Goal: Task Accomplishment & Management: Manage account settings

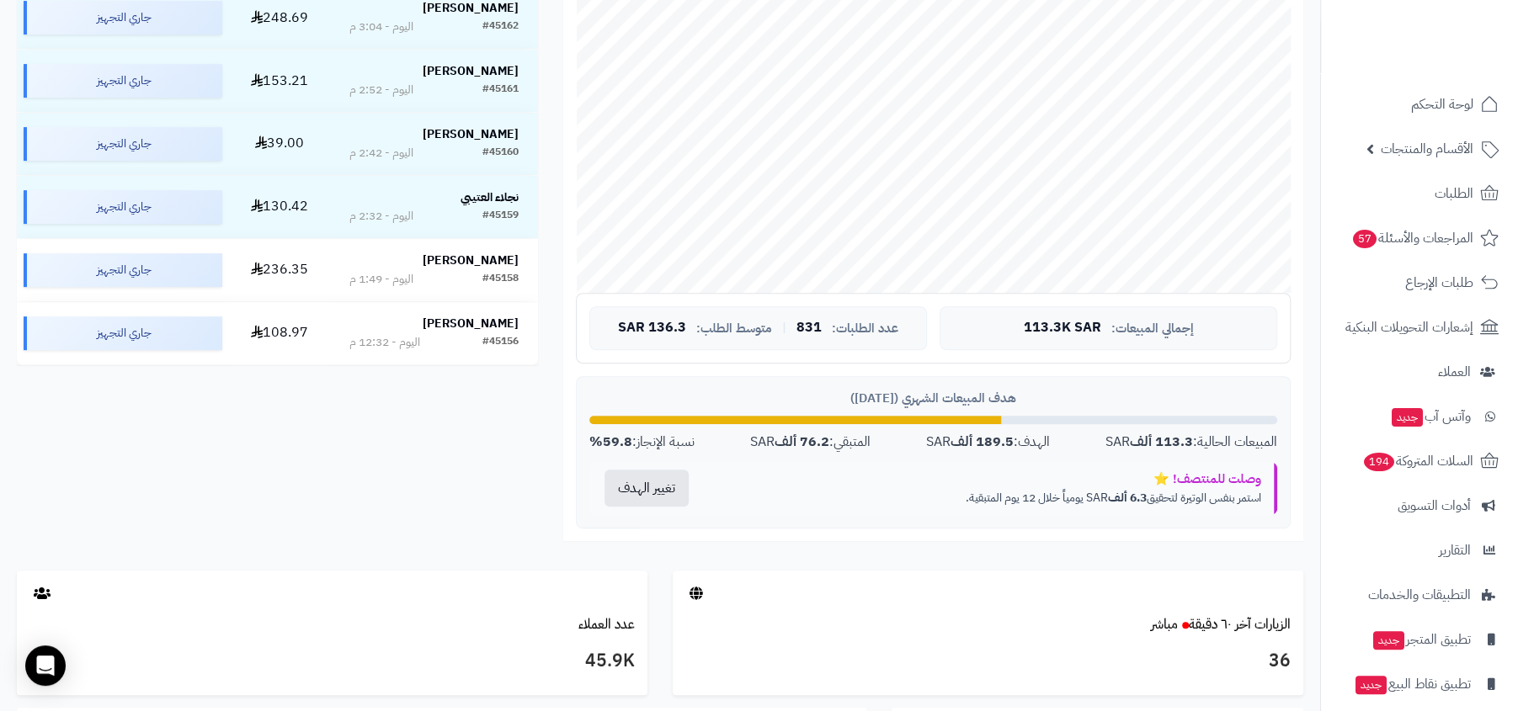
scroll to position [591, 0]
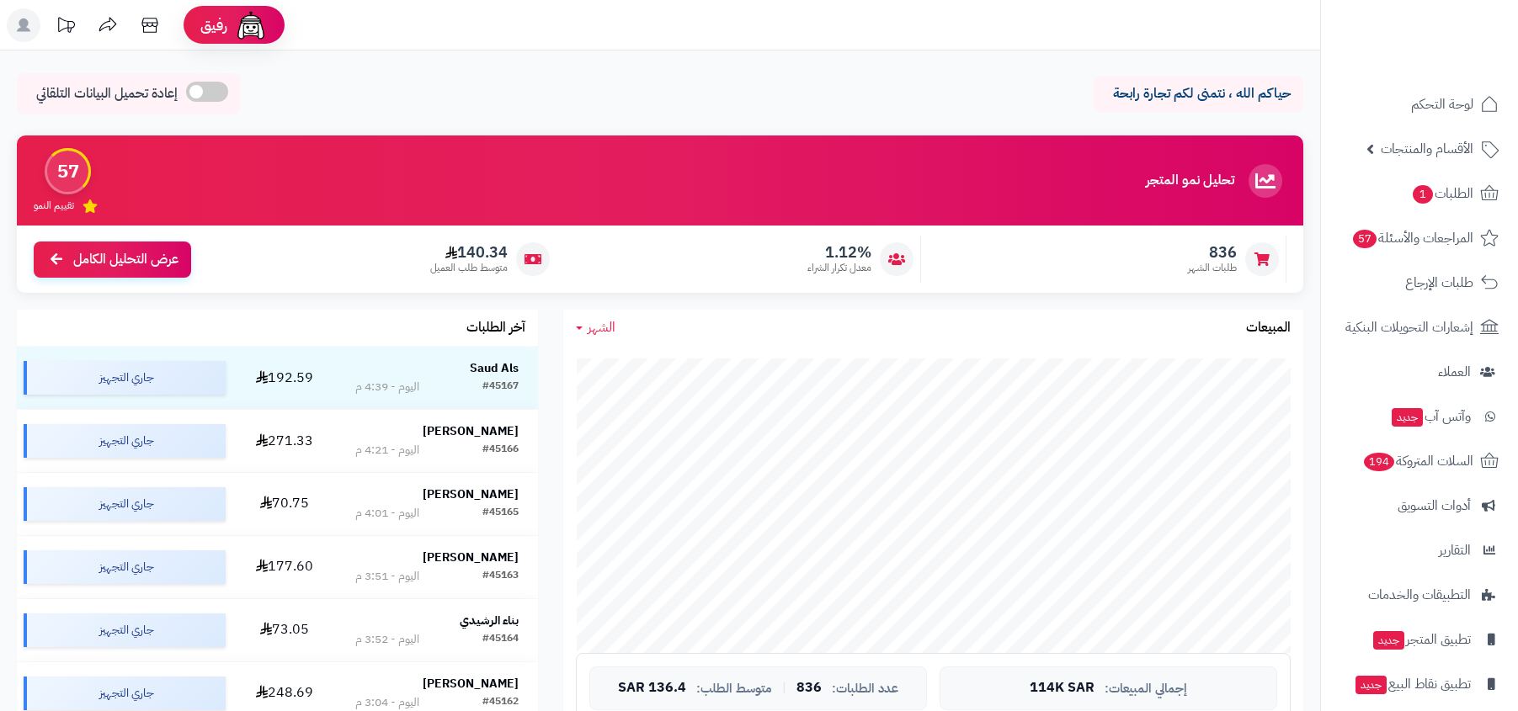
scroll to position [591, 0]
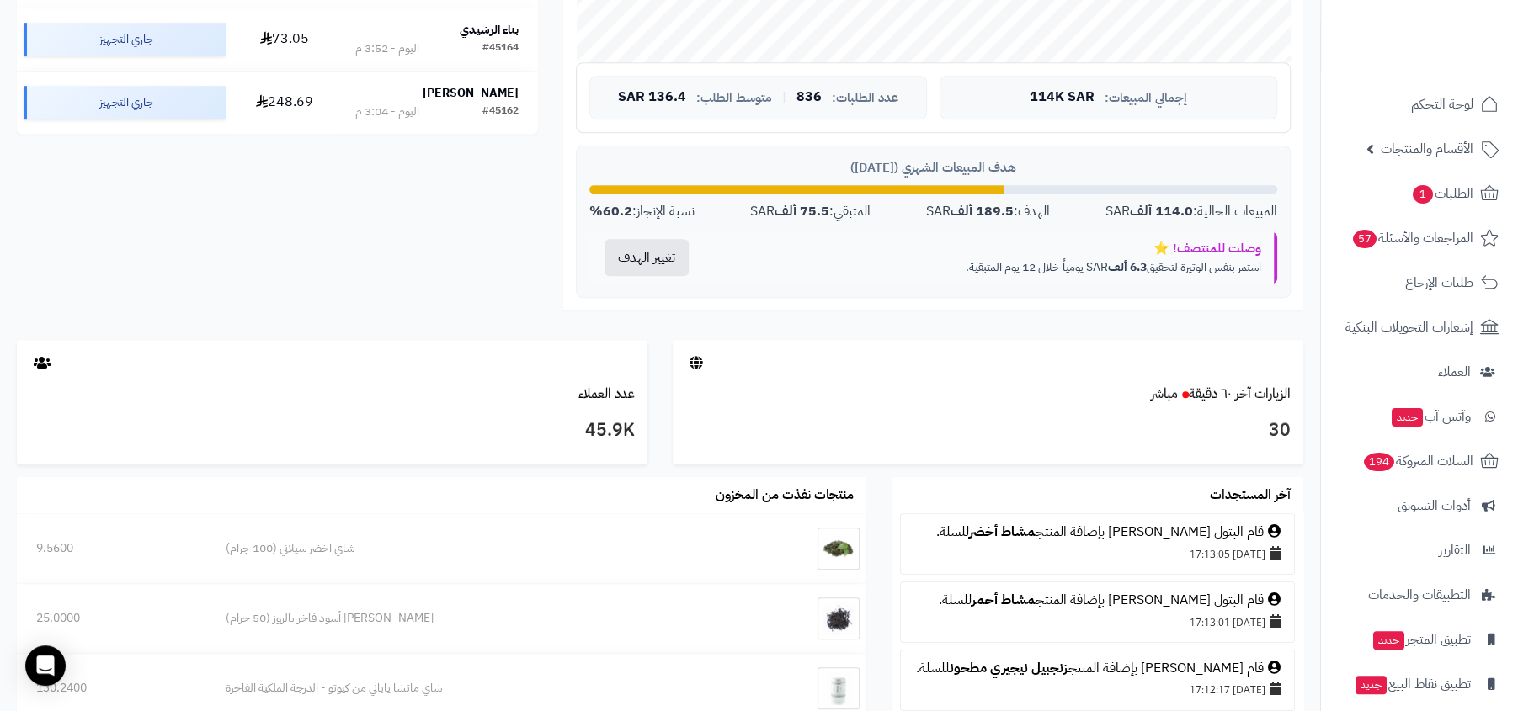
click at [1074, 344] on div at bounding box center [988, 362] width 630 height 45
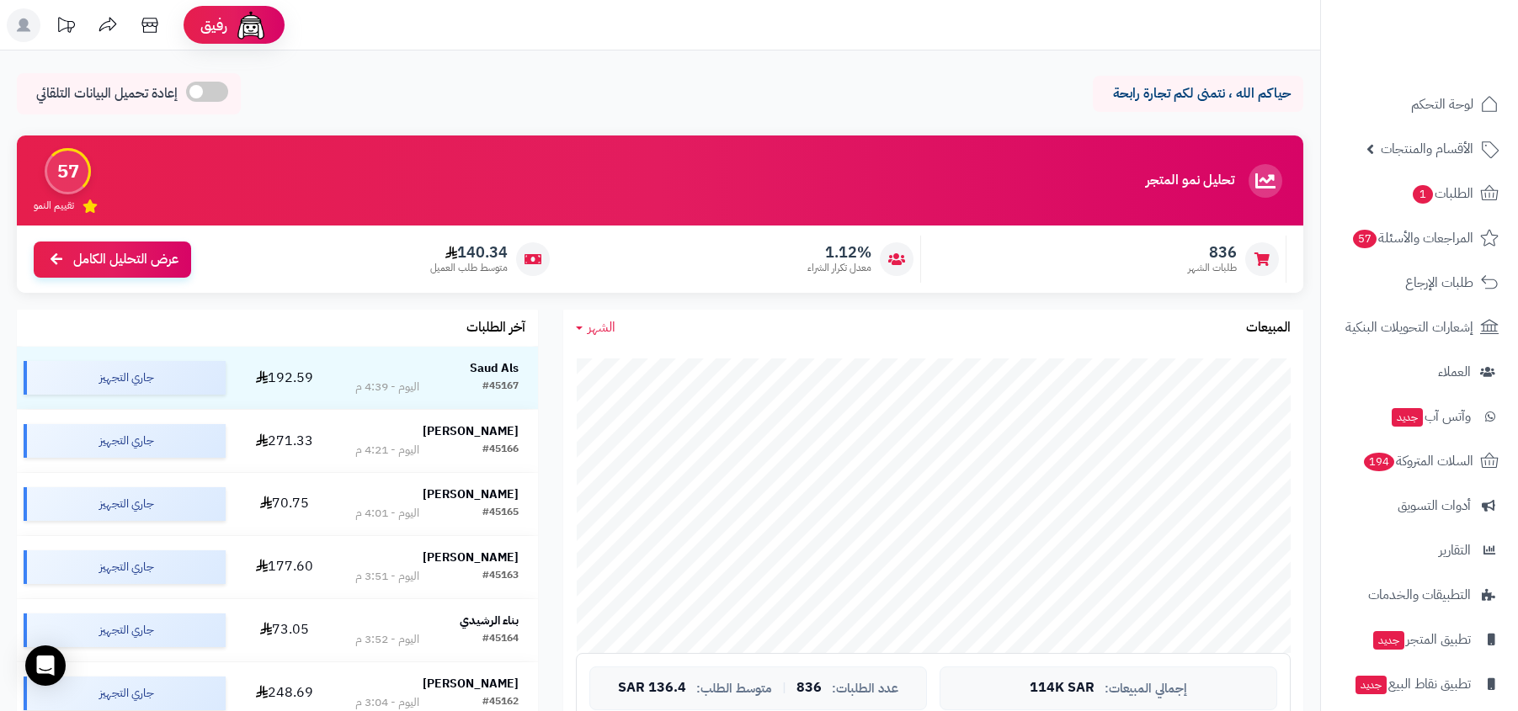
scroll to position [591, 0]
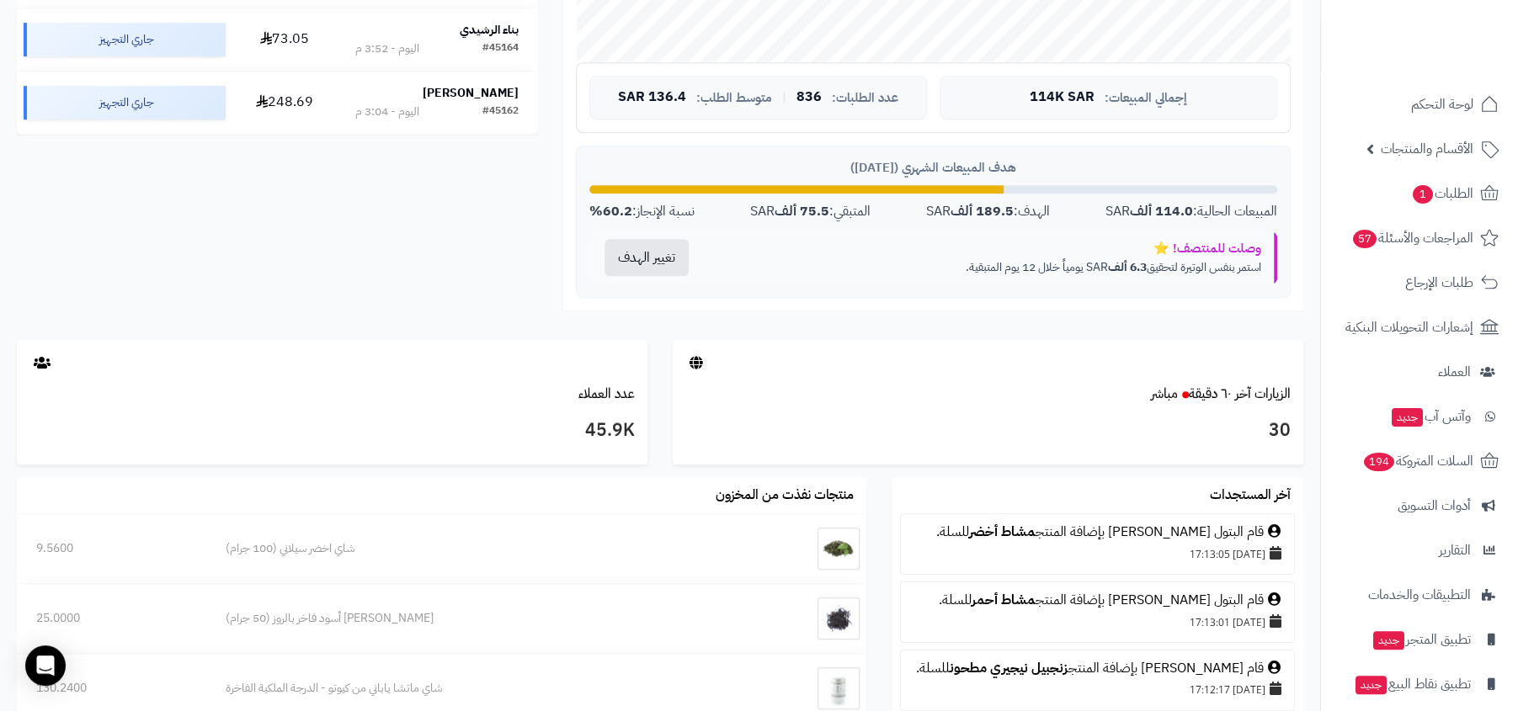
click at [965, 326] on div "الشهر اليوم الأسبوع الشهر السنة المبيعات جاري التحميل... إجمالي المبيعات: 114K …" at bounding box center [933, 29] width 765 height 621
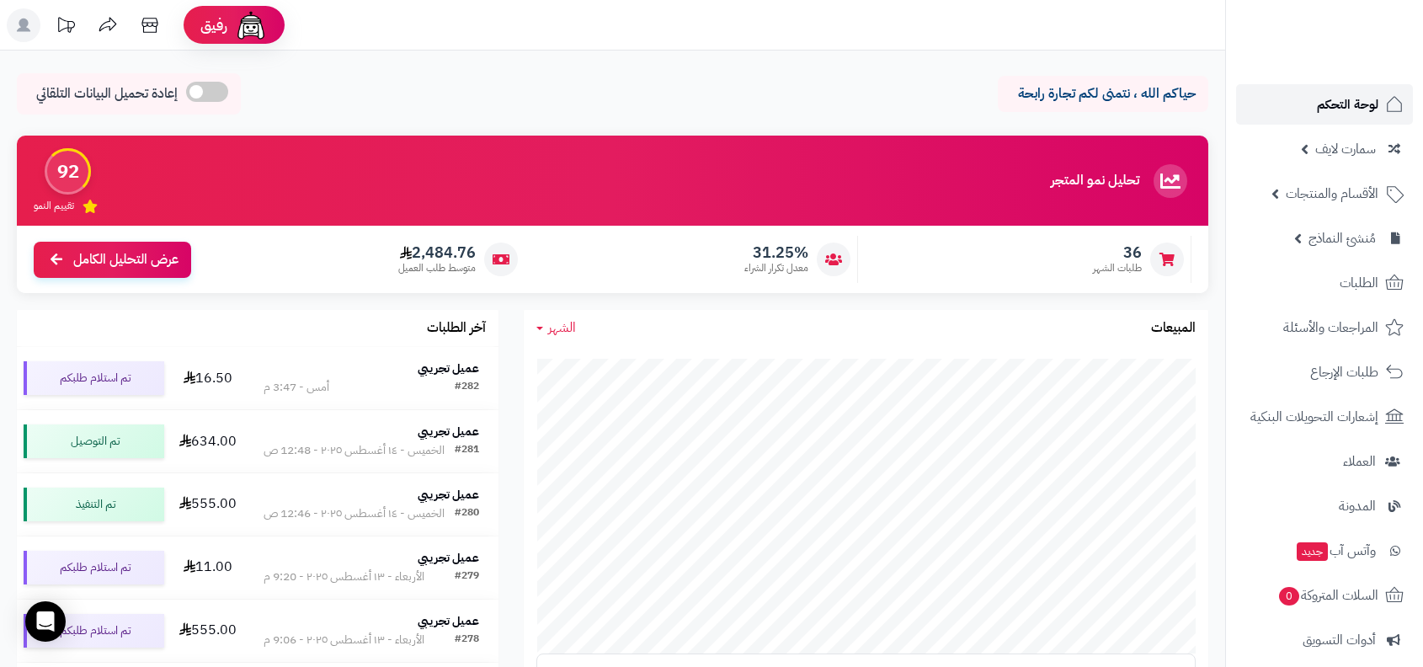
click at [1353, 119] on link "لوحة التحكم" at bounding box center [1324, 104] width 177 height 40
click at [36, 33] on rect at bounding box center [24, 25] width 34 height 34
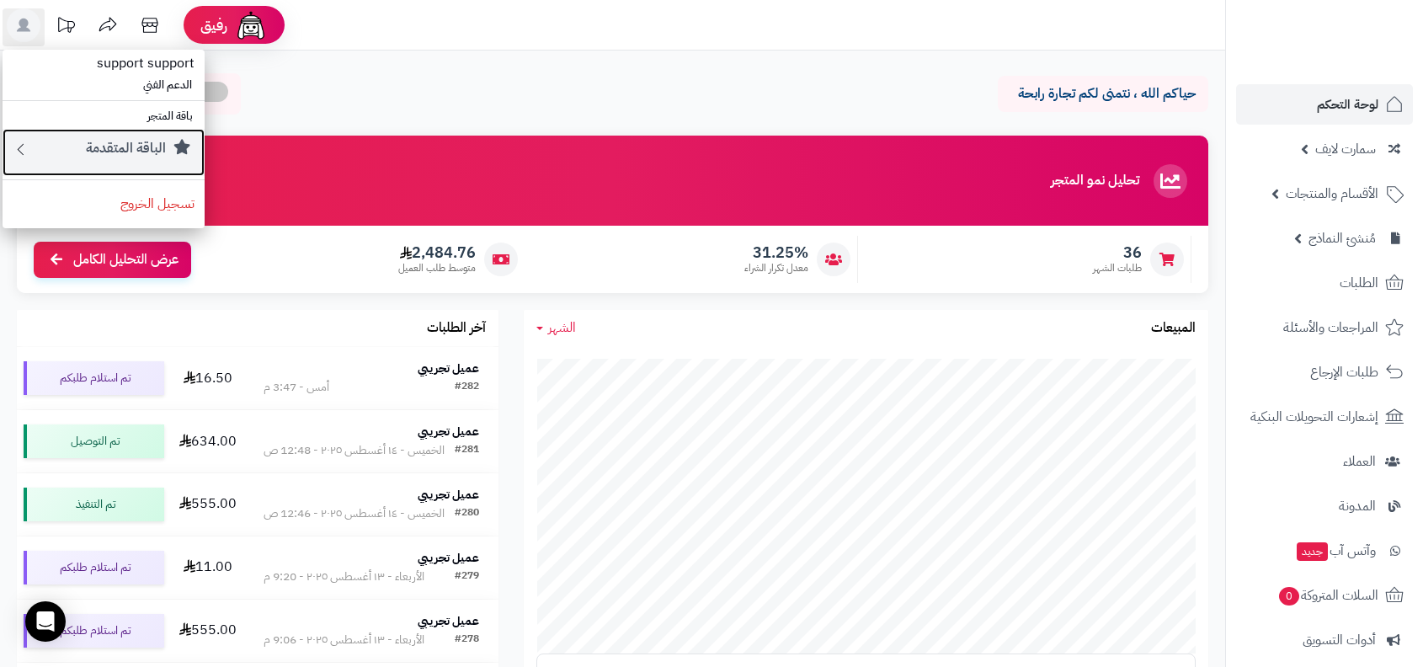
click at [148, 153] on small "الباقة المتقدمة" at bounding box center [126, 148] width 80 height 20
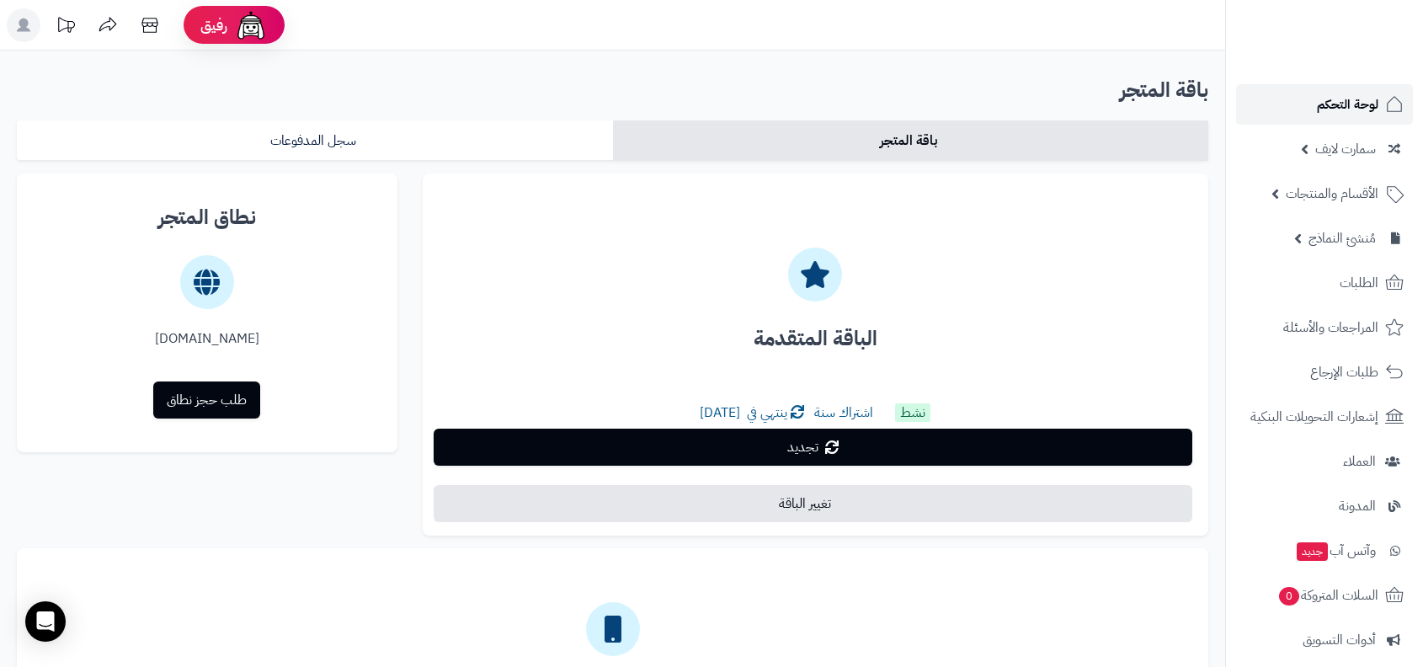
click at [1366, 102] on span "لوحة التحكم" at bounding box center [1347, 105] width 61 height 24
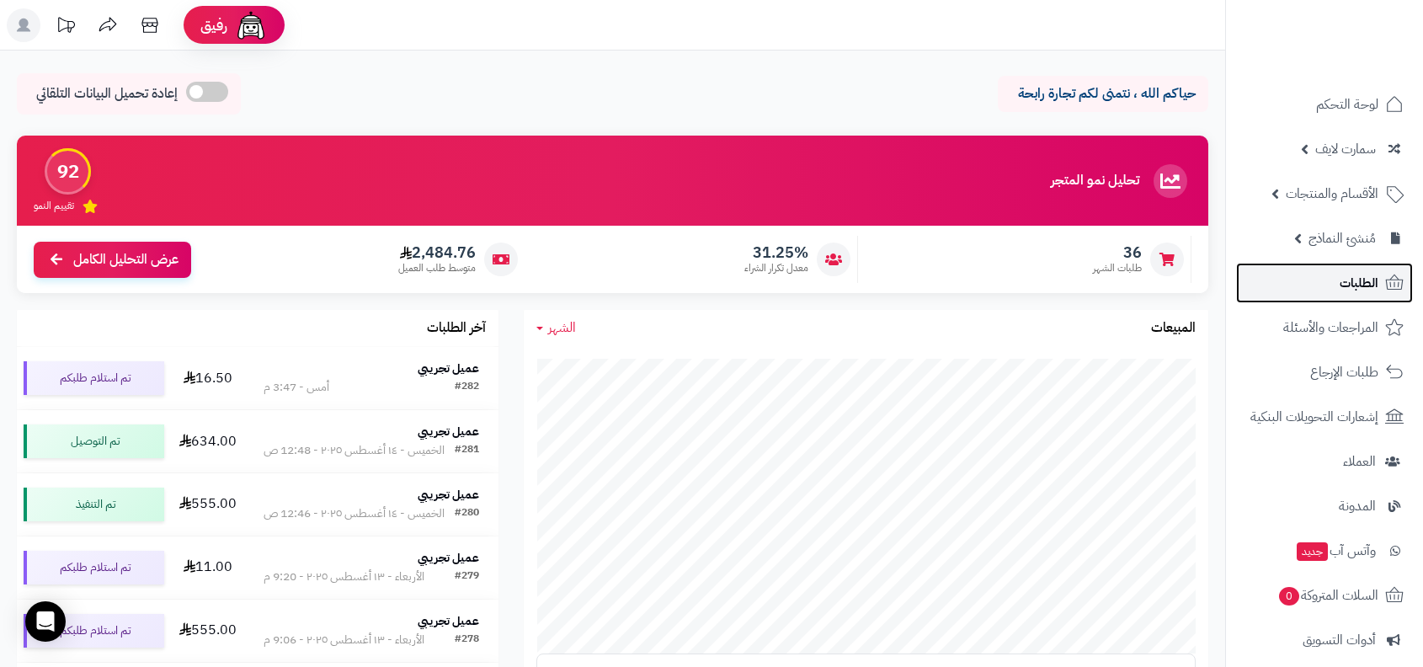
click at [1317, 285] on link "الطلبات" at bounding box center [1324, 283] width 177 height 40
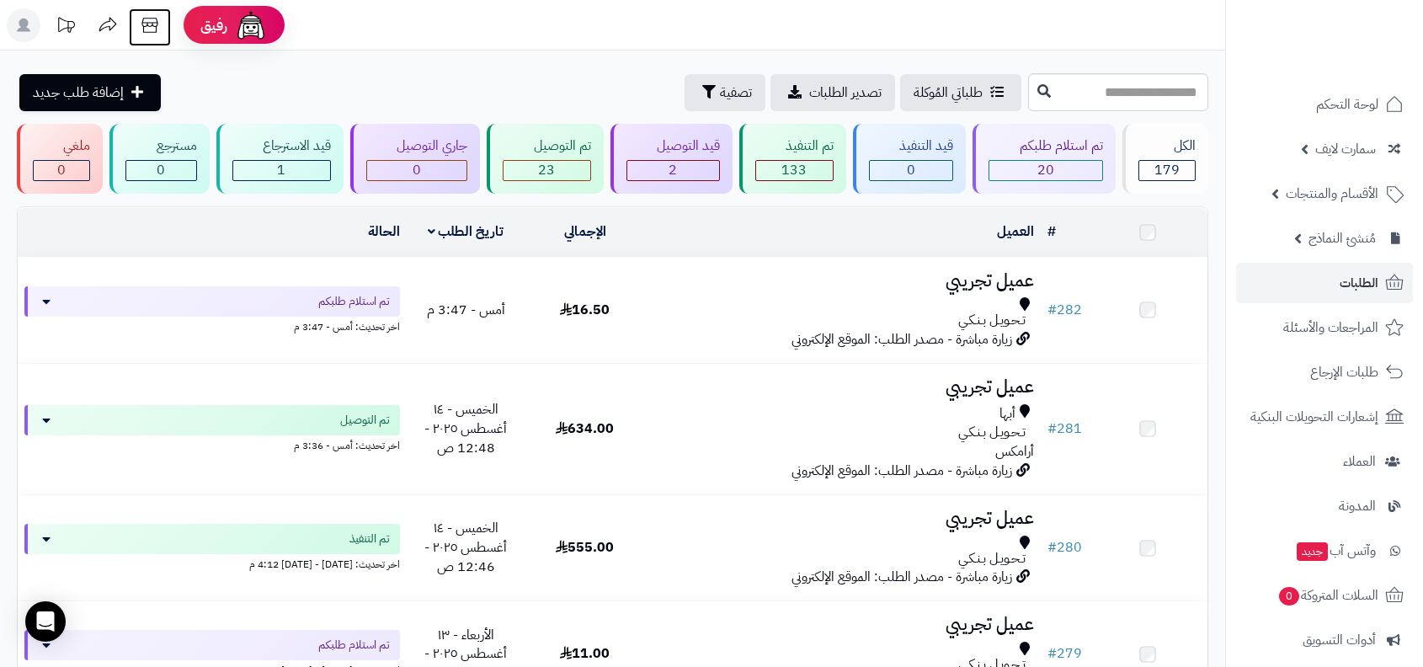
click at [146, 27] on icon at bounding box center [150, 25] width 34 height 34
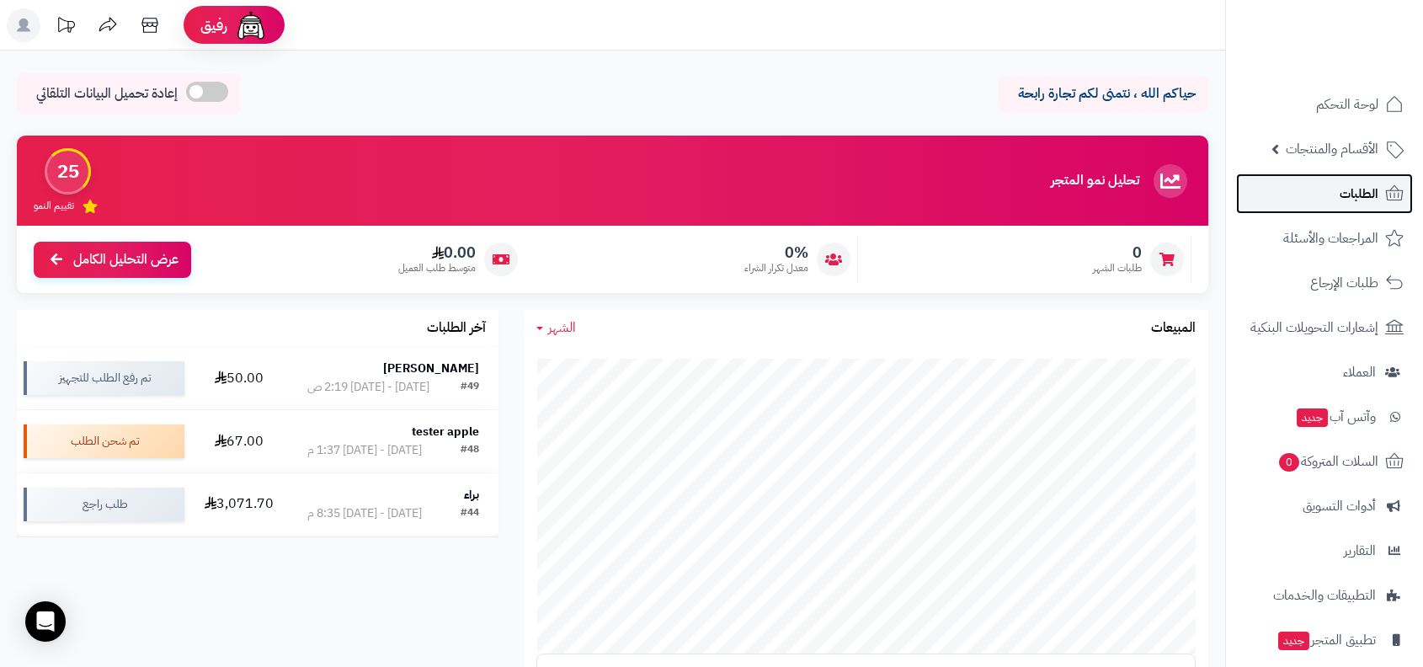
click at [1292, 210] on link "الطلبات" at bounding box center [1324, 193] width 177 height 40
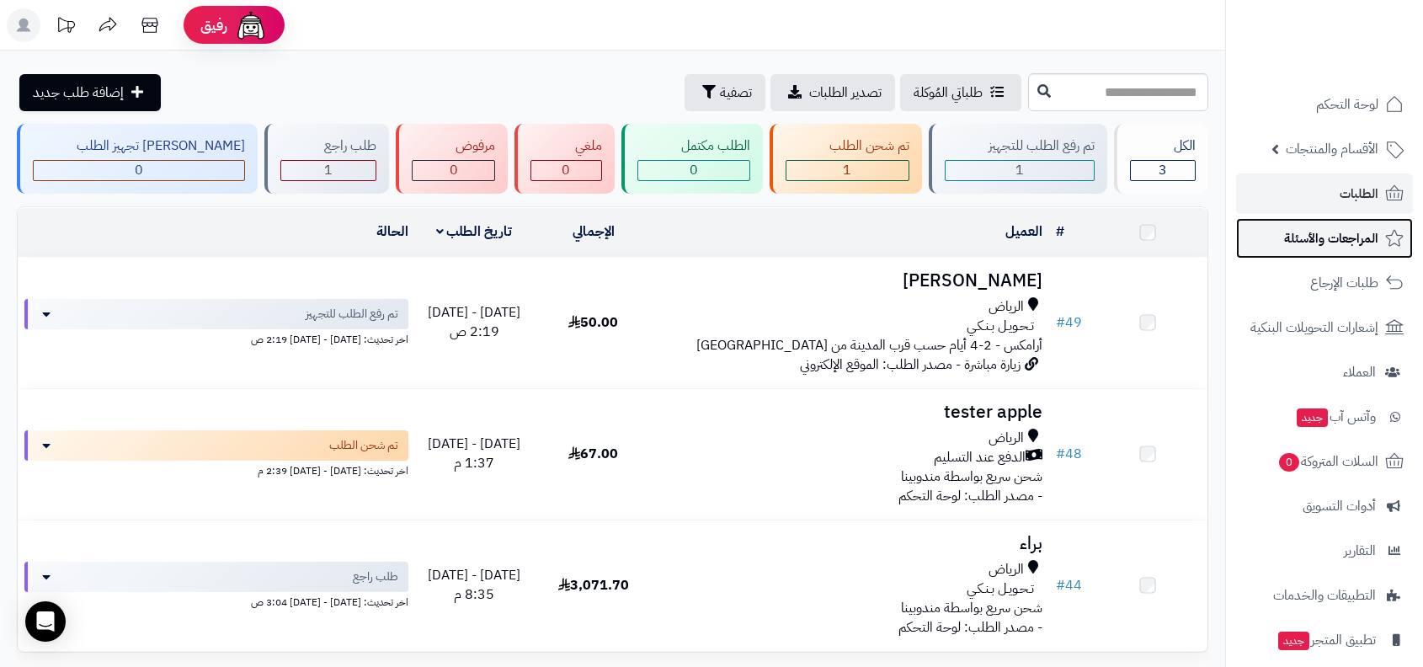
click at [1288, 253] on link "المراجعات والأسئلة" at bounding box center [1324, 238] width 177 height 40
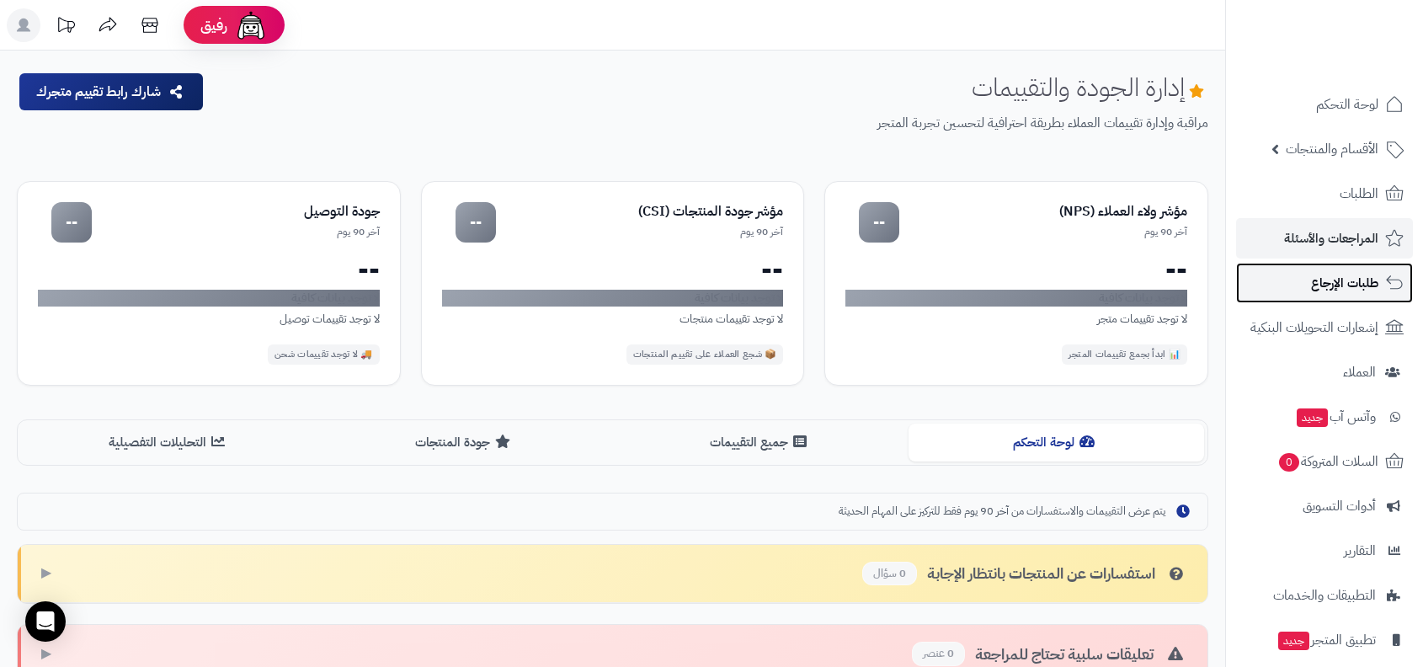
click at [1308, 290] on link "طلبات الإرجاع" at bounding box center [1324, 283] width 177 height 40
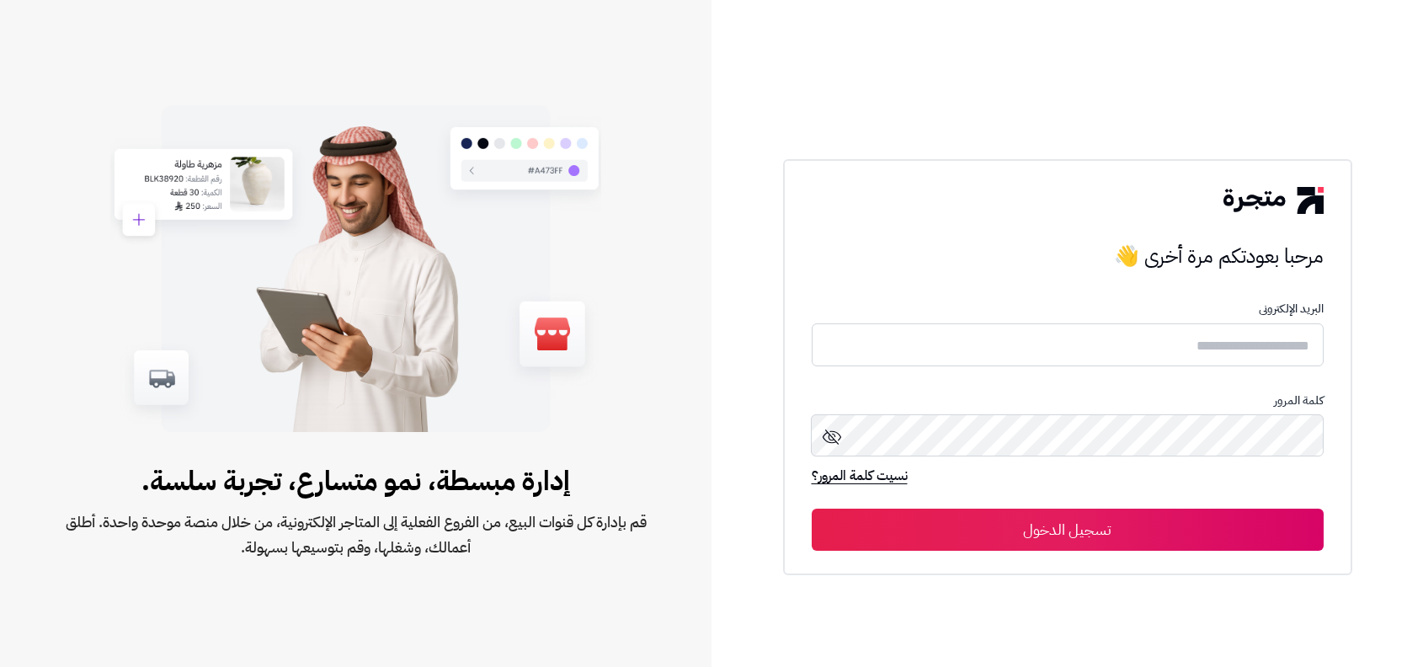
type input "**********"
click at [1074, 542] on button "تسجيل الدخول" at bounding box center [1067, 529] width 512 height 42
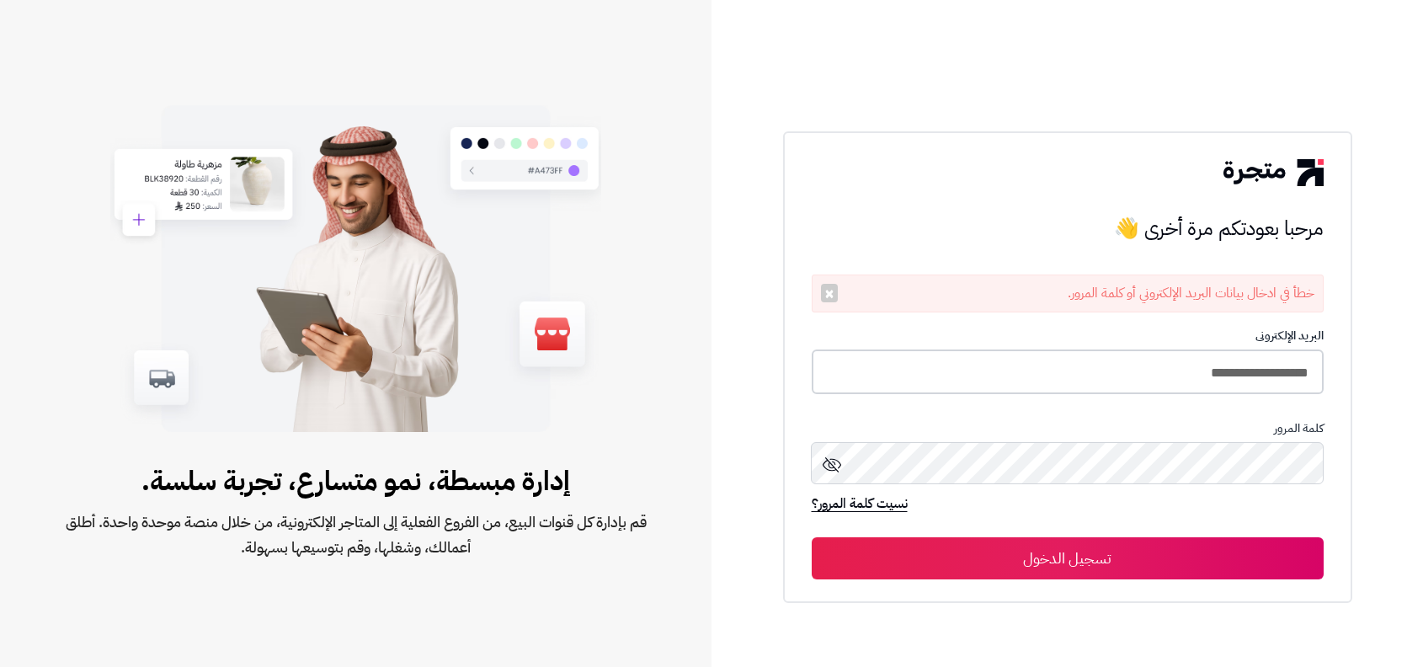
click at [1086, 359] on input "**********" at bounding box center [1067, 371] width 512 height 45
click at [1028, 229] on h3 "مرحبا بعودتكم مرة أخرى 👋" at bounding box center [1067, 229] width 512 height 34
click at [1038, 370] on input "**********" at bounding box center [1067, 371] width 512 height 45
type input "**********"
click at [811, 537] on button "تسجيل الدخول" at bounding box center [1067, 558] width 512 height 42
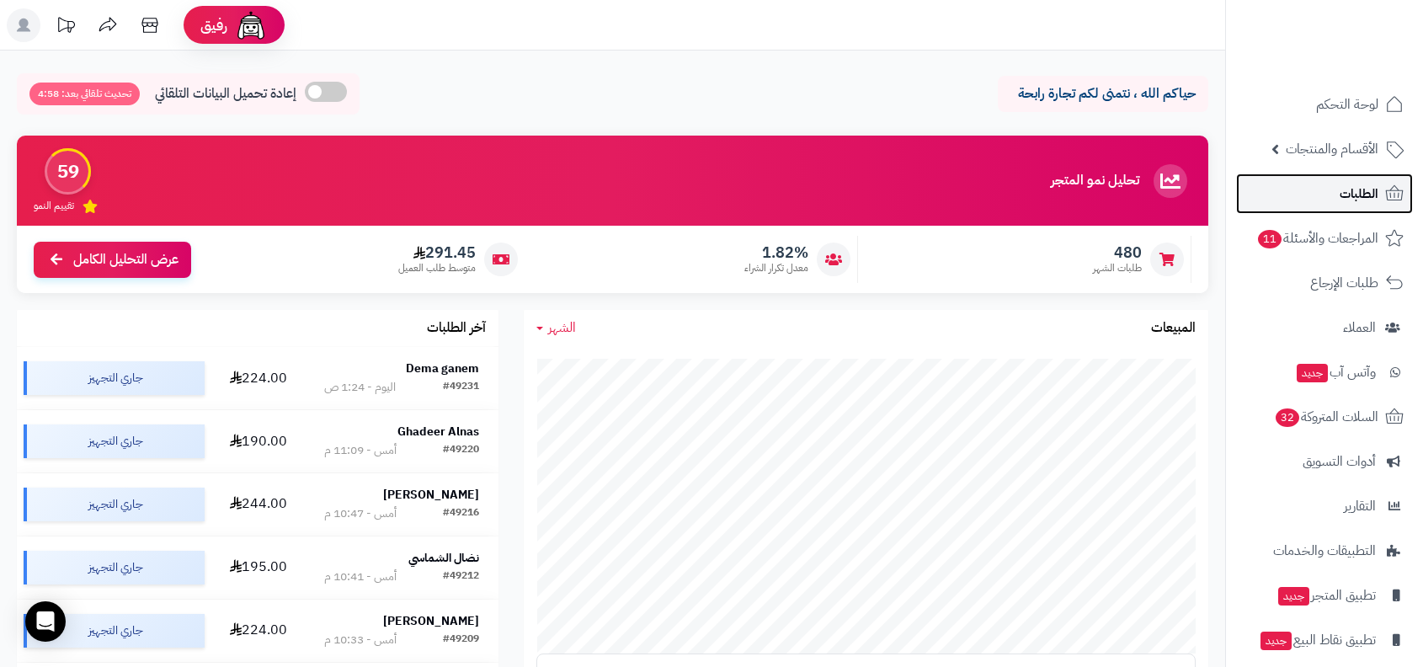
click at [1386, 202] on icon at bounding box center [1394, 194] width 20 height 20
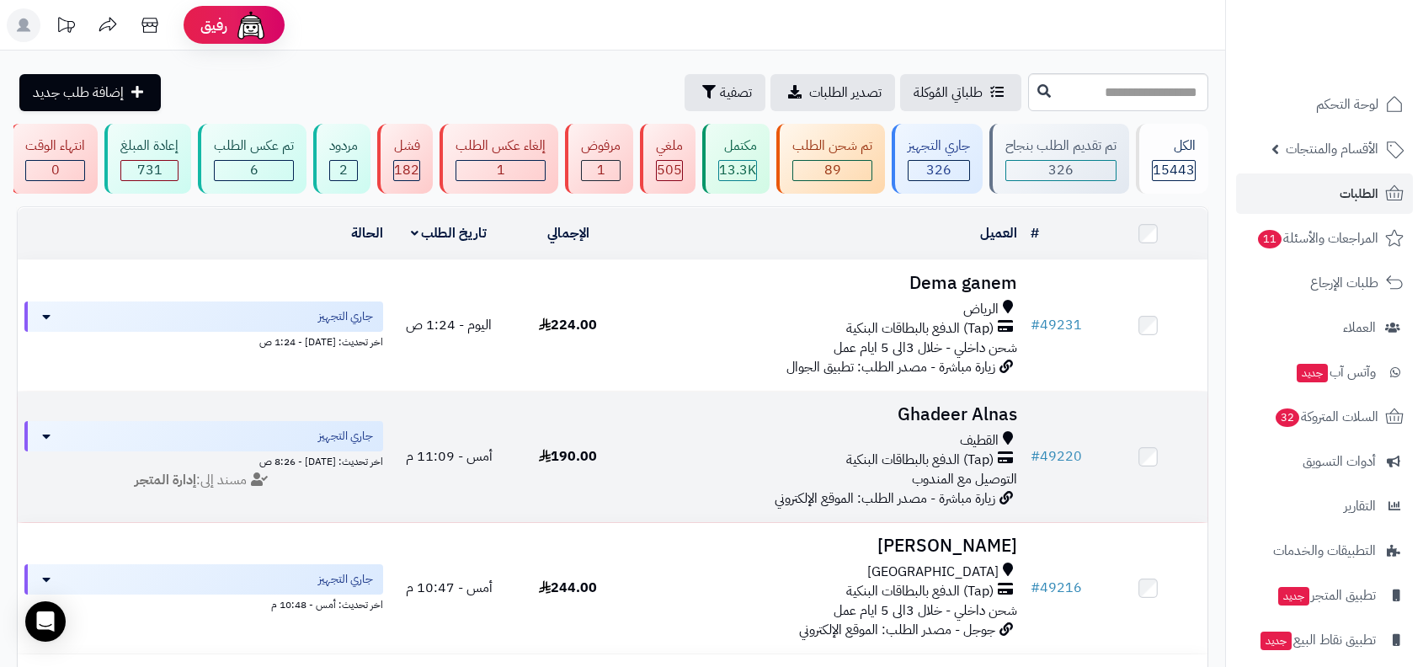
click at [939, 440] on div "القطيف" at bounding box center [825, 440] width 383 height 19
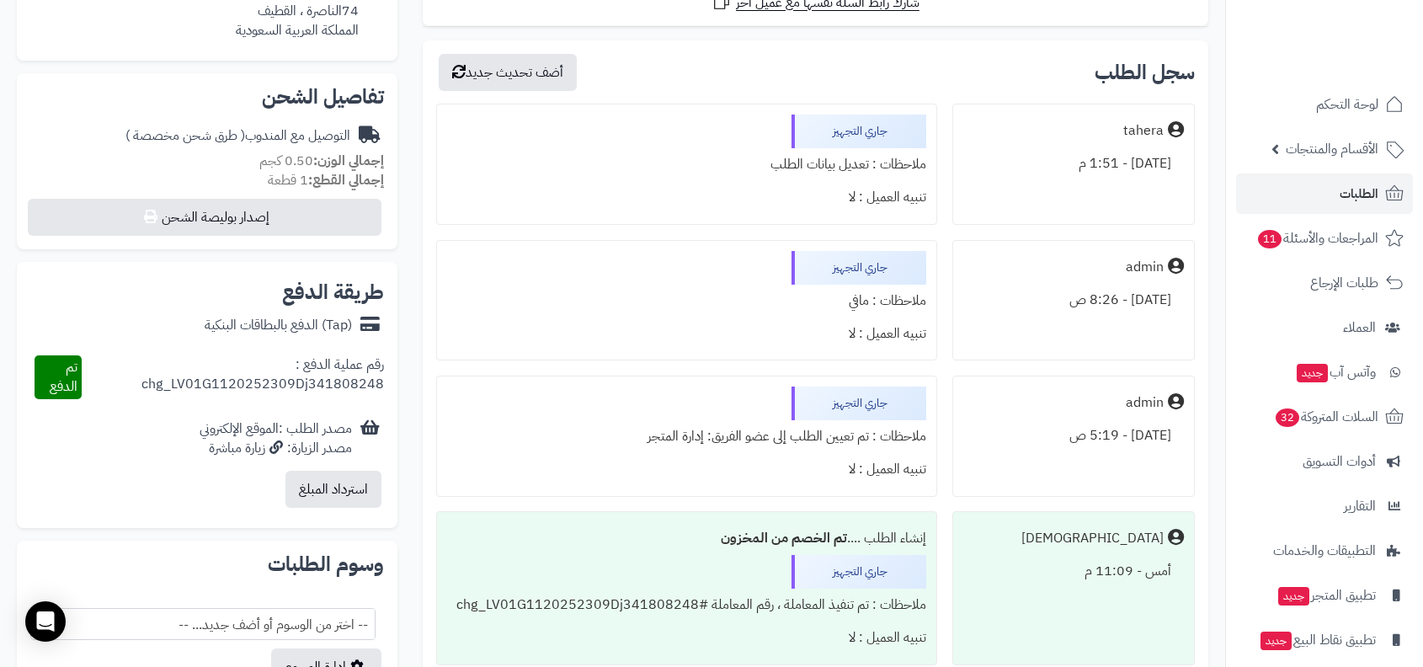
scroll to position [526, 0]
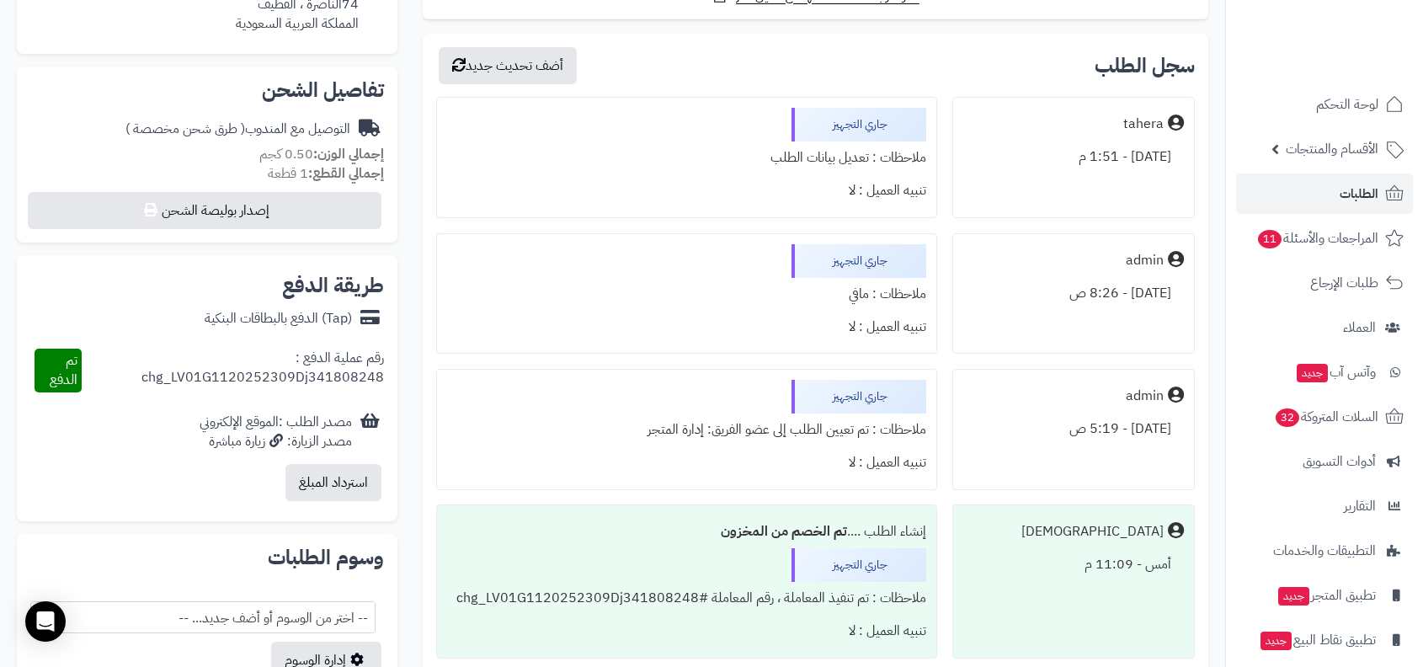
click at [849, 290] on div "ملاحظات : مافي" at bounding box center [686, 294] width 479 height 33
click at [743, 428] on div "ملاحظات : تم تعيين الطلب إلى عضو الفريق: إدارة المتجر" at bounding box center [686, 429] width 479 height 33
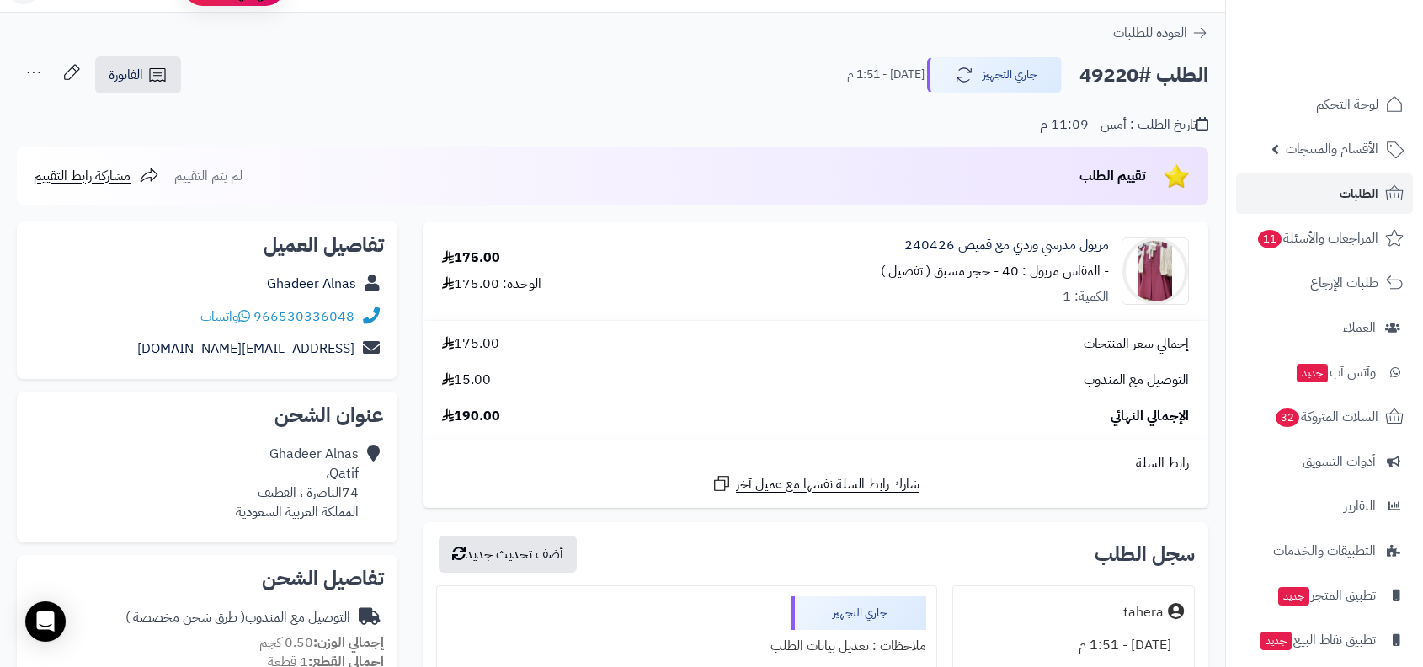
scroll to position [0, 0]
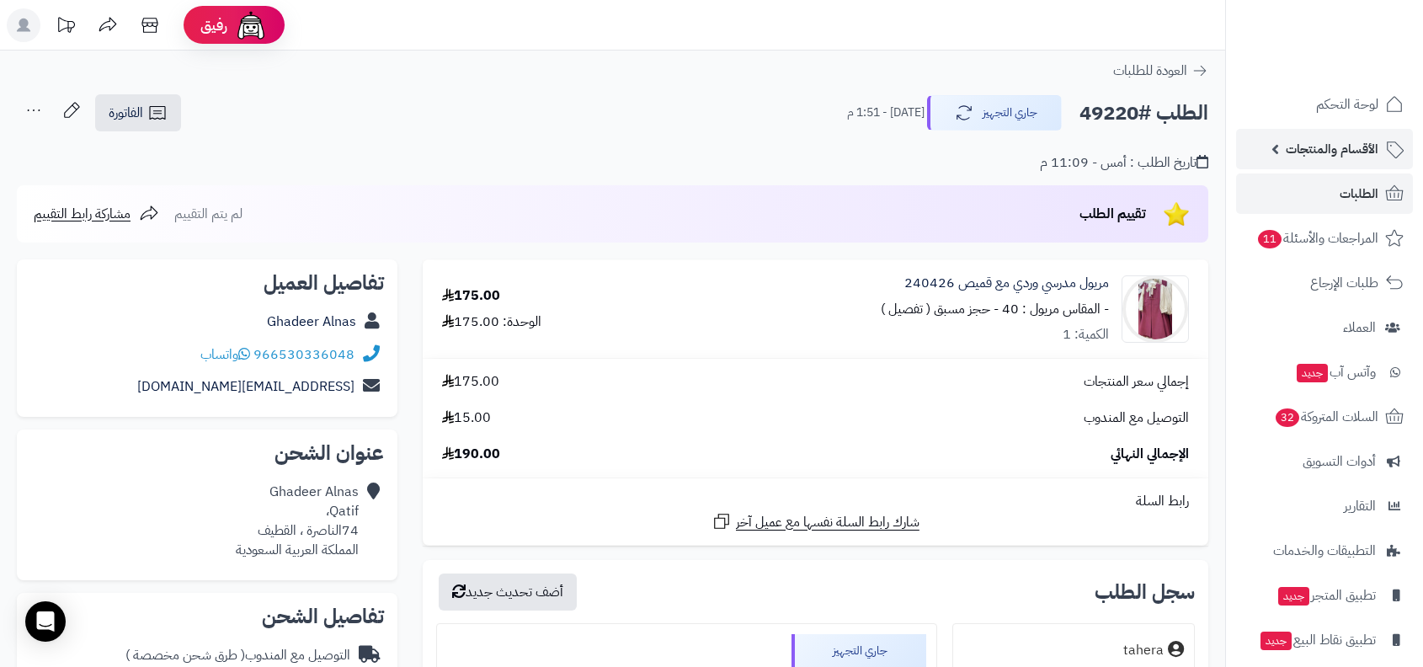
click at [1369, 142] on span "الأقسام والمنتجات" at bounding box center [1331, 149] width 93 height 24
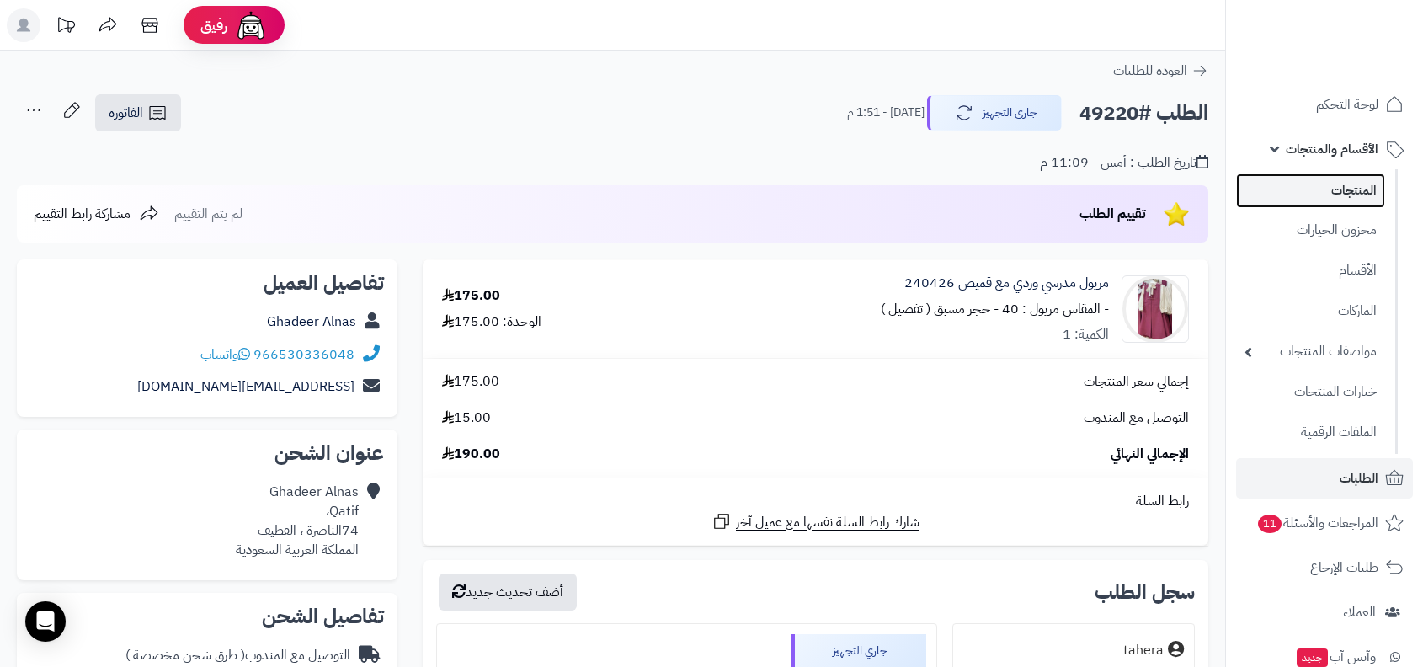
click at [1351, 183] on link "المنتجات" at bounding box center [1310, 190] width 149 height 35
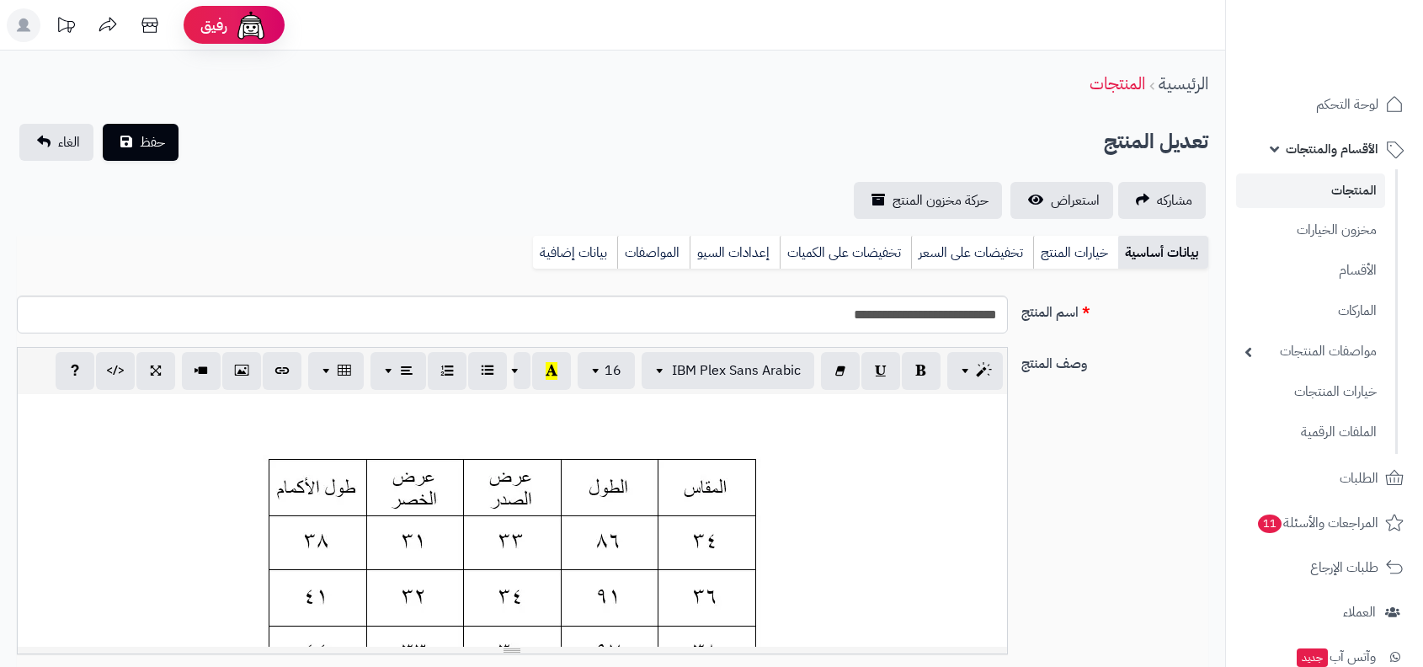
scroll to position [141, 0]
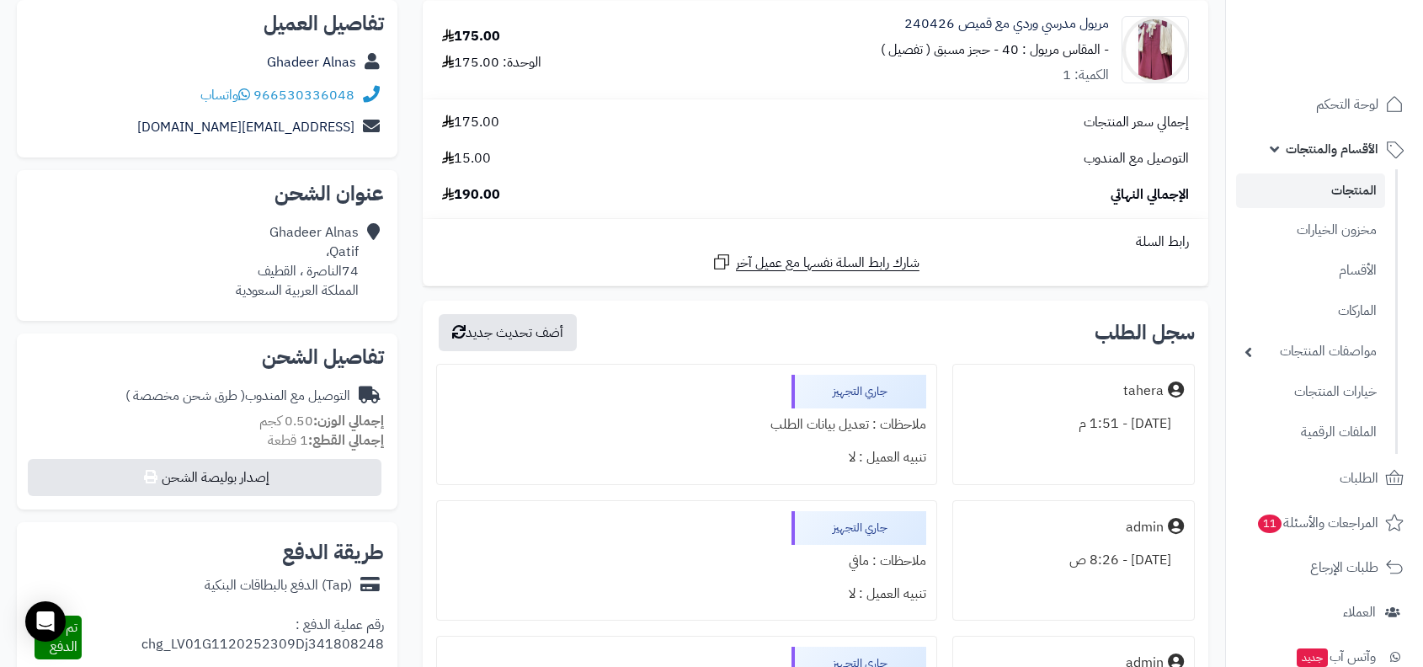
scroll to position [332, 0]
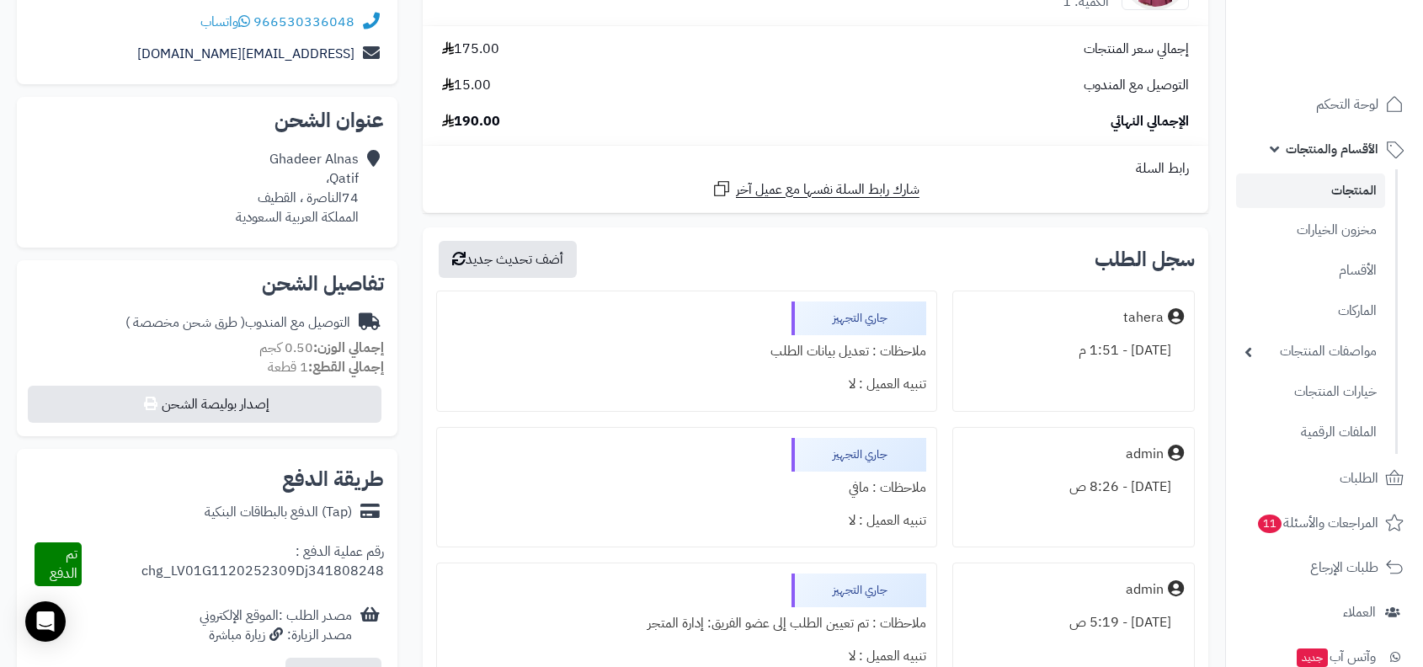
click at [288, 507] on div "(Tap) الدفع بالبطاقات البنكية" at bounding box center [278, 512] width 147 height 19
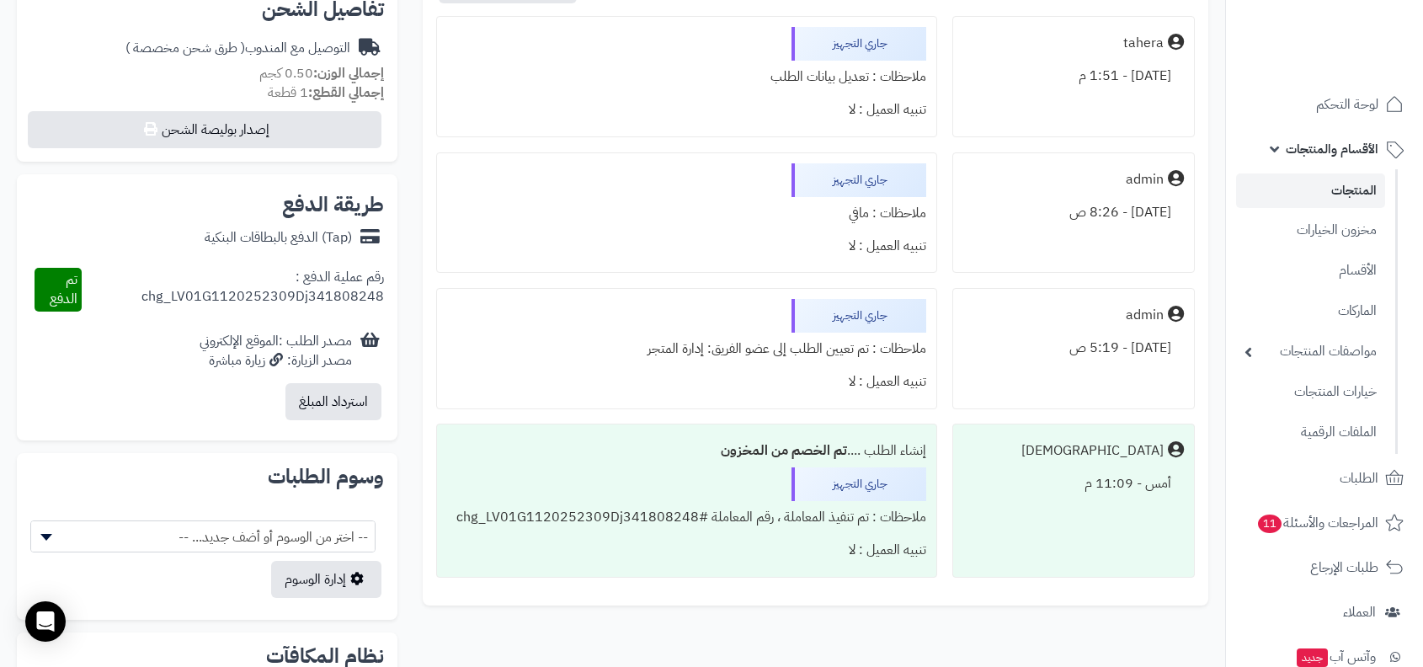
scroll to position [666, 0]
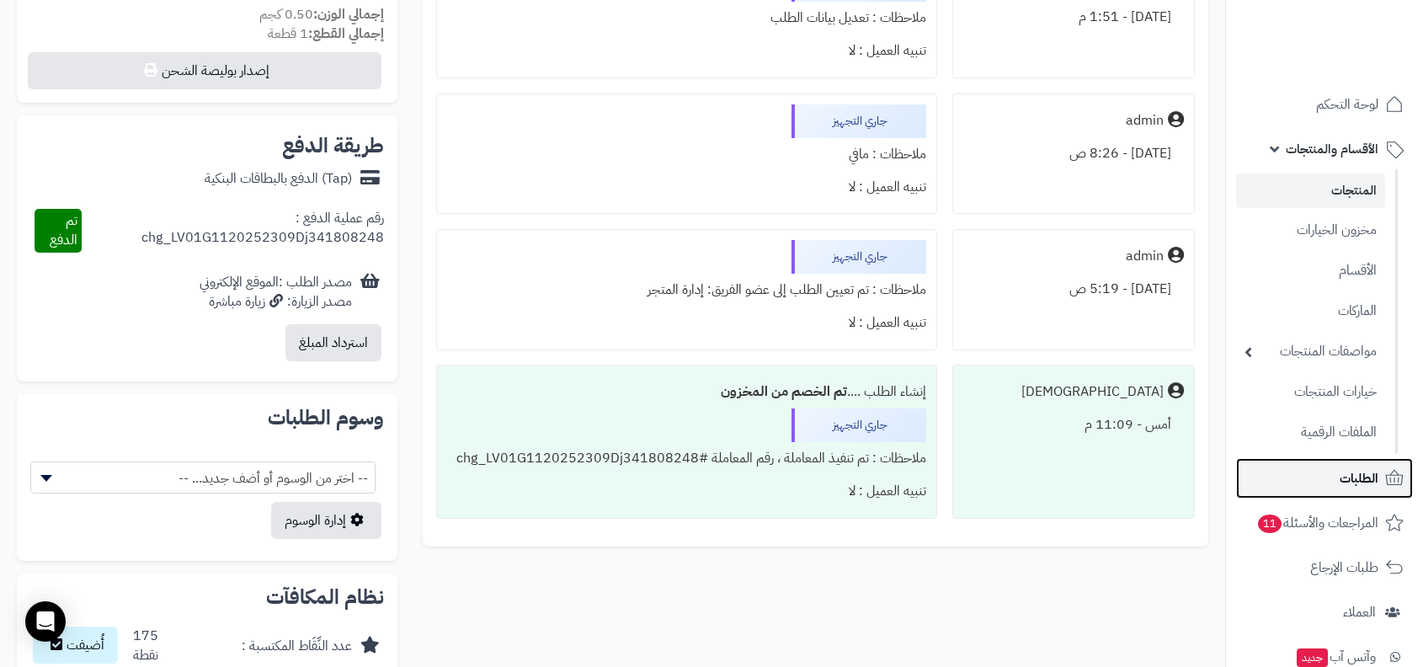
click at [1330, 474] on link "الطلبات" at bounding box center [1324, 478] width 177 height 40
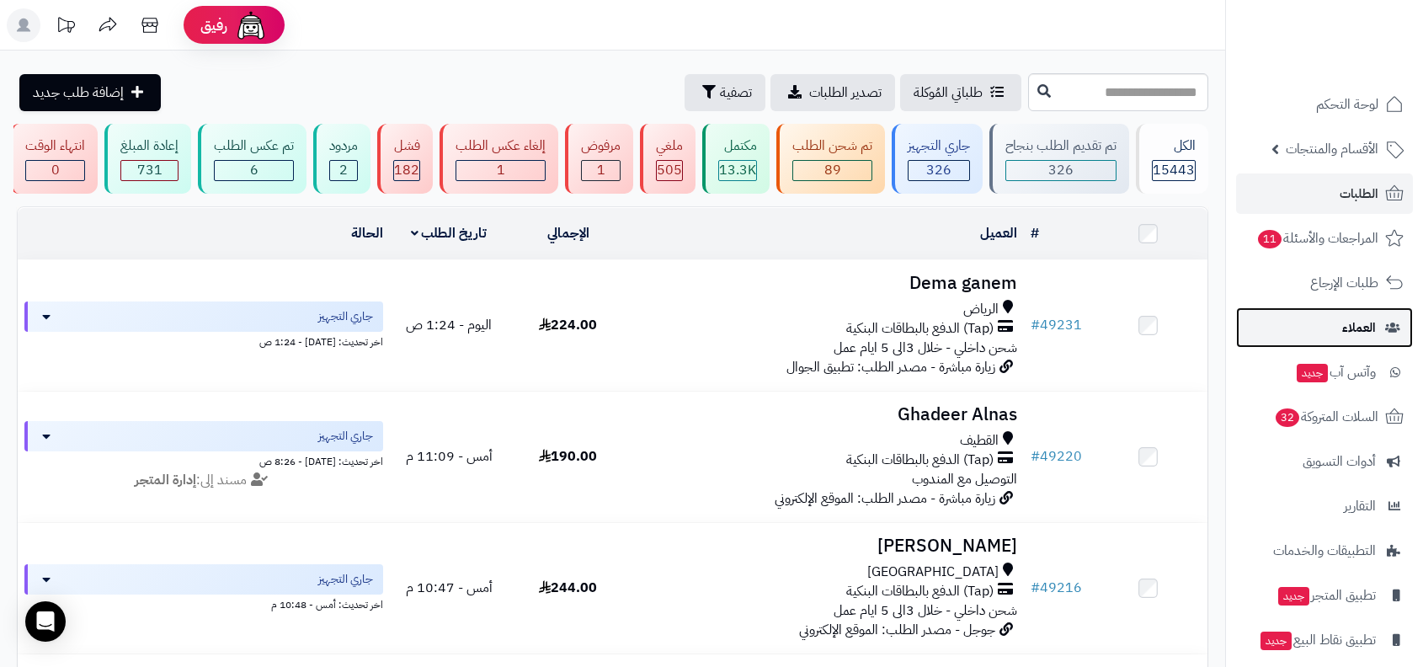
click at [1325, 322] on link "العملاء" at bounding box center [1324, 327] width 177 height 40
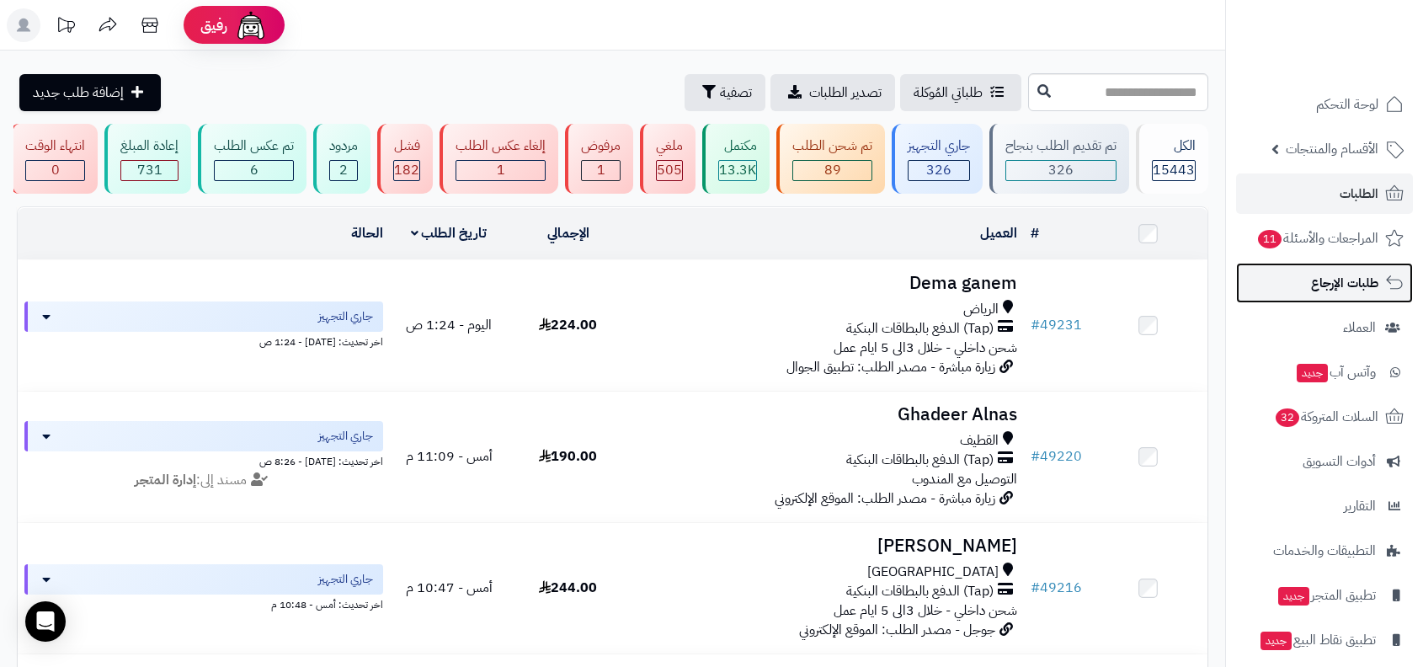
click at [1340, 286] on span "طلبات الإرجاع" at bounding box center [1344, 283] width 67 height 24
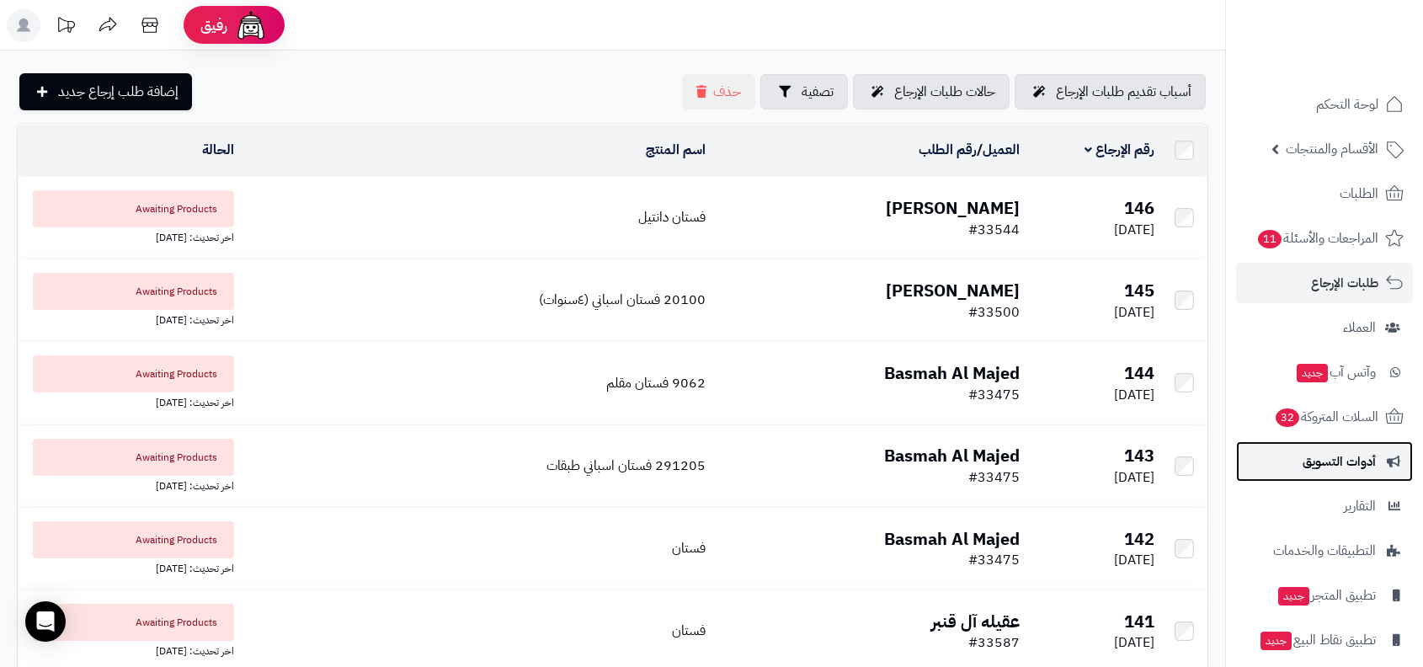
click at [1350, 465] on span "أدوات التسويق" at bounding box center [1338, 461] width 73 height 24
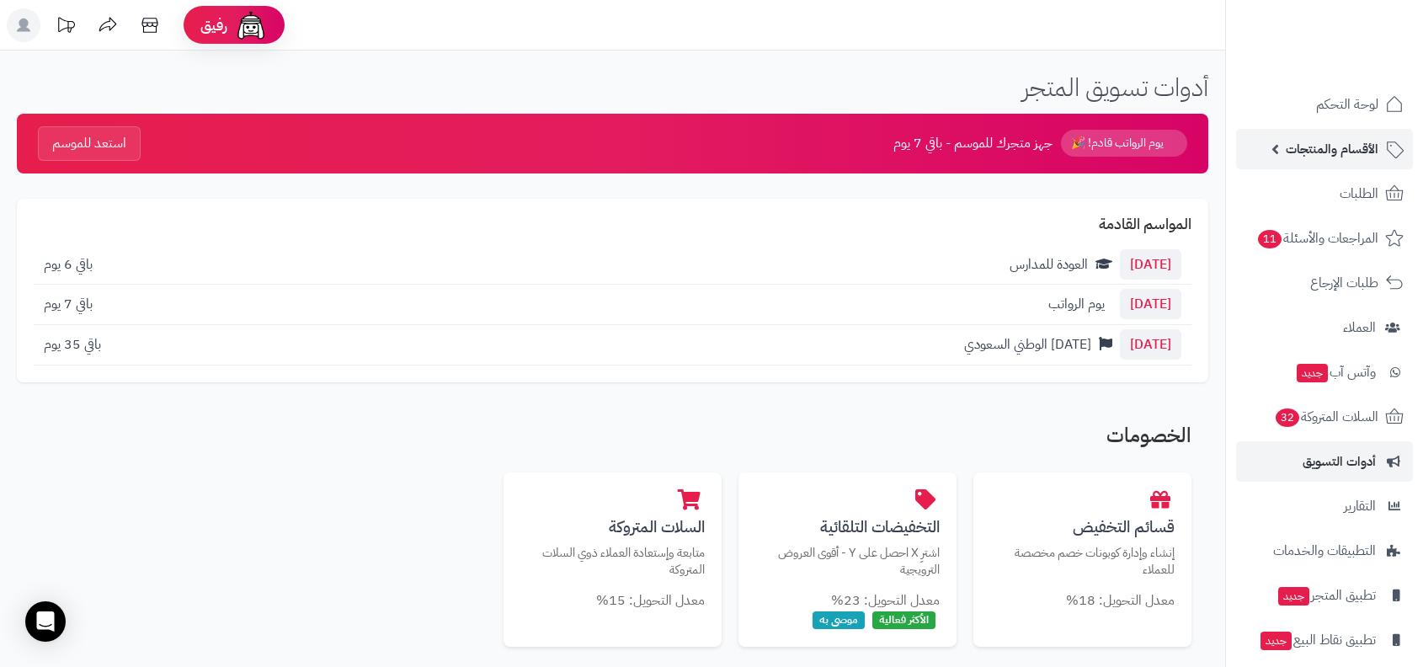
click at [1347, 139] on span "الأقسام والمنتجات" at bounding box center [1331, 149] width 93 height 24
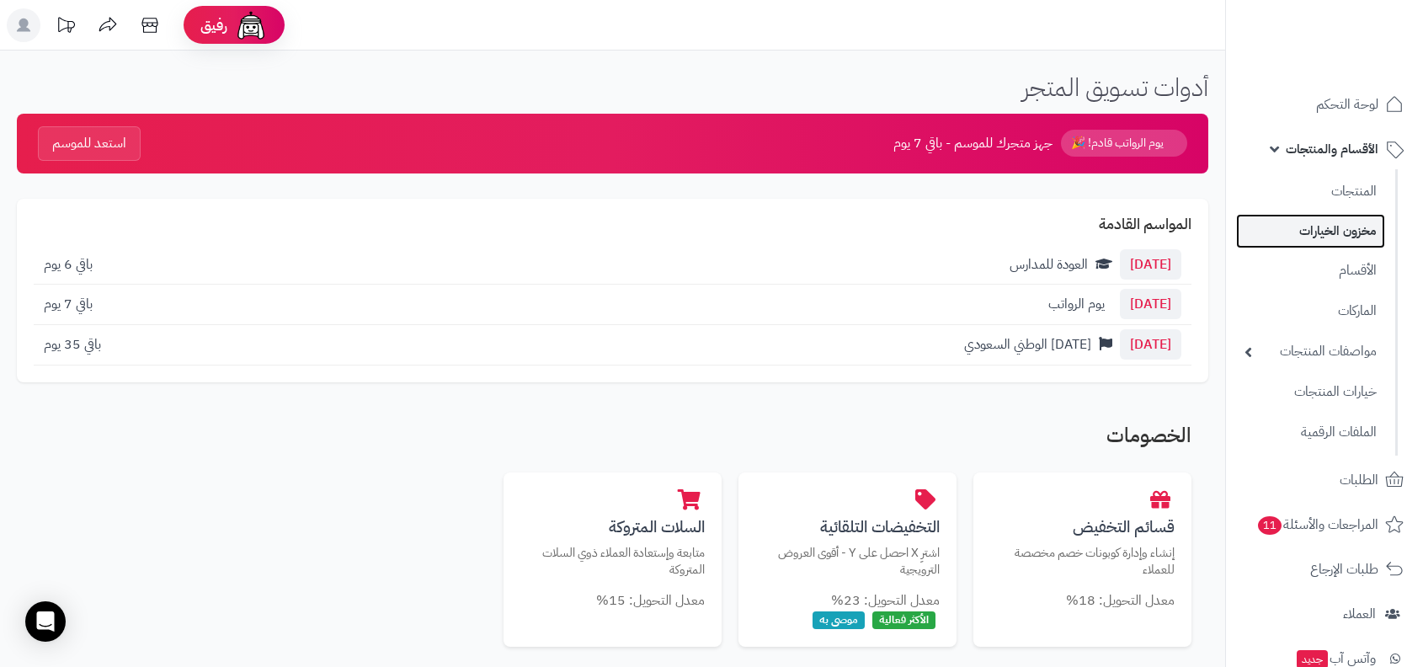
click at [1338, 220] on link "مخزون الخيارات" at bounding box center [1310, 231] width 149 height 35
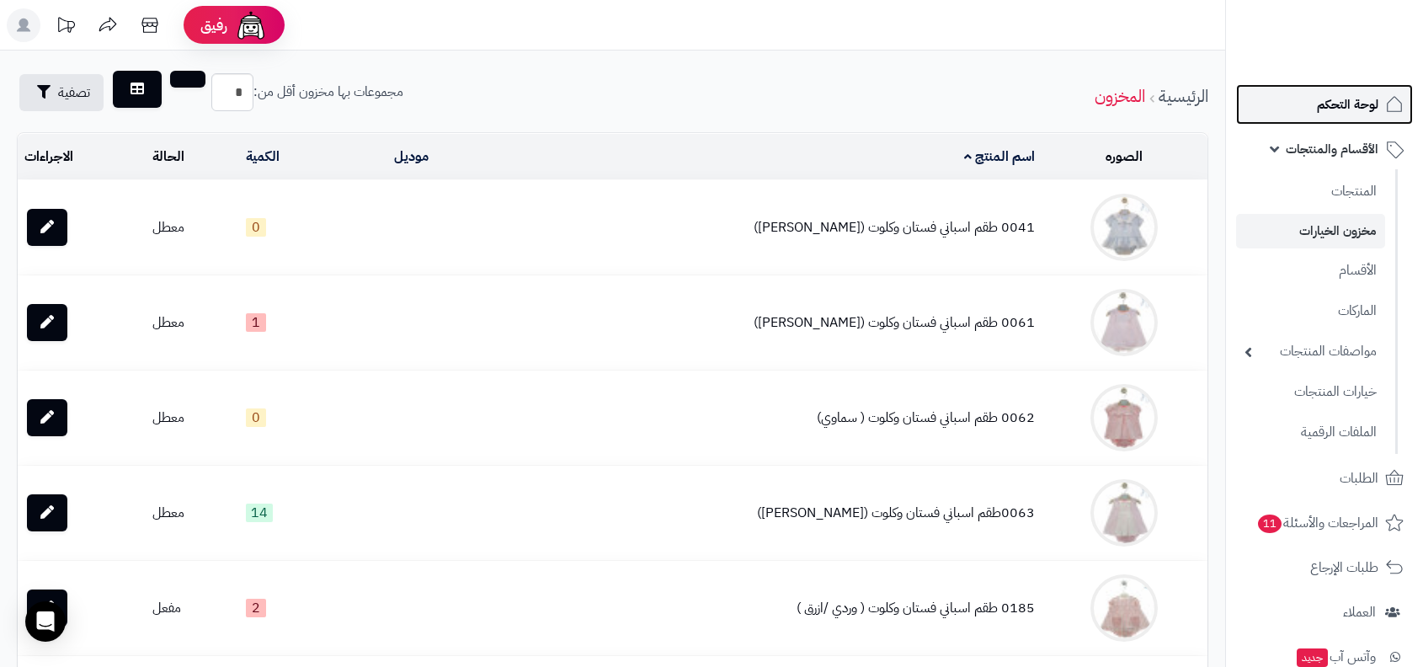
click at [1318, 101] on span "لوحة التحكم" at bounding box center [1347, 105] width 61 height 24
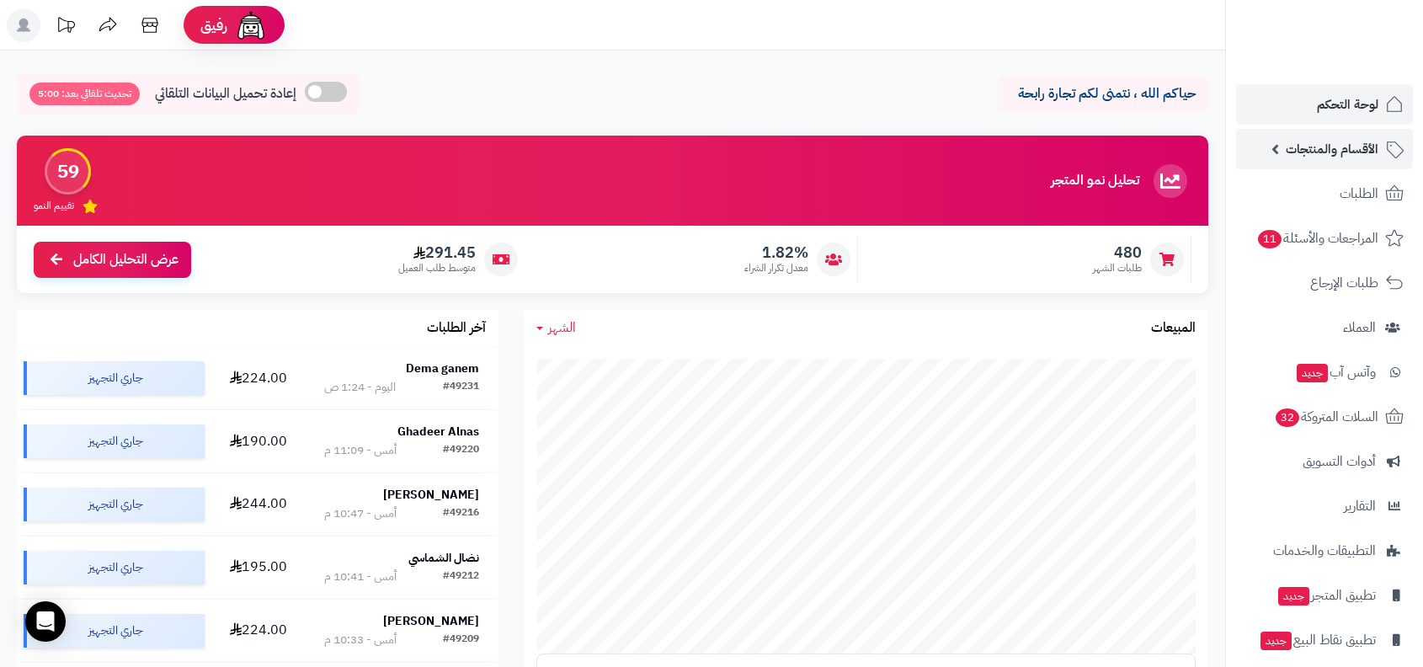
click at [1294, 137] on span "الأقسام والمنتجات" at bounding box center [1331, 149] width 93 height 24
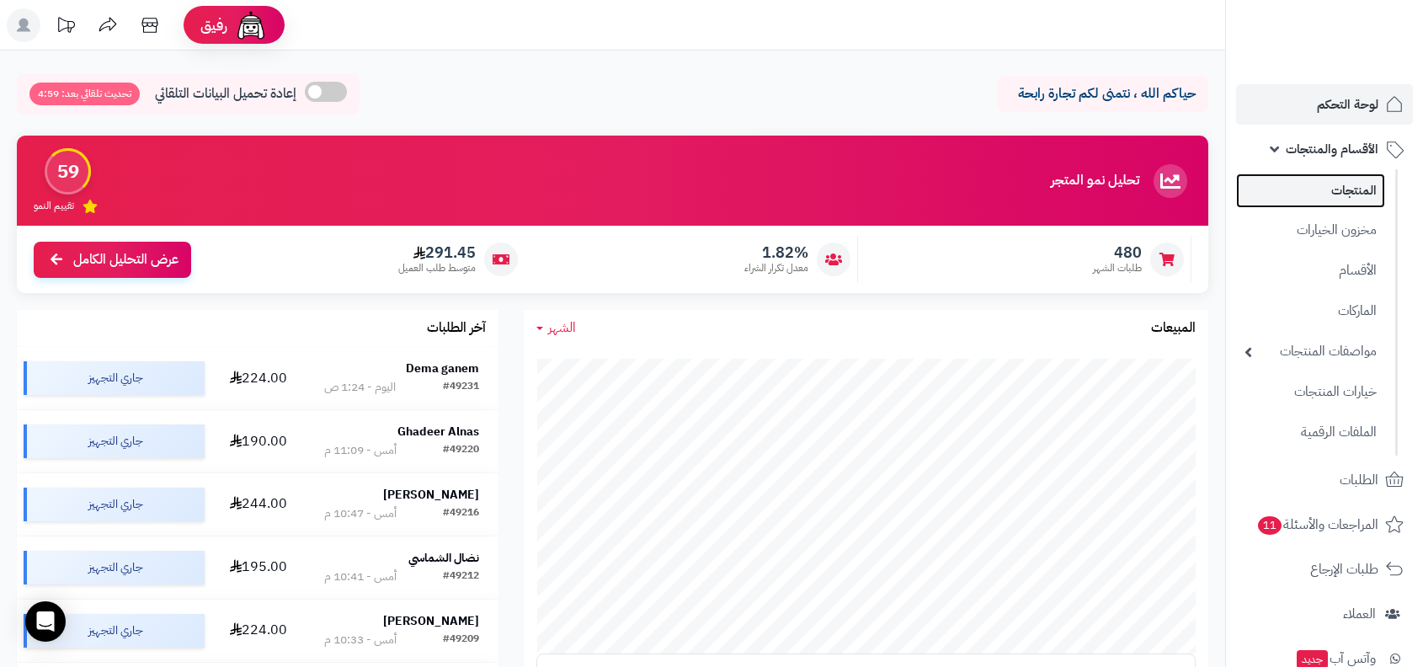
click at [1306, 187] on link "المنتجات" at bounding box center [1310, 190] width 149 height 35
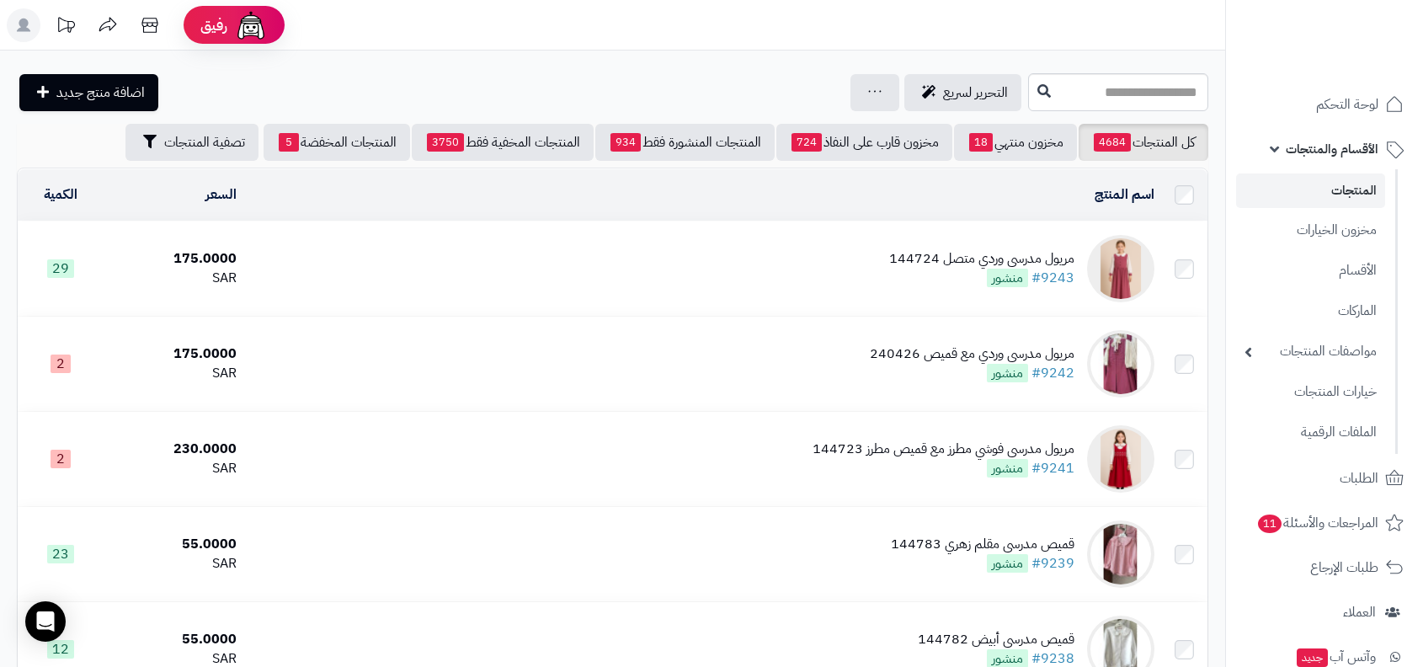
click at [942, 299] on td "مريول مدرسي وردي متصل 144724 #9243 منشور" at bounding box center [702, 268] width 918 height 94
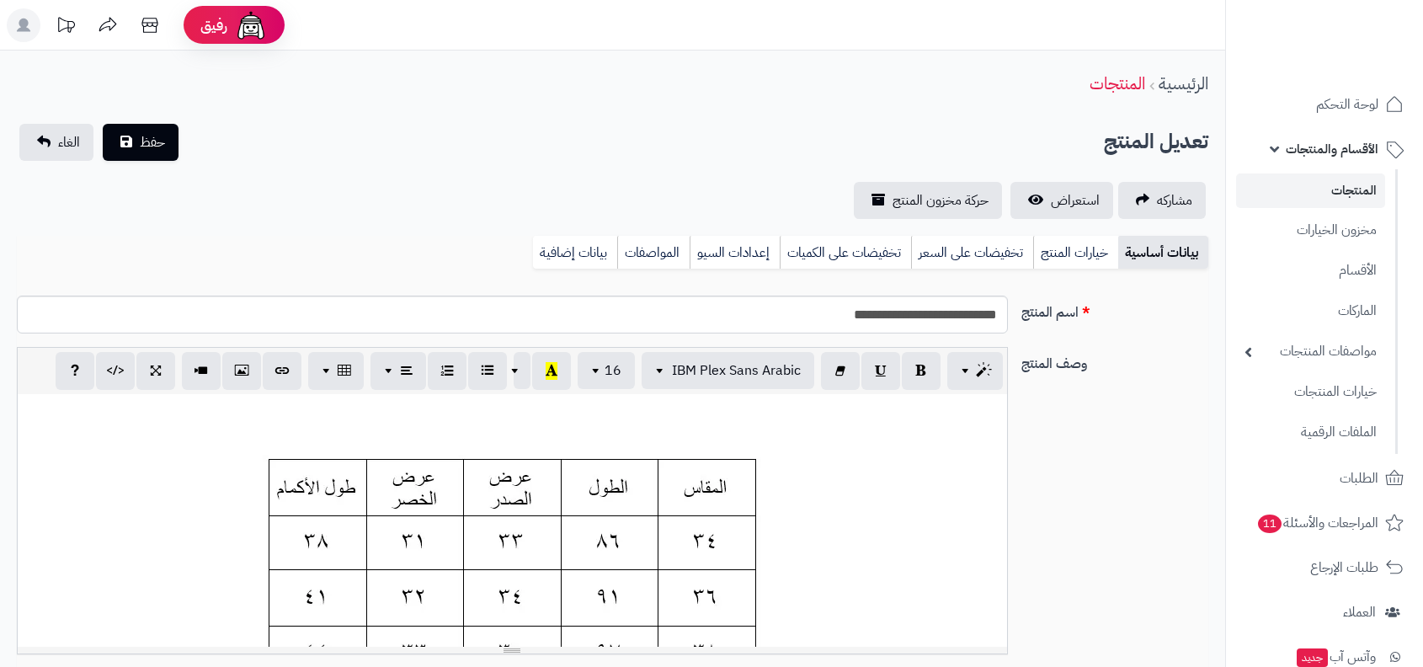
scroll to position [141, 0]
click at [1074, 209] on span "استعراض" at bounding box center [1075, 200] width 49 height 20
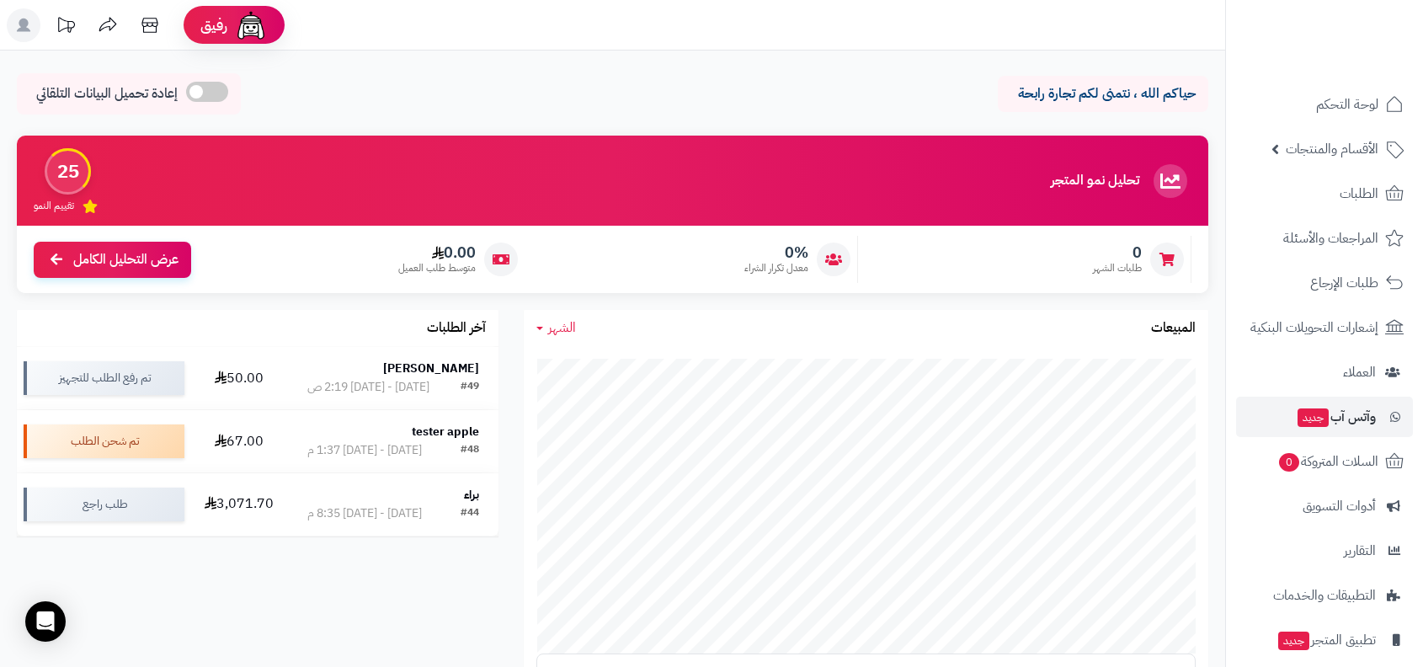
scroll to position [103, 0]
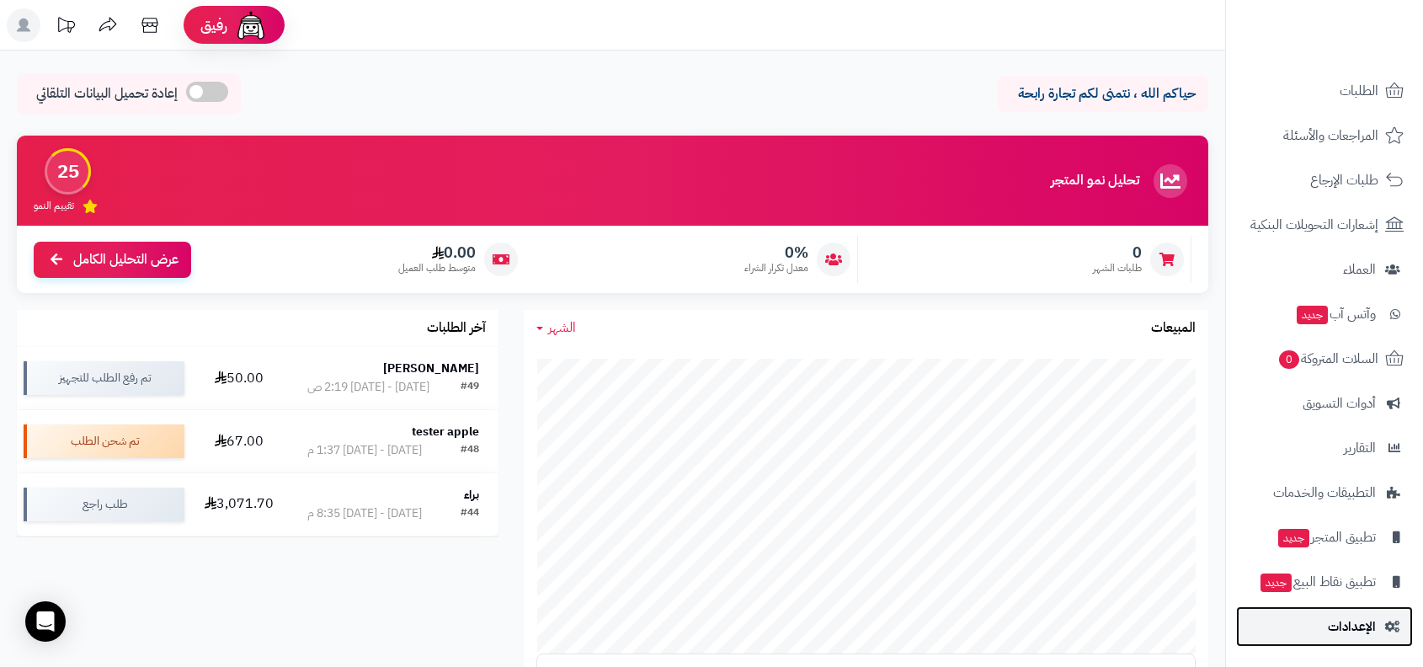
click at [1361, 630] on span "الإعدادات" at bounding box center [1351, 626] width 48 height 24
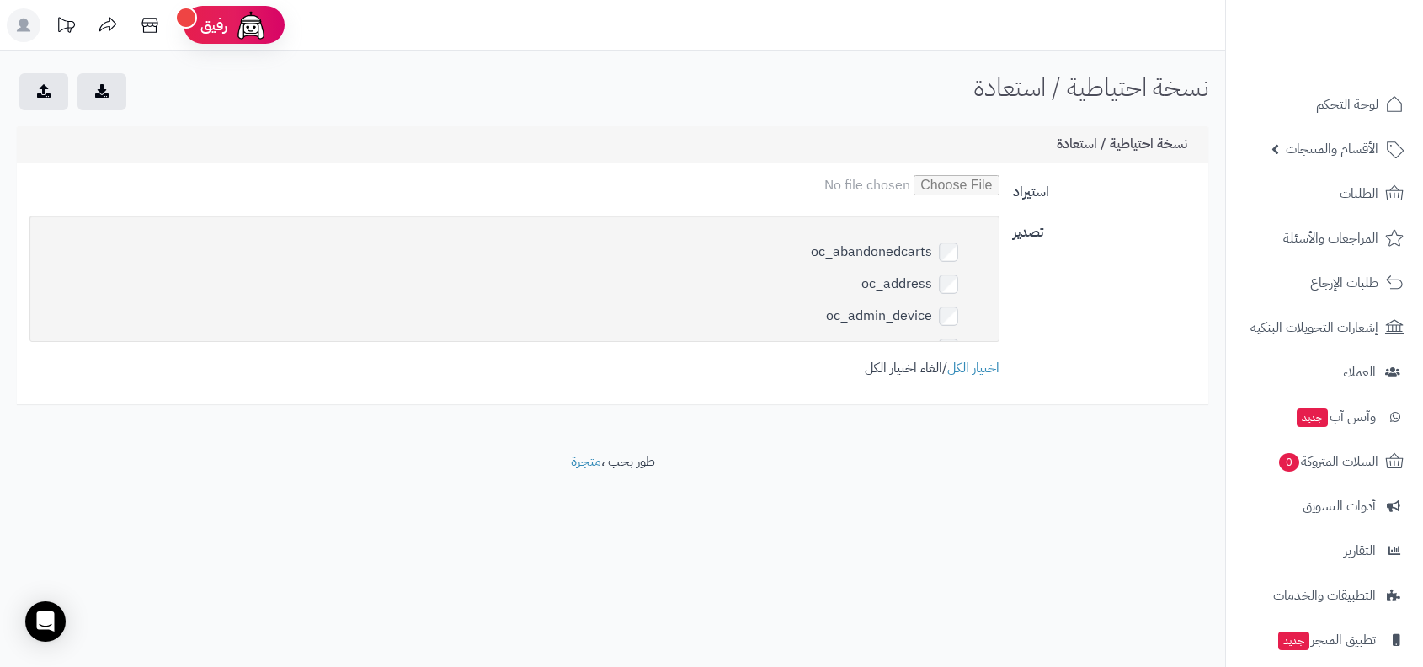
click at [898, 363] on link "الغاء اختيار الكل" at bounding box center [902, 368] width 77 height 20
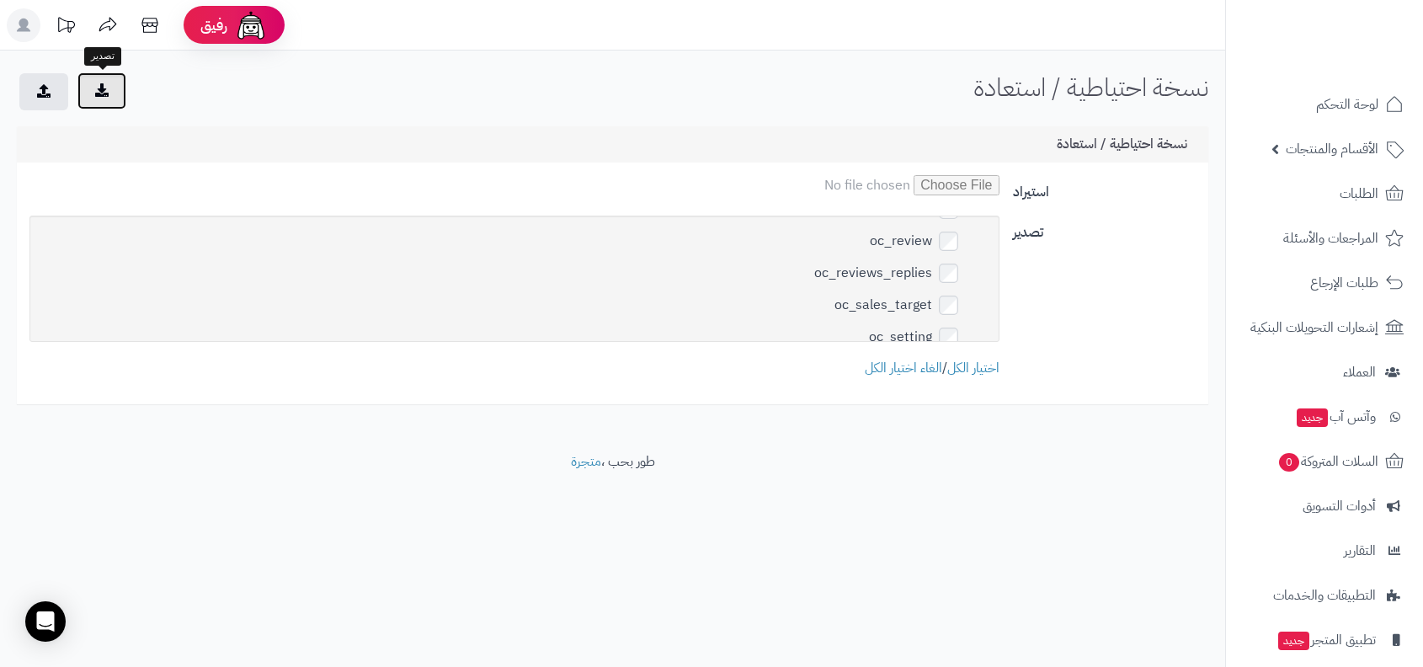
click at [106, 96] on icon "submit" at bounding box center [101, 89] width 13 height 13
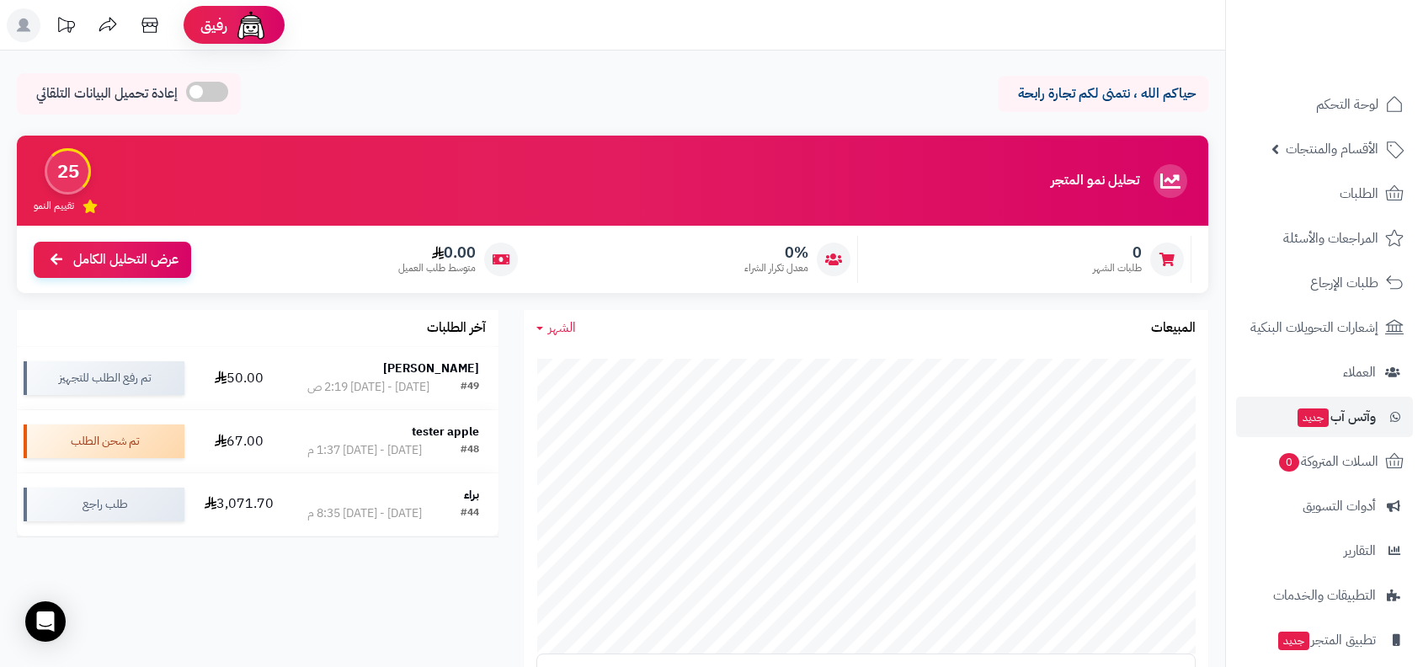
scroll to position [103, 0]
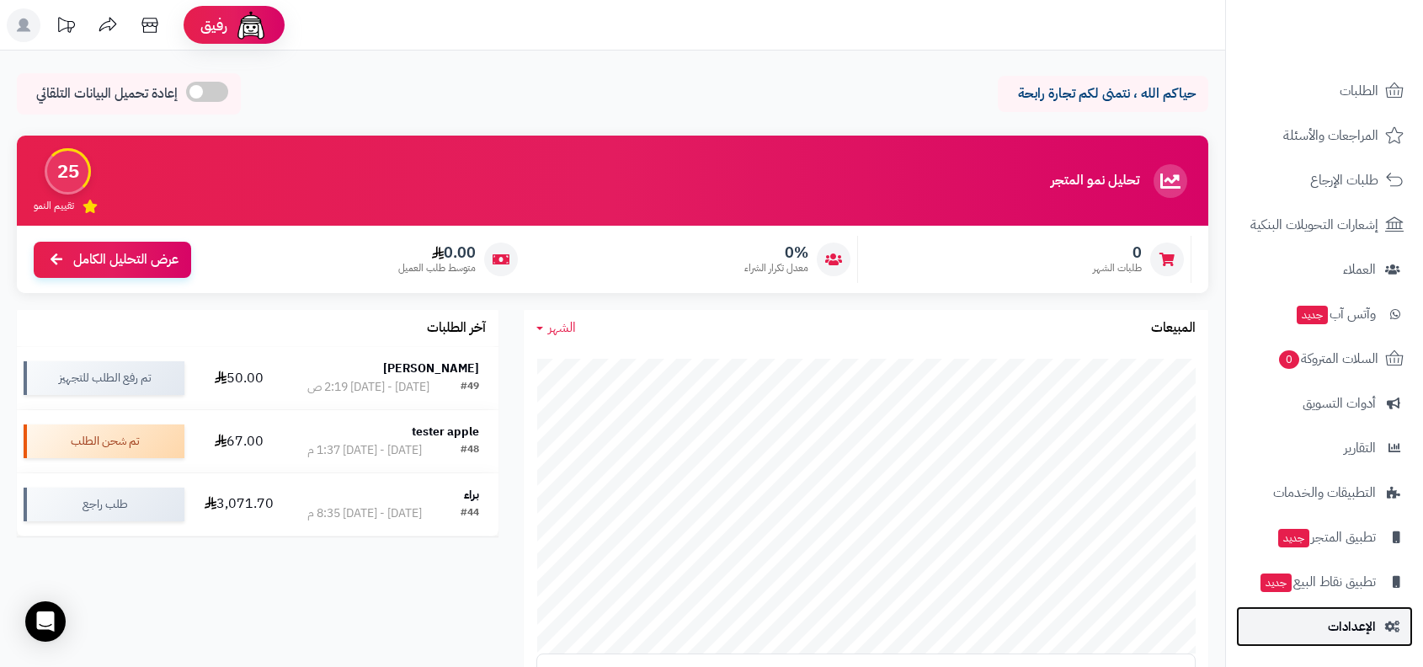
click at [1367, 645] on link "الإعدادات" at bounding box center [1324, 626] width 177 height 40
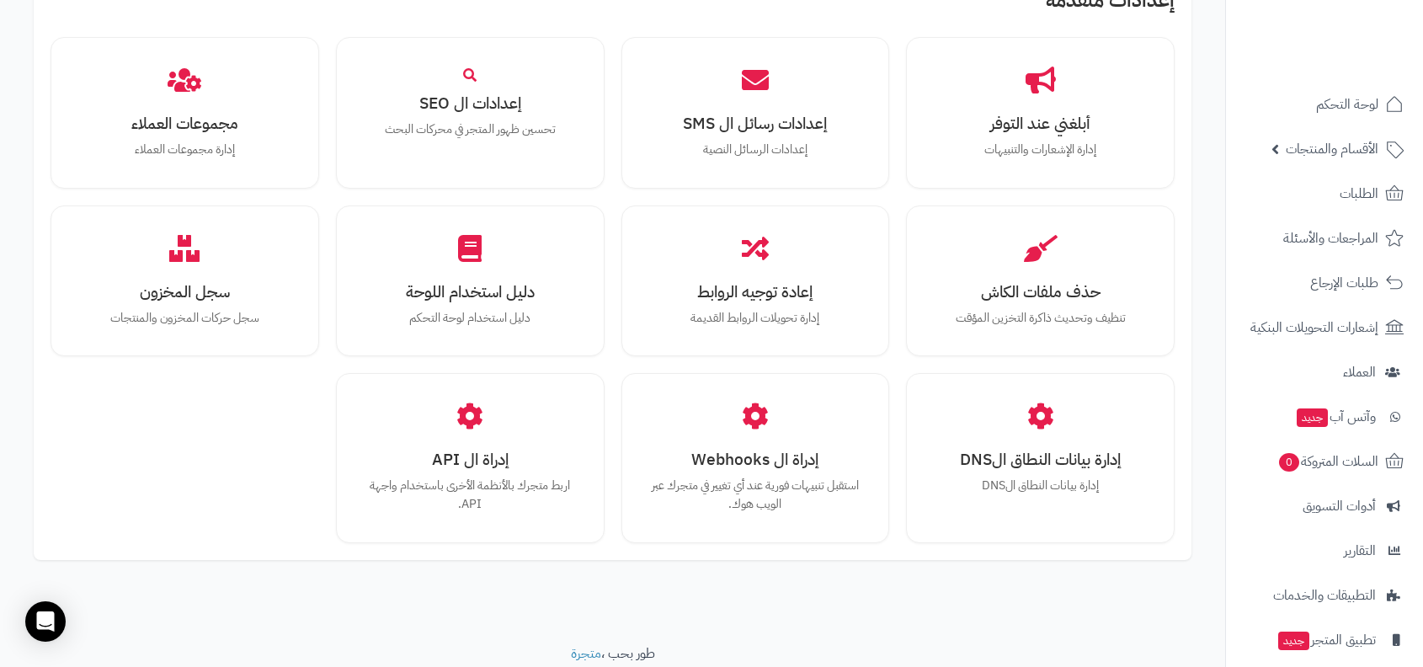
scroll to position [1475, 0]
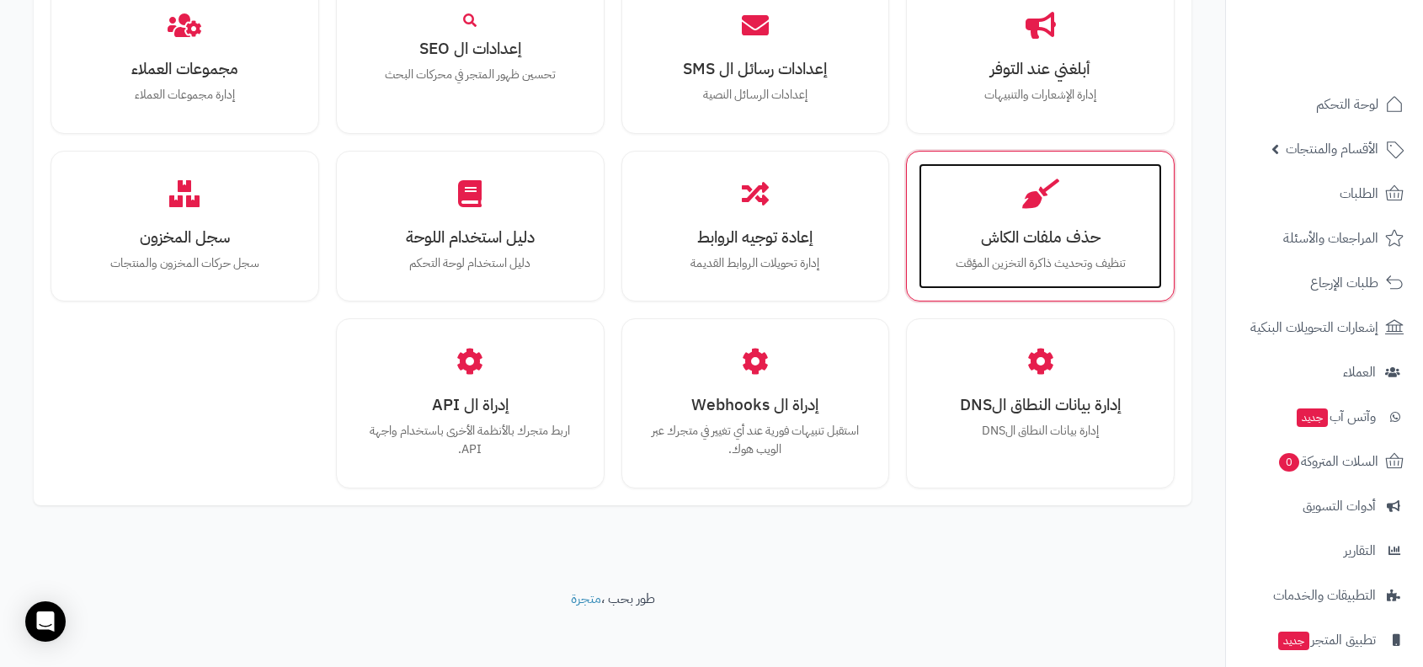
click at [1036, 231] on h3 "حذف ملفات الكاش" at bounding box center [1040, 237] width 210 height 18
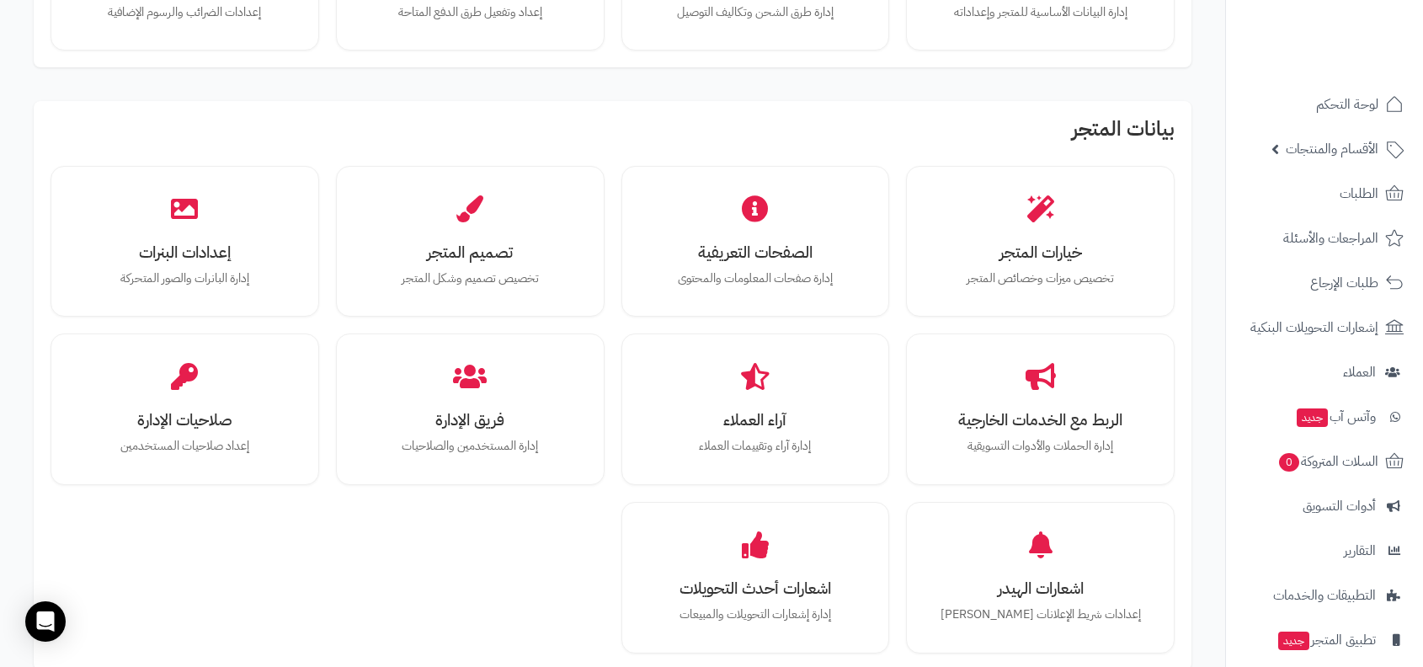
scroll to position [0, 0]
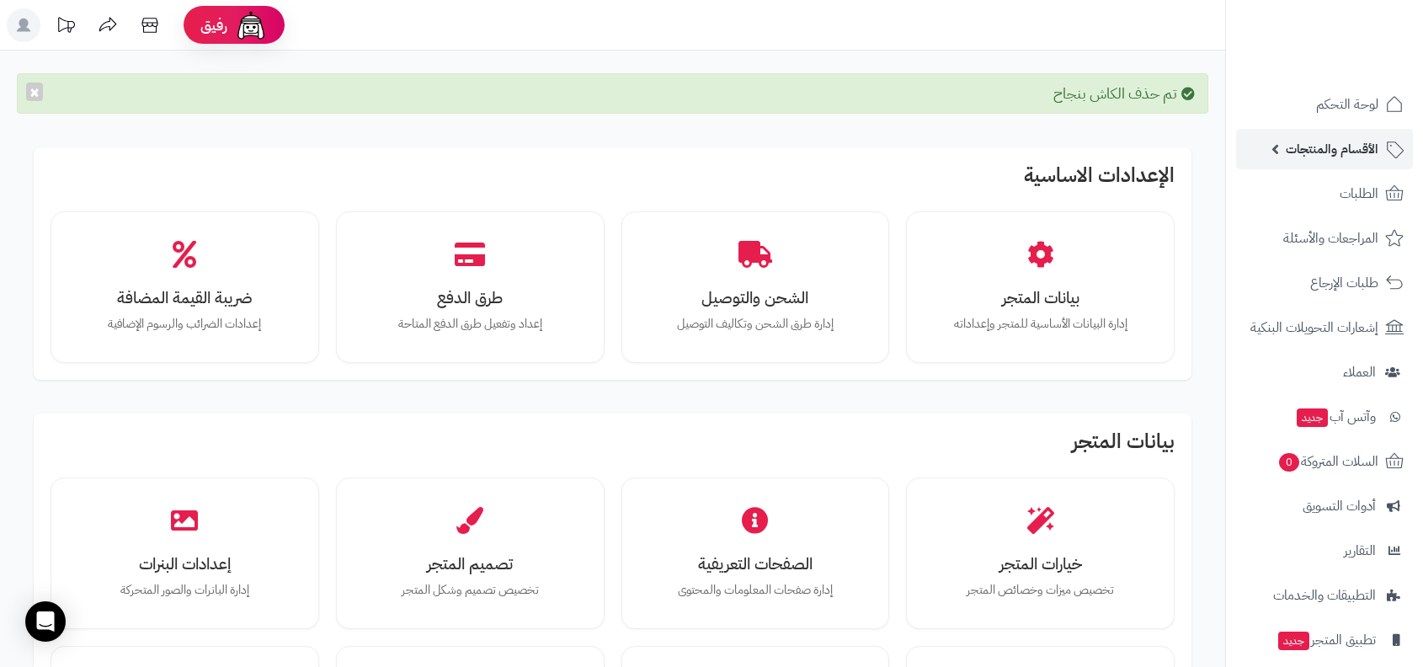
click at [1340, 162] on link "الأقسام والمنتجات" at bounding box center [1324, 149] width 177 height 40
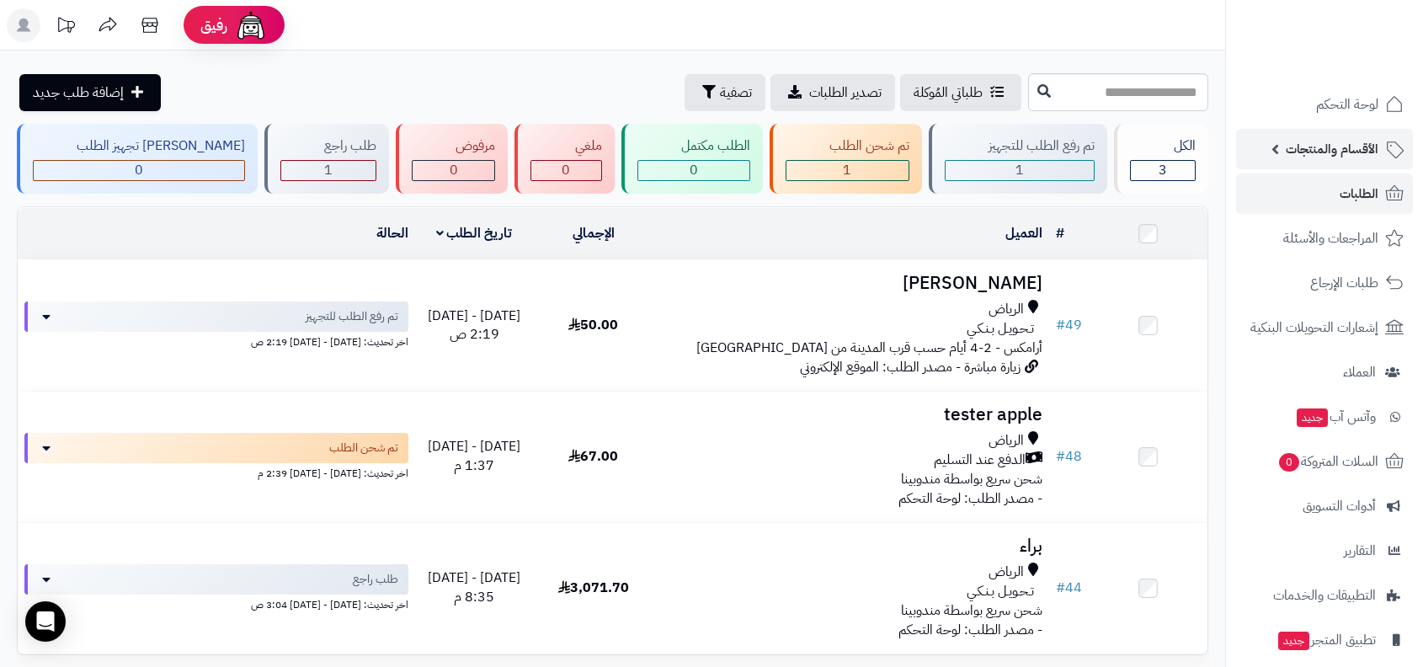
click at [1365, 147] on span "الأقسام والمنتجات" at bounding box center [1331, 149] width 93 height 24
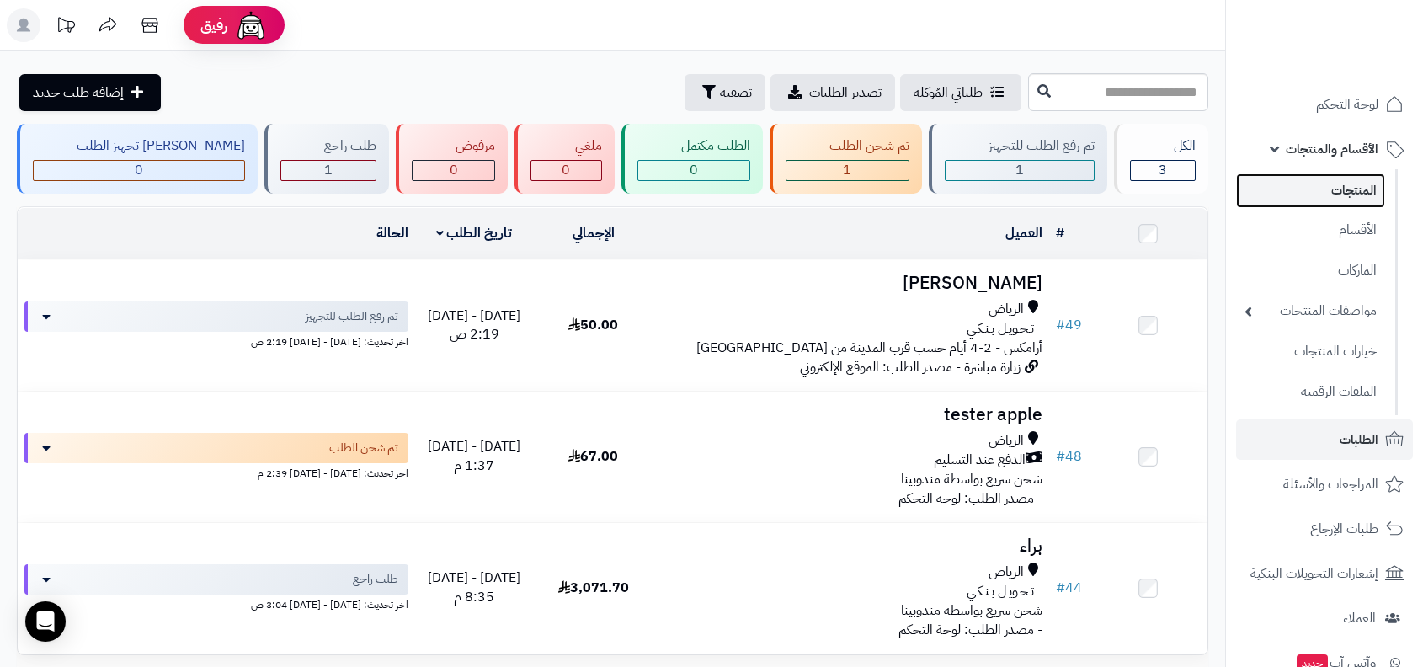
click at [1364, 188] on link "المنتجات" at bounding box center [1310, 190] width 149 height 35
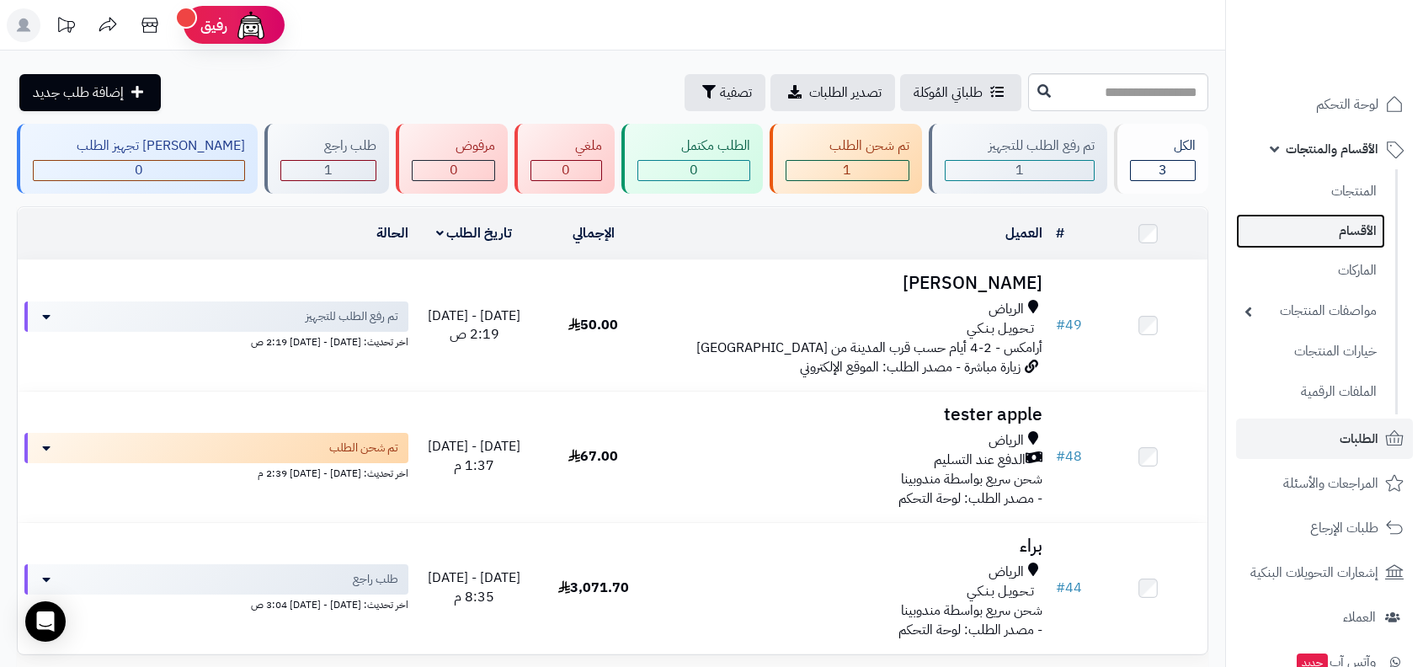
click at [1323, 226] on link "الأقسام" at bounding box center [1310, 231] width 149 height 35
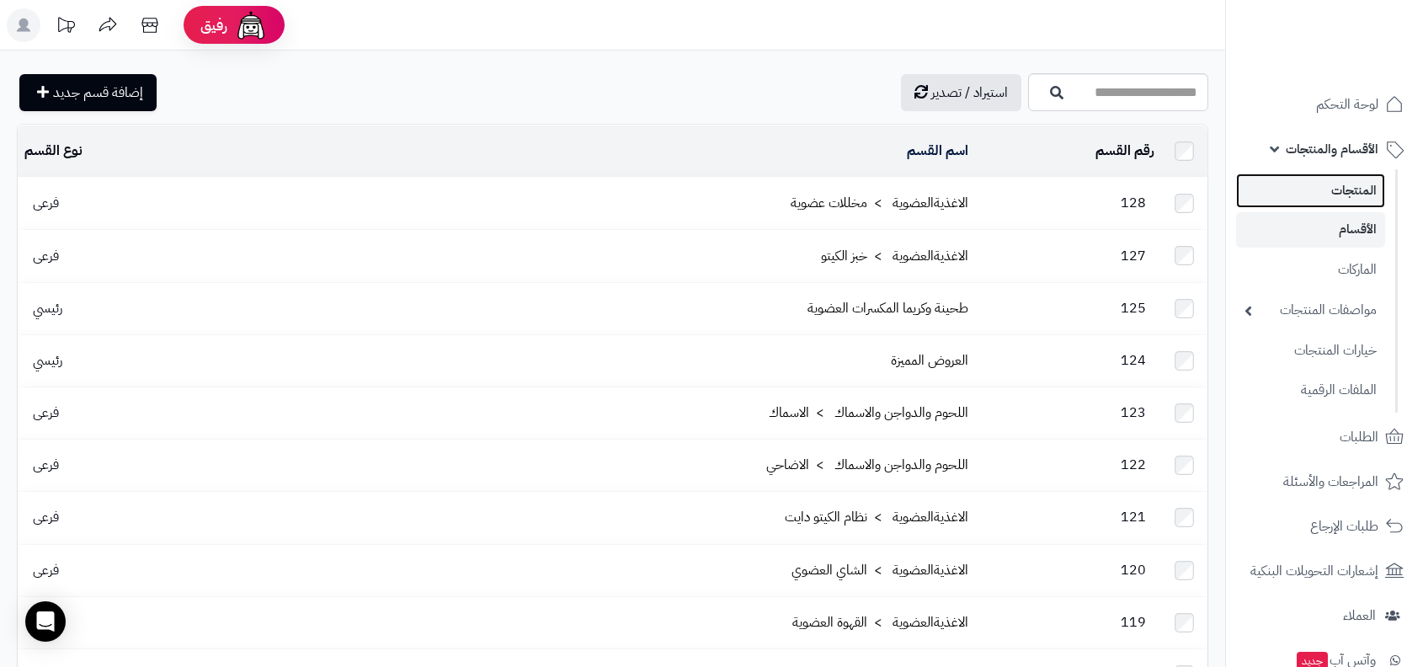
click at [1312, 198] on link "المنتجات" at bounding box center [1310, 190] width 149 height 35
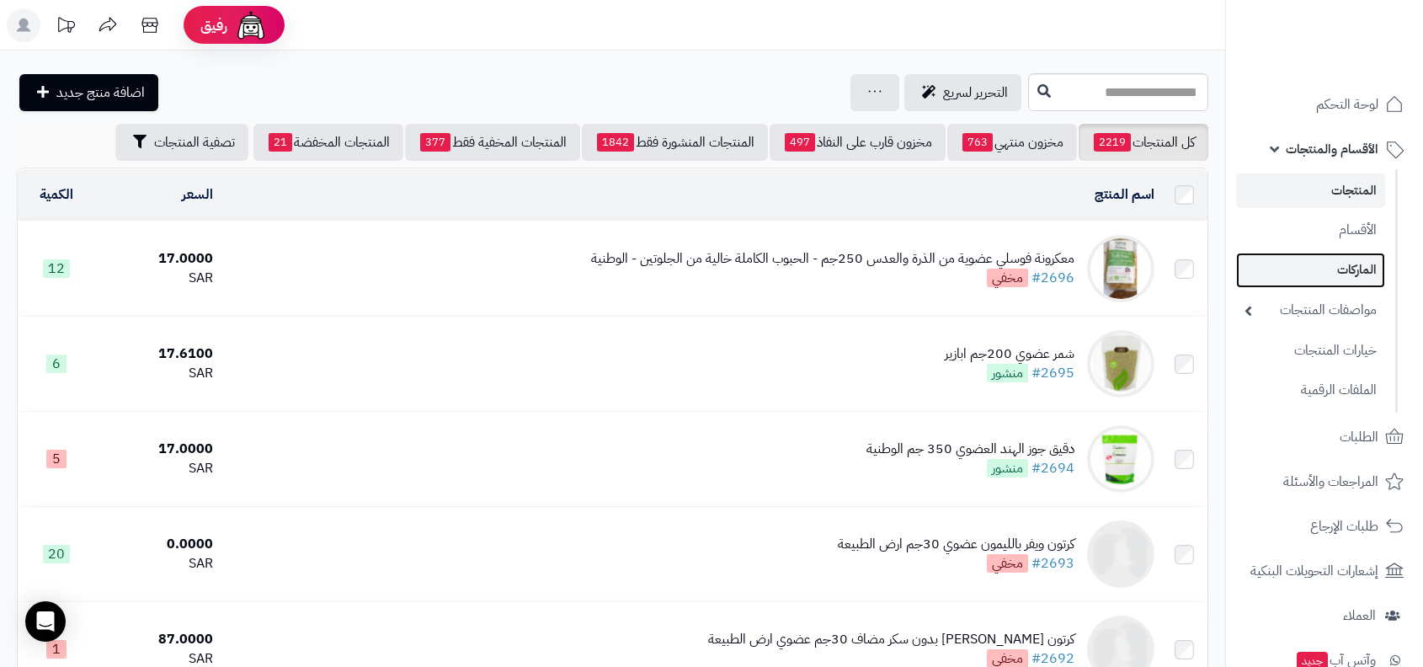
click at [1324, 261] on link "الماركات" at bounding box center [1310, 270] width 149 height 35
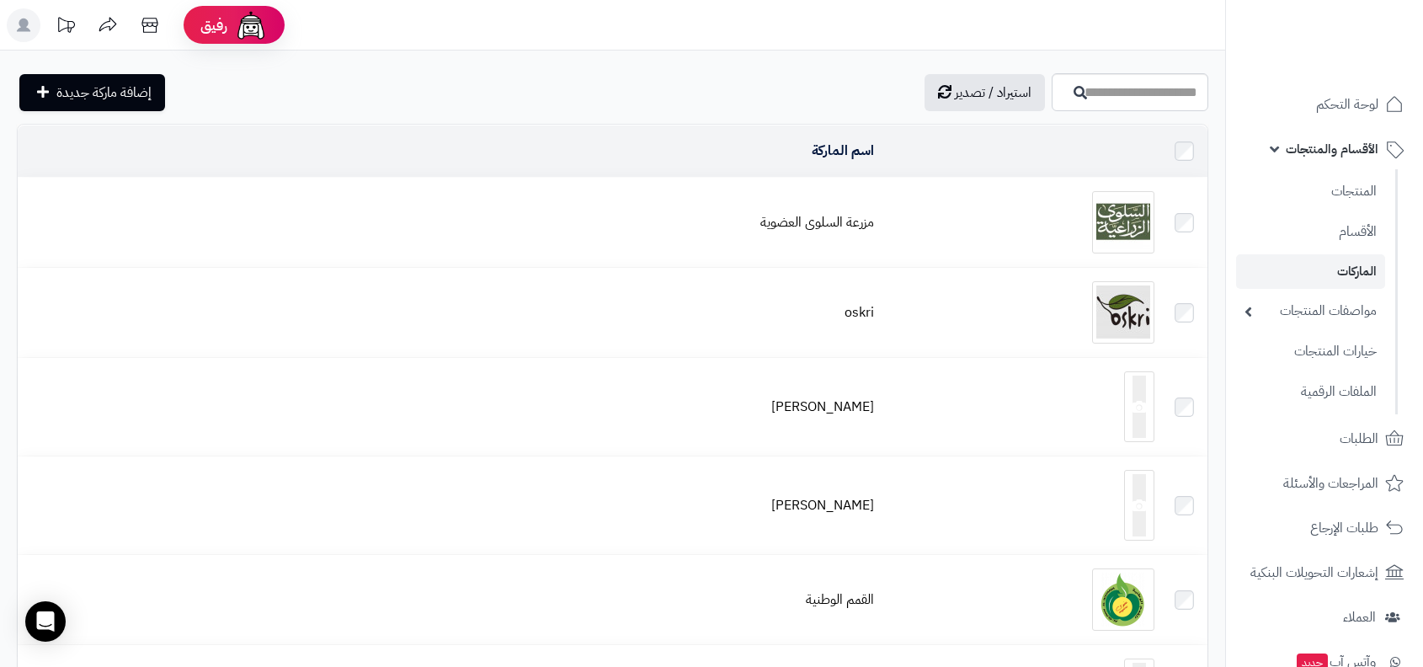
click at [1323, 332] on ul "المنتجات الأقسام الماركات مواصفات المنتجات مواصفات المنتجات أنواع المواصفات خيا…" at bounding box center [1312, 291] width 172 height 245
click at [1323, 354] on link "خيارات المنتجات" at bounding box center [1310, 350] width 149 height 35
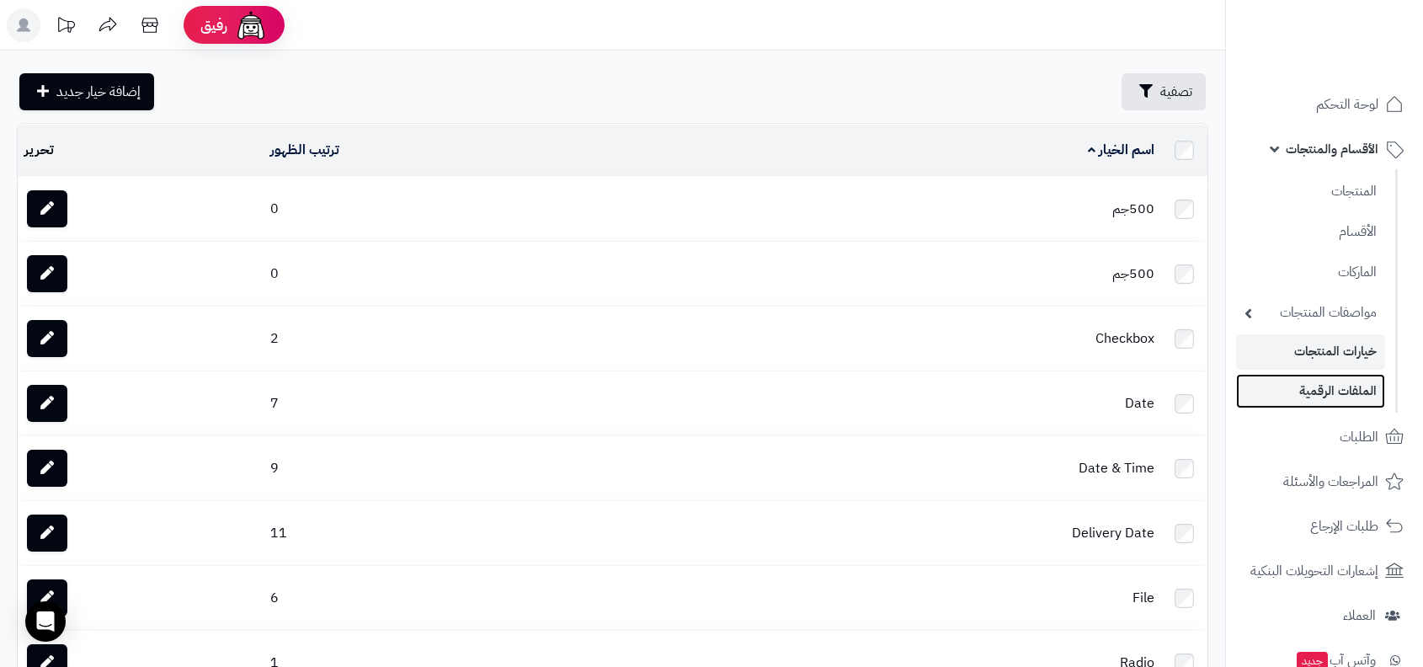
click at [1320, 396] on link "الملفات الرقمية" at bounding box center [1310, 391] width 149 height 35
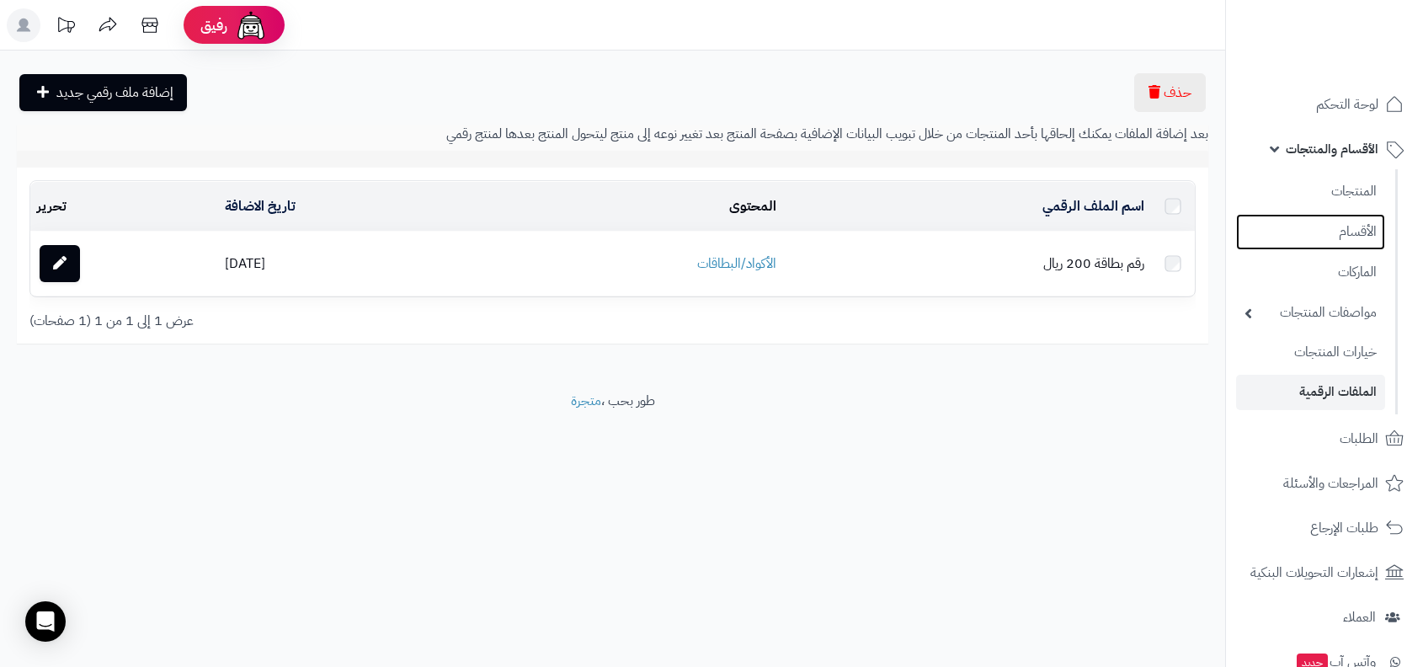
click at [1351, 233] on link "الأقسام" at bounding box center [1310, 232] width 149 height 36
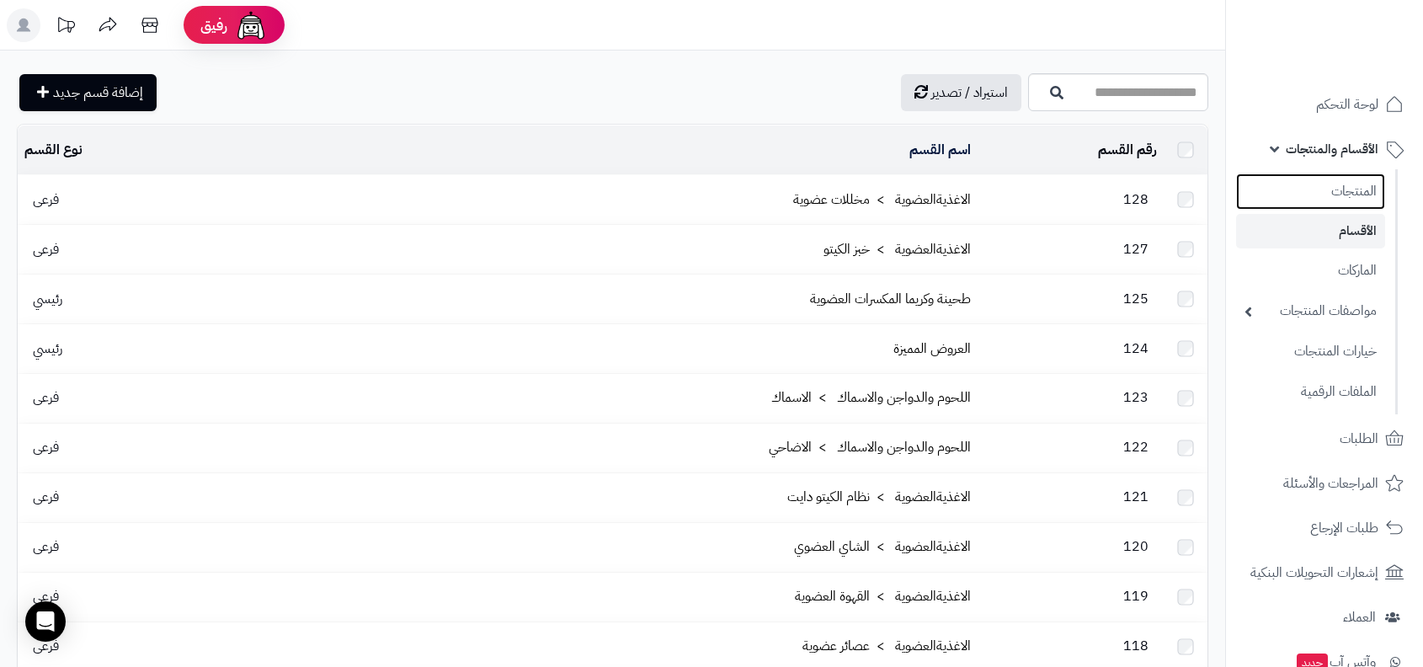
click at [1356, 200] on link "المنتجات" at bounding box center [1310, 191] width 149 height 36
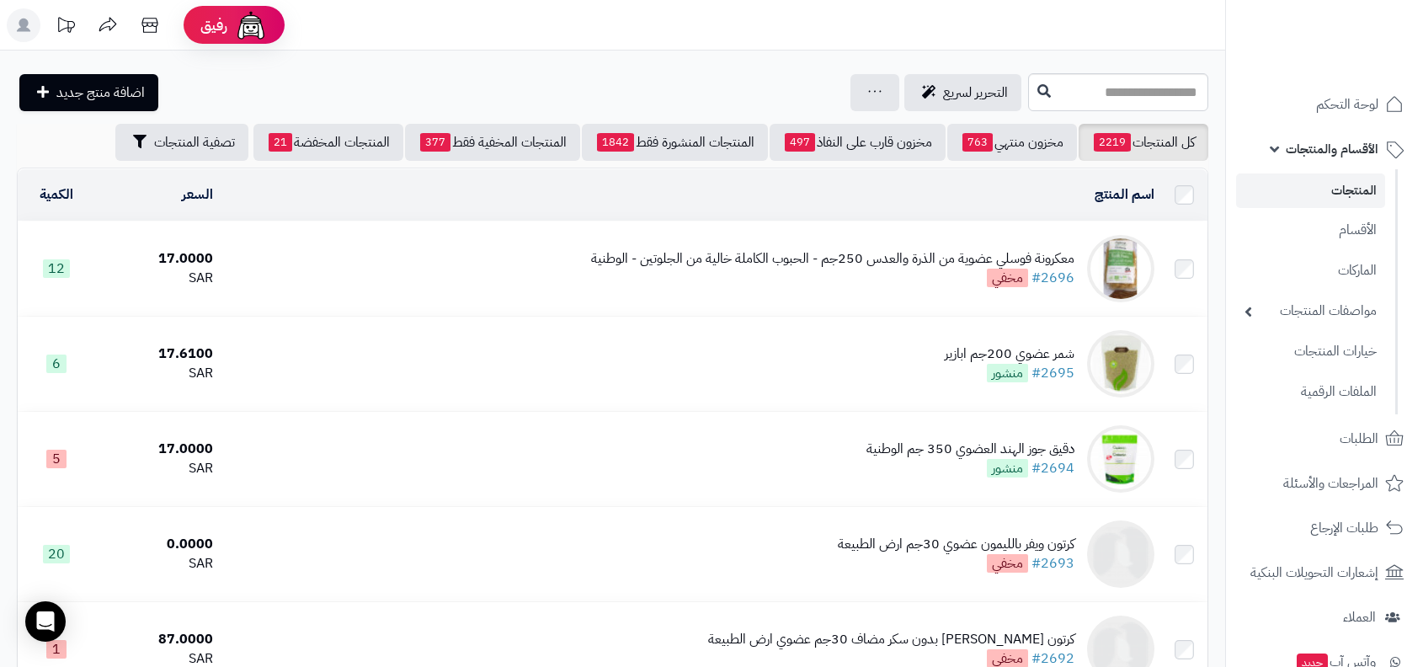
click at [1039, 258] on div "معكرونة فوسلي عضوية من الذرة والعدس 250جم - الحبوب الكاملة خالية من الجلوتين - …" at bounding box center [832, 258] width 483 height 19
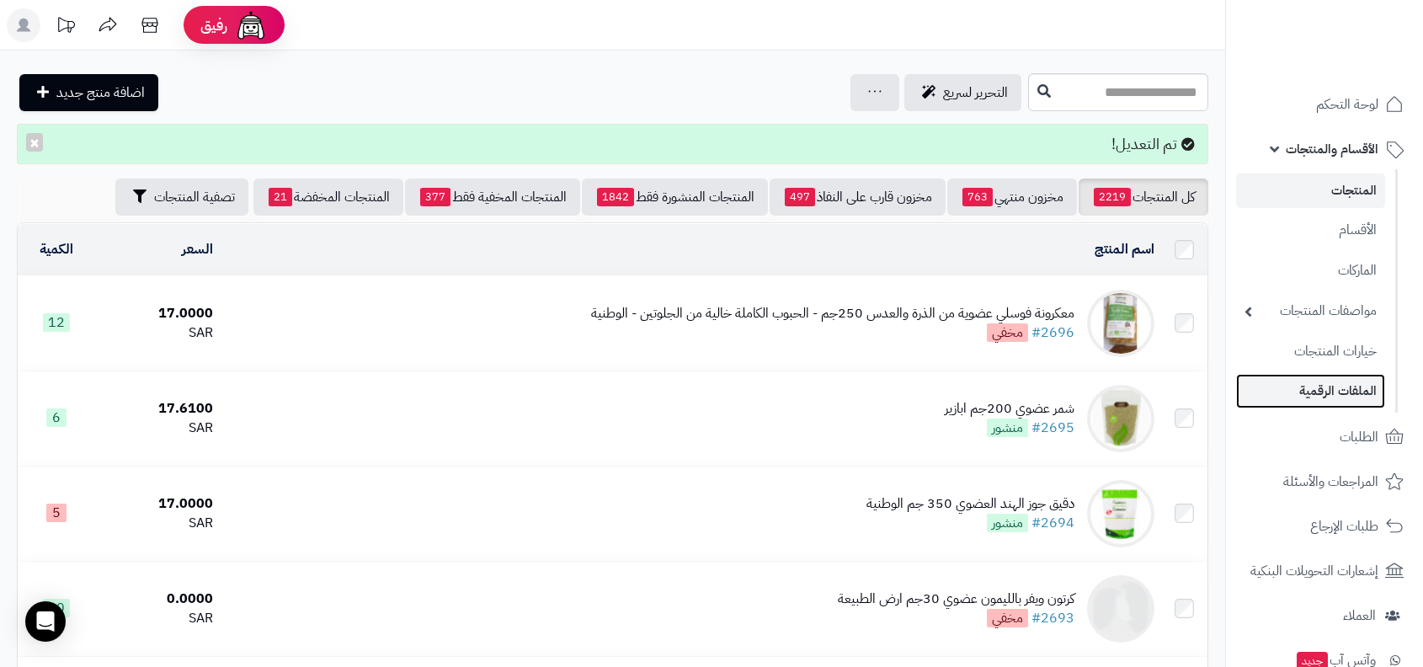
click at [1302, 391] on link "الملفات الرقمية" at bounding box center [1310, 391] width 149 height 35
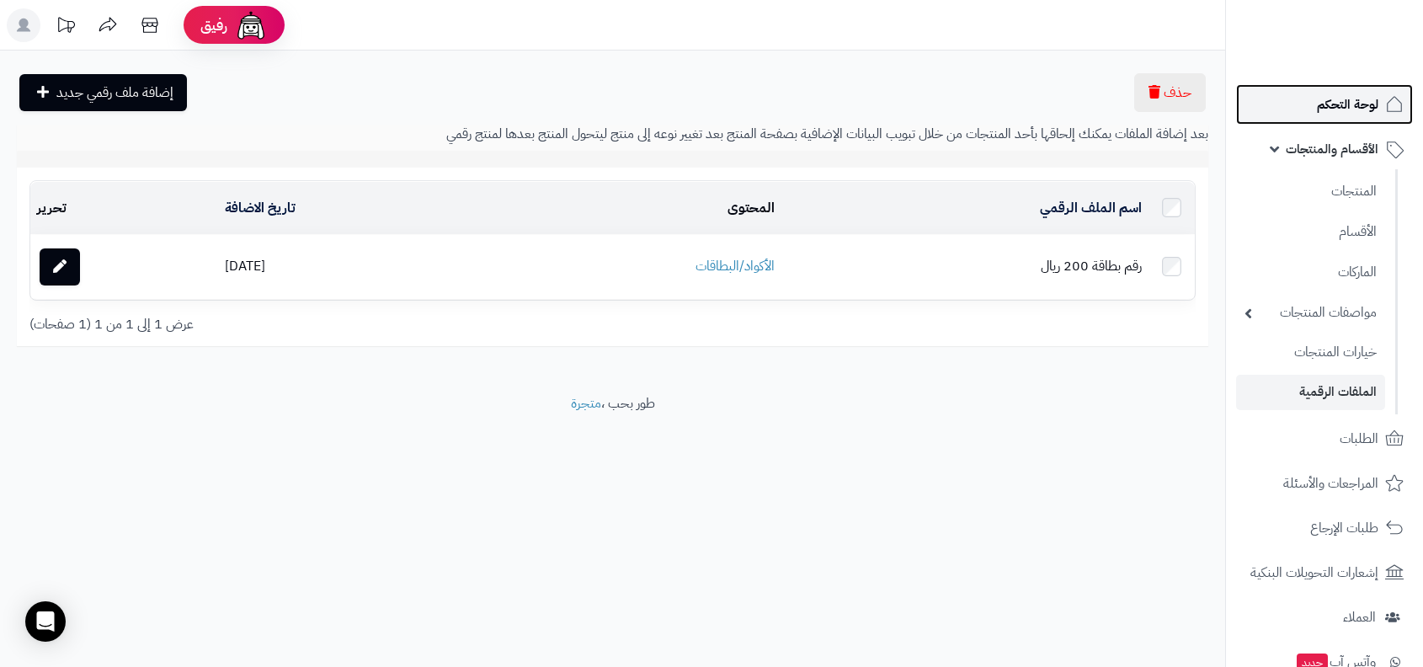
click at [1357, 103] on span "لوحة التحكم" at bounding box center [1347, 105] width 61 height 24
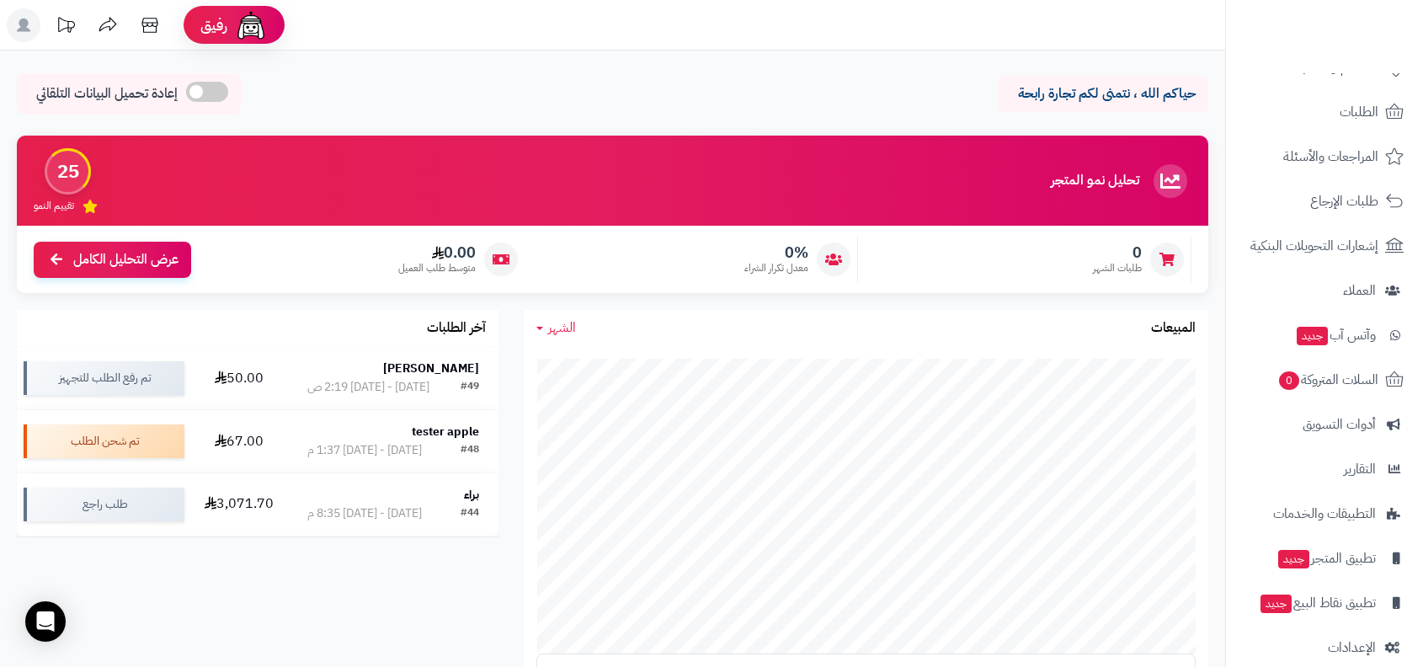
scroll to position [103, 0]
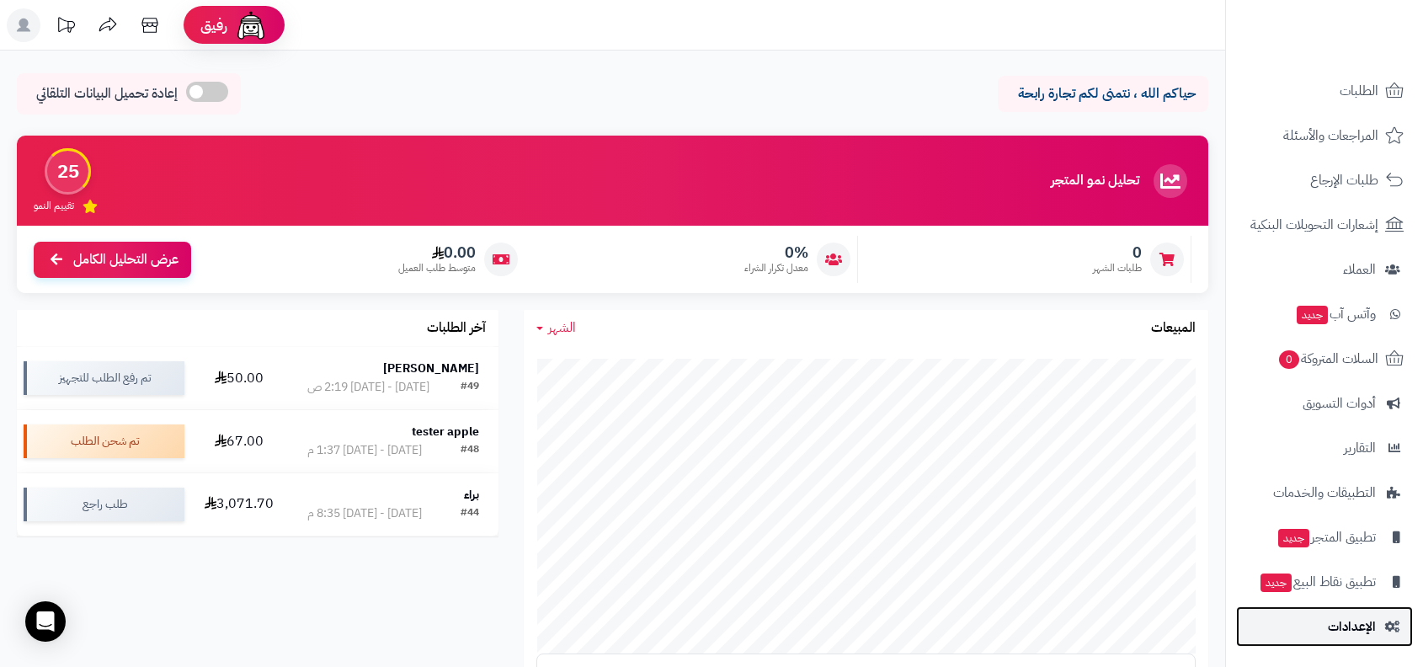
click at [1354, 633] on span "الإعدادات" at bounding box center [1351, 626] width 48 height 24
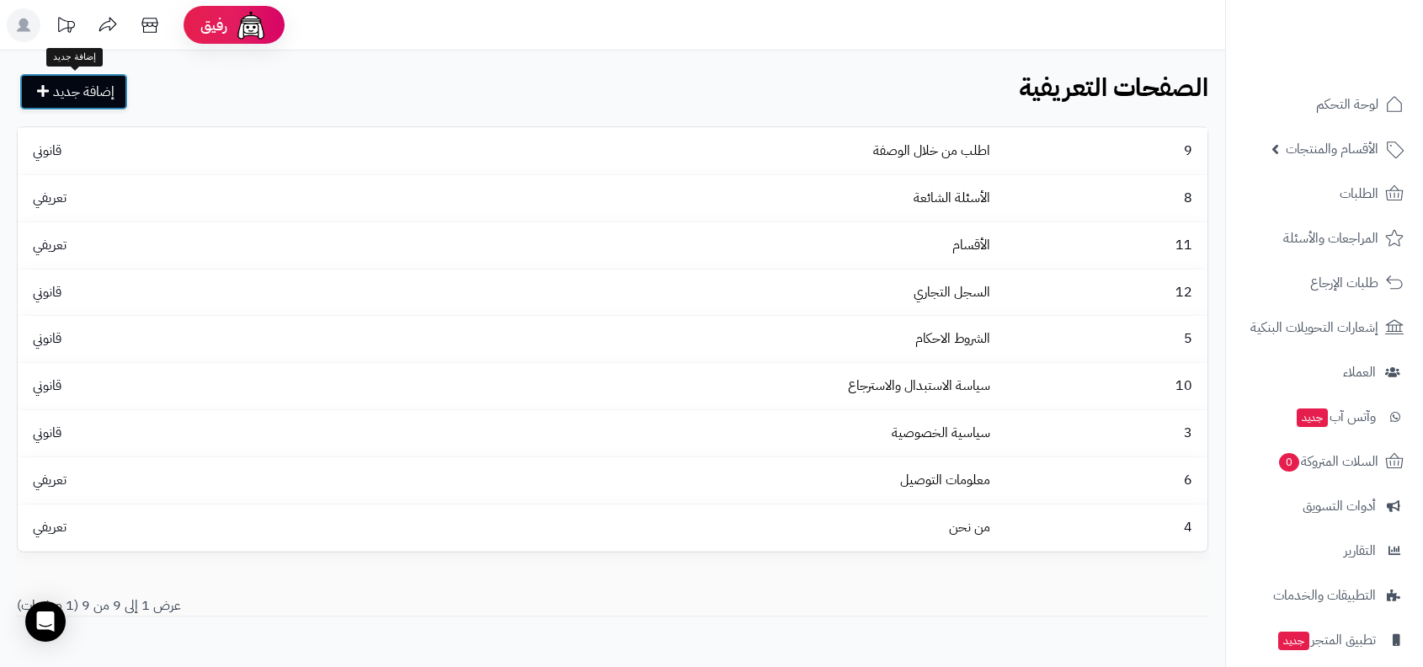
click at [62, 78] on link "إضافة جديد" at bounding box center [73, 91] width 109 height 37
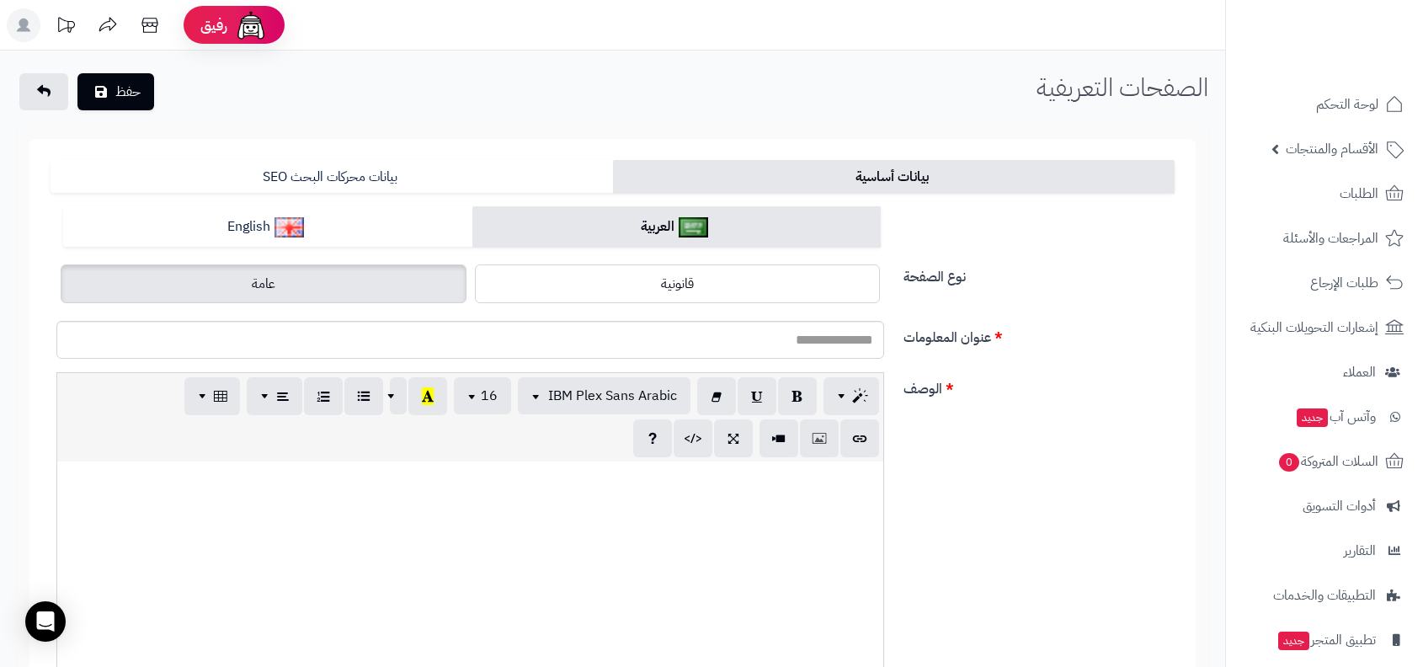
click at [1354, 80] on nav "لوحة التحكم الأقسام والمنتجات المنتجات الأقسام الماركات مواصفات المنتجات مواصفا…" at bounding box center [1324, 354] width 198 height 667
click at [1351, 107] on span "لوحة التحكم" at bounding box center [1347, 105] width 61 height 24
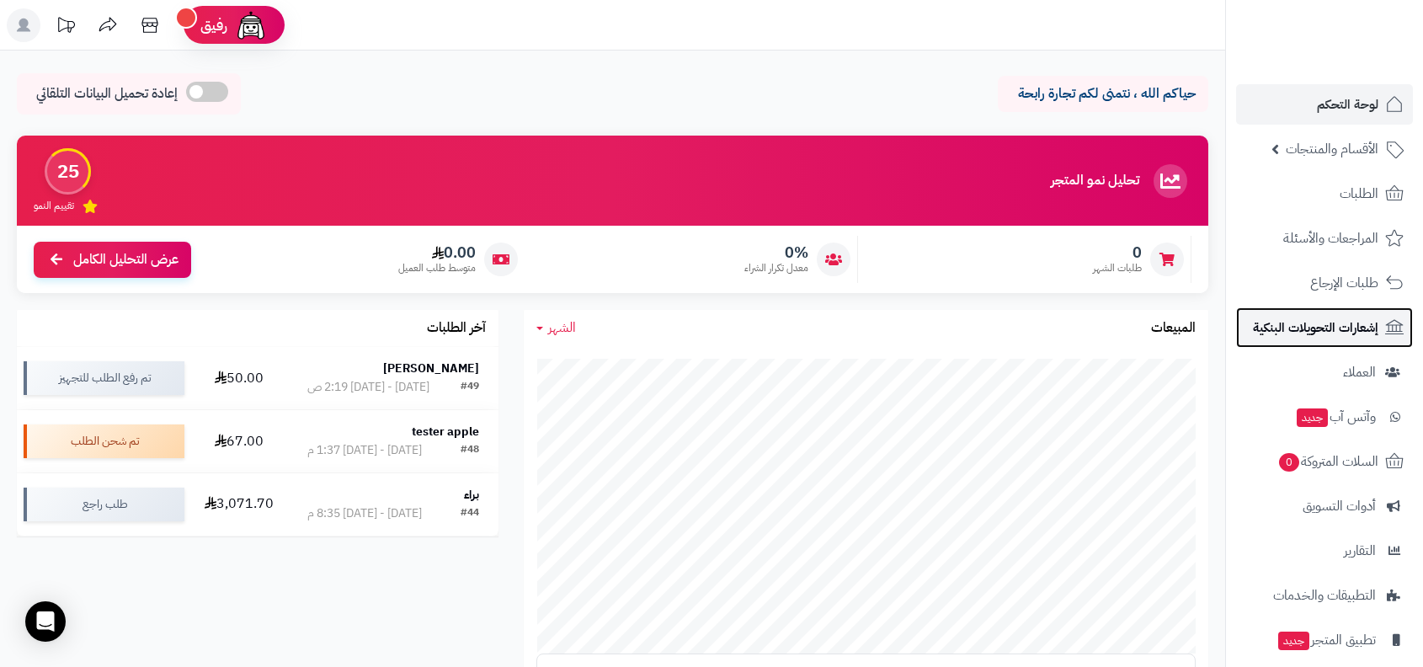
click at [1323, 328] on span "إشعارات التحويلات البنكية" at bounding box center [1315, 328] width 125 height 24
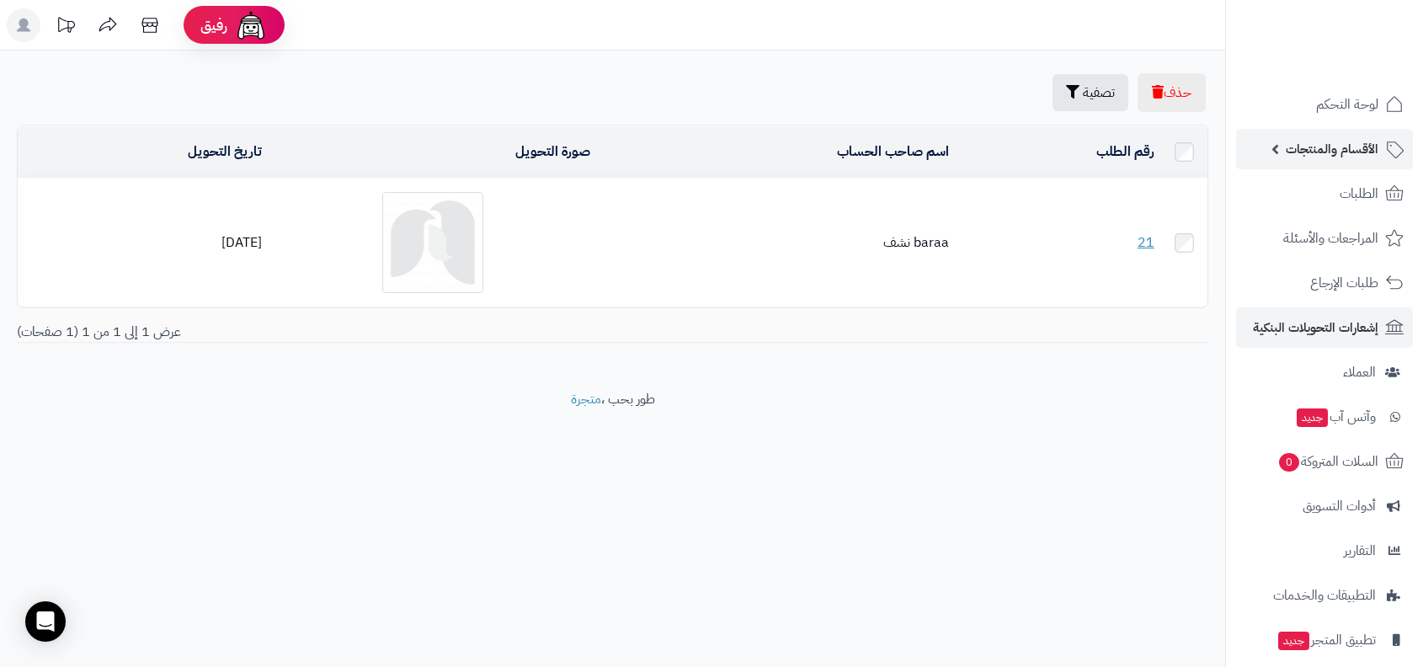
click at [1333, 141] on span "الأقسام والمنتجات" at bounding box center [1331, 149] width 93 height 24
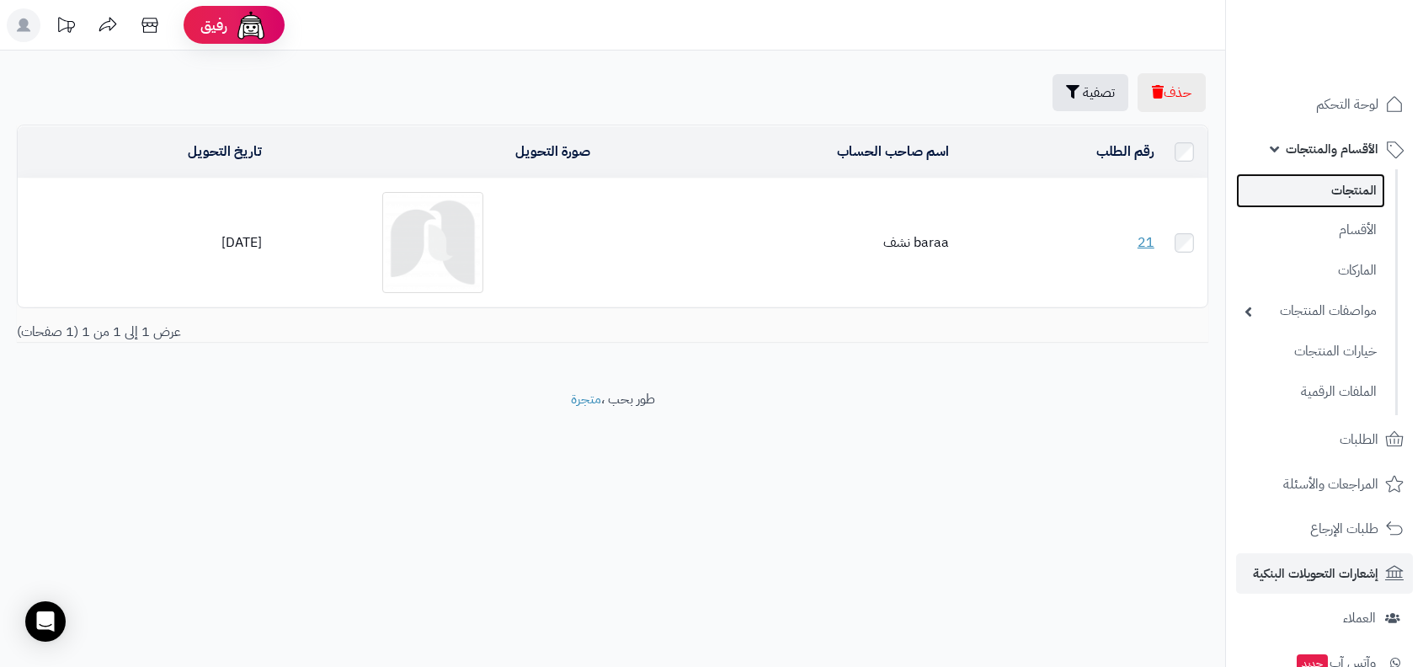
click at [1323, 181] on link "المنتجات" at bounding box center [1310, 190] width 149 height 35
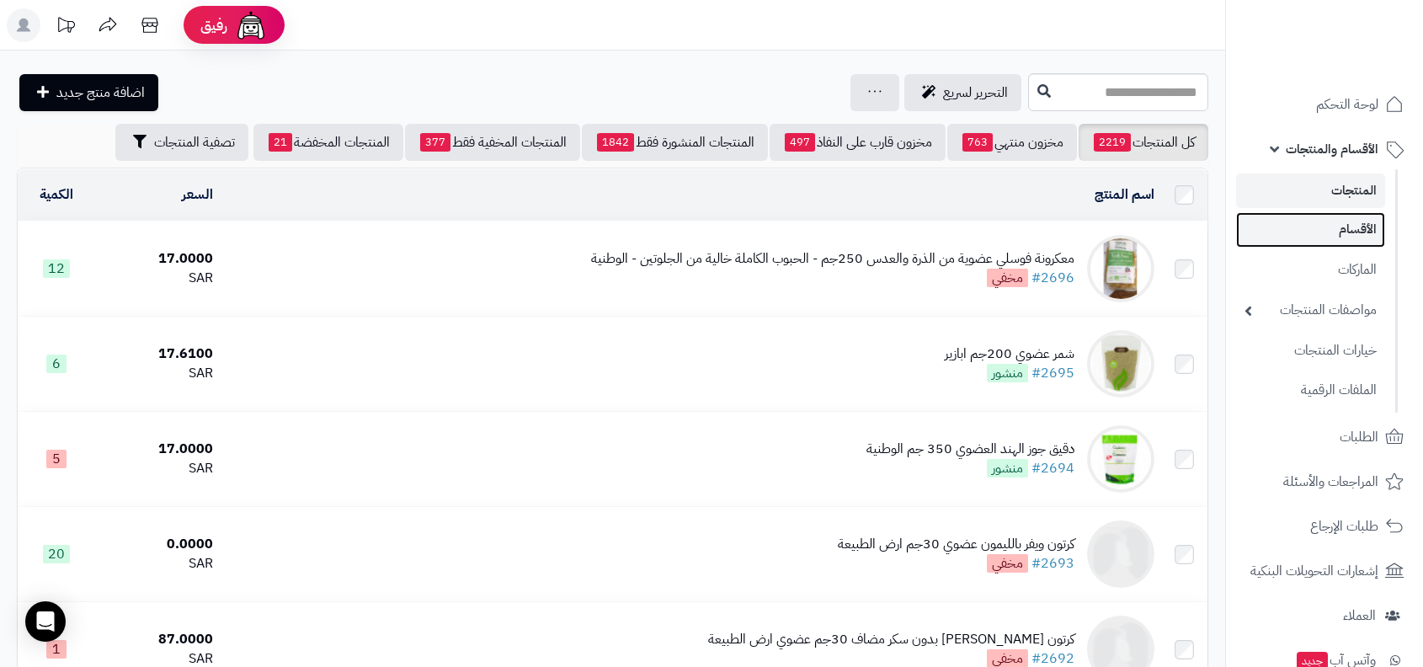
click at [1331, 221] on link "الأقسام" at bounding box center [1310, 229] width 149 height 35
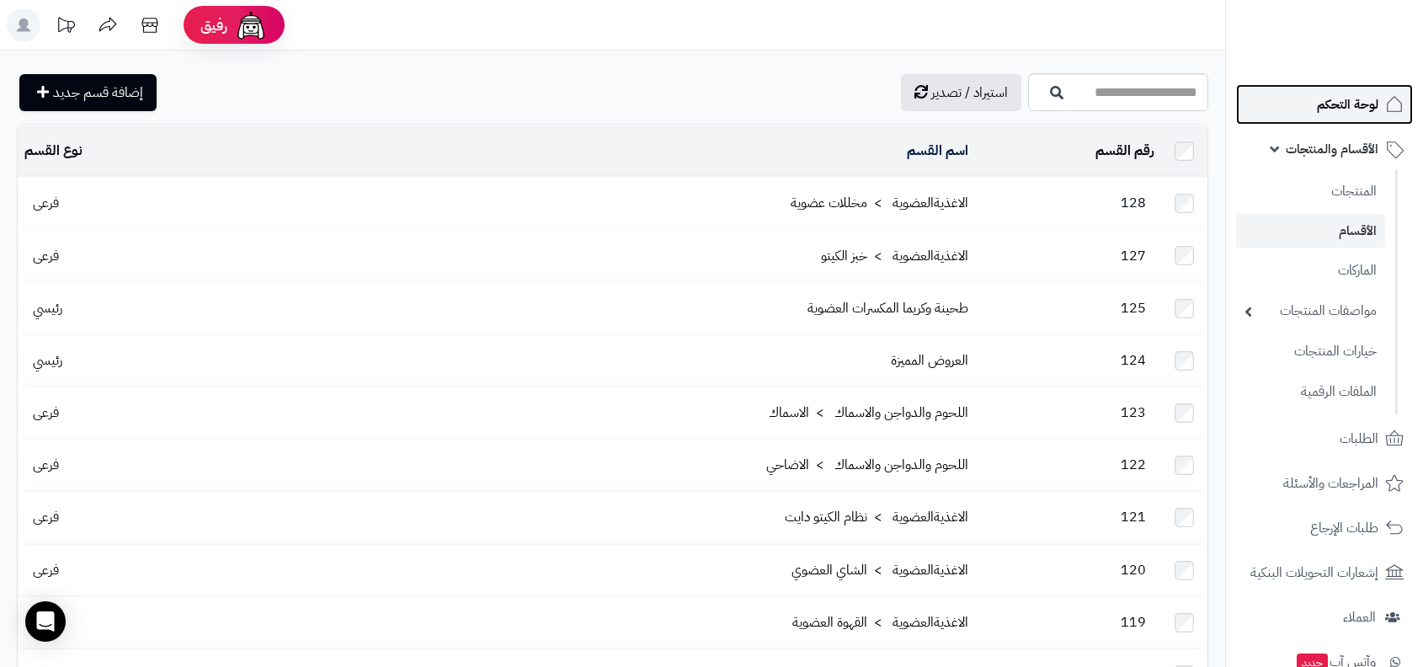
click at [1334, 97] on span "لوحة التحكم" at bounding box center [1347, 105] width 61 height 24
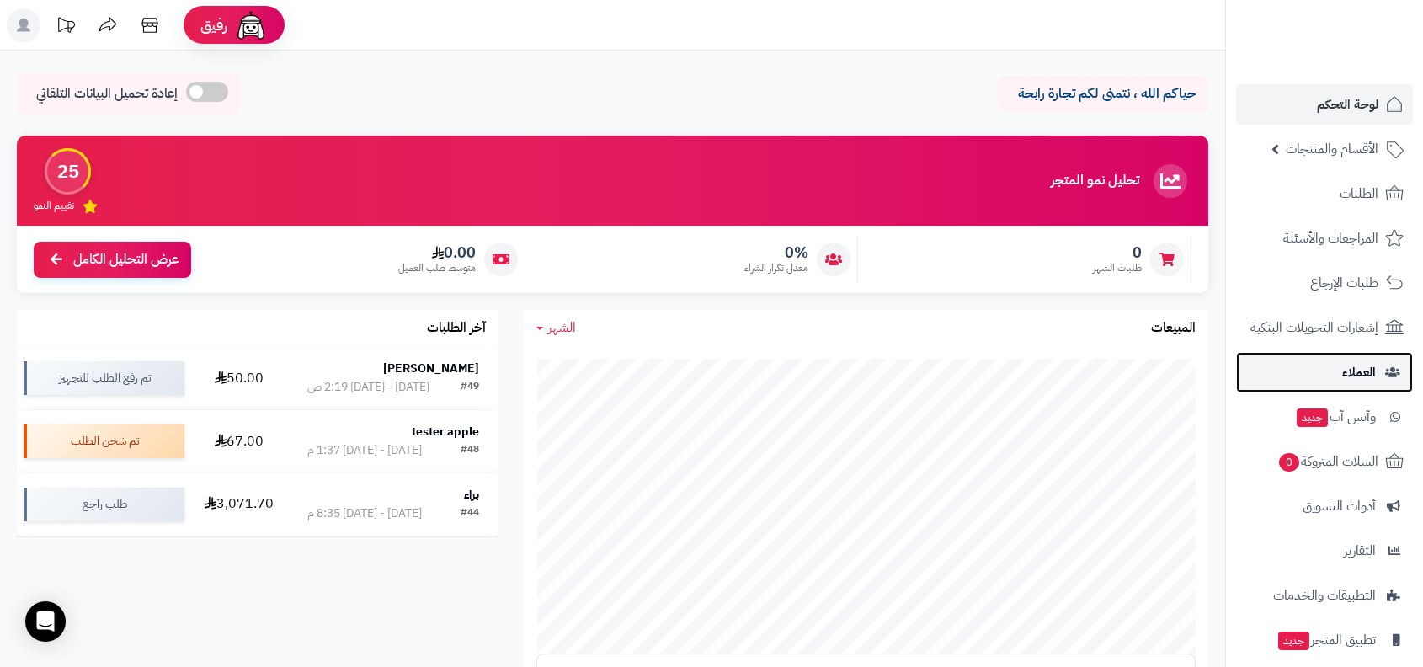
click at [1337, 365] on link "العملاء" at bounding box center [1324, 372] width 177 height 40
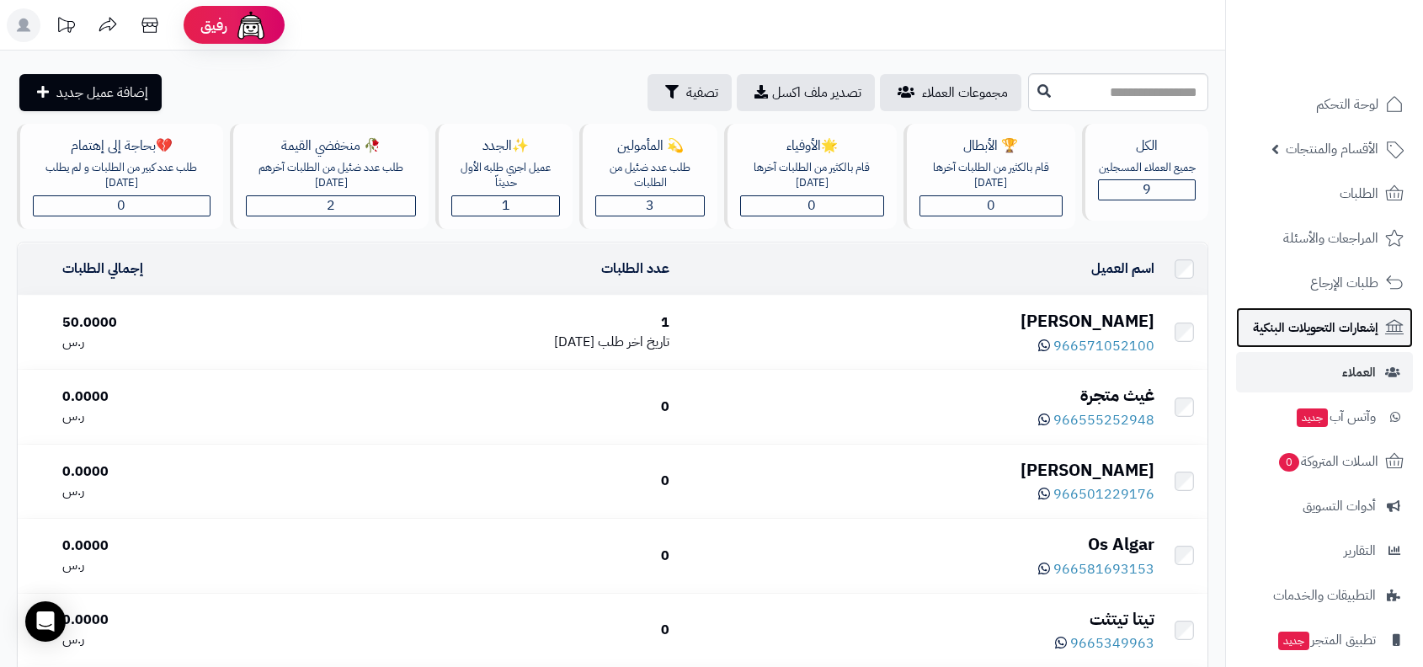
click at [1323, 322] on span "إشعارات التحويلات البنكية" at bounding box center [1315, 328] width 125 height 24
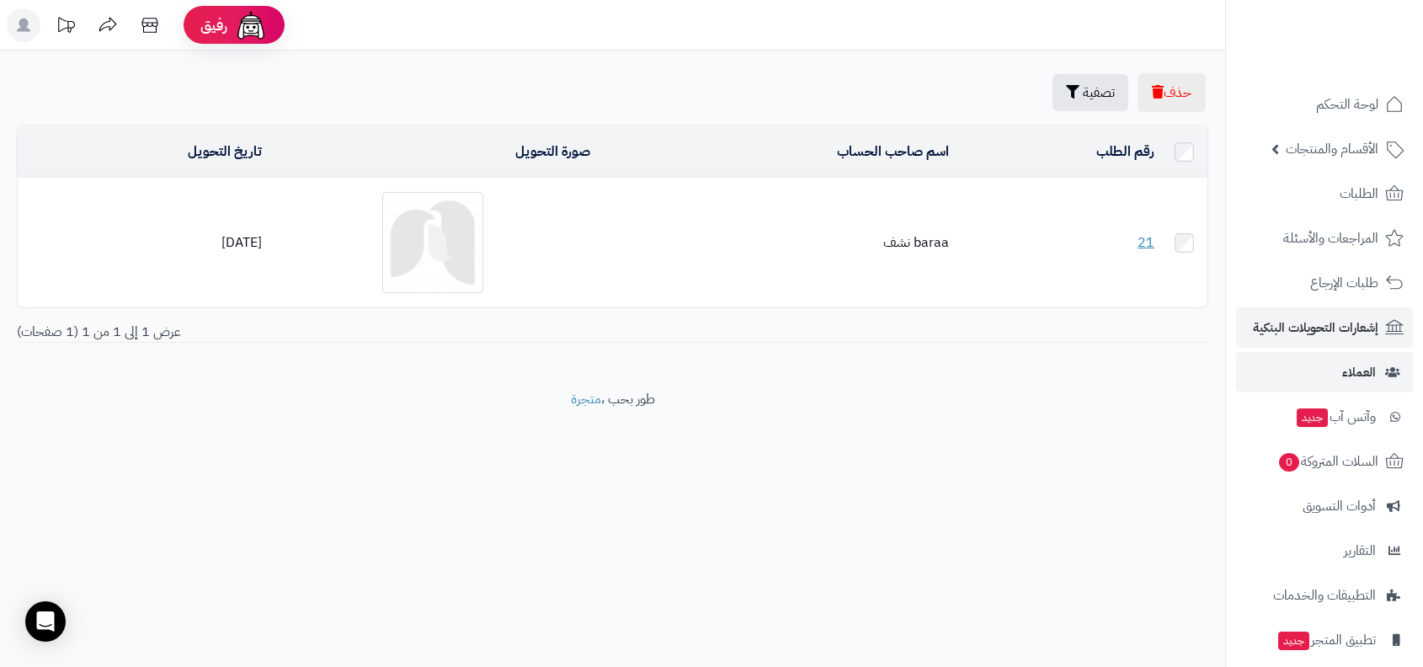
scroll to position [103, 0]
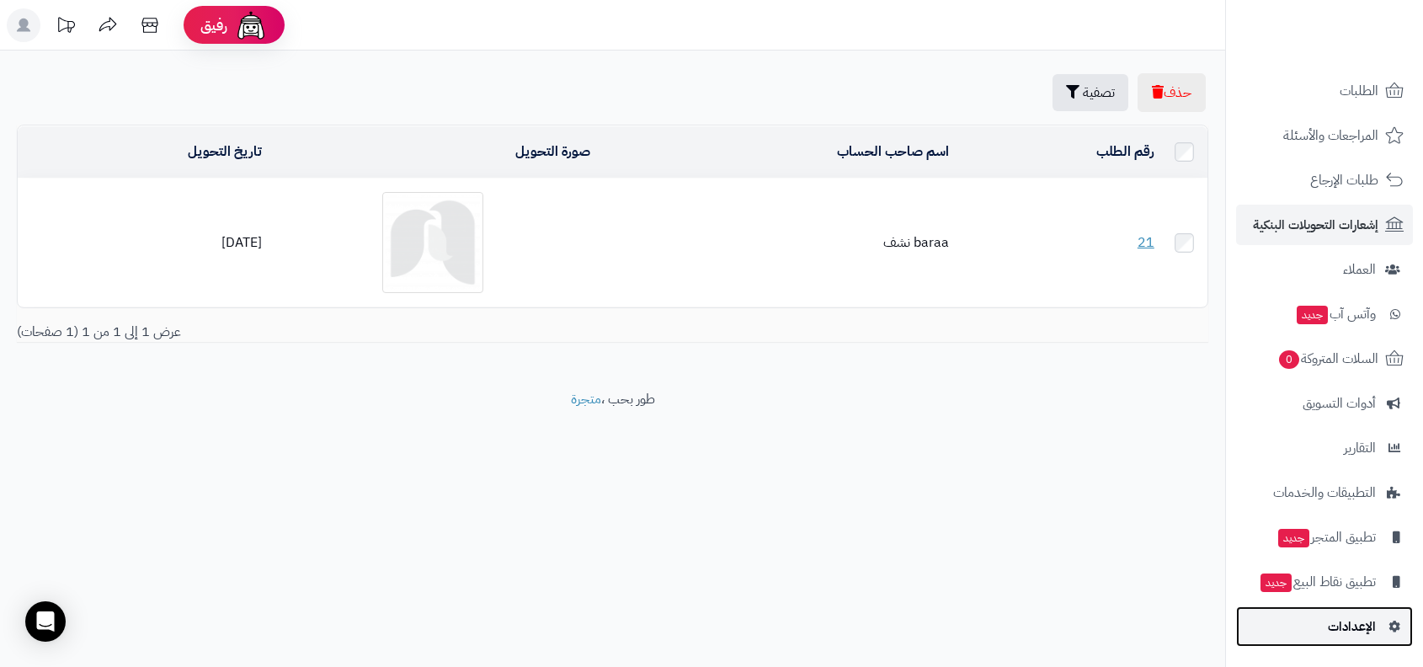
click at [1334, 607] on link "الإعدادات" at bounding box center [1324, 626] width 177 height 40
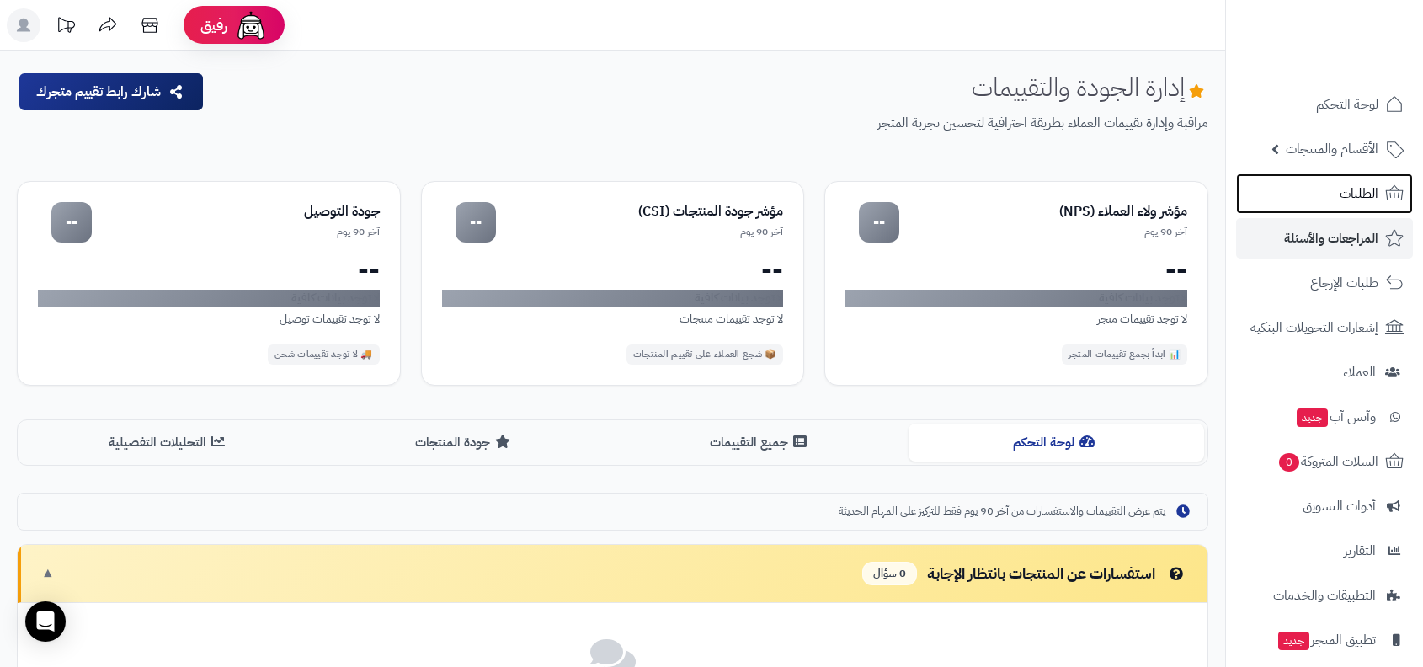
click at [1352, 189] on span "الطلبات" at bounding box center [1358, 194] width 39 height 24
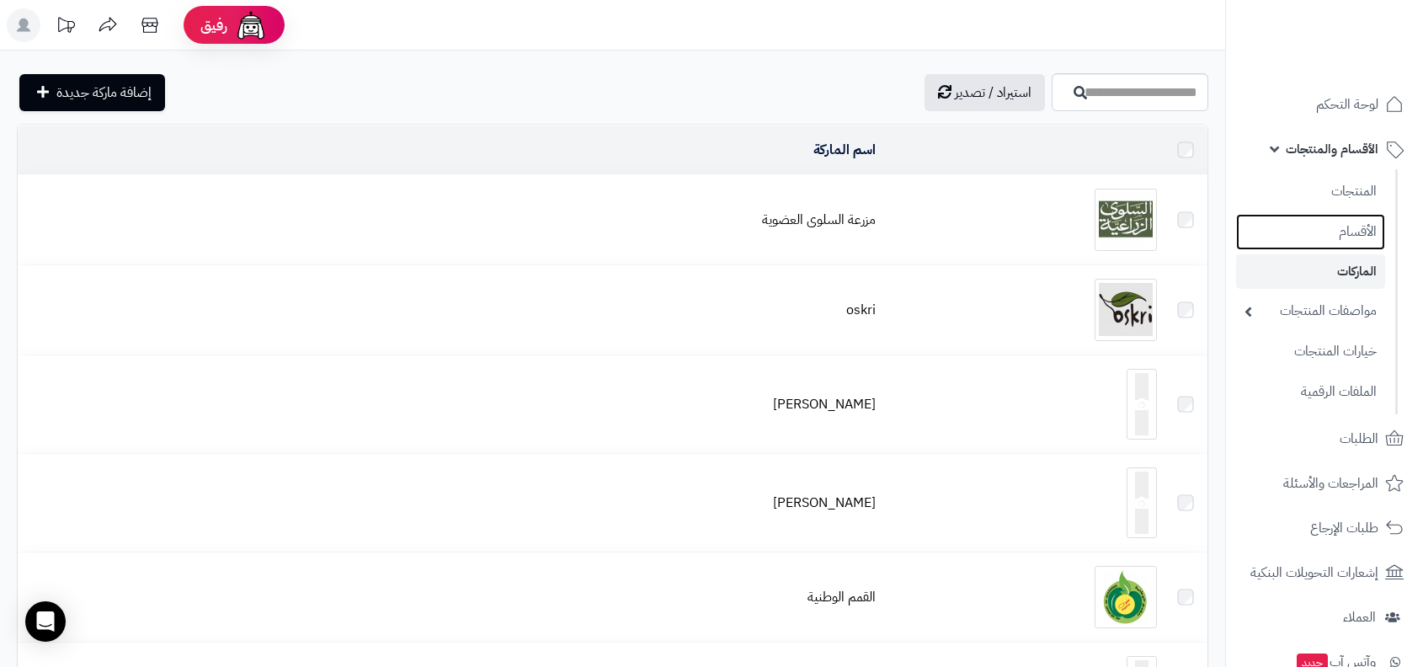
click at [1343, 231] on link "الأقسام" at bounding box center [1310, 232] width 149 height 36
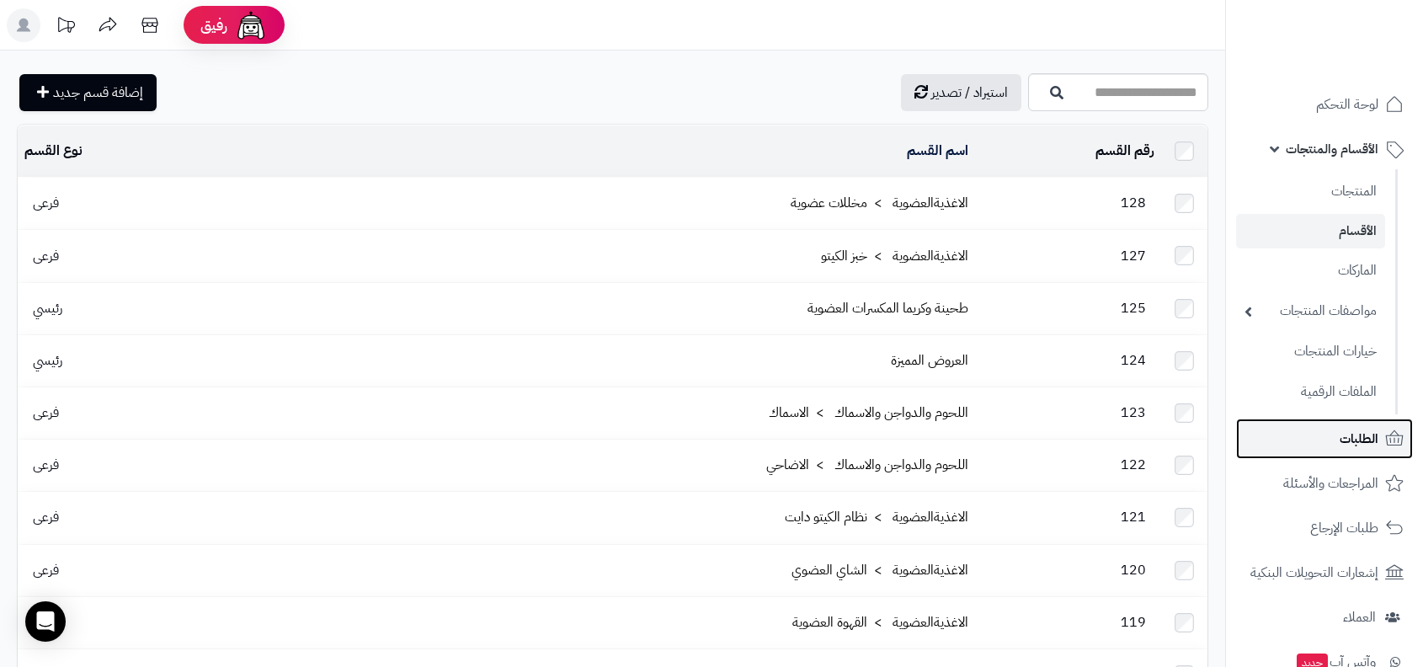
click at [1333, 451] on link "الطلبات" at bounding box center [1324, 438] width 177 height 40
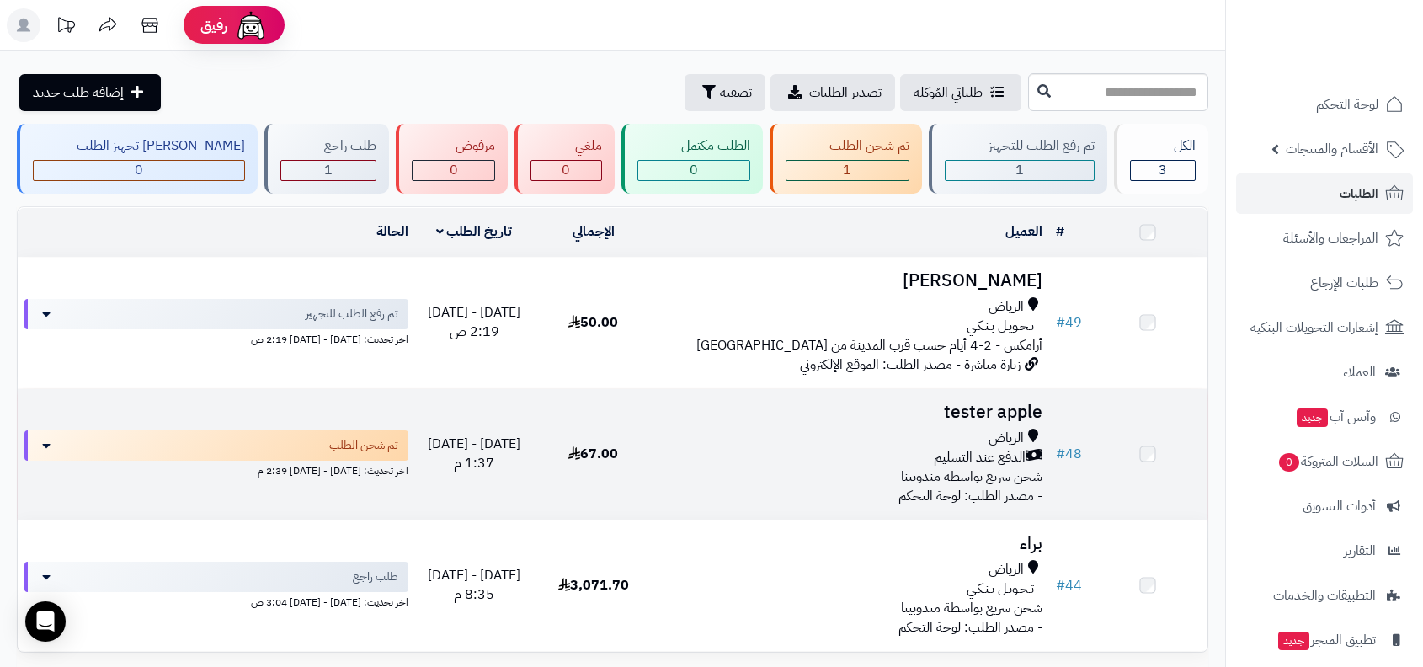
scroll to position [103, 0]
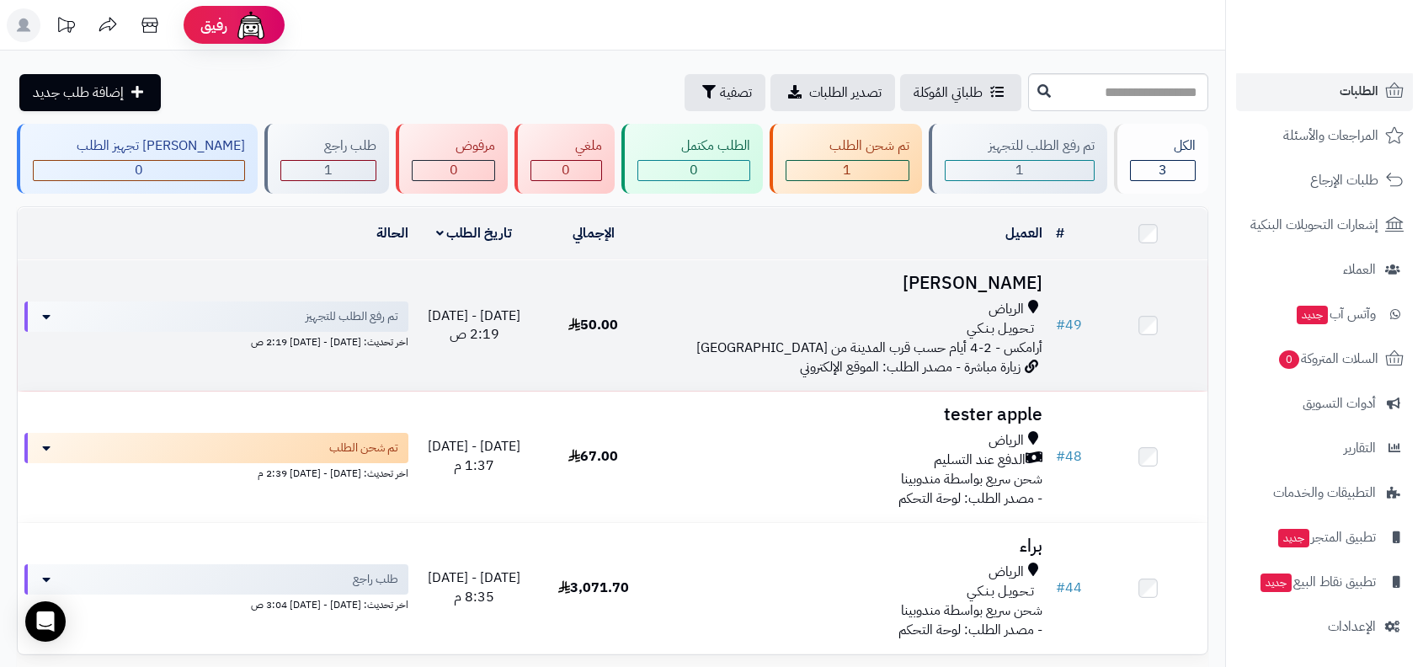
click at [1067, 353] on td "# 49" at bounding box center [1069, 325] width 40 height 130
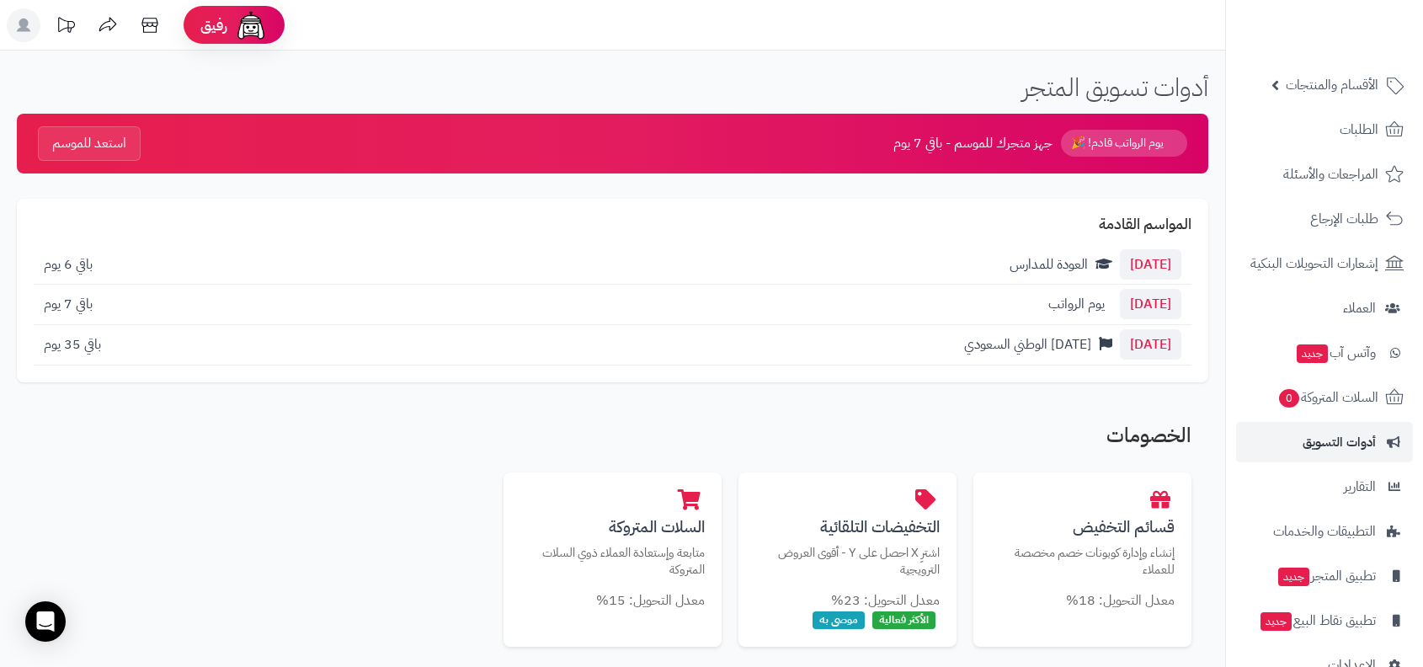
scroll to position [103, 0]
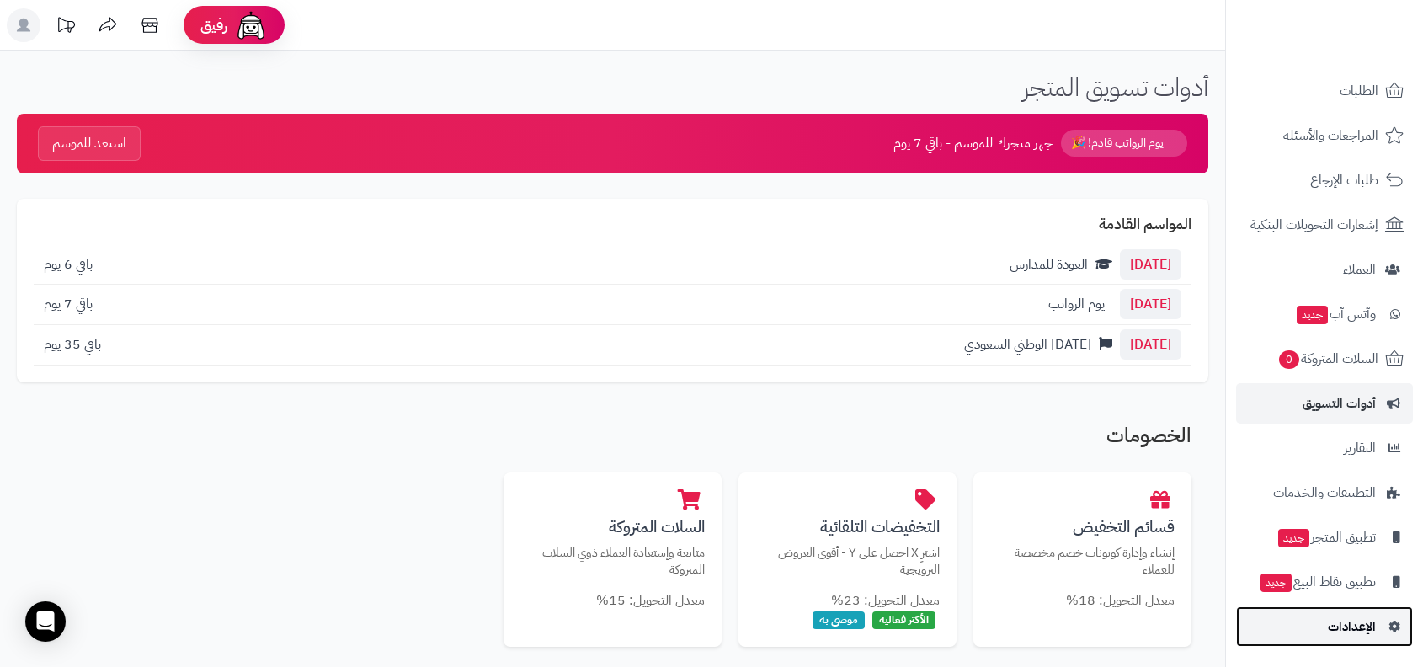
click at [1332, 610] on link "الإعدادات" at bounding box center [1324, 626] width 177 height 40
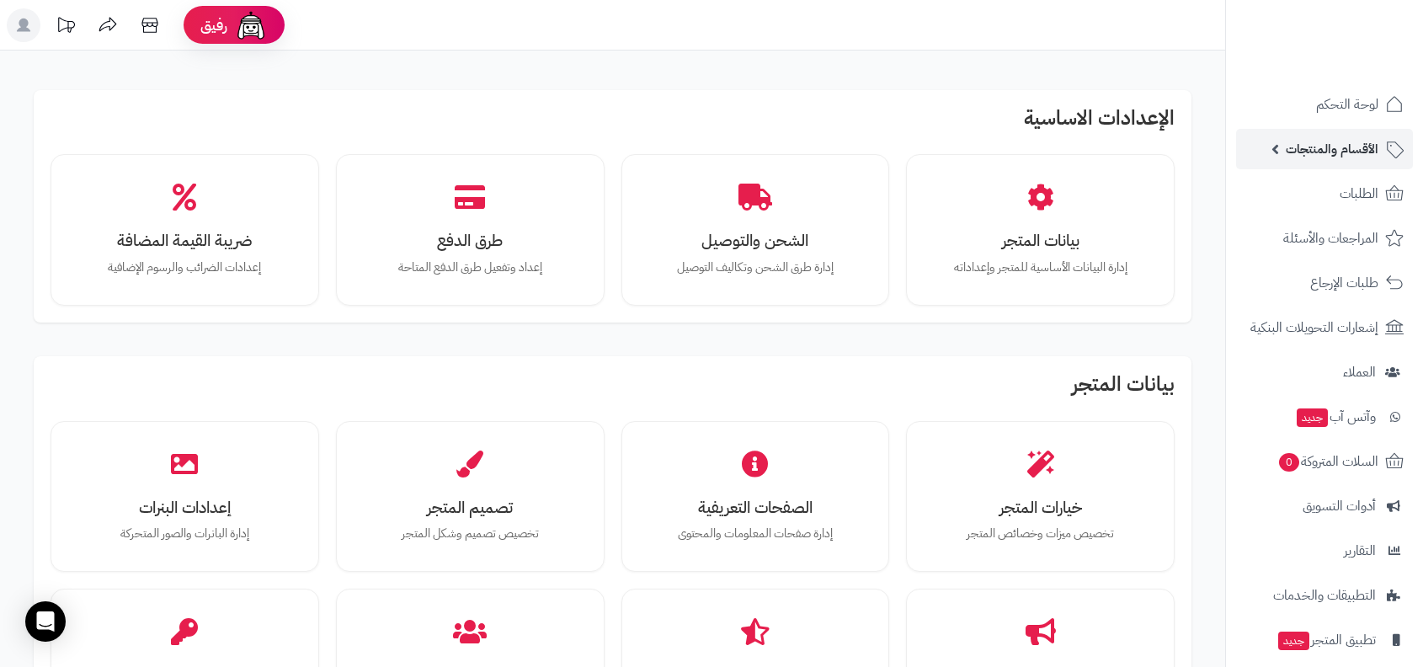
click at [1330, 162] on link "الأقسام والمنتجات" at bounding box center [1324, 149] width 177 height 40
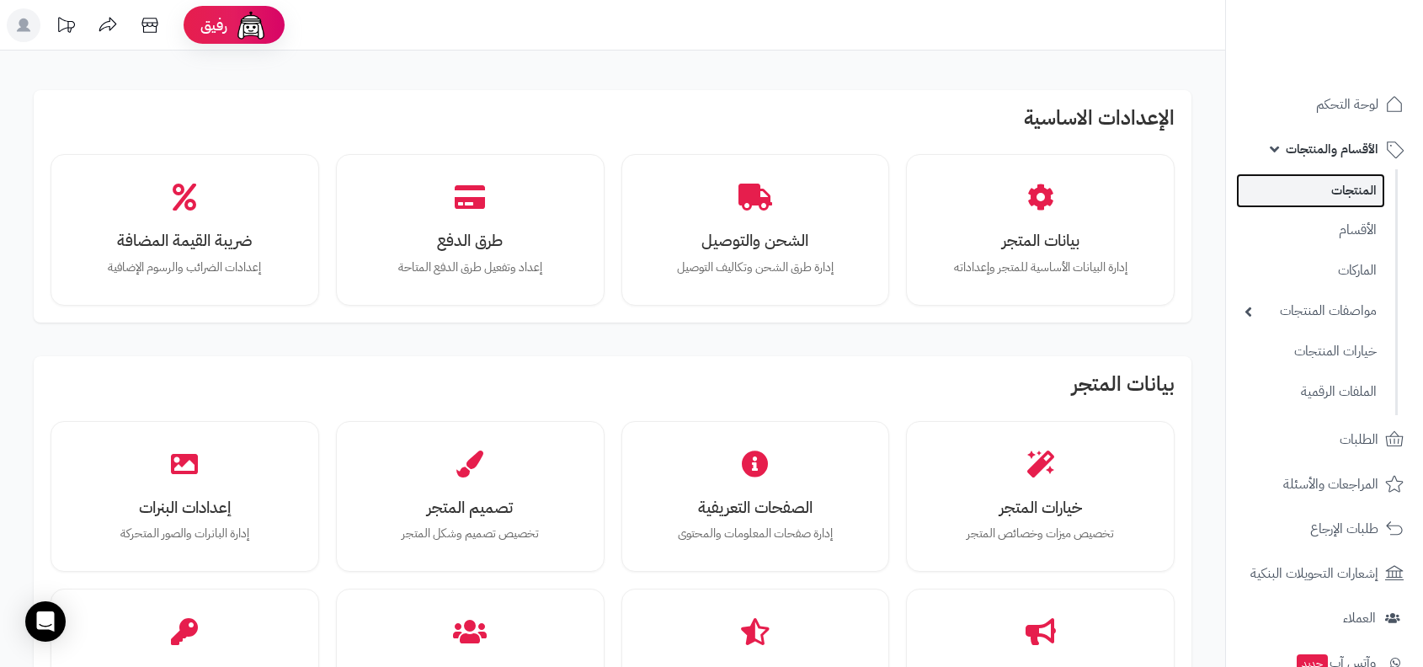
click at [1323, 201] on link "المنتجات" at bounding box center [1310, 190] width 149 height 35
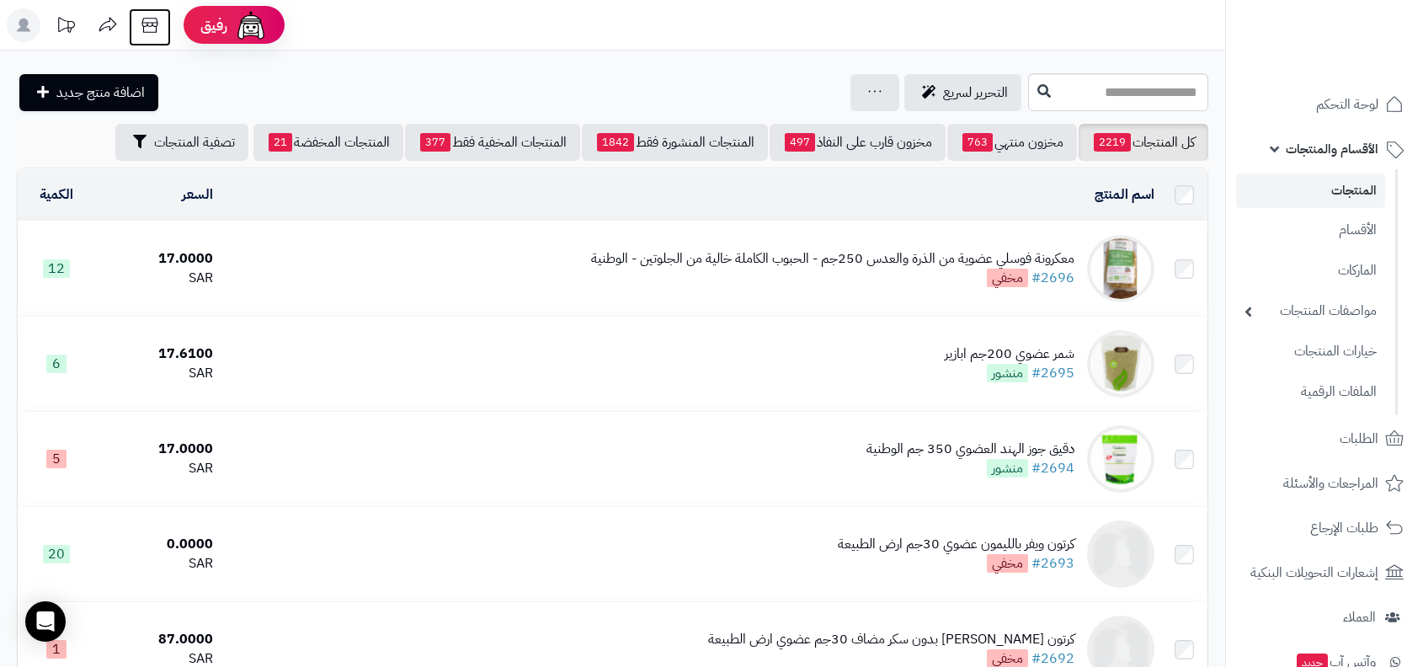
click at [170, 40] on link at bounding box center [150, 27] width 42 height 38
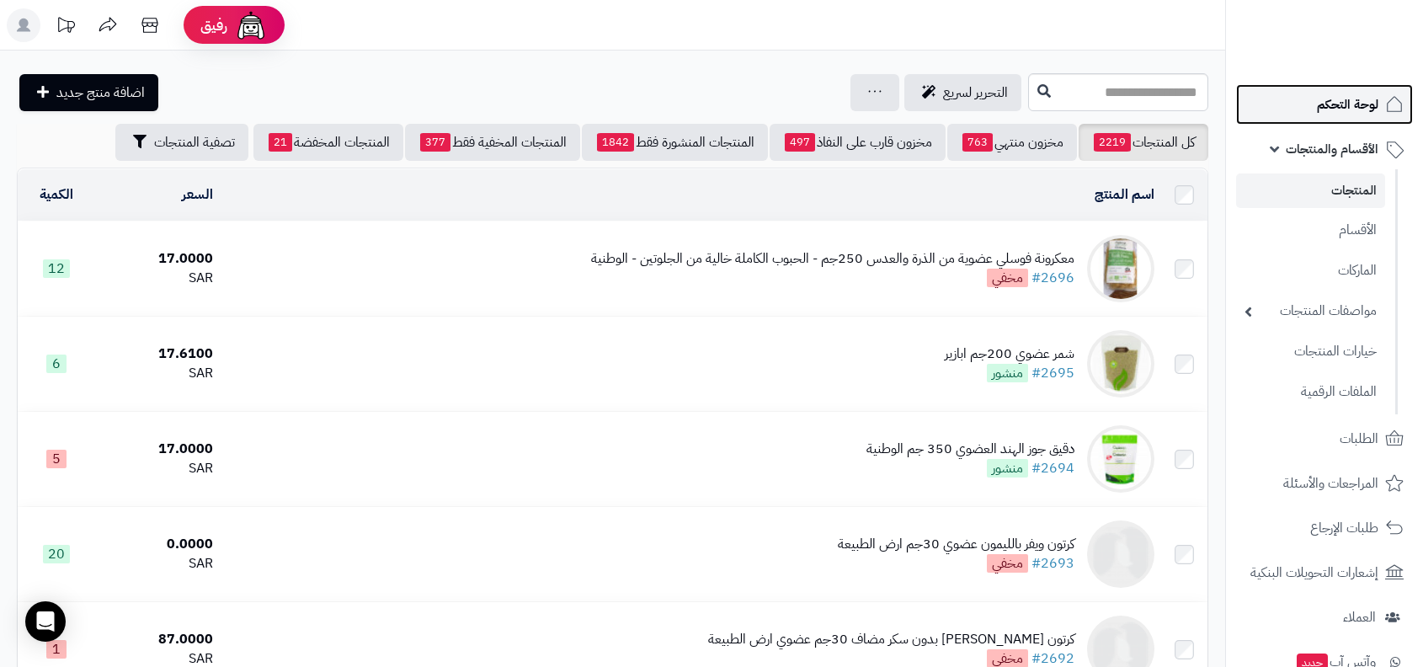
click at [1344, 114] on span "لوحة التحكم" at bounding box center [1347, 105] width 61 height 24
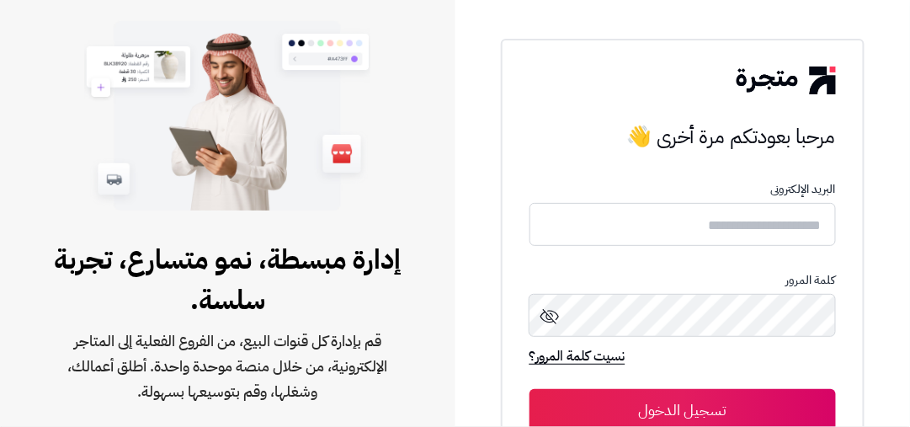
click at [646, 254] on form "البريد الإلكترونى كلمة المرور نسيت كلمة المرور؟ تسجيل الدخول" at bounding box center [682, 307] width 306 height 248
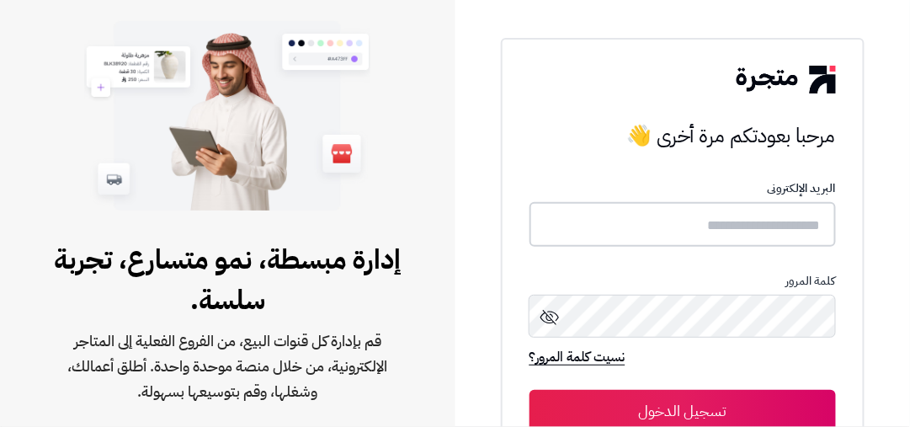
click at [662, 225] on input "text" at bounding box center [682, 224] width 306 height 45
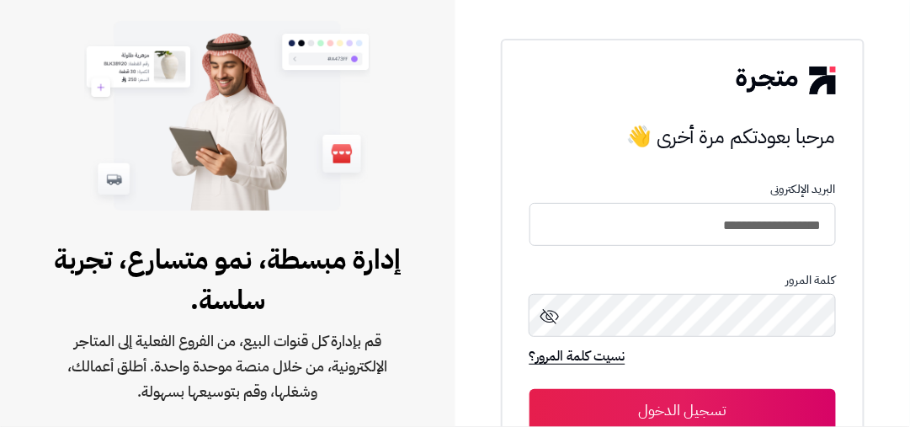
type input "**********"
click at [529, 389] on button "تسجيل الدخول" at bounding box center [682, 410] width 306 height 42
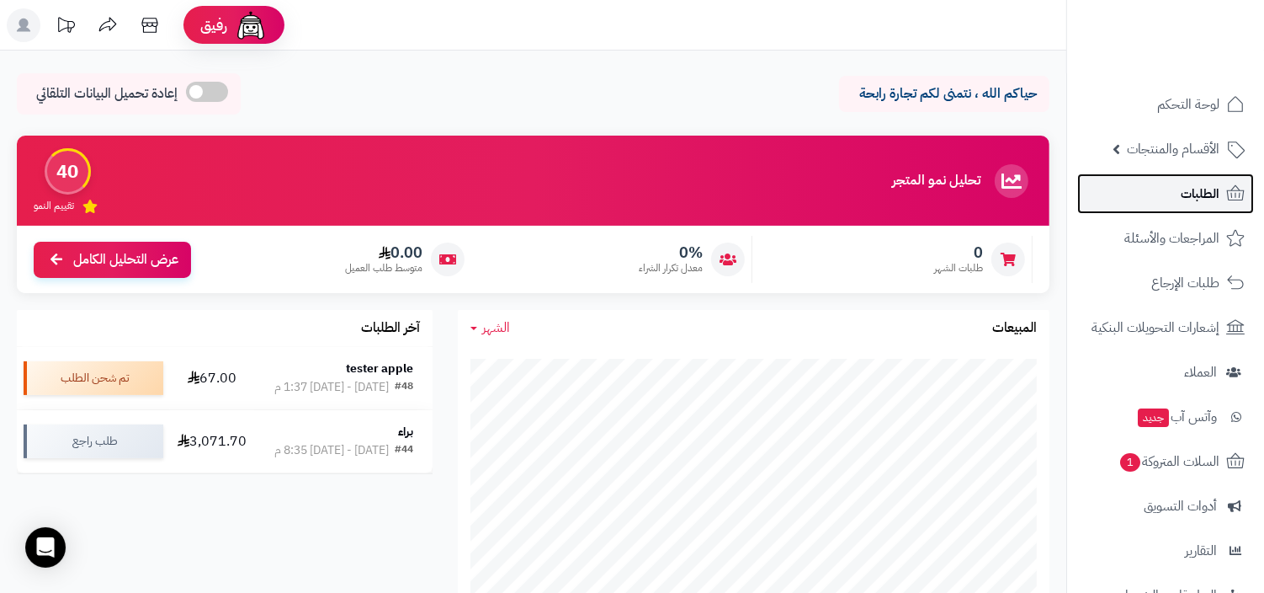
click at [909, 185] on link "الطلبات" at bounding box center [1165, 193] width 177 height 40
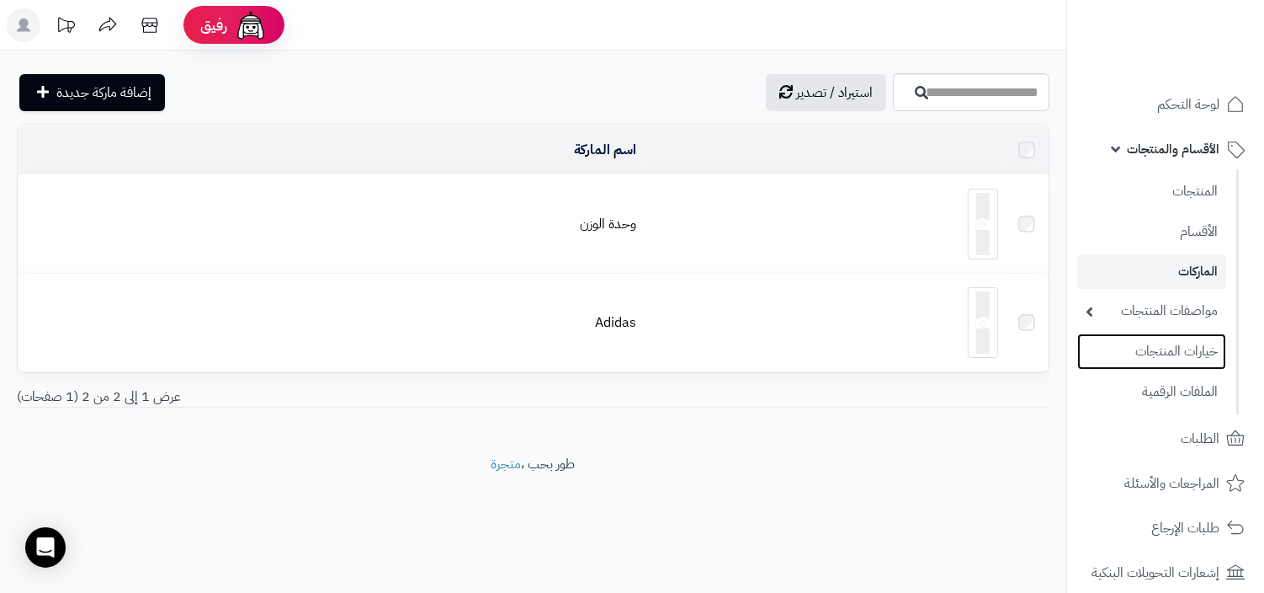
click at [1157, 358] on link "خيارات المنتجات" at bounding box center [1151, 351] width 149 height 36
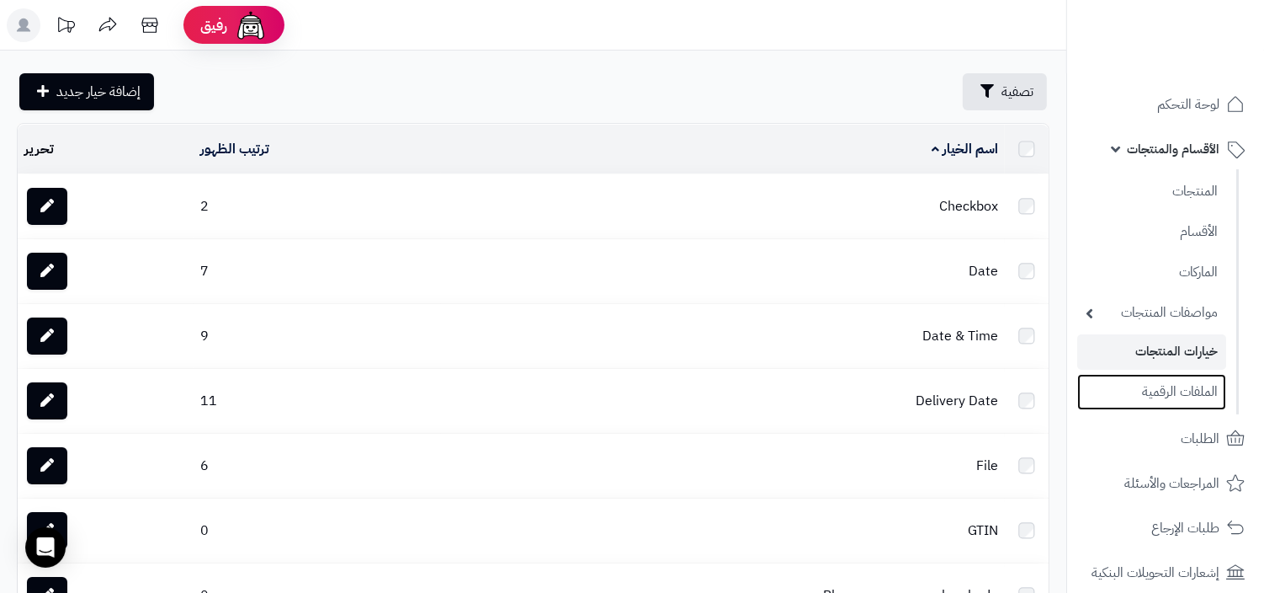
click at [1157, 401] on link "الملفات الرقمية" at bounding box center [1151, 392] width 149 height 36
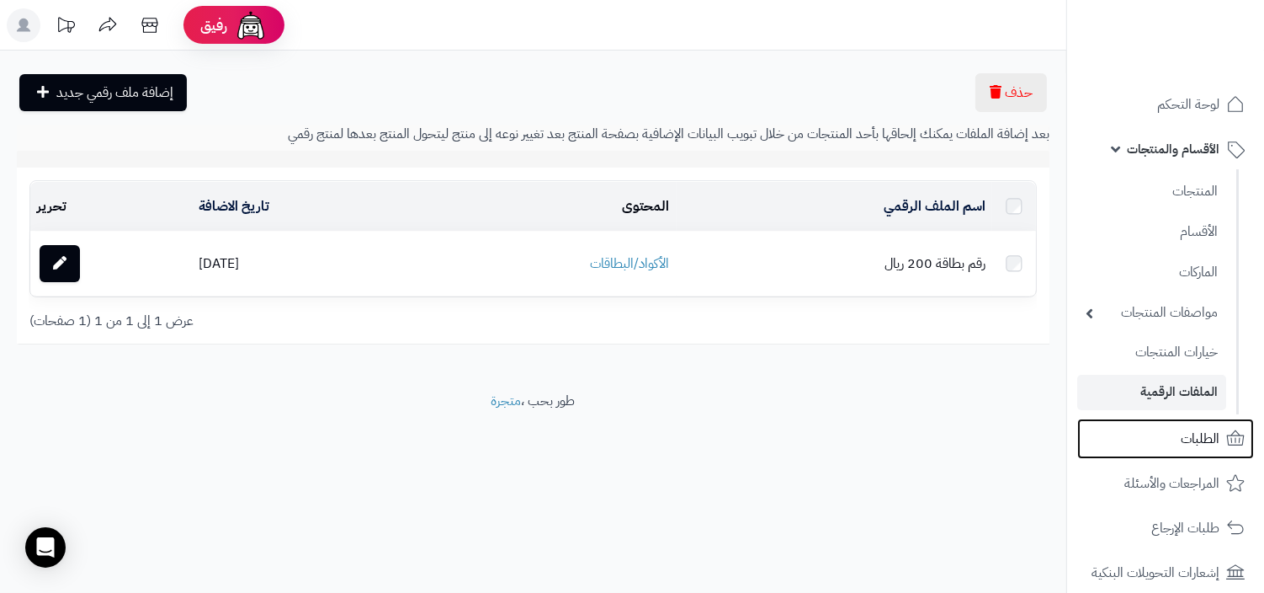
click at [1162, 447] on link "الطلبات" at bounding box center [1165, 438] width 177 height 40
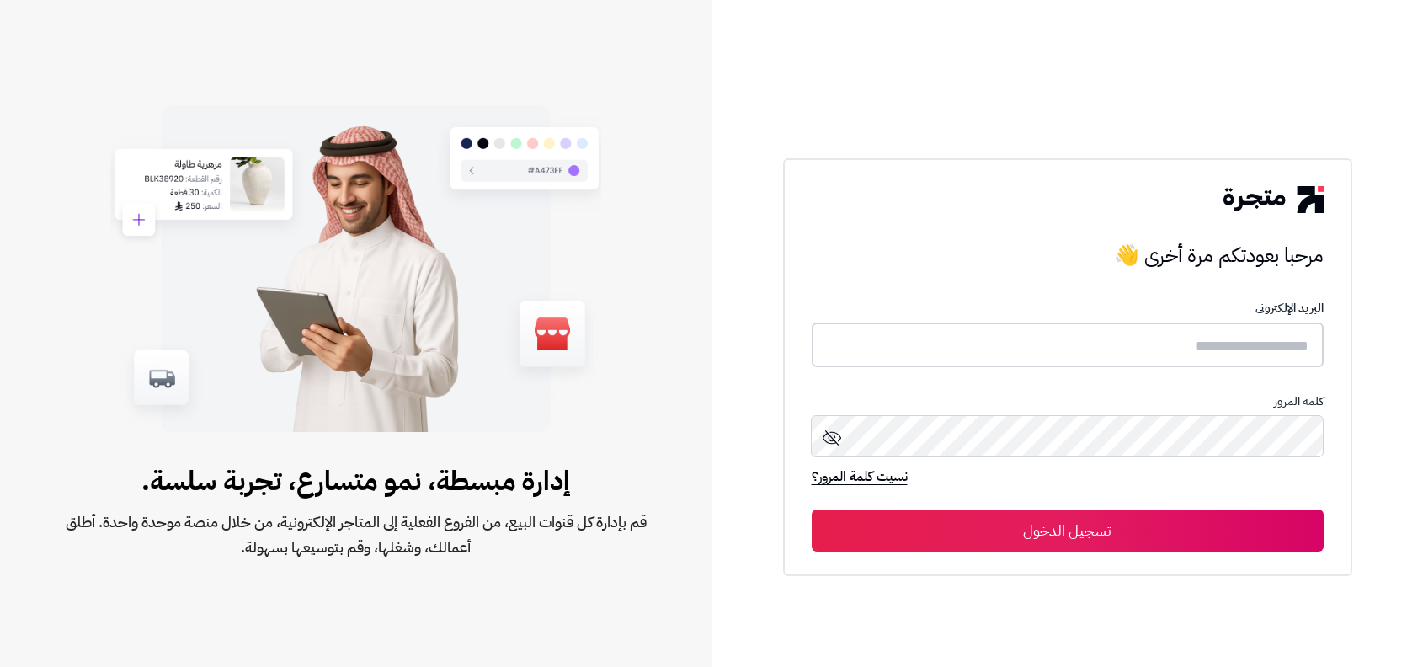
click at [1030, 343] on input "text" at bounding box center [1067, 344] width 512 height 45
type input "**********"
click at [811, 508] on button "تسجيل الدخول" at bounding box center [1067, 529] width 512 height 42
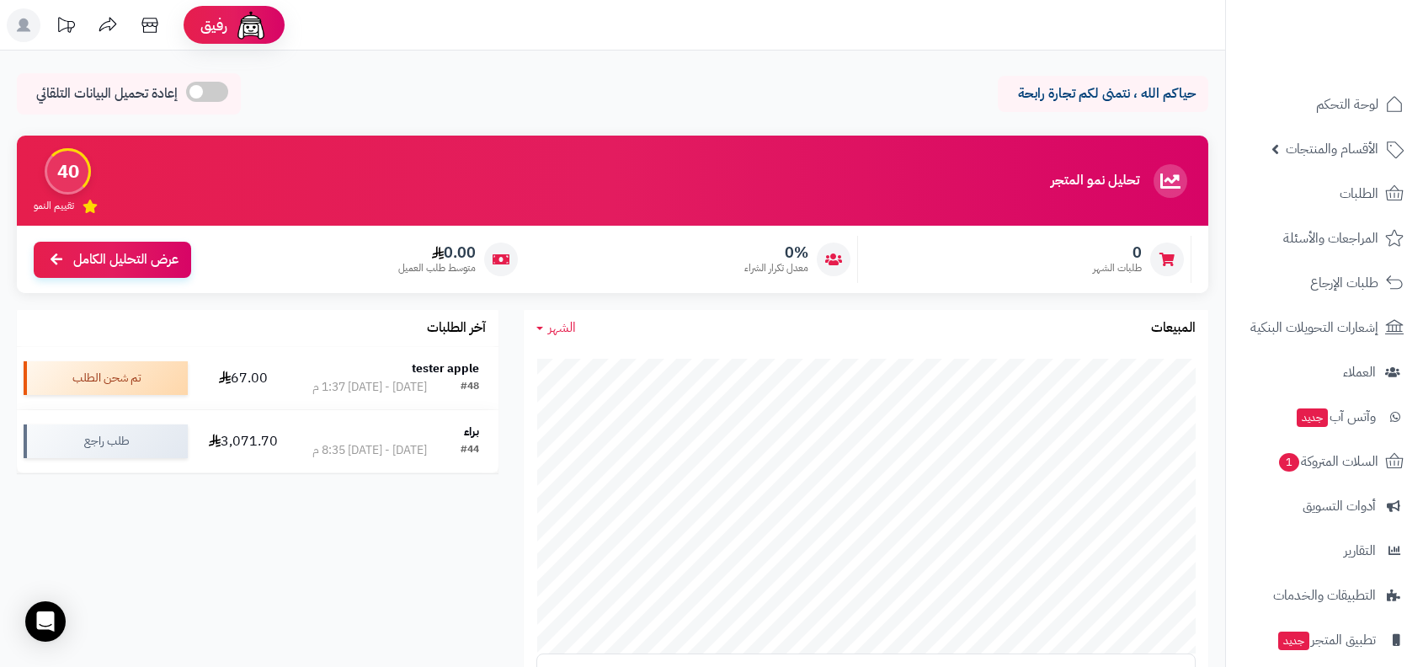
scroll to position [646, 0]
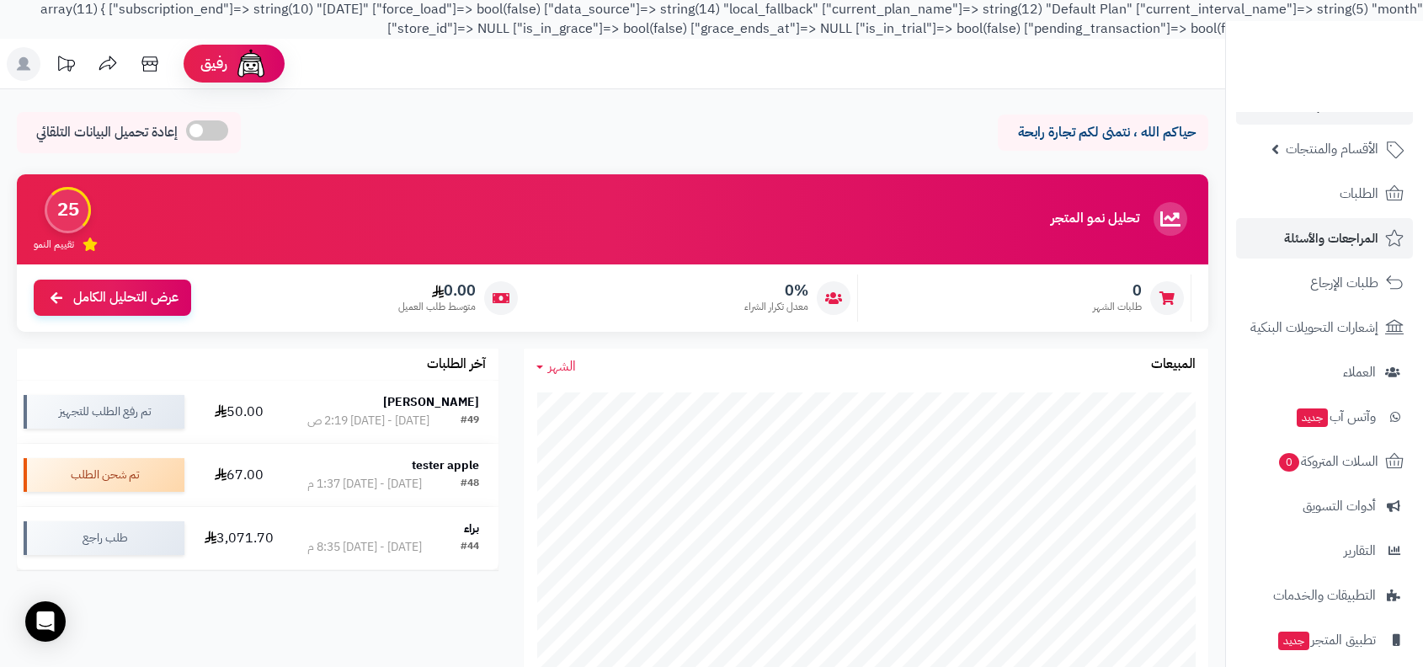
scroll to position [77, 0]
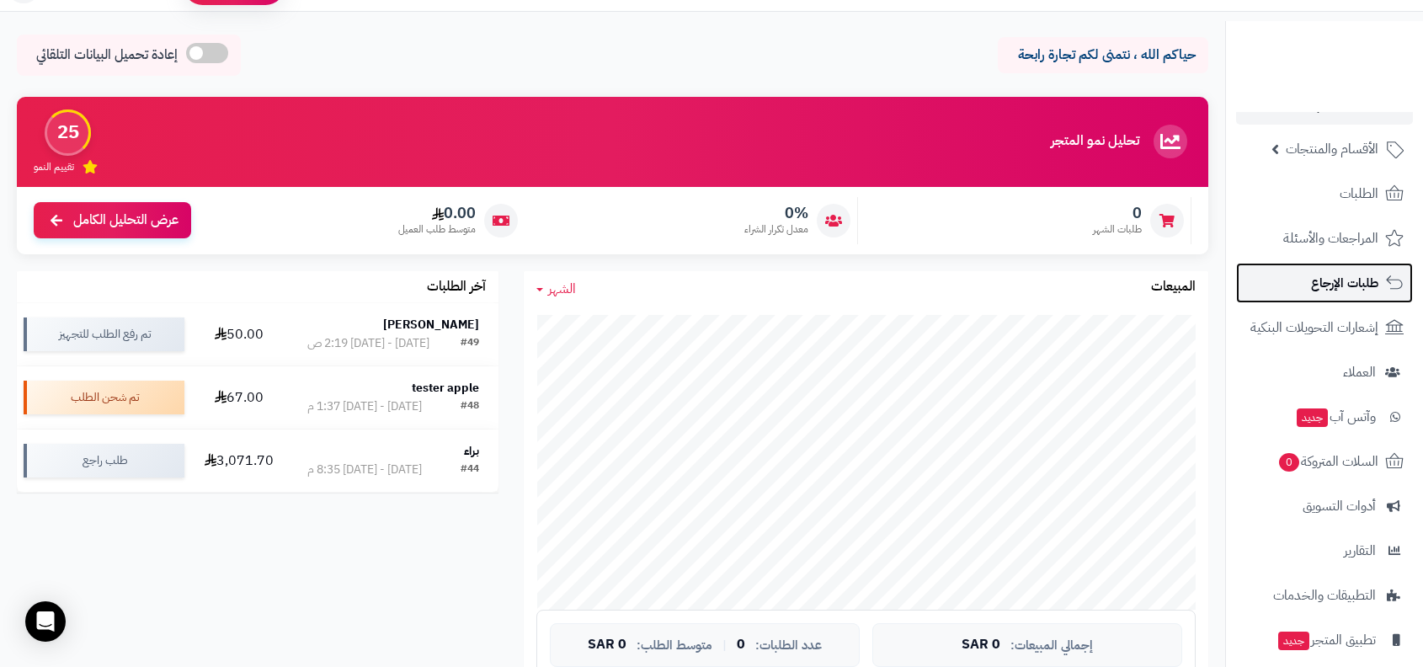
click at [1359, 285] on span "طلبات الإرجاع" at bounding box center [1344, 283] width 67 height 24
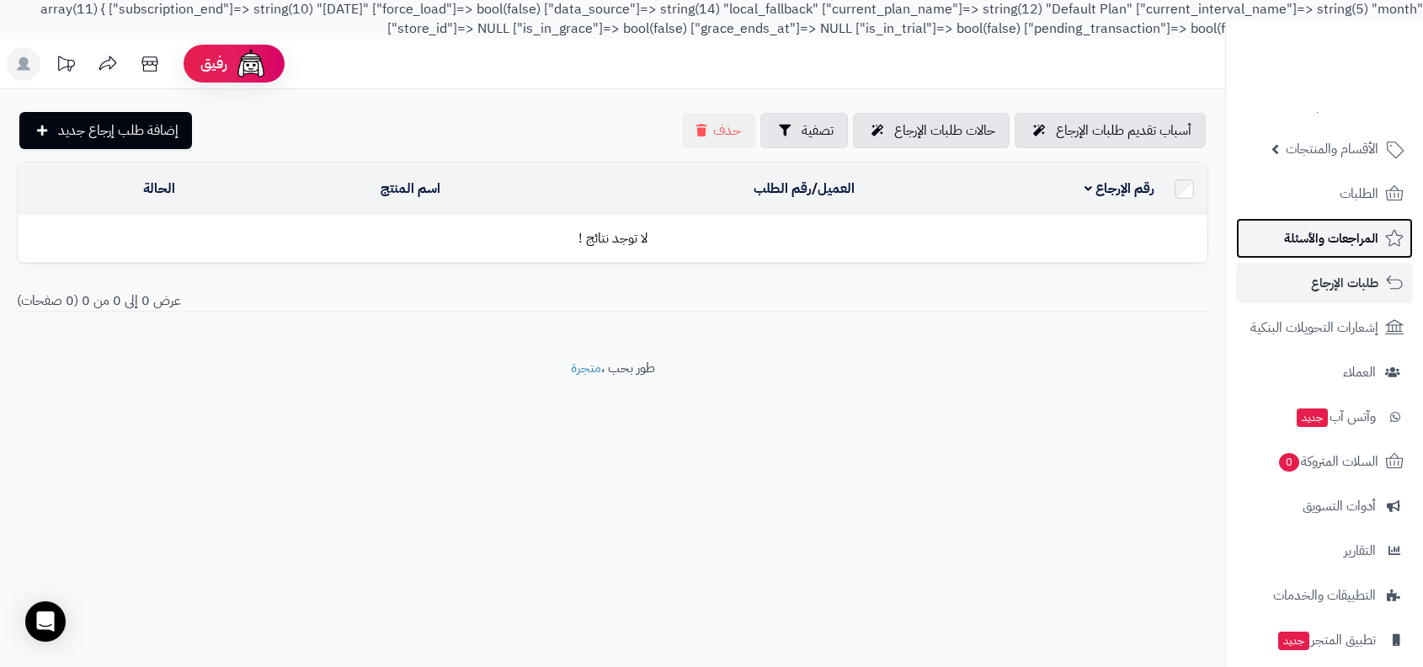
click at [1346, 235] on span "المراجعات والأسئلة" at bounding box center [1331, 238] width 94 height 24
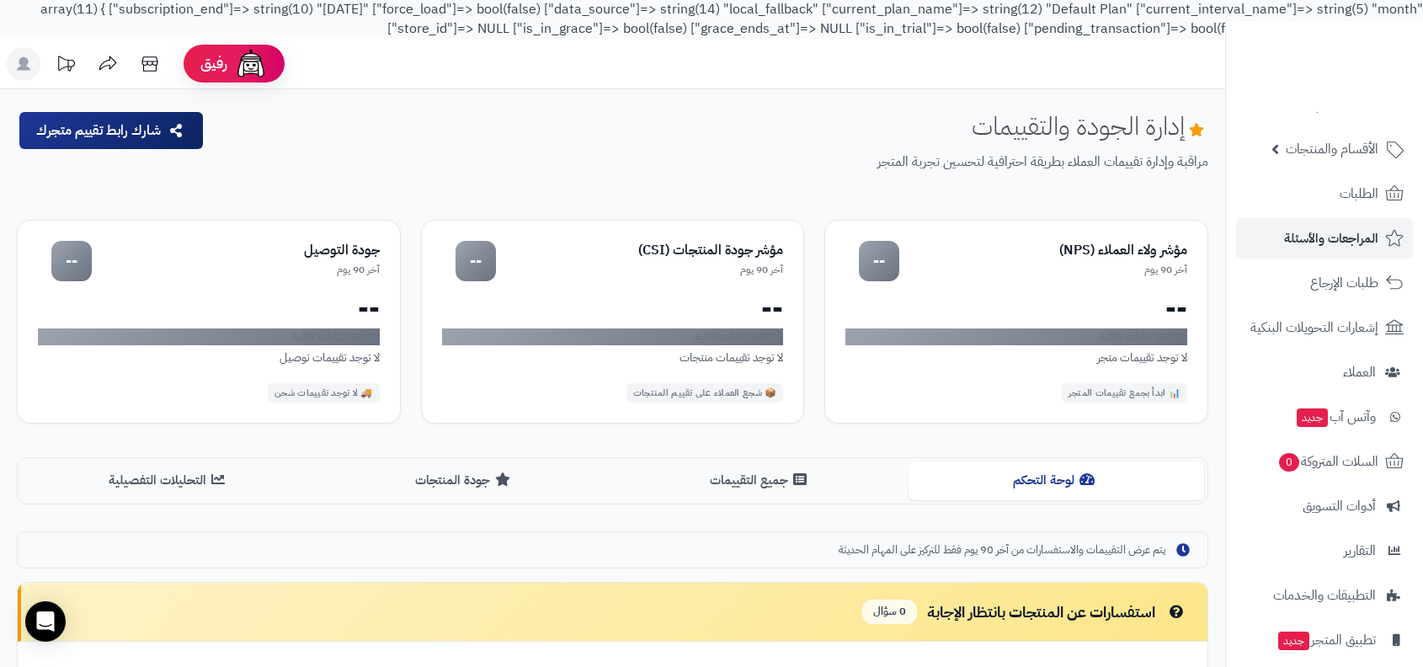
scroll to position [1, 0]
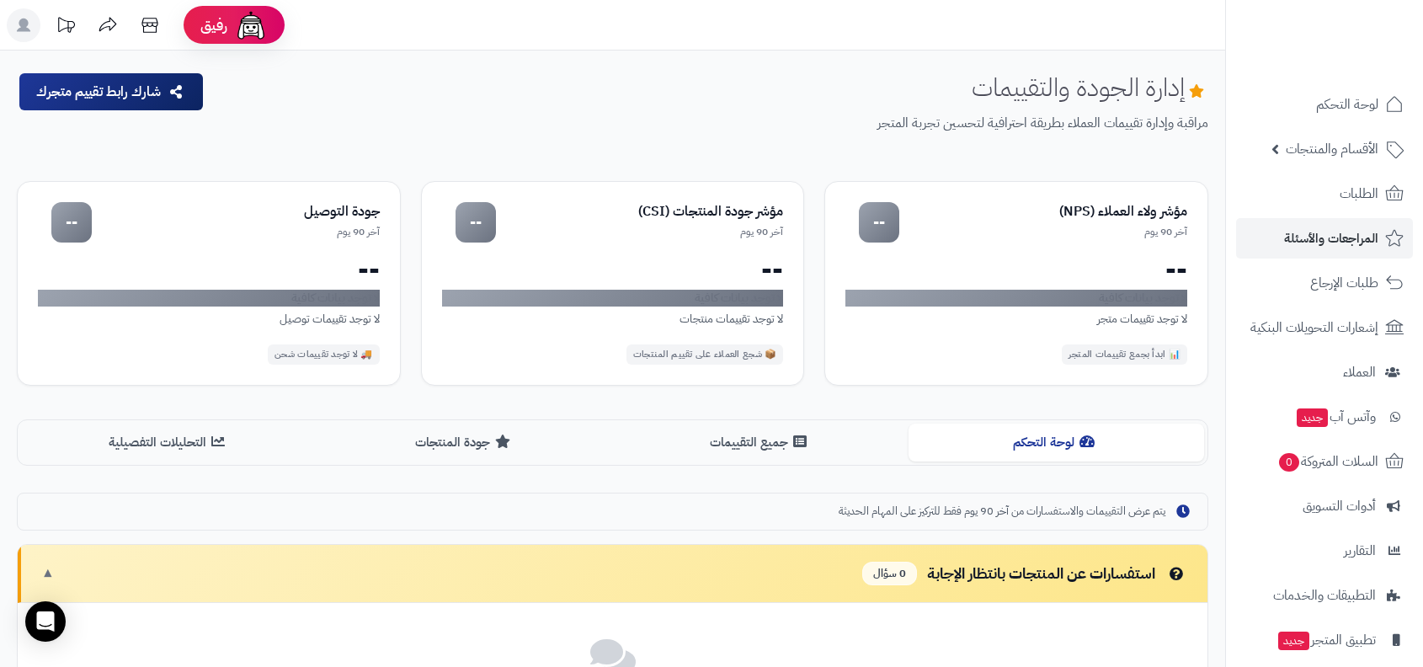
scroll to position [3, 0]
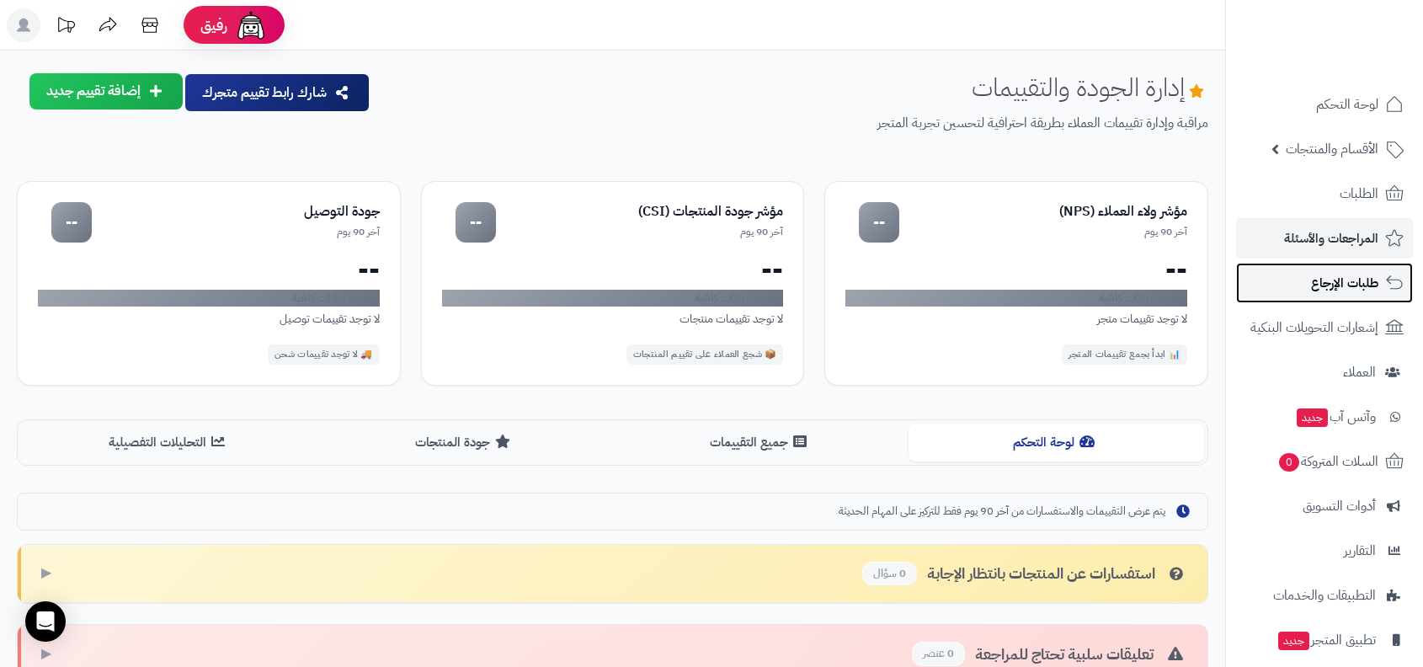
click at [1331, 287] on span "طلبات الإرجاع" at bounding box center [1344, 283] width 67 height 24
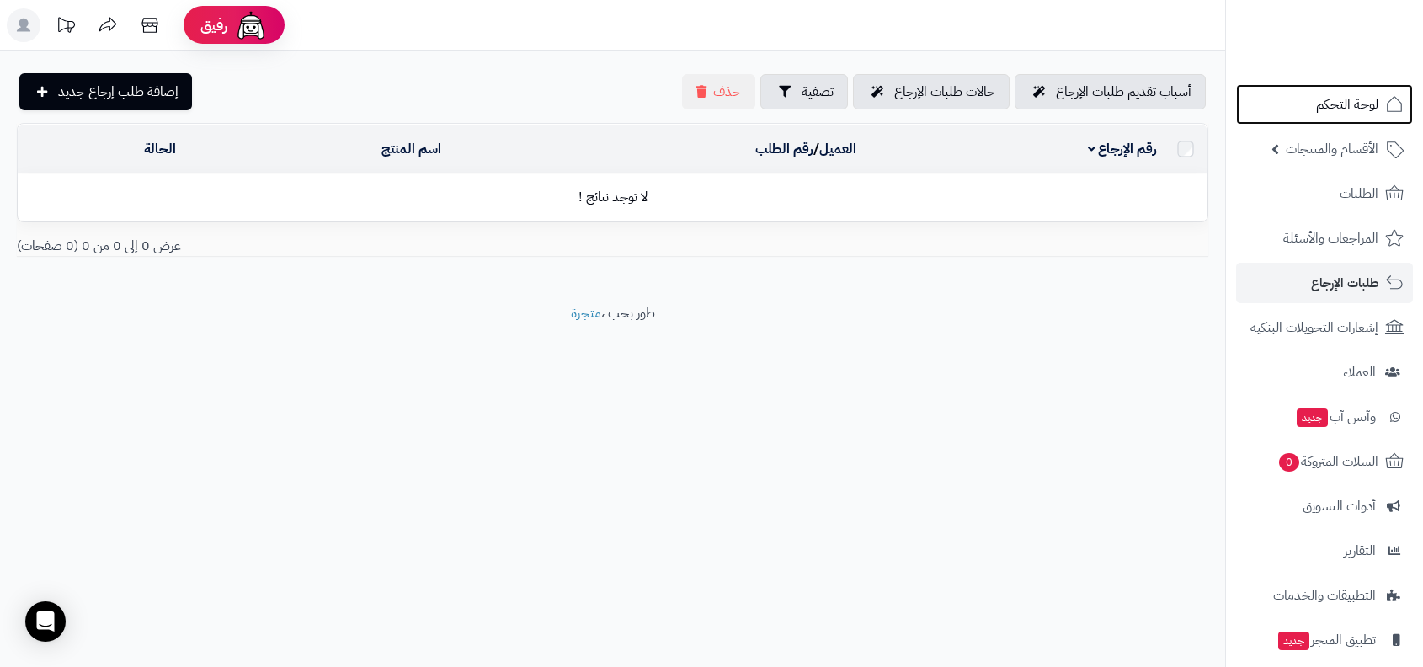
click at [1338, 96] on span "لوحة التحكم" at bounding box center [1347, 105] width 62 height 24
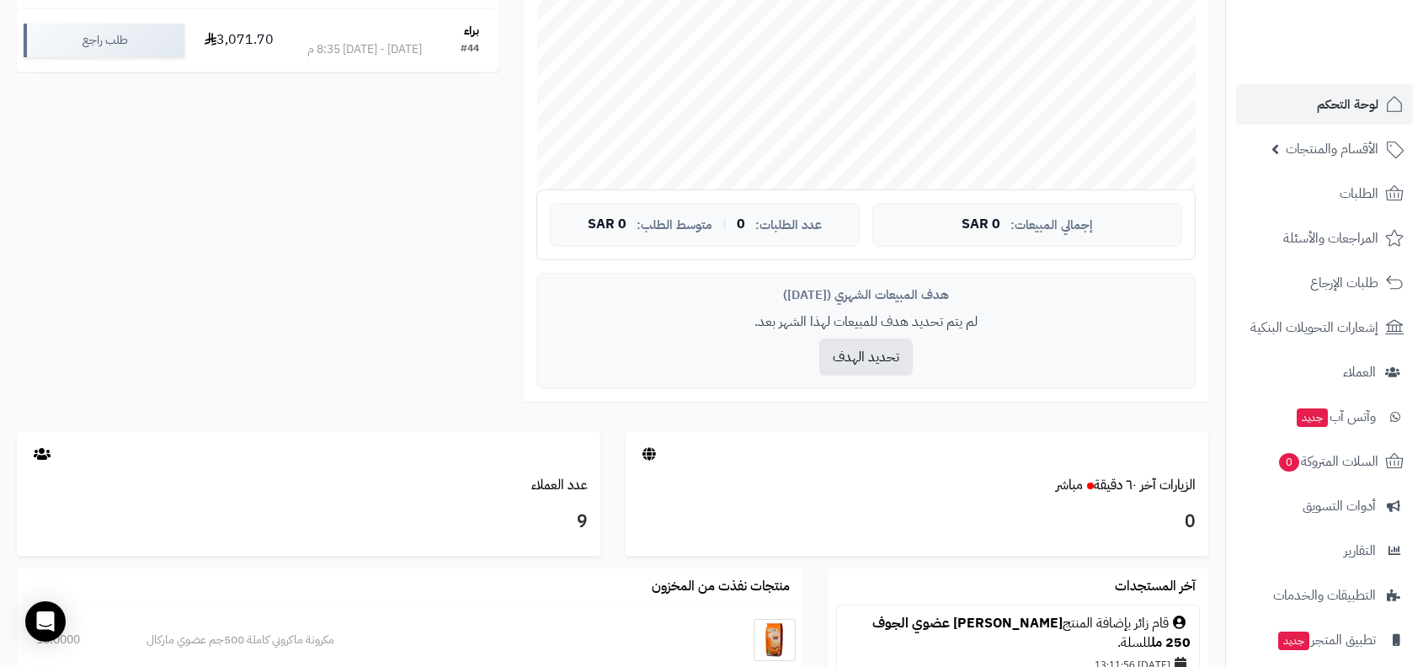
scroll to position [609, 0]
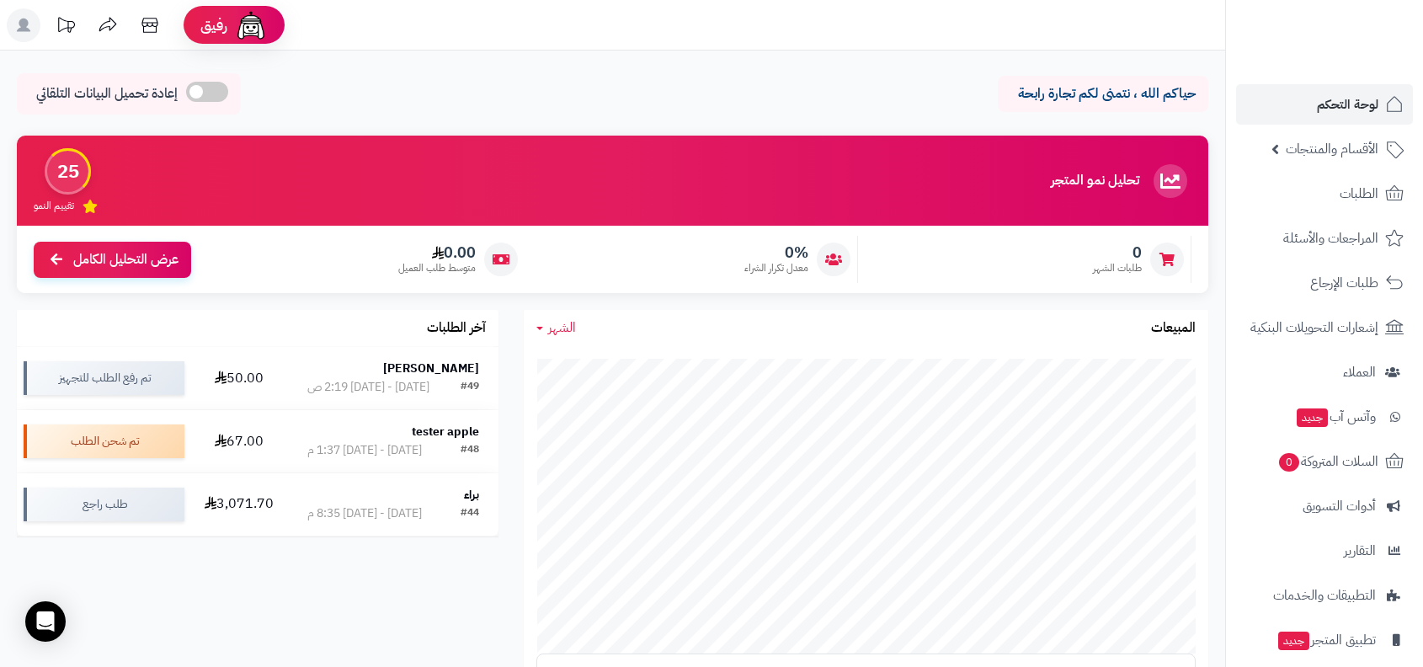
scroll to position [609, 0]
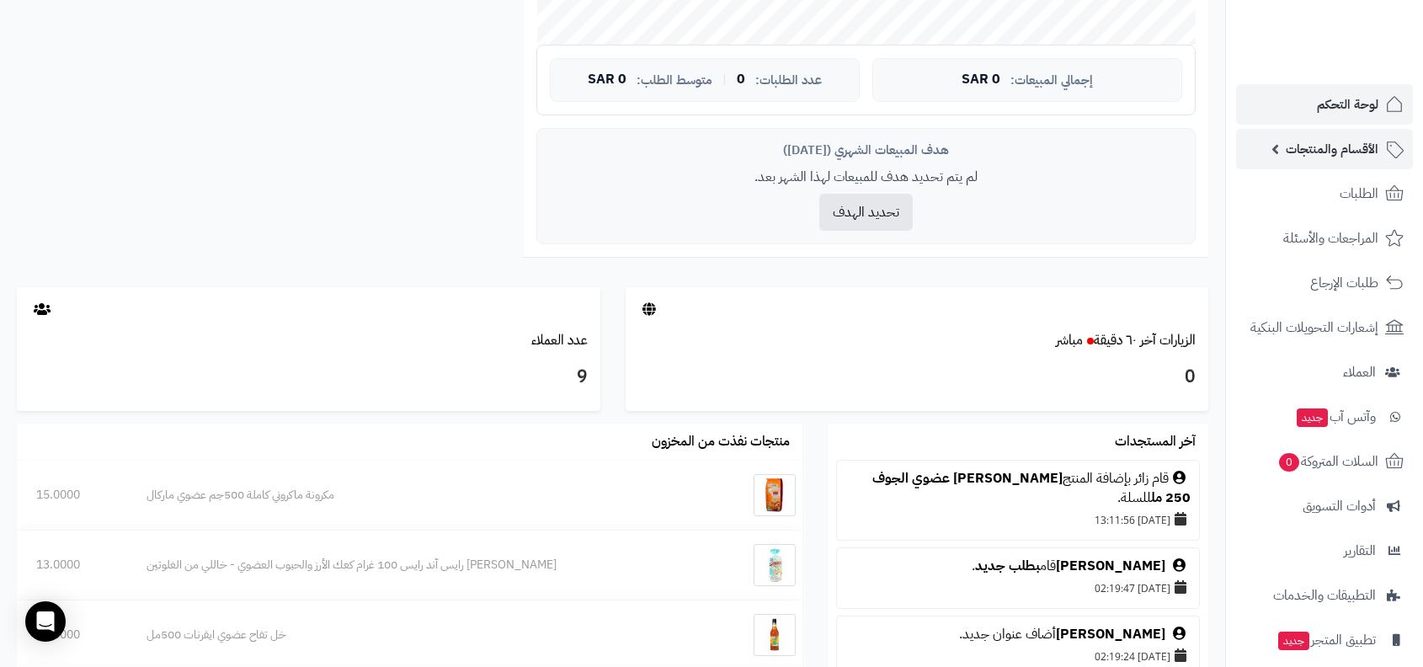
click at [1345, 166] on link "الأقسام والمنتجات" at bounding box center [1324, 149] width 177 height 40
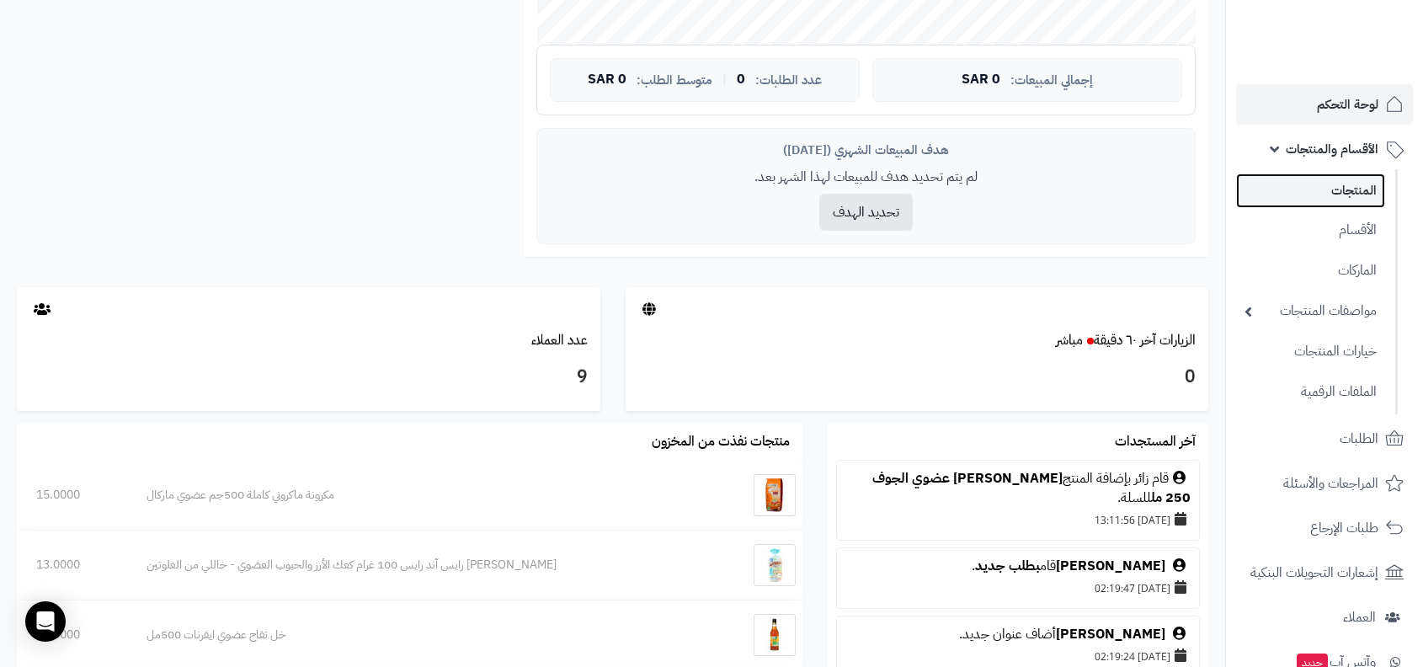
click at [1339, 184] on link "المنتجات" at bounding box center [1310, 190] width 149 height 35
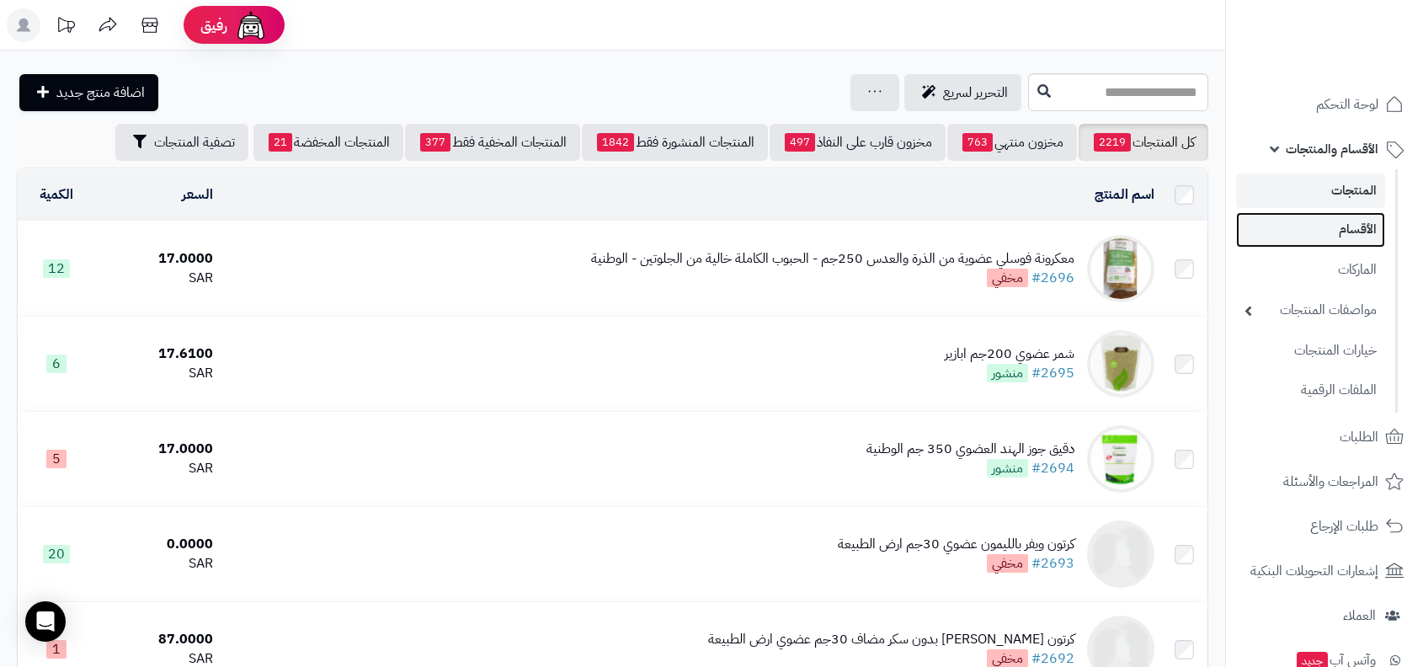
click at [1331, 247] on link "الأقسام" at bounding box center [1310, 229] width 149 height 35
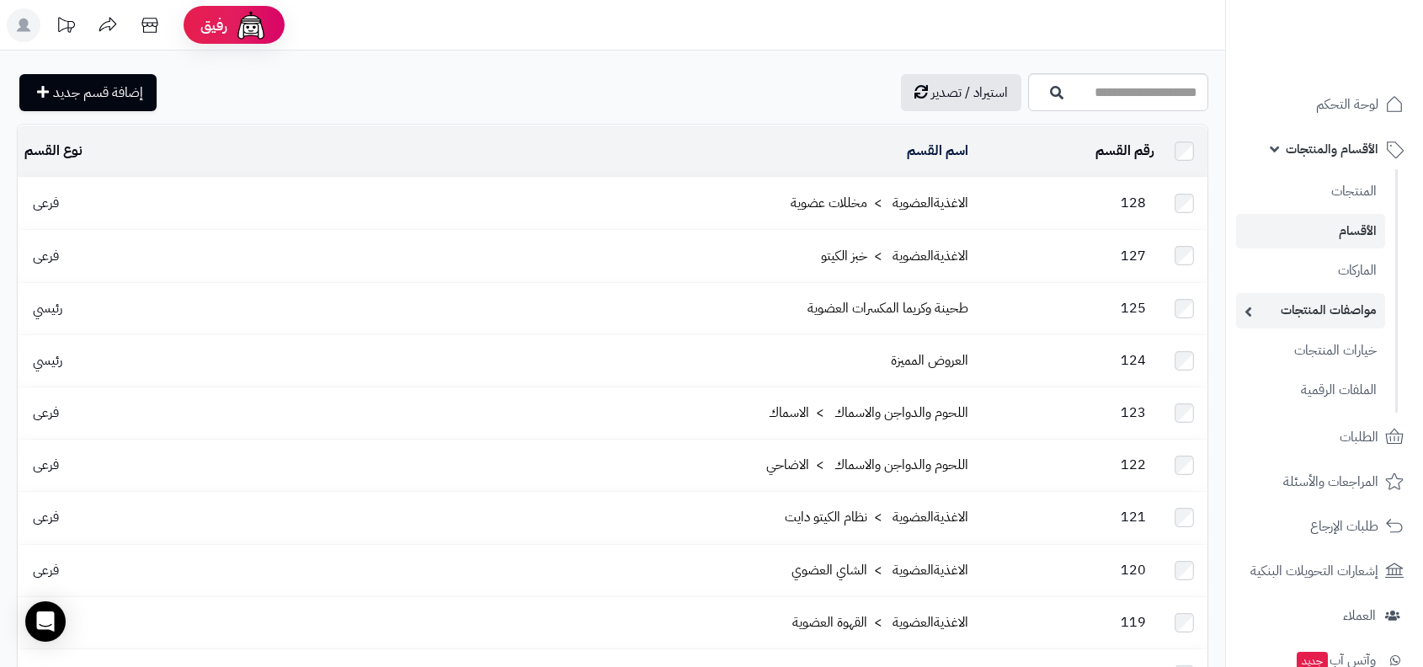
click at [1329, 301] on link "مواصفات المنتجات" at bounding box center [1310, 310] width 149 height 35
click at [1327, 325] on link "مواصفات المنتجات" at bounding box center [1310, 310] width 149 height 35
click at [1327, 340] on link "خيارات المنتجات" at bounding box center [1310, 350] width 149 height 35
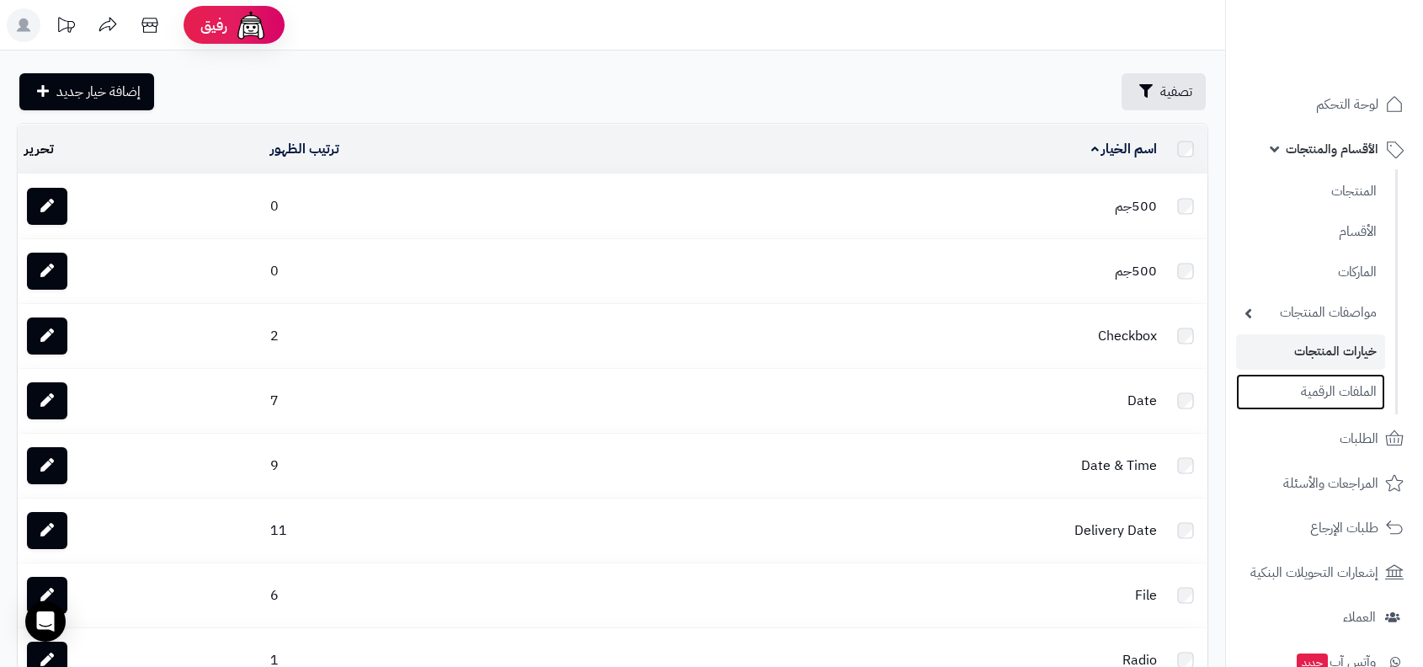
click at [1323, 375] on link "الملفات الرقمية" at bounding box center [1310, 392] width 149 height 36
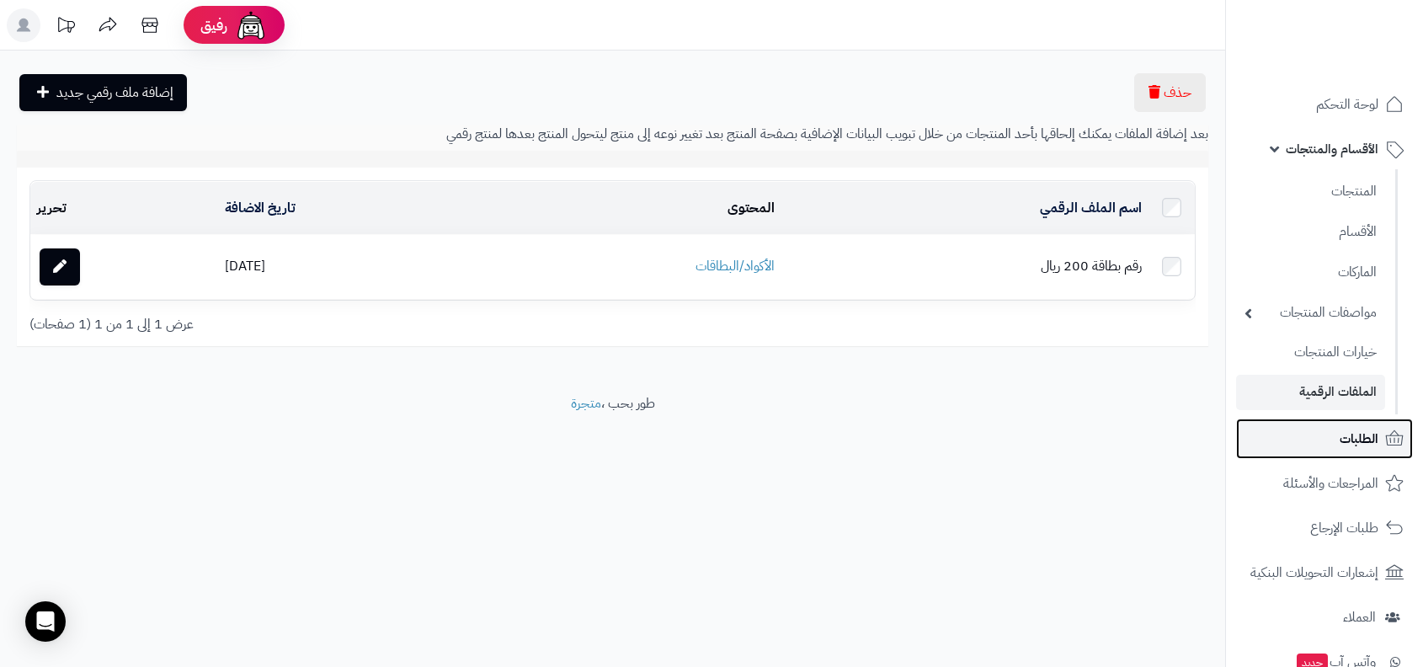
click at [1327, 449] on link "الطلبات" at bounding box center [1324, 438] width 177 height 40
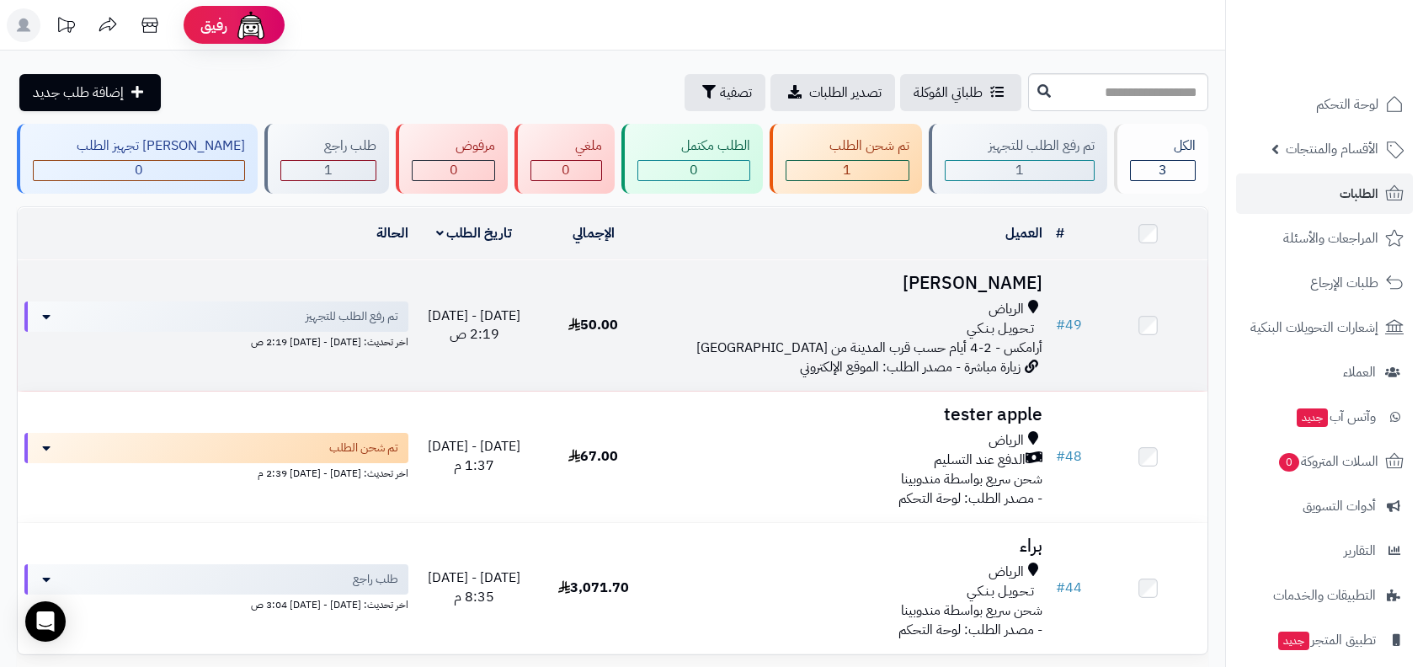
click at [979, 293] on td "FAWZI AHMED الرياض تـحـويـل بـنـكـي أرامكس - 2-4 أيام حسب قرب المدينة من الرياض…" at bounding box center [850, 325] width 396 height 130
click at [1001, 300] on span "الرياض" at bounding box center [1005, 309] width 35 height 19
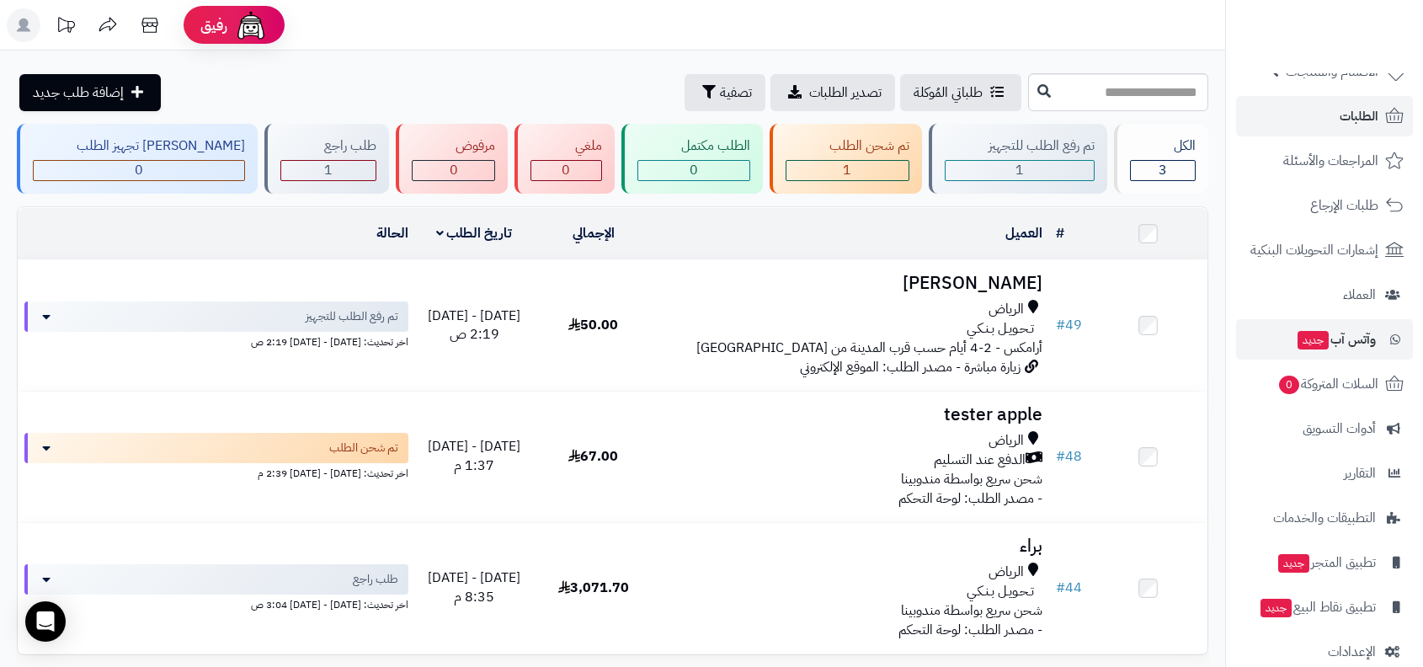
scroll to position [103, 0]
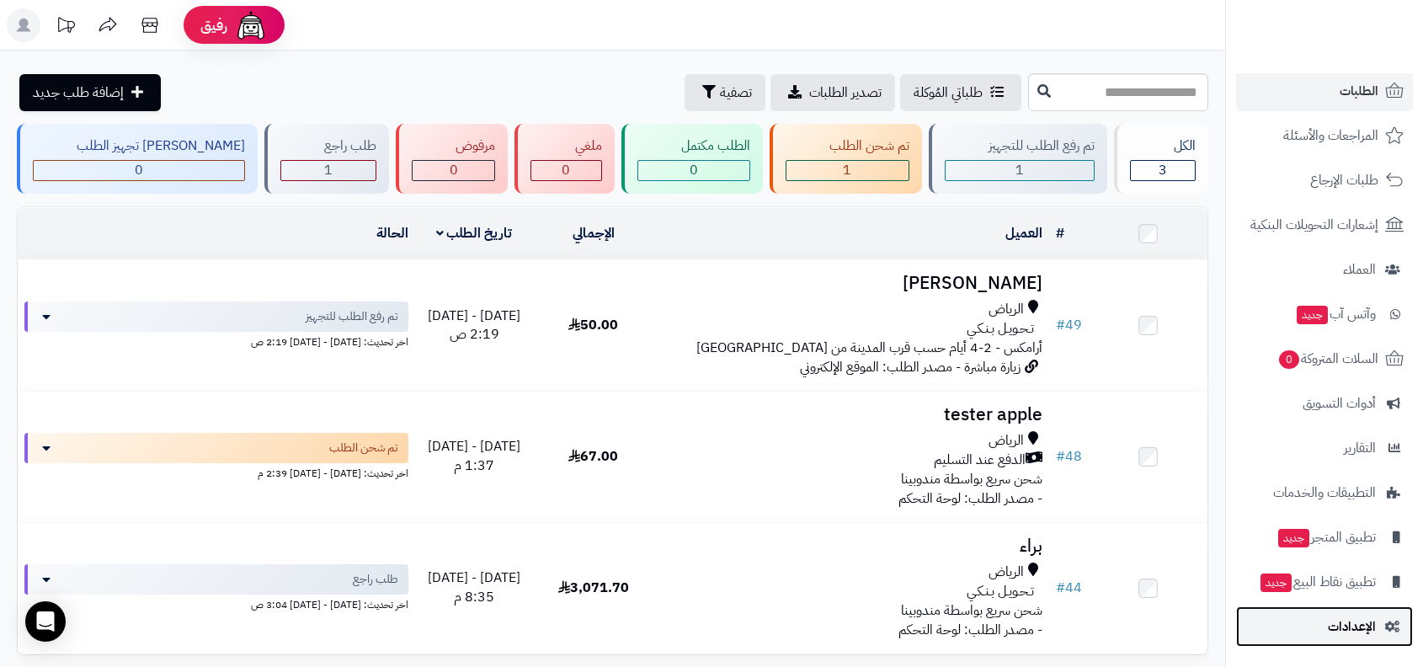
click at [1335, 638] on link "الإعدادات" at bounding box center [1324, 626] width 177 height 40
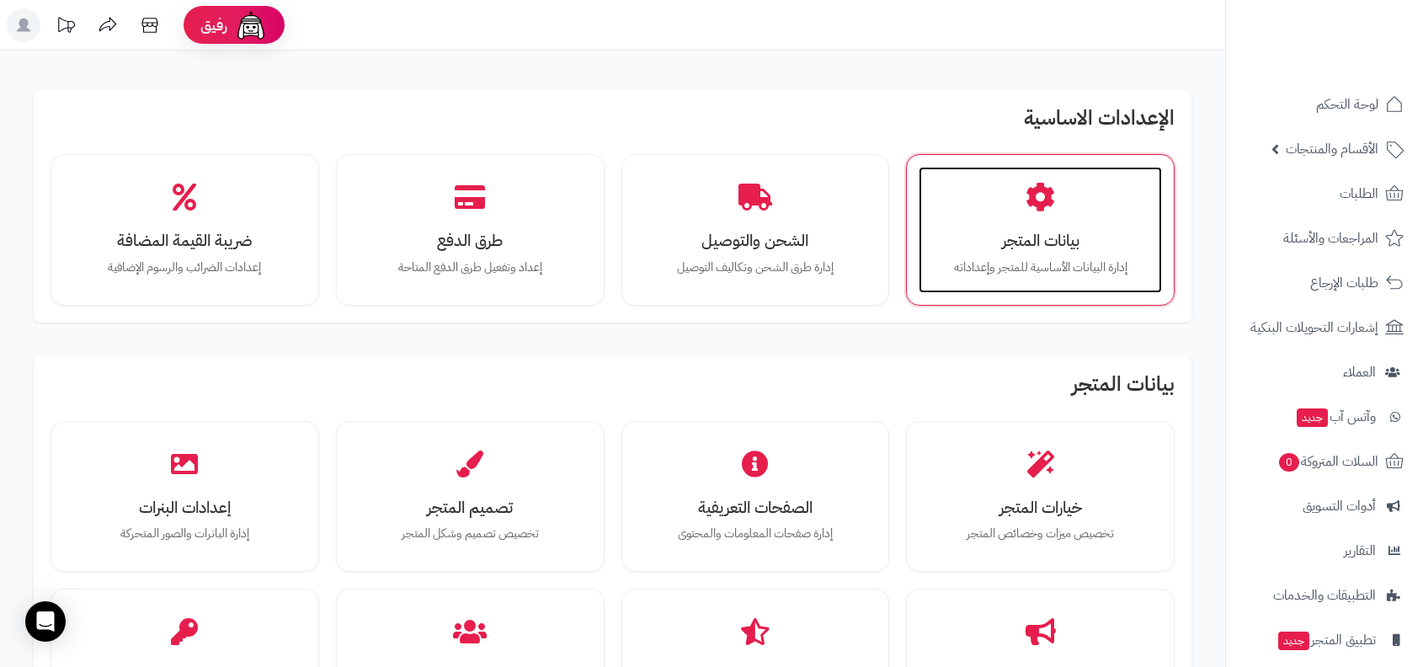
click at [1001, 263] on p "إدارة البيانات الأساسية للمتجر وإعداداته" at bounding box center [1040, 267] width 210 height 19
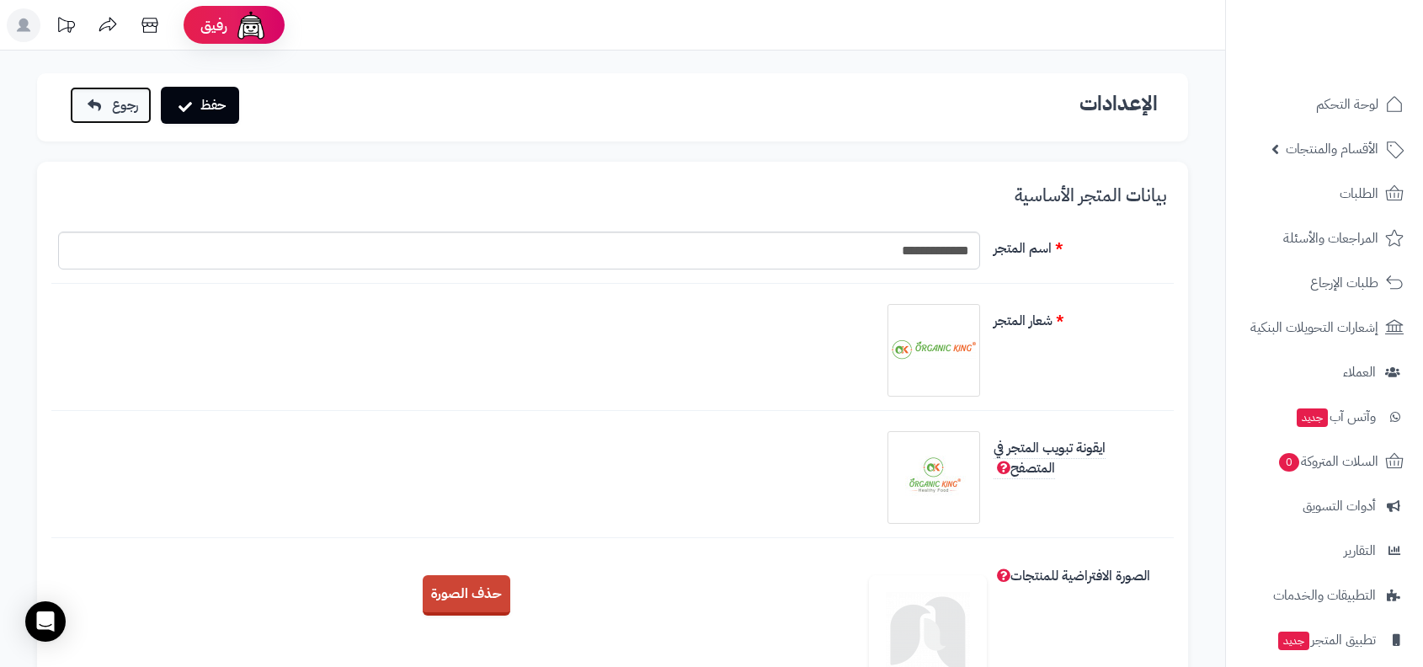
click at [109, 102] on link "رجوع" at bounding box center [111, 105] width 82 height 37
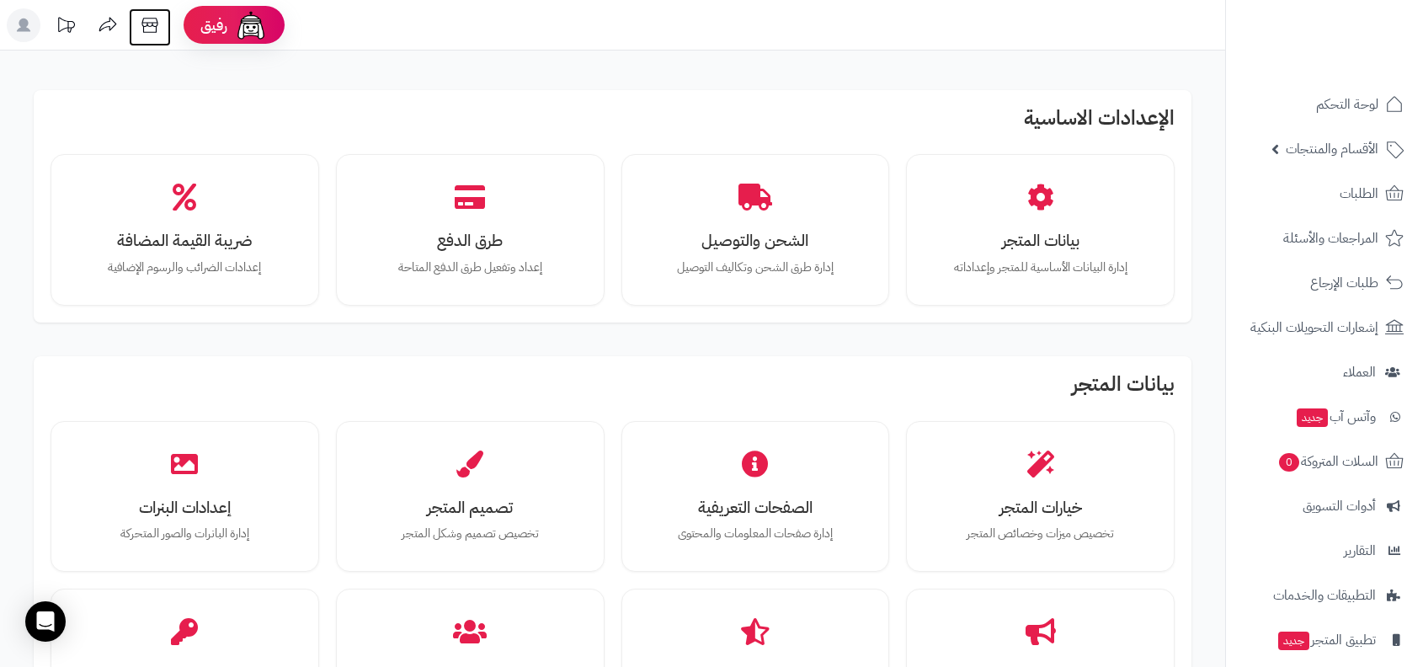
click at [143, 18] on icon at bounding box center [149, 25] width 16 height 15
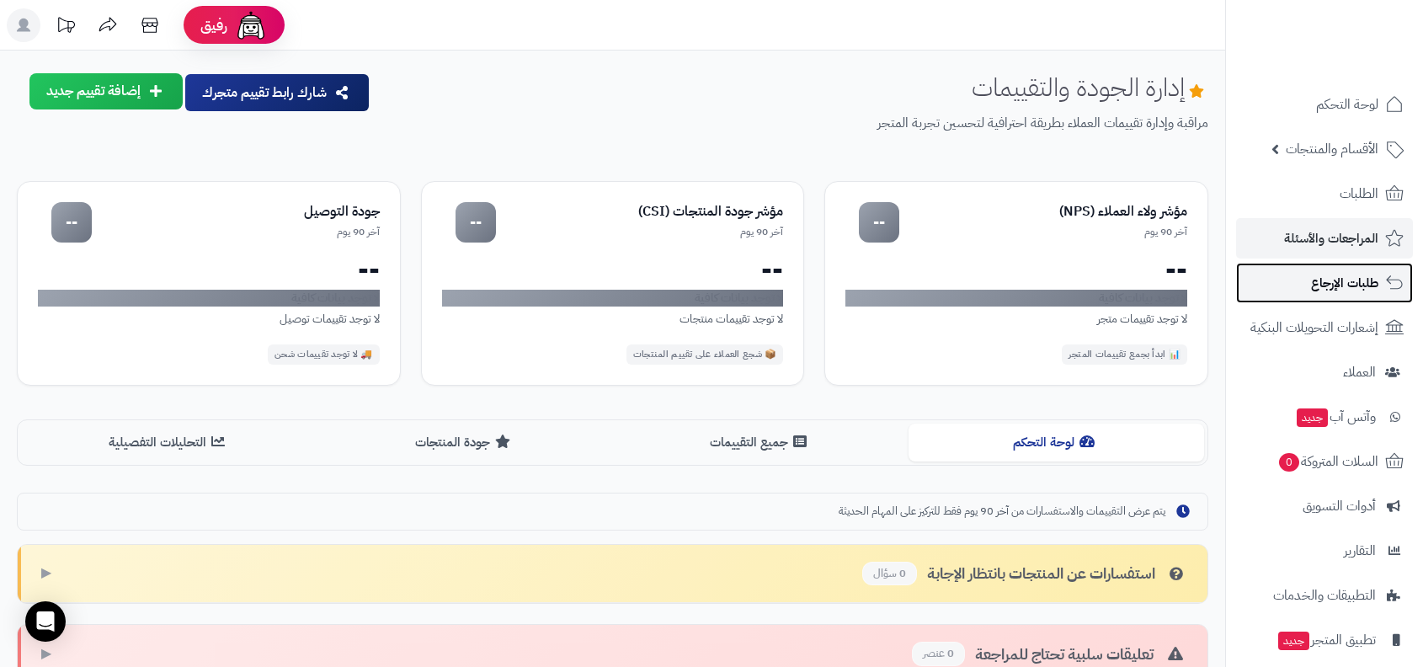
click at [1339, 278] on span "طلبات الإرجاع" at bounding box center [1344, 283] width 67 height 24
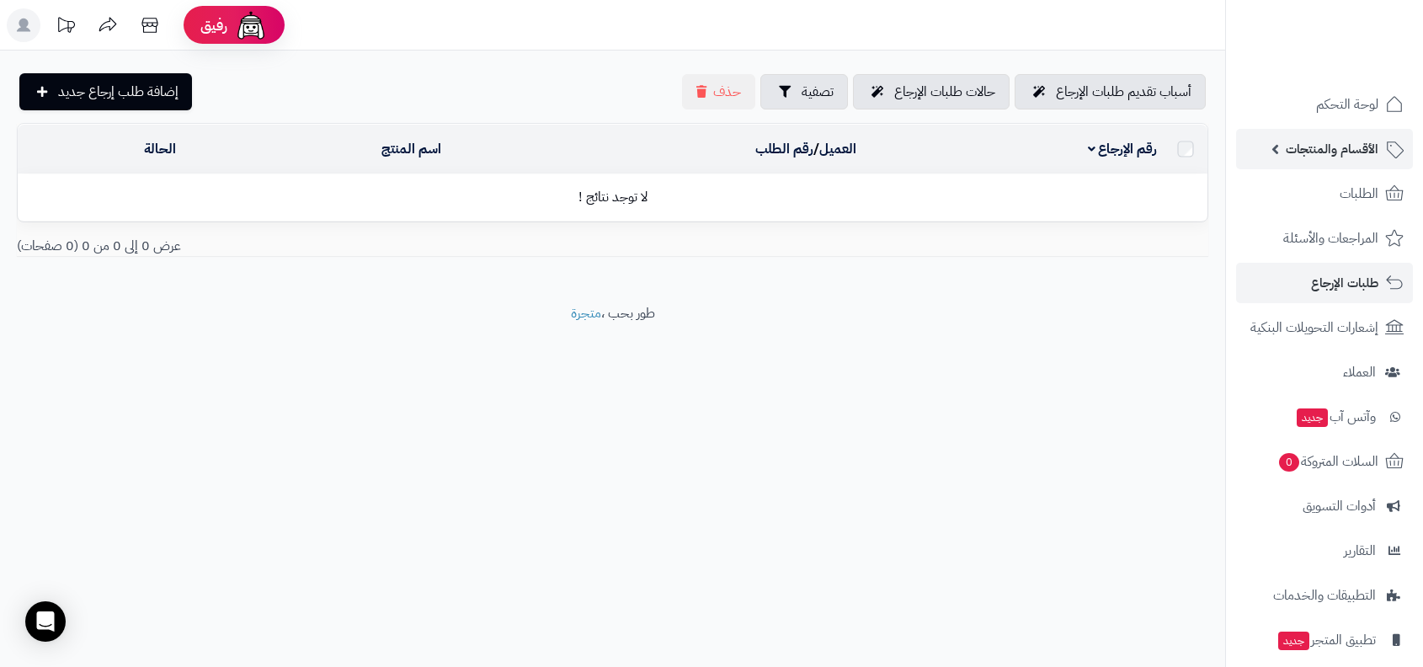
click at [1323, 166] on link "الأقسام والمنتجات" at bounding box center [1324, 149] width 177 height 40
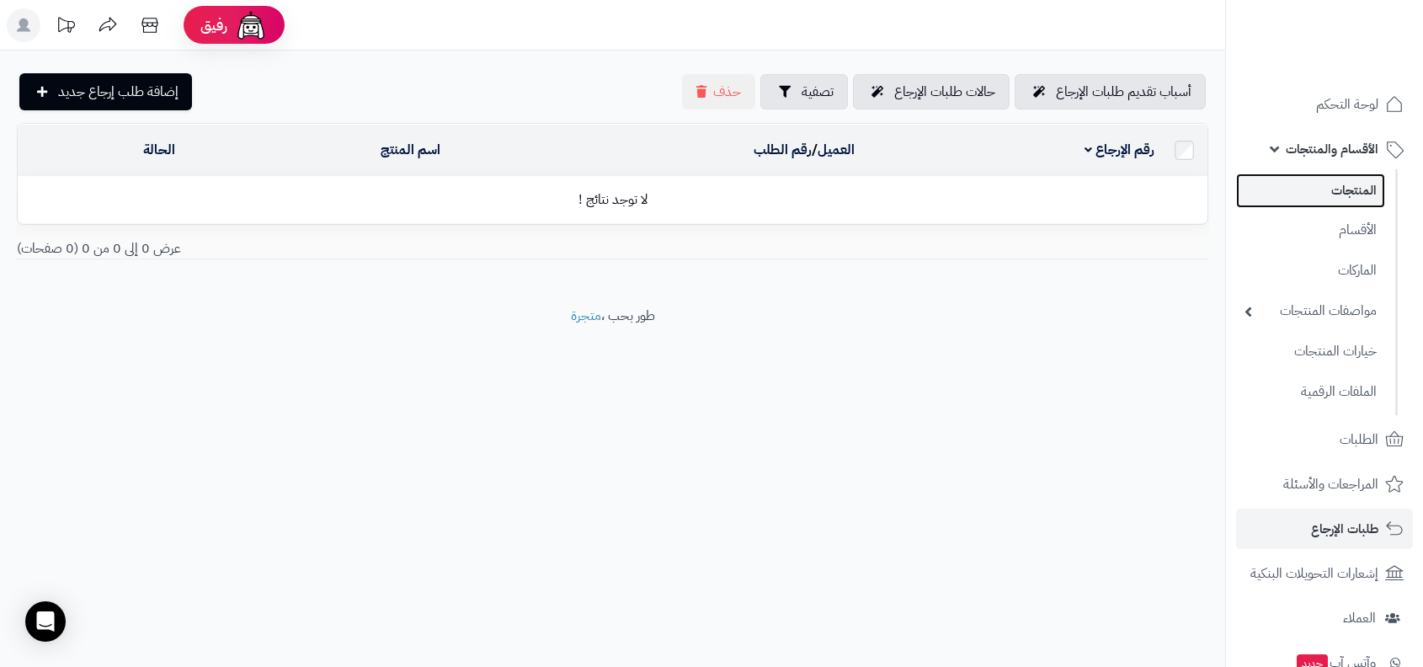
click at [1324, 194] on link "المنتجات" at bounding box center [1310, 190] width 149 height 35
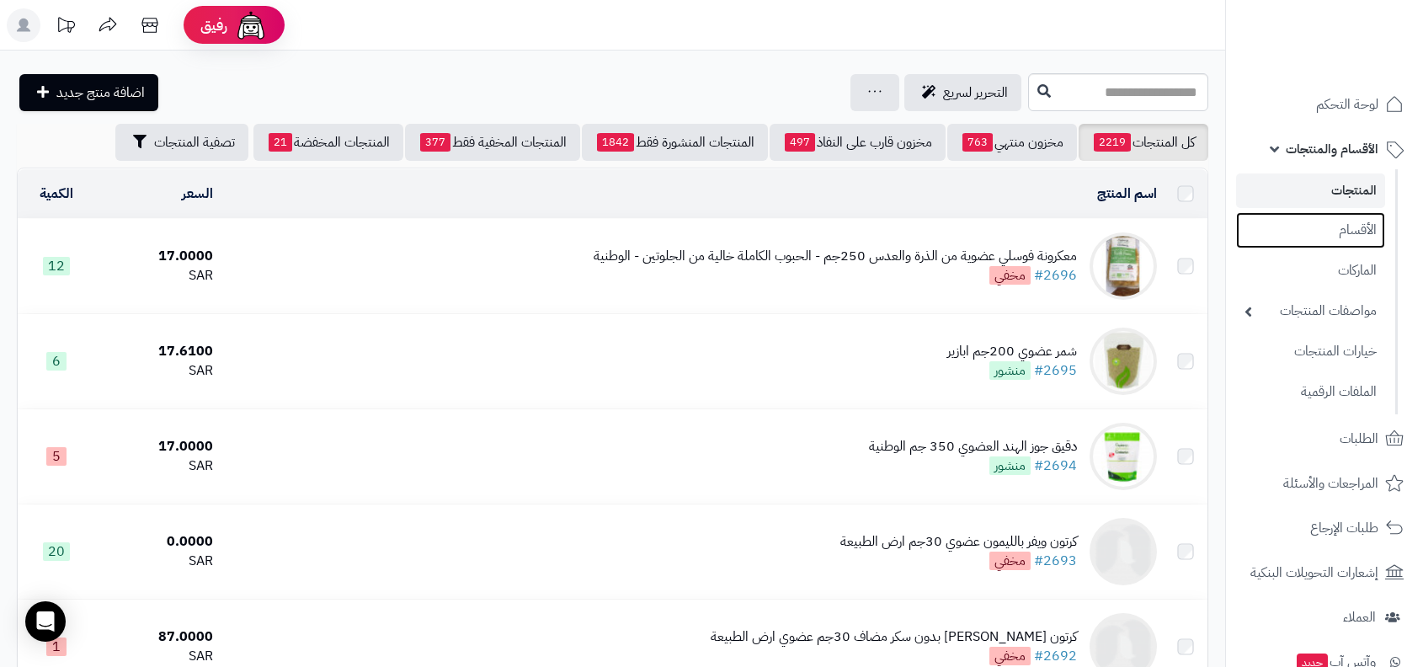
click at [1330, 244] on link "الأقسام" at bounding box center [1310, 230] width 149 height 36
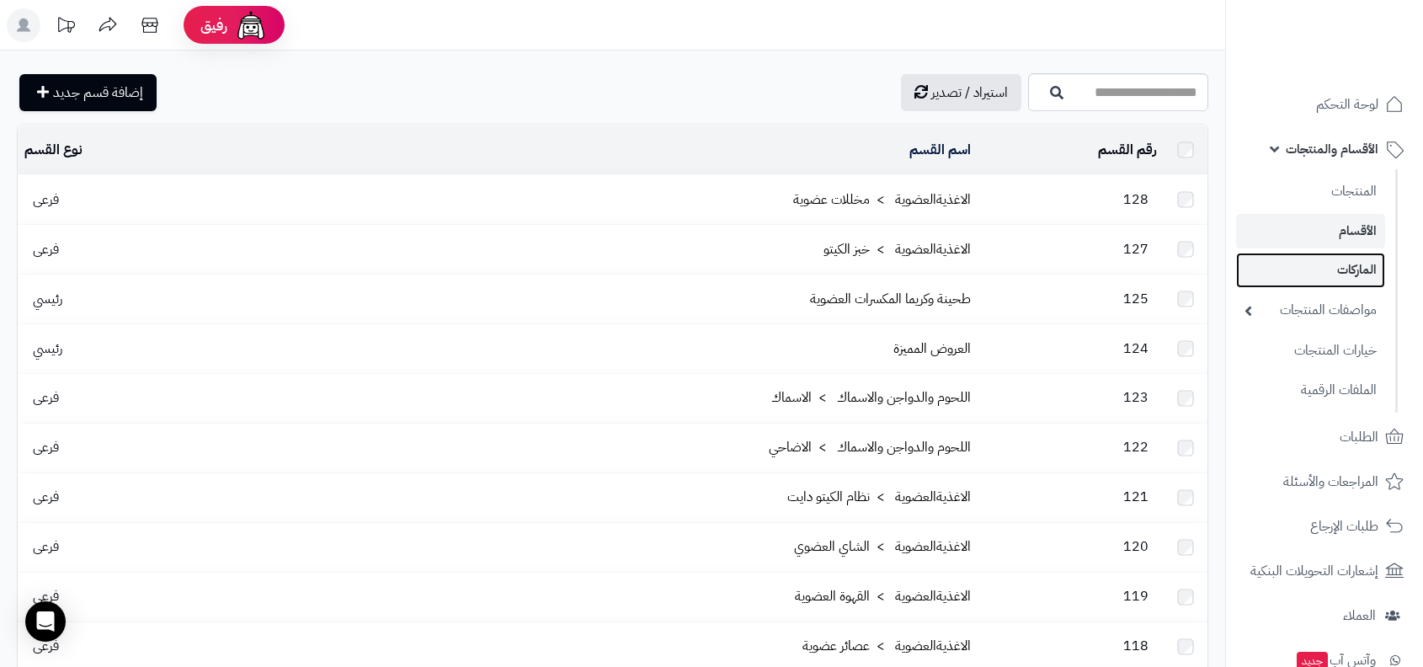
click at [1333, 279] on link "الماركات" at bounding box center [1310, 270] width 149 height 35
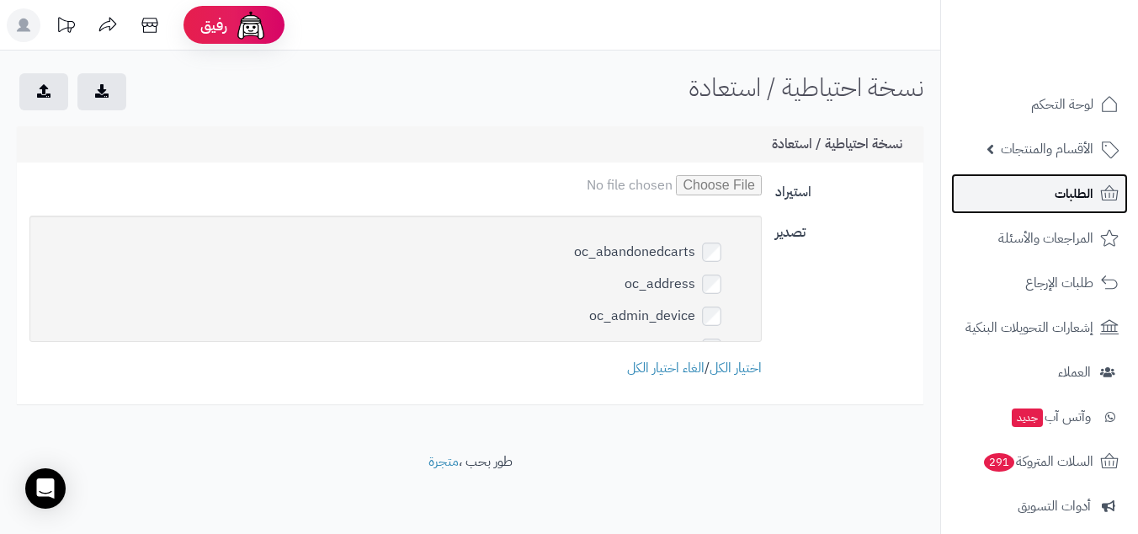
click at [1047, 202] on link "الطلبات" at bounding box center [1039, 193] width 177 height 40
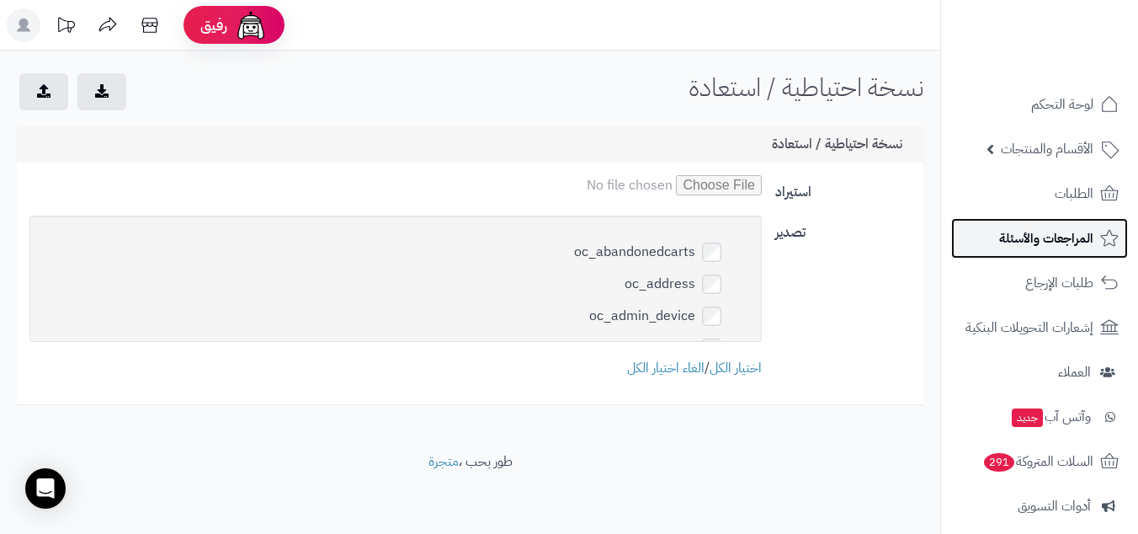
click at [1025, 243] on span "المراجعات والأسئلة" at bounding box center [1046, 238] width 94 height 24
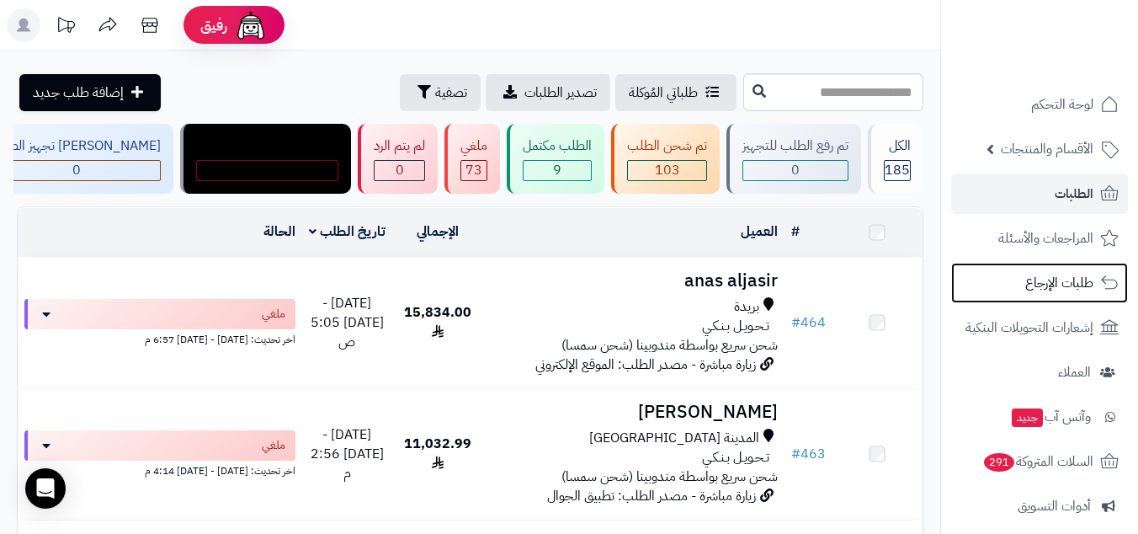
click at [1042, 279] on span "طلبات الإرجاع" at bounding box center [1059, 283] width 68 height 24
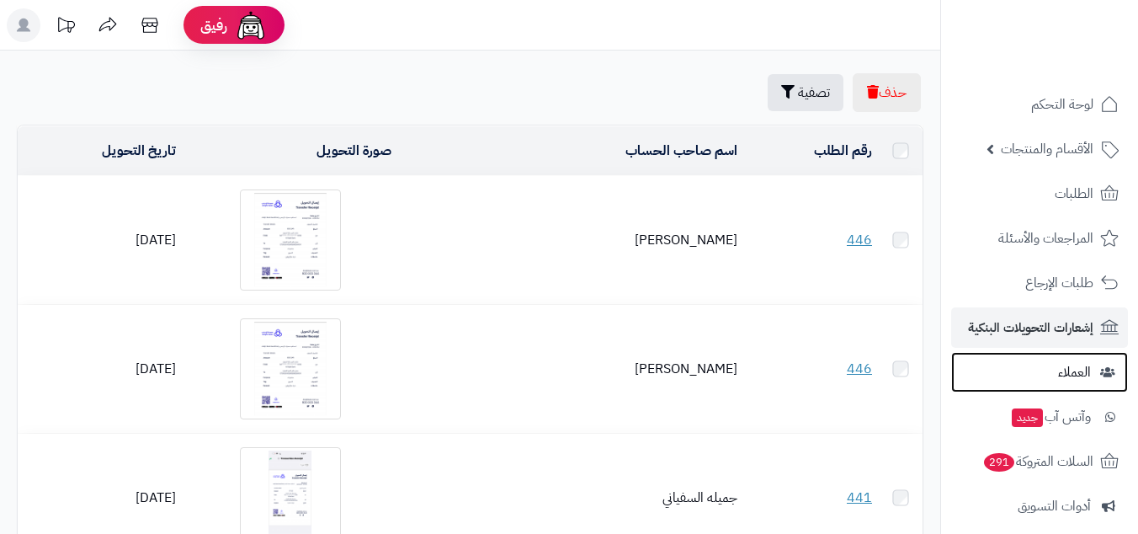
click at [1042, 362] on link "العملاء" at bounding box center [1039, 372] width 177 height 40
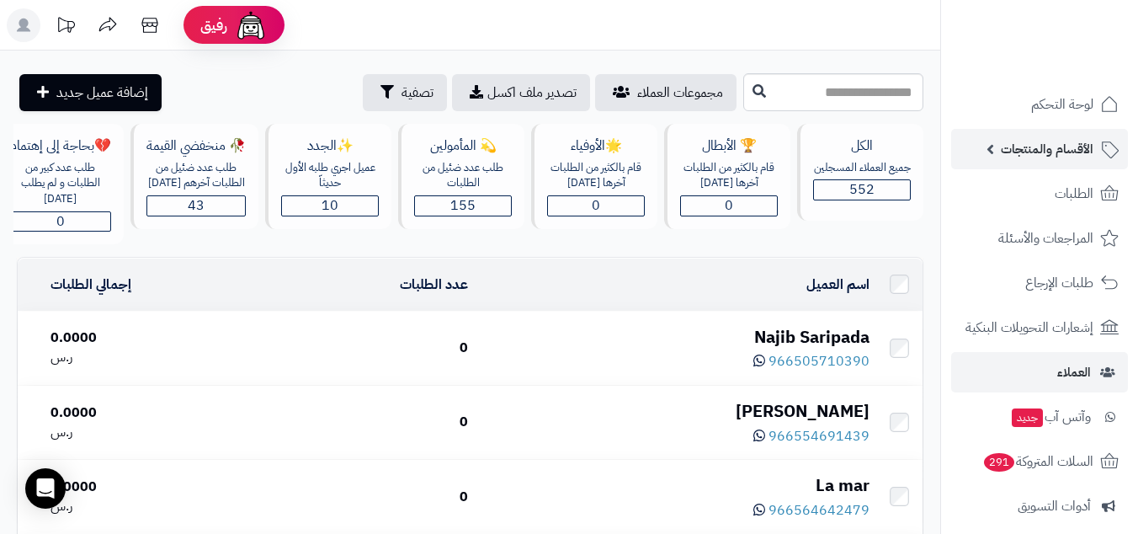
click at [1069, 155] on span "الأقسام والمنتجات" at bounding box center [1047, 149] width 93 height 24
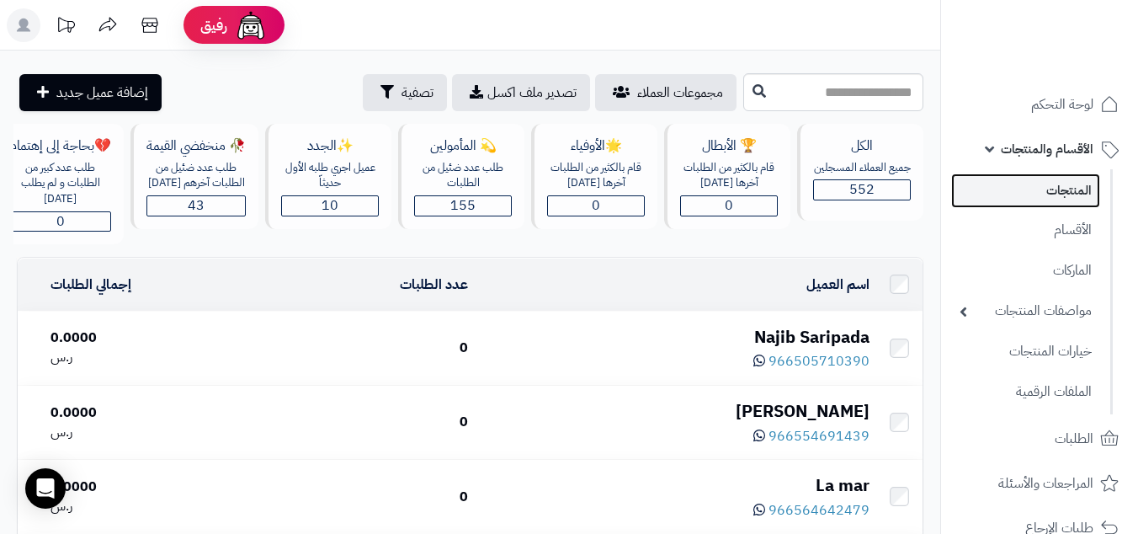
click at [1056, 198] on link "المنتجات" at bounding box center [1025, 190] width 149 height 35
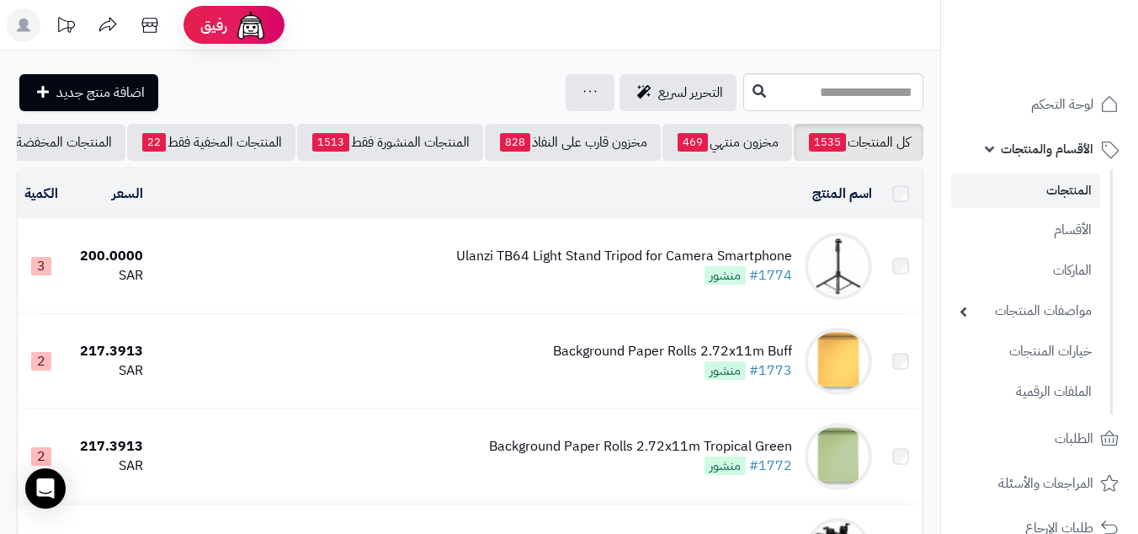
scroll to position [481, 0]
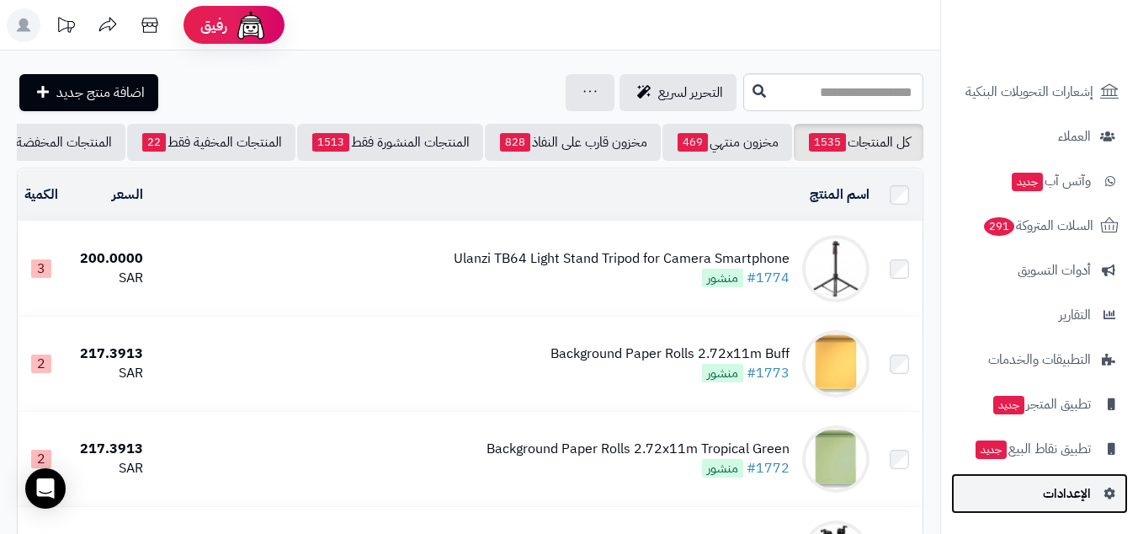
click at [1051, 487] on span "الإعدادات" at bounding box center [1067, 493] width 48 height 24
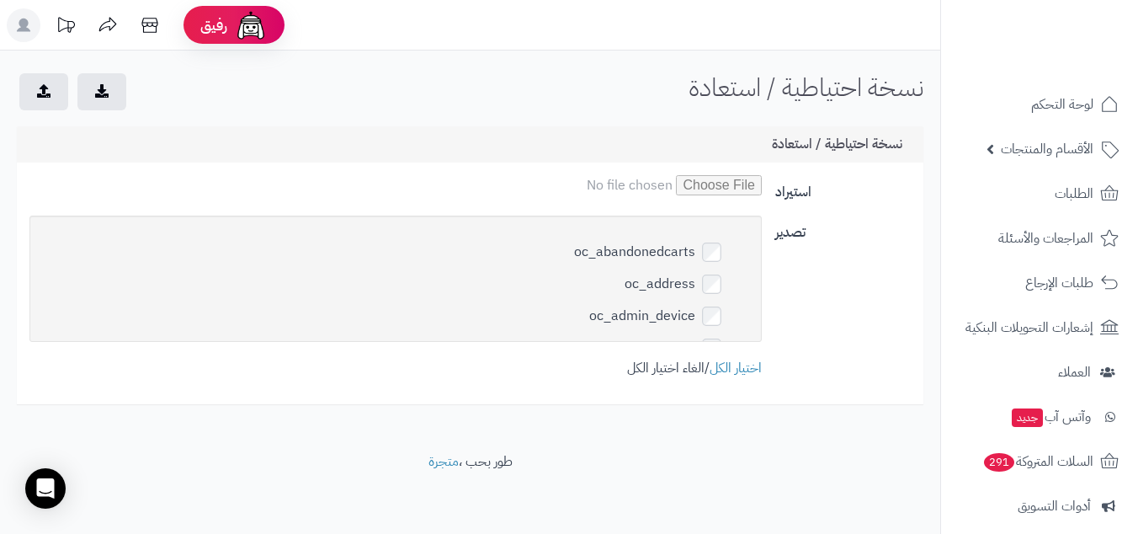
click at [647, 369] on link "الغاء اختيار الكل" at bounding box center [665, 368] width 77 height 20
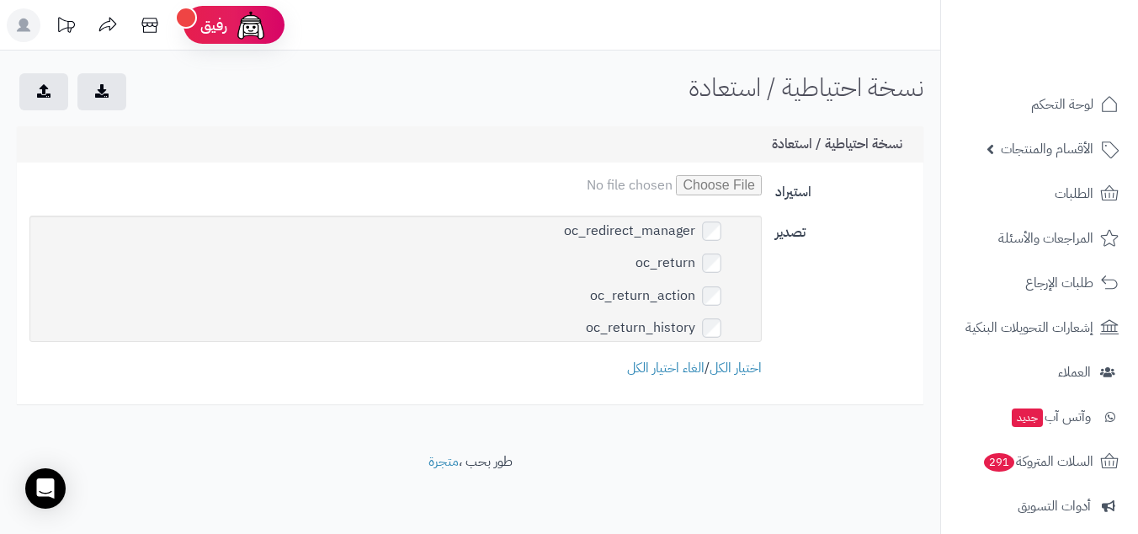
click at [114, 95] on button "submit" at bounding box center [101, 90] width 49 height 37
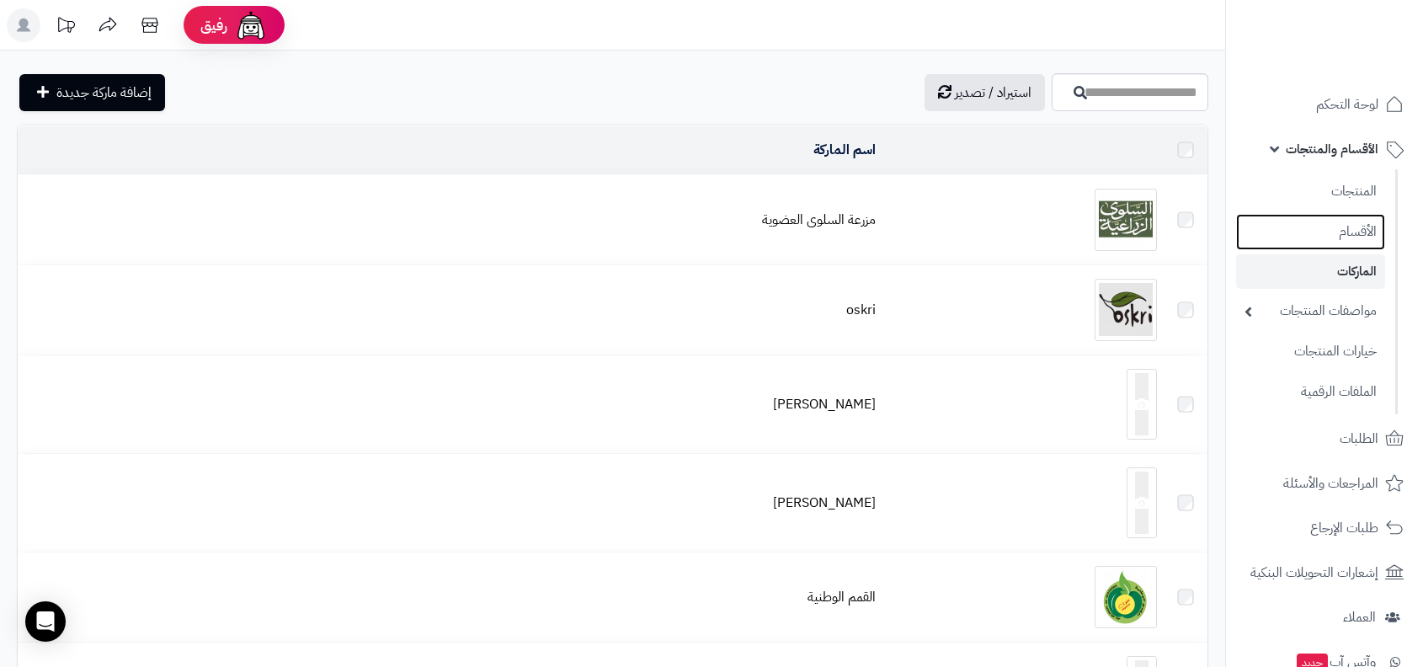
click at [1318, 237] on link "الأقسام" at bounding box center [1310, 232] width 149 height 36
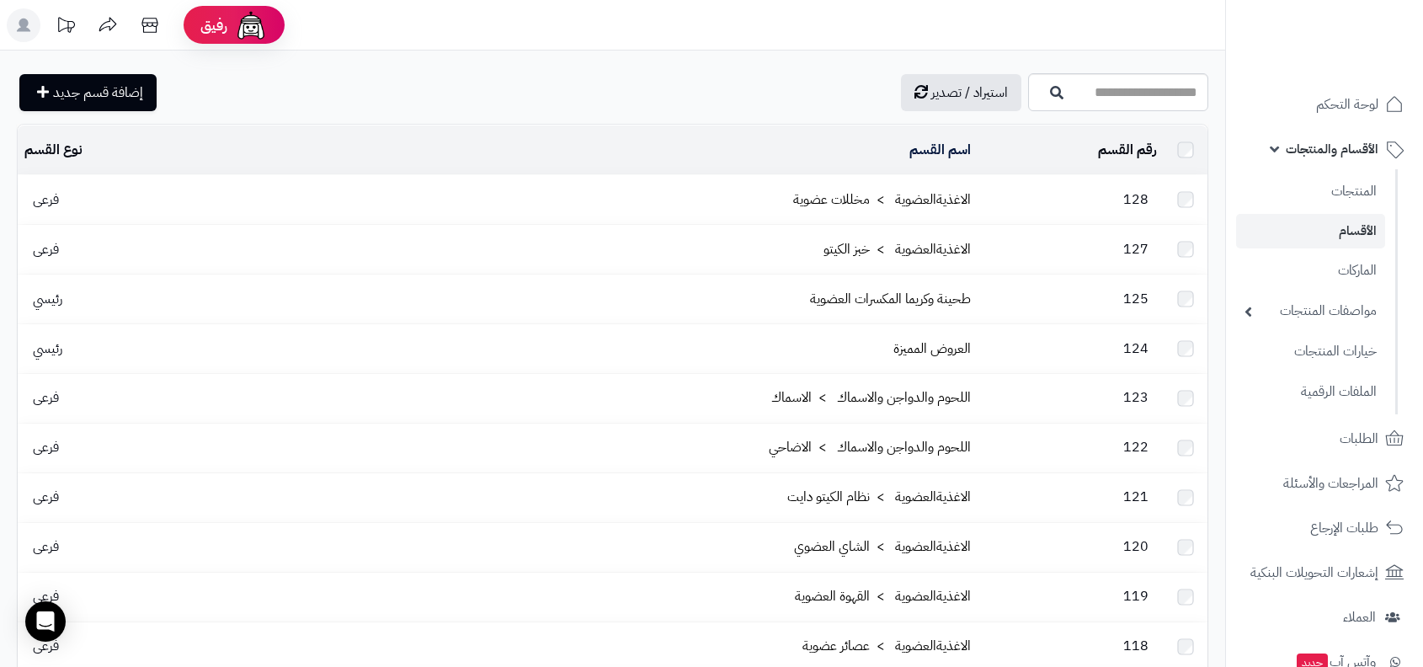
click at [1344, 211] on ul "المنتجات الأقسام الماركات مواصفات المنتجات مواصفات المنتجات أنواع المواصفات خيا…" at bounding box center [1312, 291] width 172 height 245
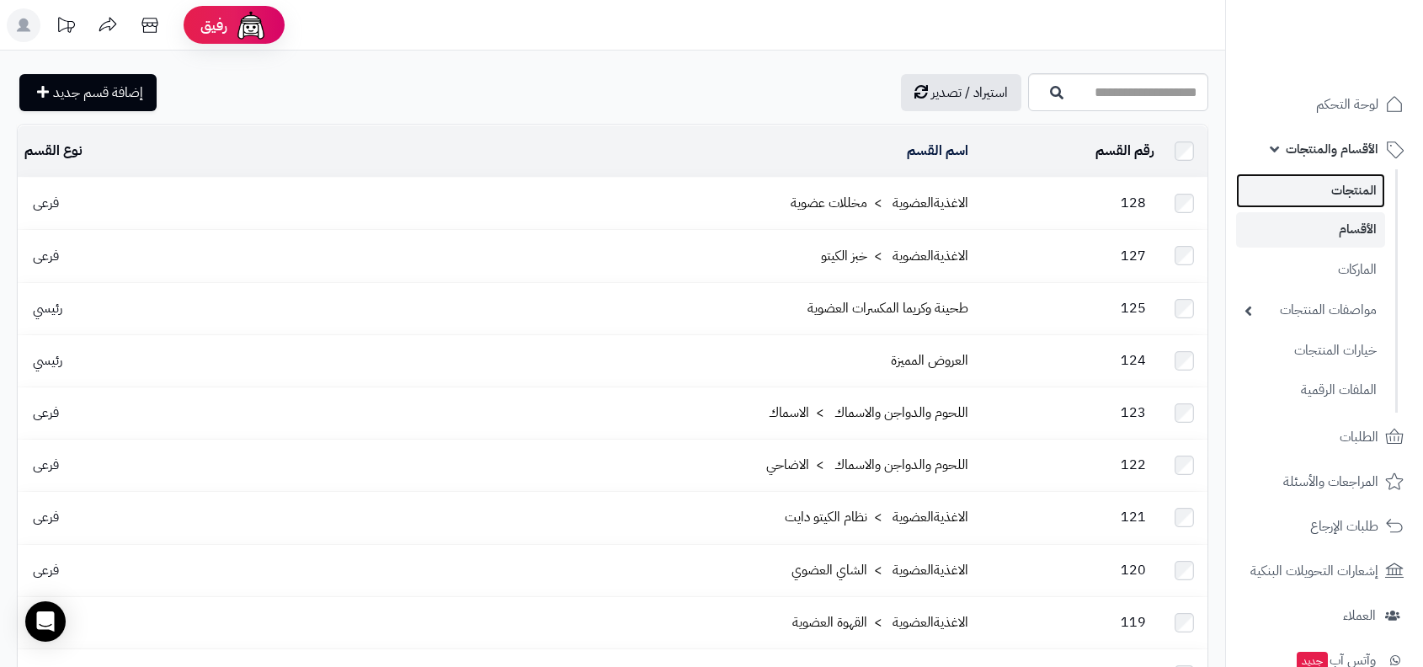
click at [1317, 199] on link "المنتجات" at bounding box center [1310, 190] width 149 height 35
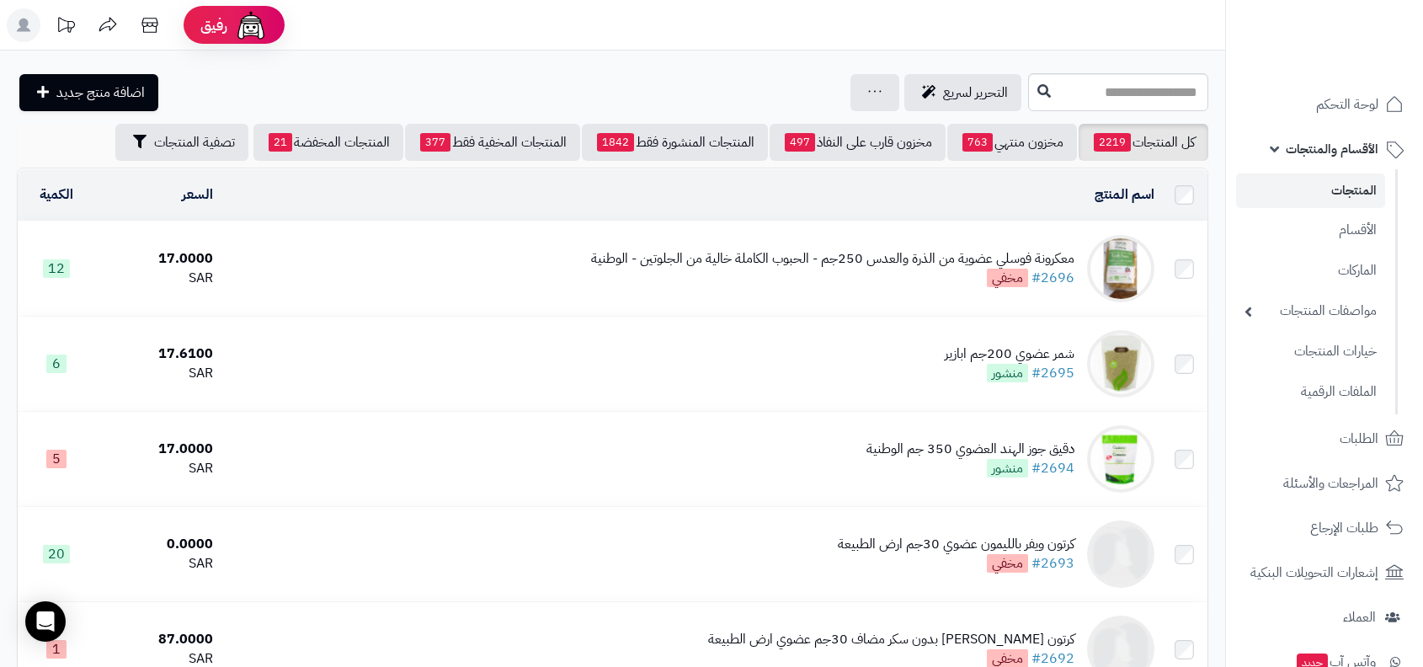
click at [957, 292] on td "معكرونة فوسلي عضوية من الذرة والعدس 250جم - الحبوب الكاملة خالية من الجلوتين - …" at bounding box center [690, 268] width 941 height 94
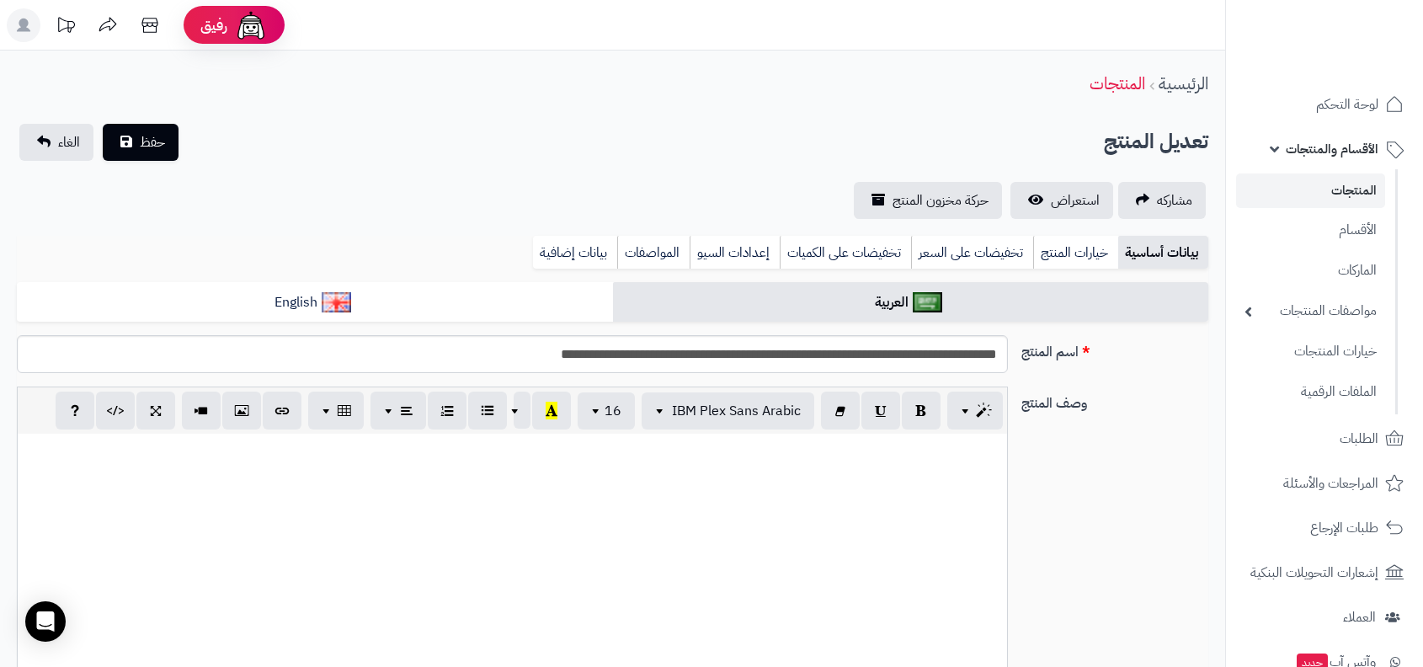
scroll to position [290, 0]
click at [145, 24] on icon at bounding box center [150, 25] width 34 height 34
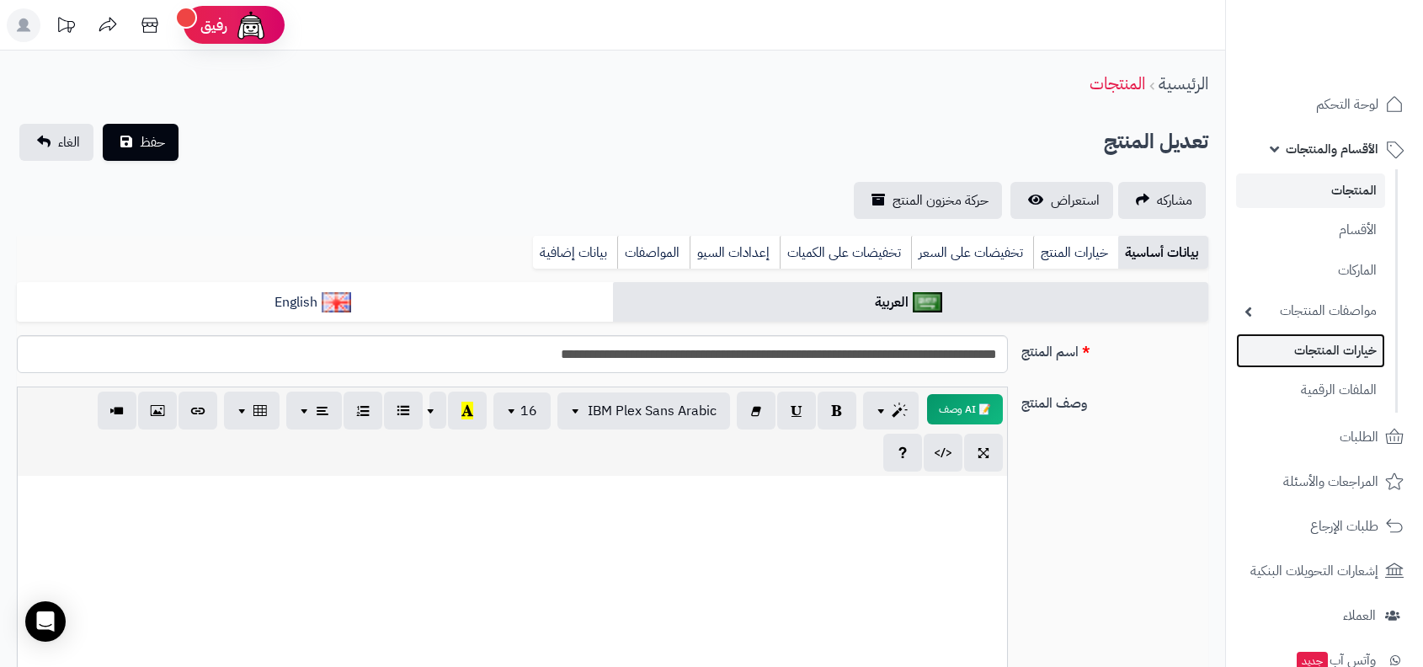
click at [1343, 354] on link "خيارات المنتجات" at bounding box center [1310, 350] width 149 height 35
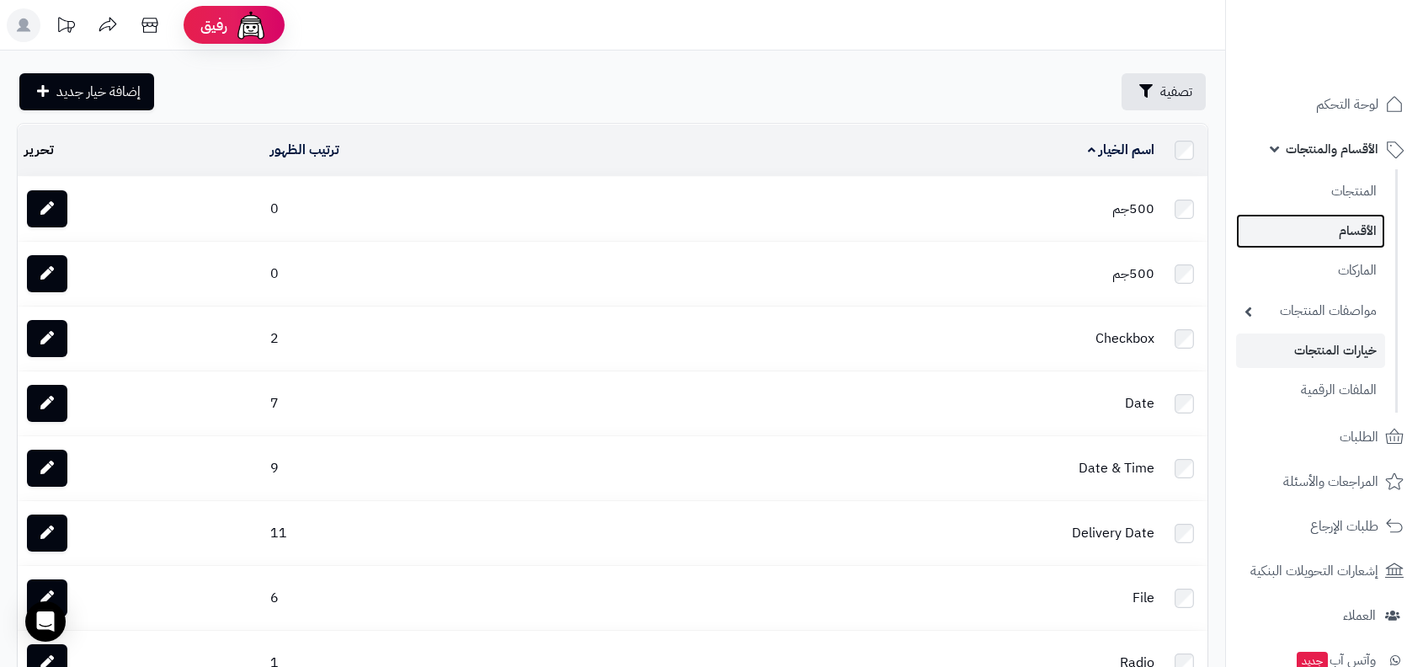
click at [1349, 235] on link "الأقسام" at bounding box center [1310, 231] width 149 height 35
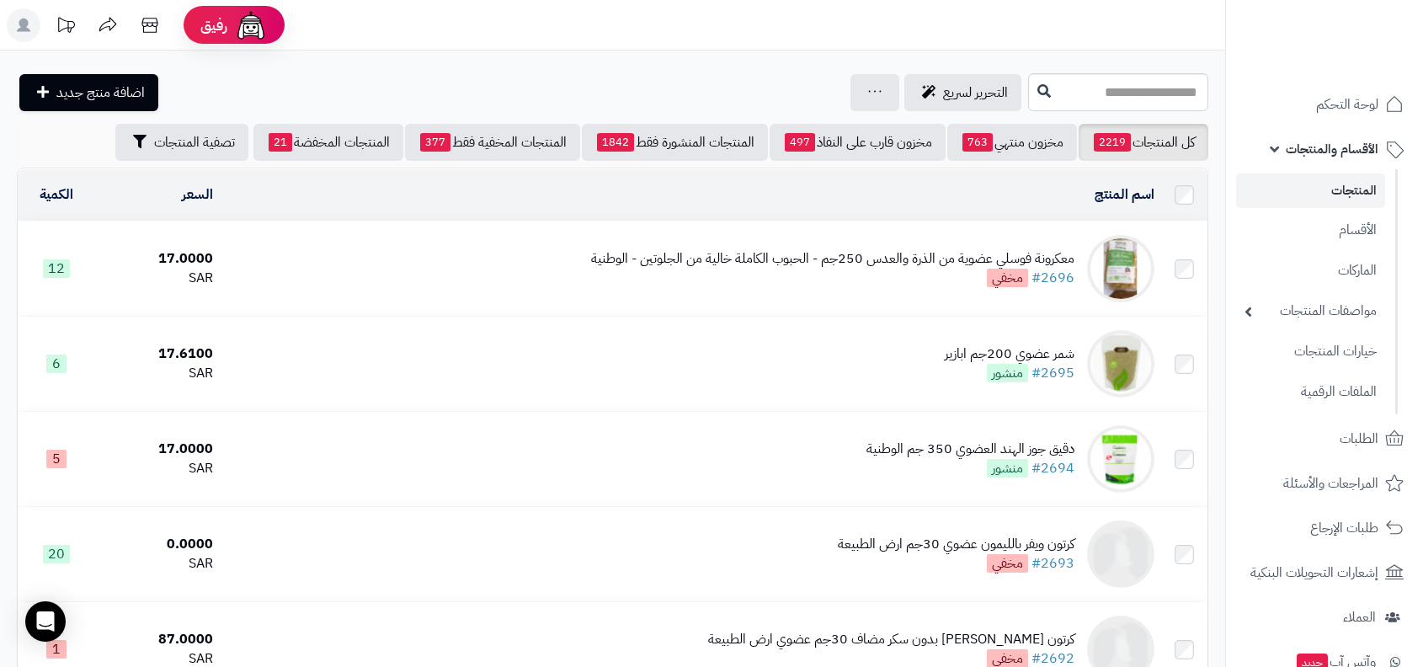
click at [15, 23] on rect at bounding box center [24, 25] width 34 height 34
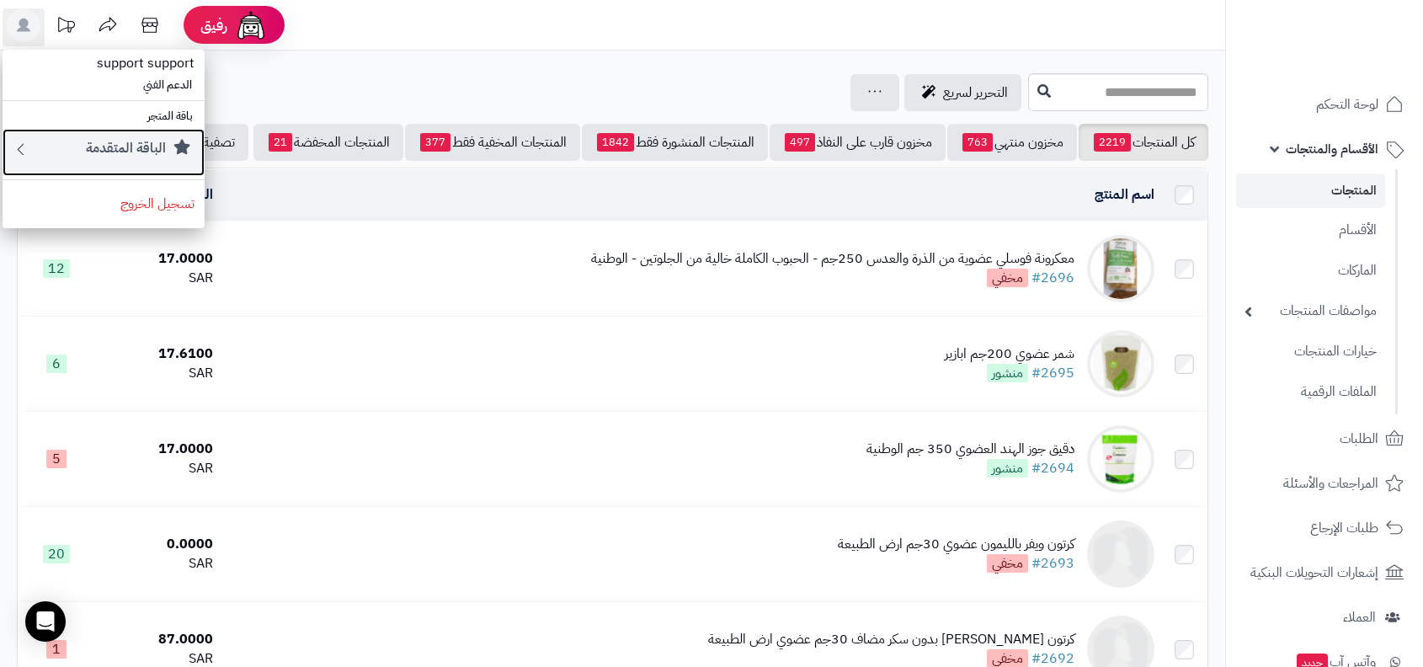
click at [139, 135] on link "الباقة المتقدمة" at bounding box center [104, 152] width 202 height 47
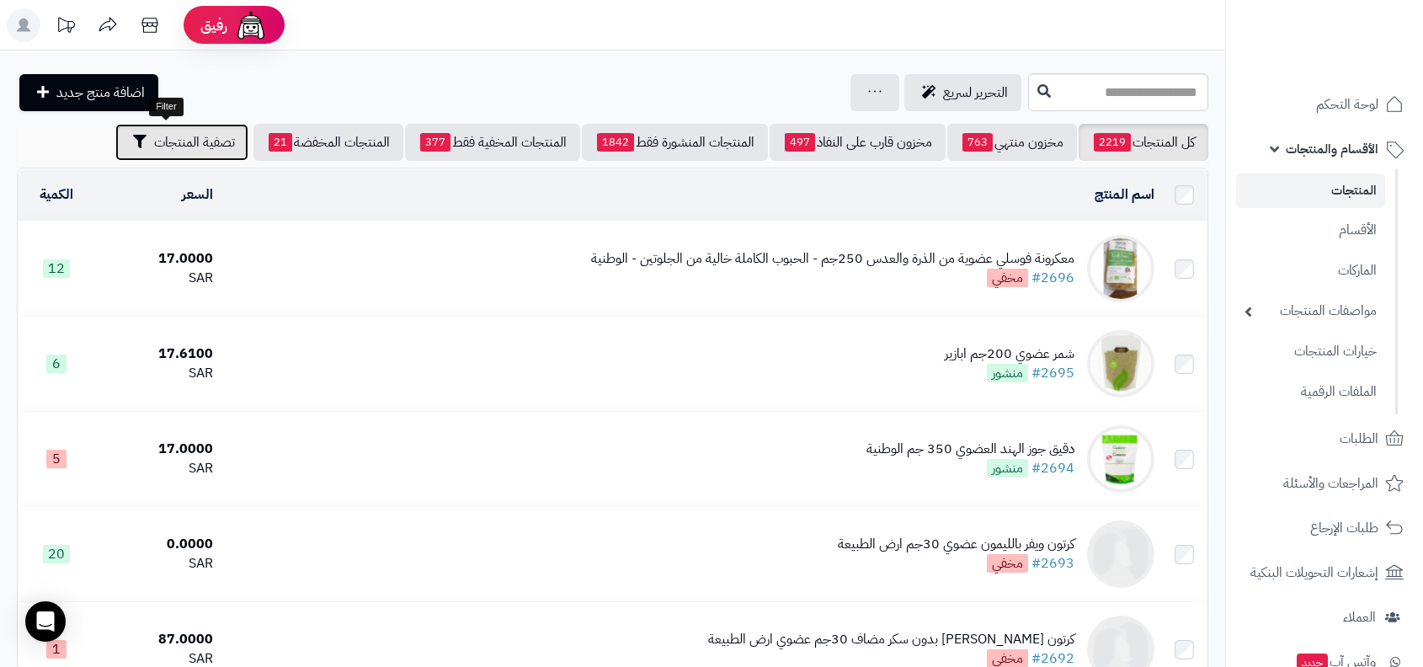
click at [154, 135] on span "تصفية المنتجات" at bounding box center [194, 142] width 81 height 20
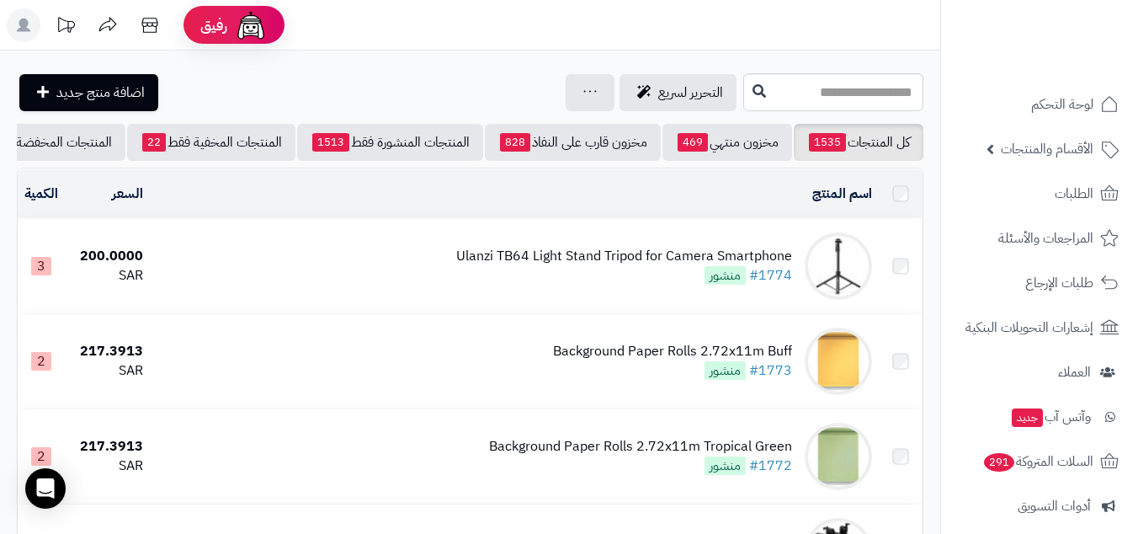
click at [1013, 164] on link "الأقسام والمنتجات" at bounding box center [1039, 149] width 177 height 40
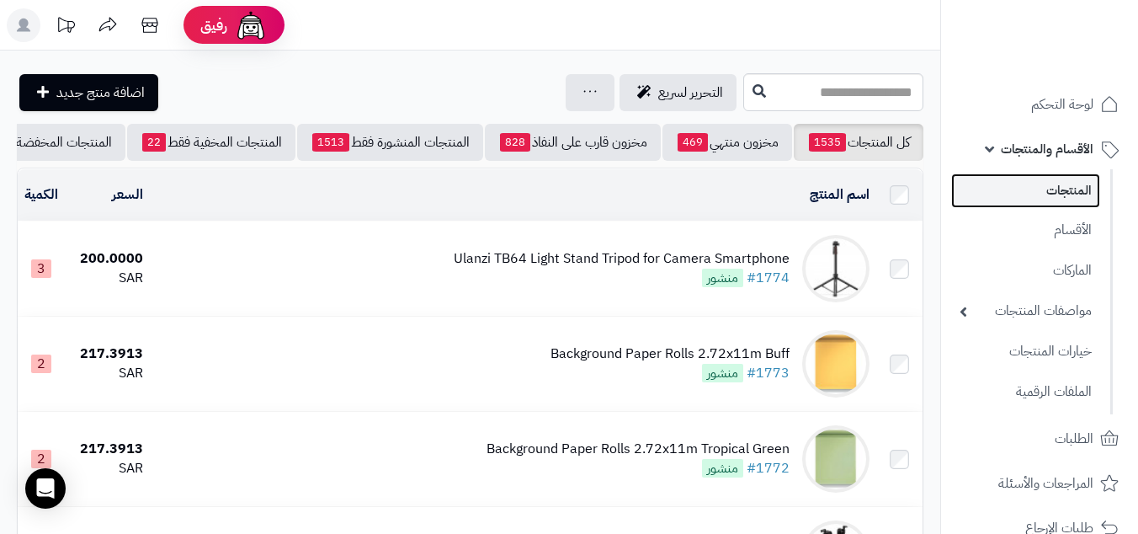
click at [1040, 193] on link "المنتجات" at bounding box center [1025, 190] width 149 height 35
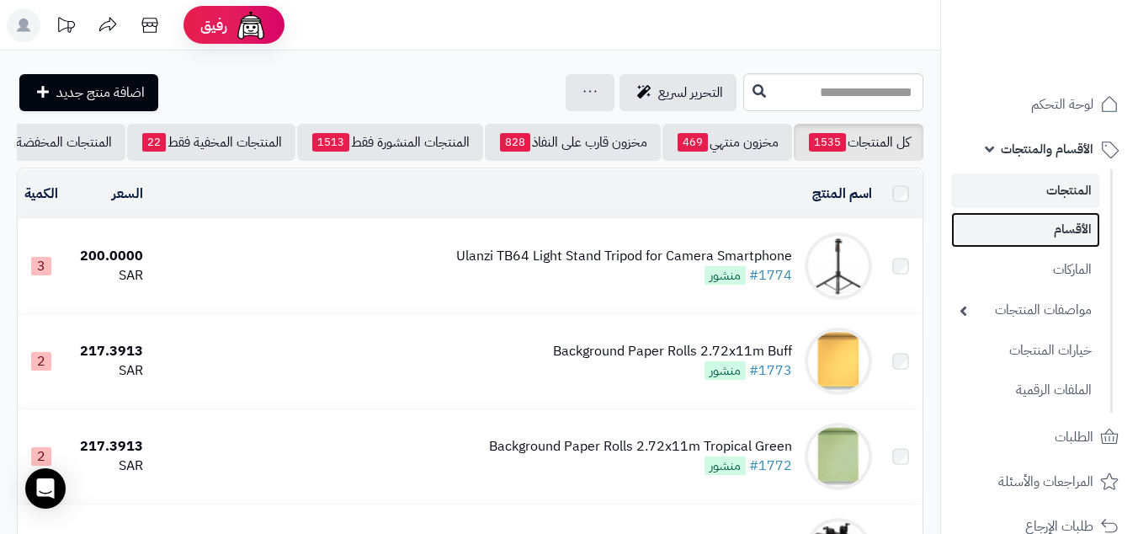
click at [1047, 222] on link "الأقسام" at bounding box center [1025, 229] width 149 height 35
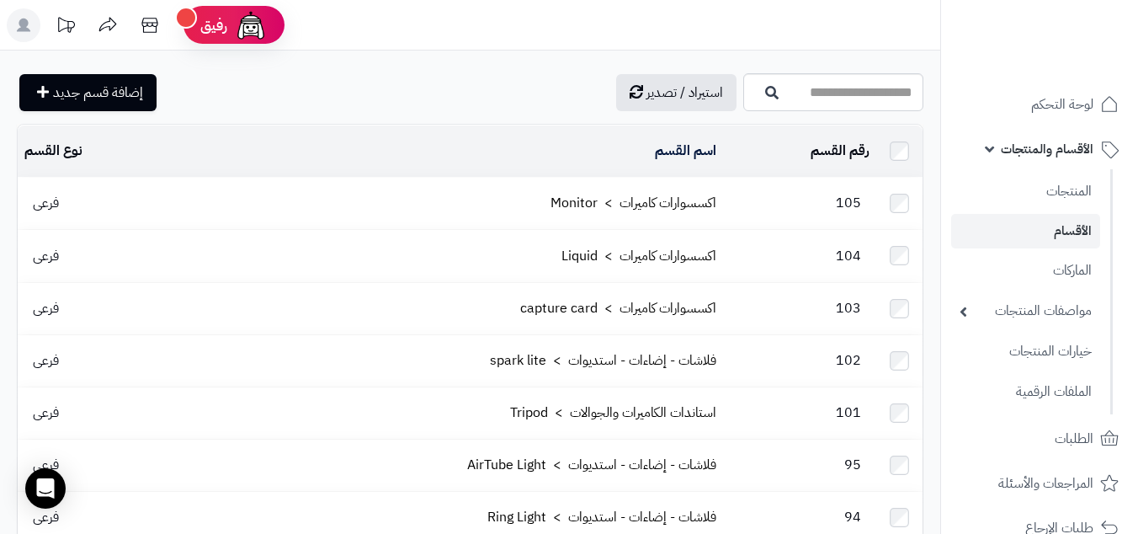
click at [28, 25] on rect at bounding box center [24, 25] width 34 height 34
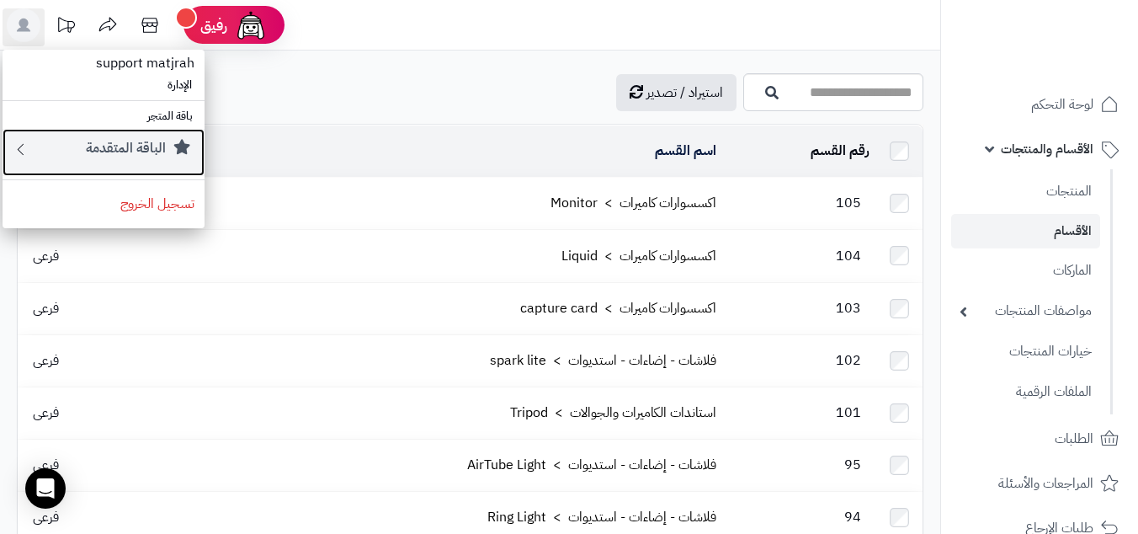
click at [131, 142] on small "الباقة المتقدمة" at bounding box center [126, 148] width 80 height 20
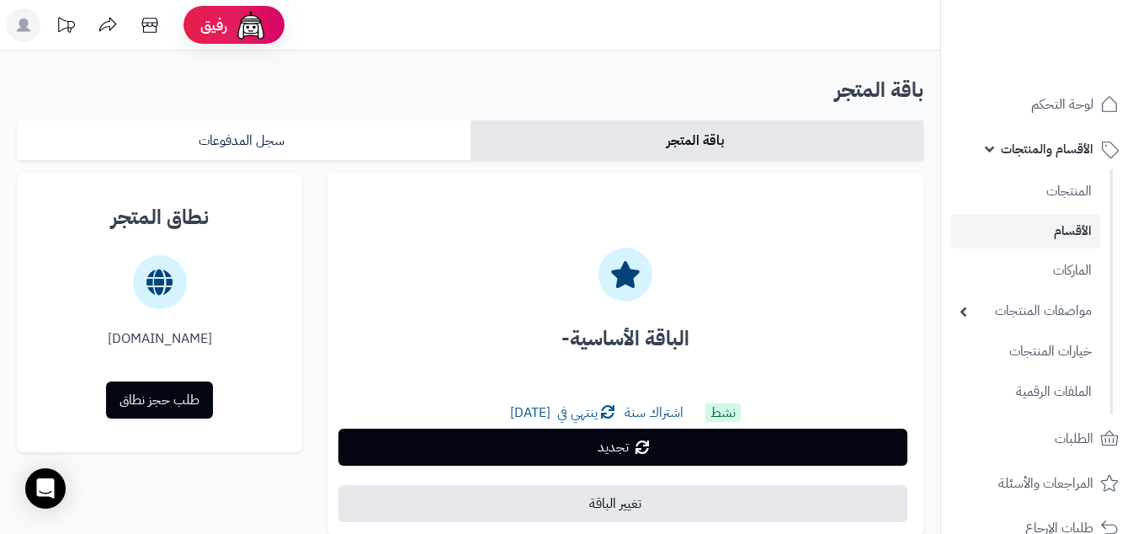
scroll to position [294, 0]
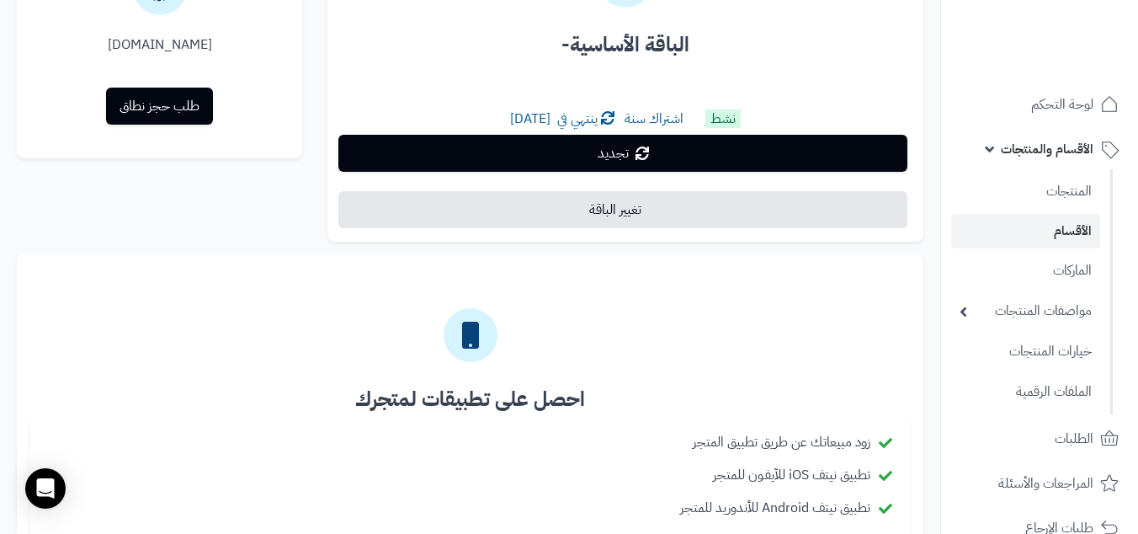
click at [676, 121] on span "اشتراك سنة" at bounding box center [654, 119] width 59 height 20
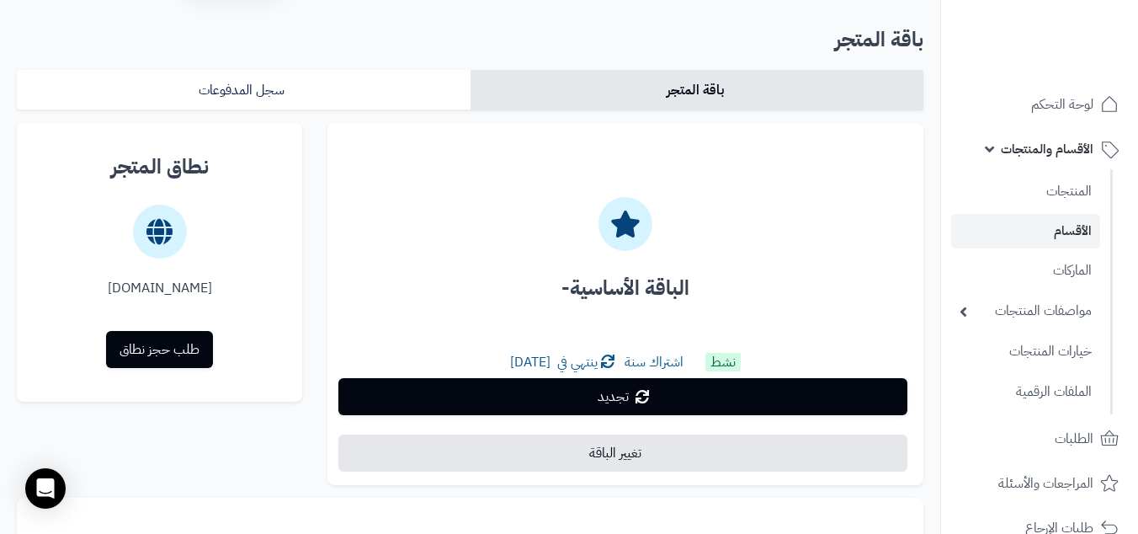
scroll to position [3, 0]
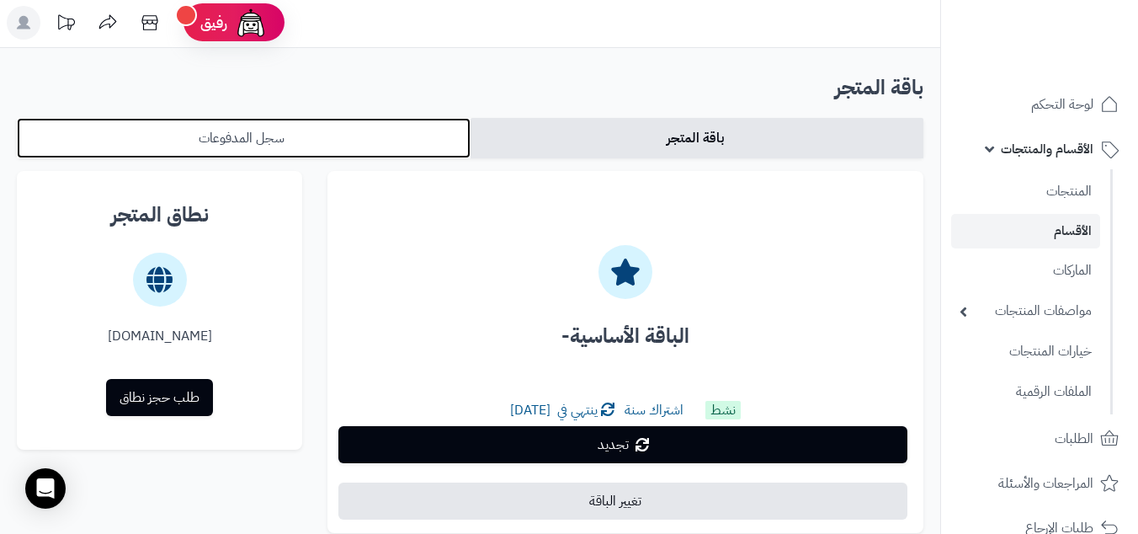
click at [376, 139] on link "سجل المدفوعات" at bounding box center [244, 138] width 454 height 40
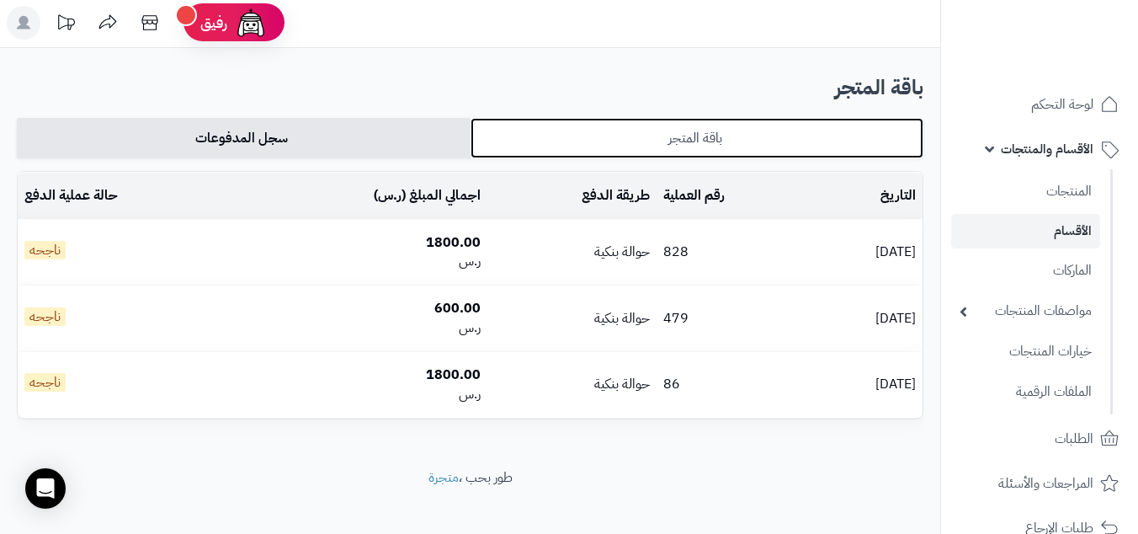
click at [552, 148] on link "باقة المتجر" at bounding box center [698, 138] width 454 height 40
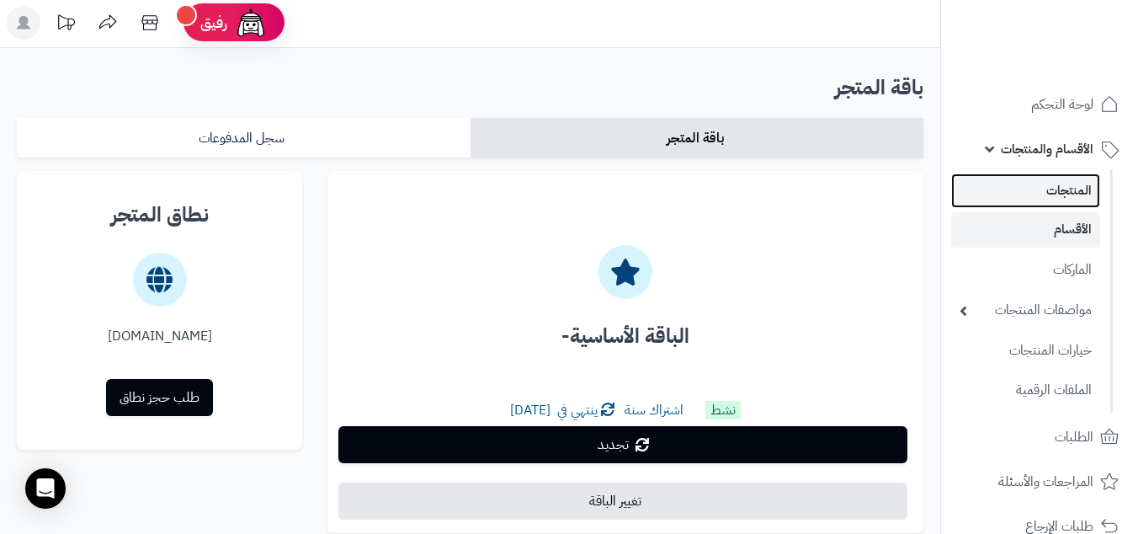
click at [1024, 204] on link "المنتجات" at bounding box center [1025, 190] width 149 height 35
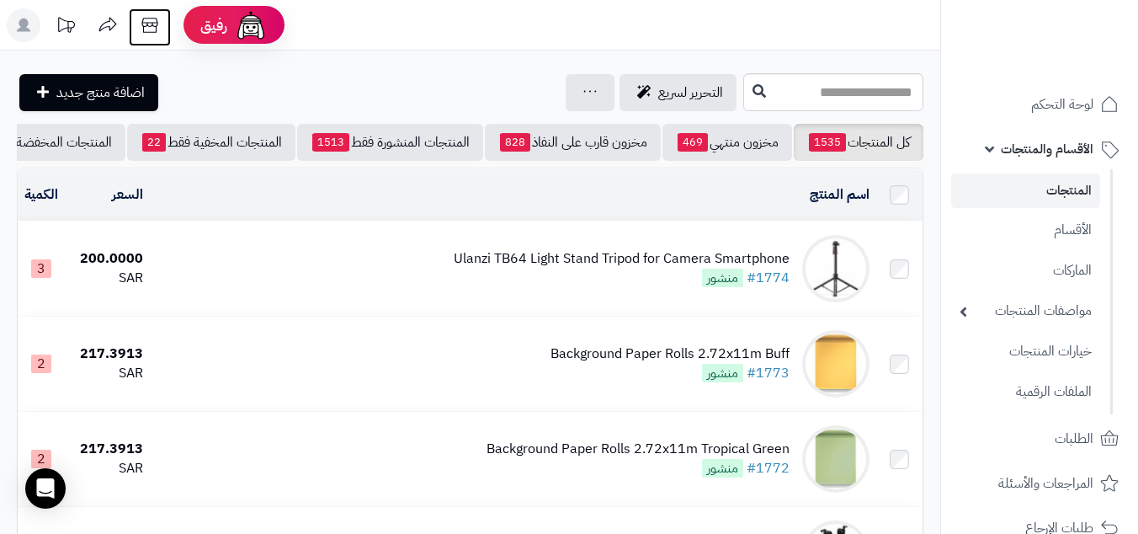
click at [146, 25] on icon at bounding box center [149, 25] width 16 height 15
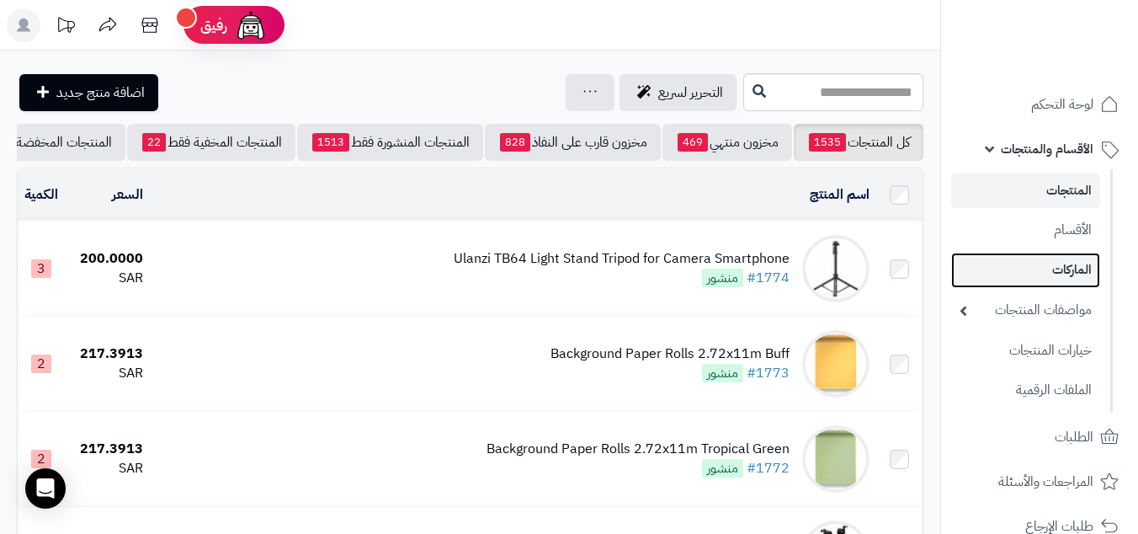
click at [1037, 268] on link "الماركات" at bounding box center [1025, 270] width 149 height 35
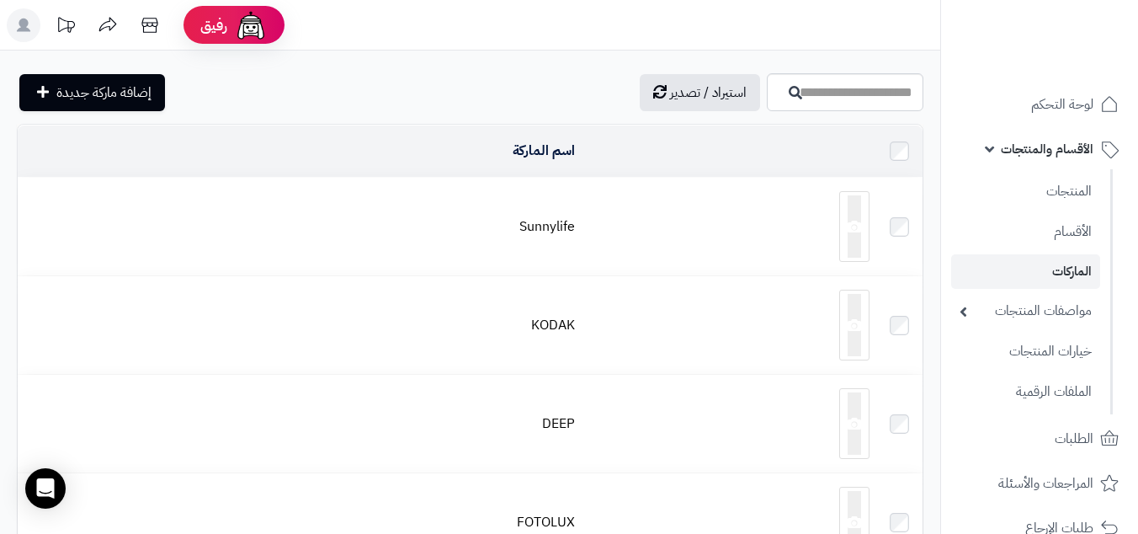
click at [1038, 370] on ul "المنتجات الأقسام الماركات مواصفات المنتجات مواصفات المنتجات أنواع المواصفات خيا…" at bounding box center [1027, 291] width 172 height 245
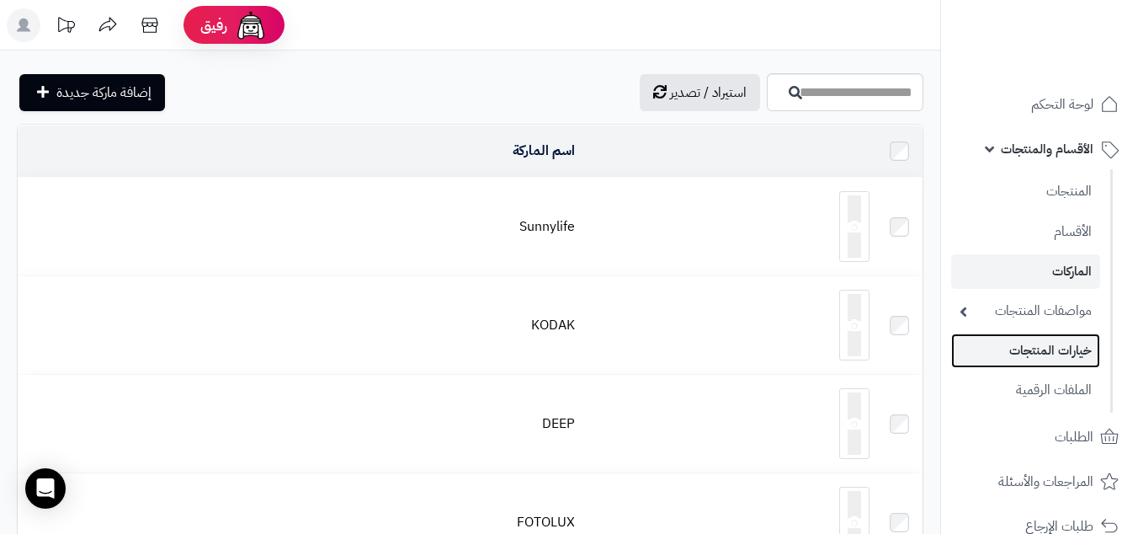
click at [1028, 367] on link "خيارات المنتجات" at bounding box center [1025, 350] width 149 height 35
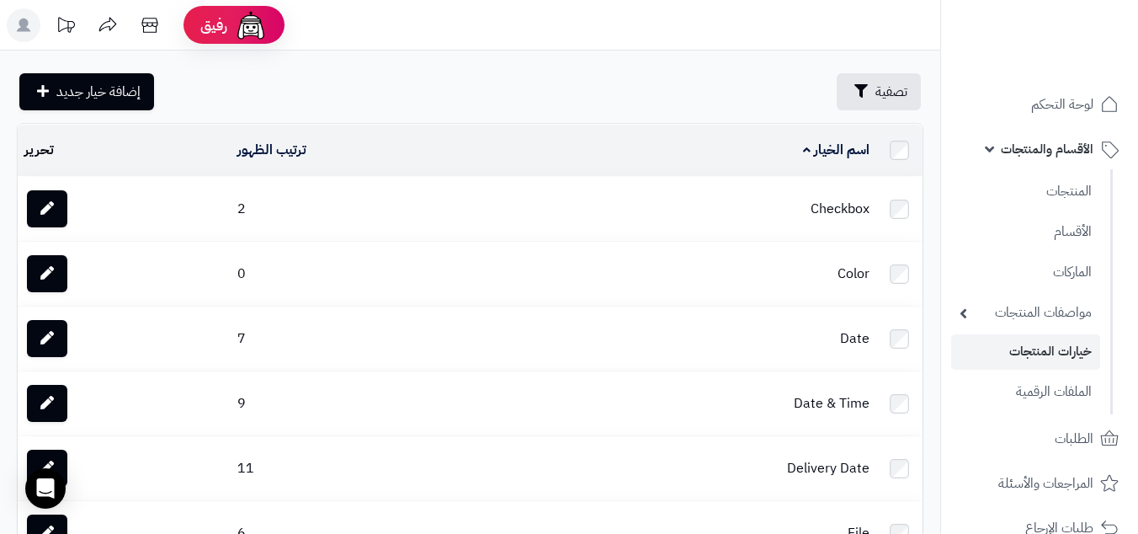
click at [1015, 459] on ul "لوحة التحكم الأقسام والمنتجات المنتجات الأقسام الماركات مواصفات المنتجات مواصفا…" at bounding box center [1039, 539] width 197 height 910
click at [1037, 451] on link "الطلبات" at bounding box center [1039, 438] width 177 height 40
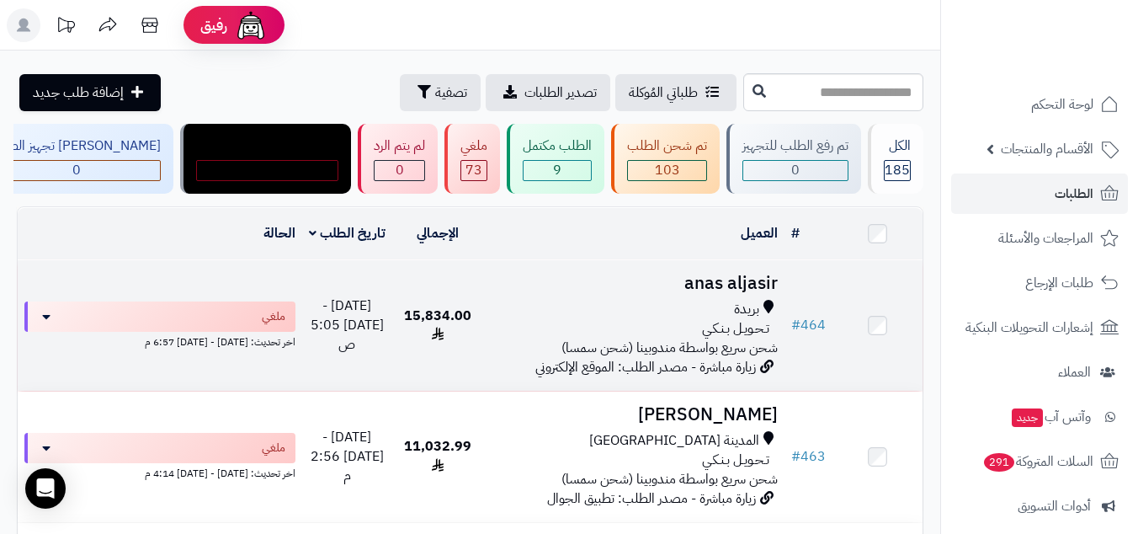
click at [766, 289] on h3 "anas aljasir" at bounding box center [634, 283] width 288 height 19
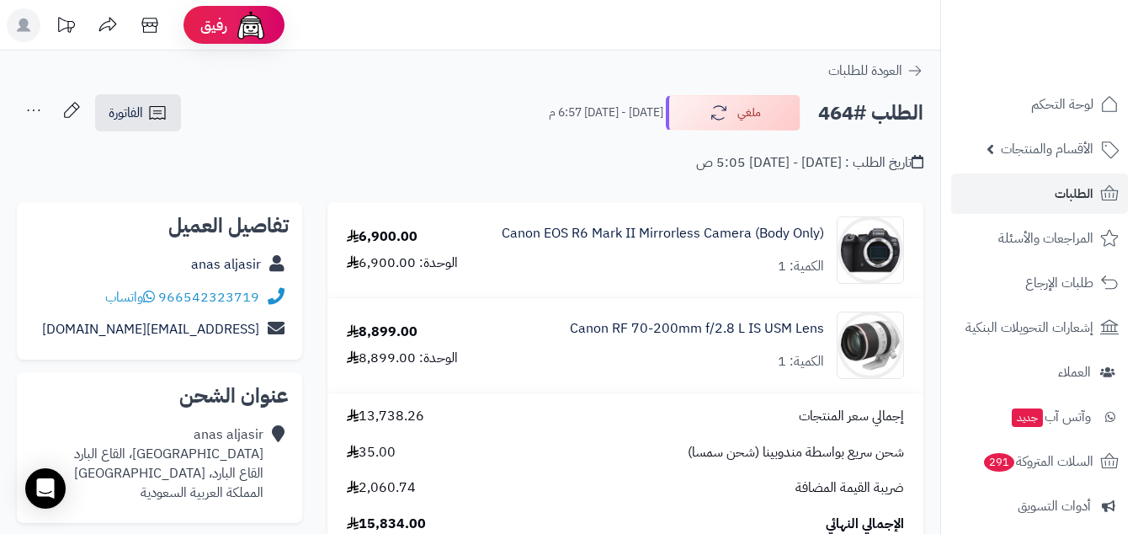
click at [1061, 127] on ul "لوحة التحكم الأقسام والمنتجات المنتجات الأقسام الماركات مواصفات المنتجات مواصفا…" at bounding box center [1039, 416] width 197 height 665
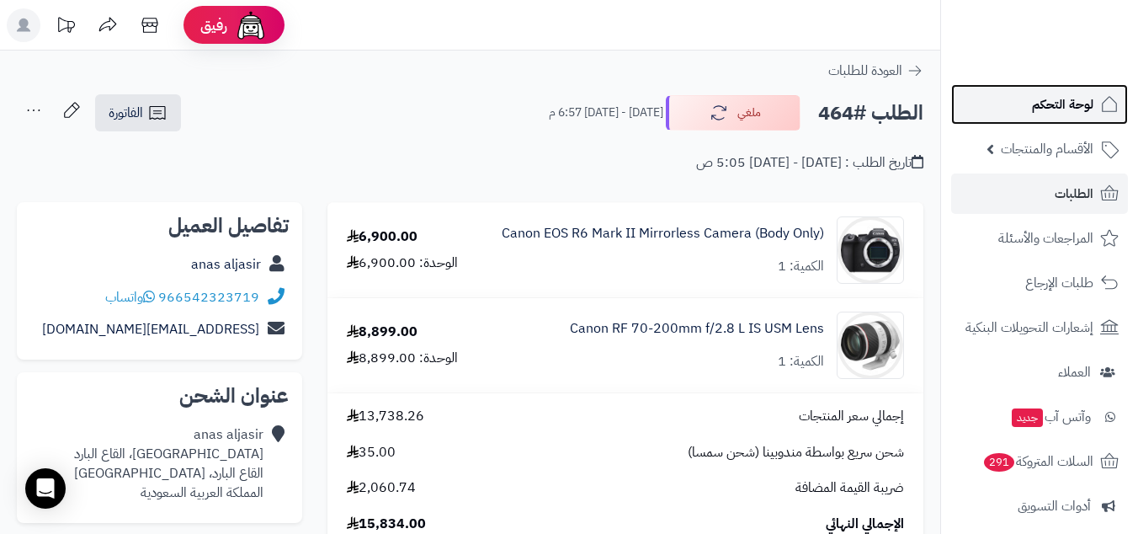
click at [1028, 108] on link "لوحة التحكم" at bounding box center [1039, 104] width 177 height 40
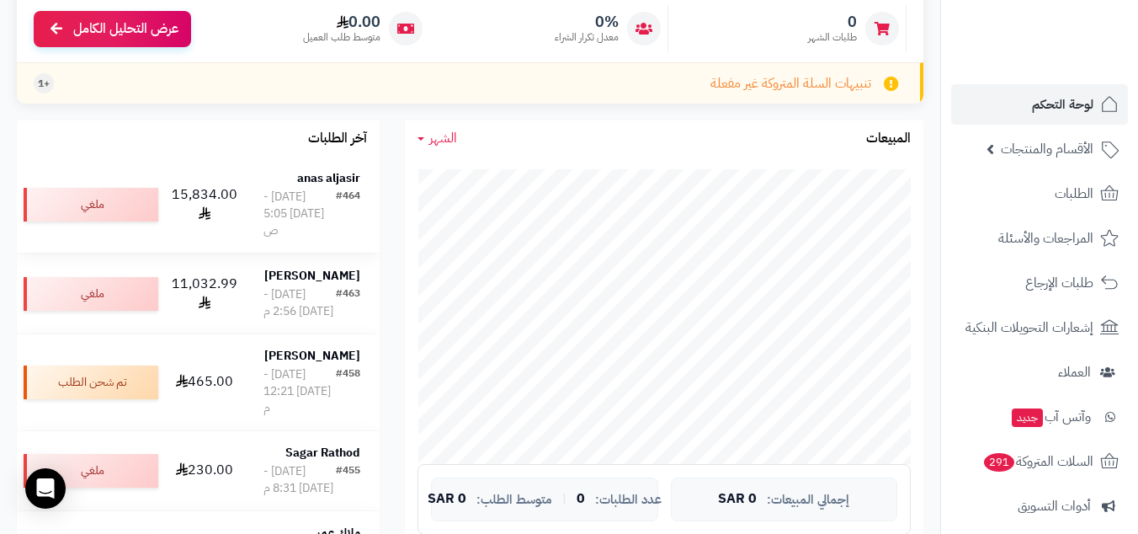
scroll to position [233, 0]
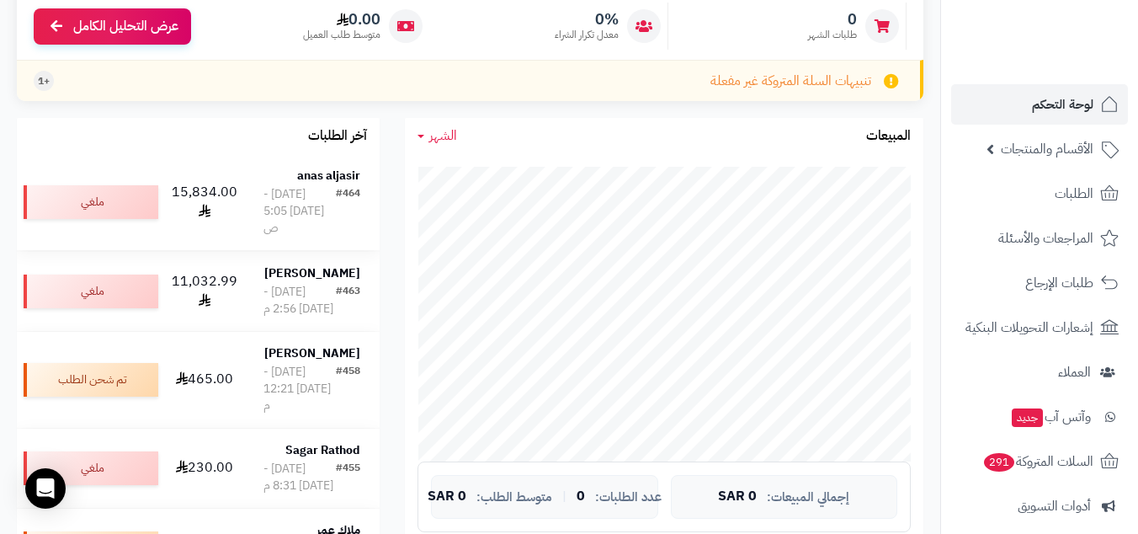
click at [318, 204] on div "[DATE] - [DATE] 5:05 ص" at bounding box center [299, 211] width 72 height 51
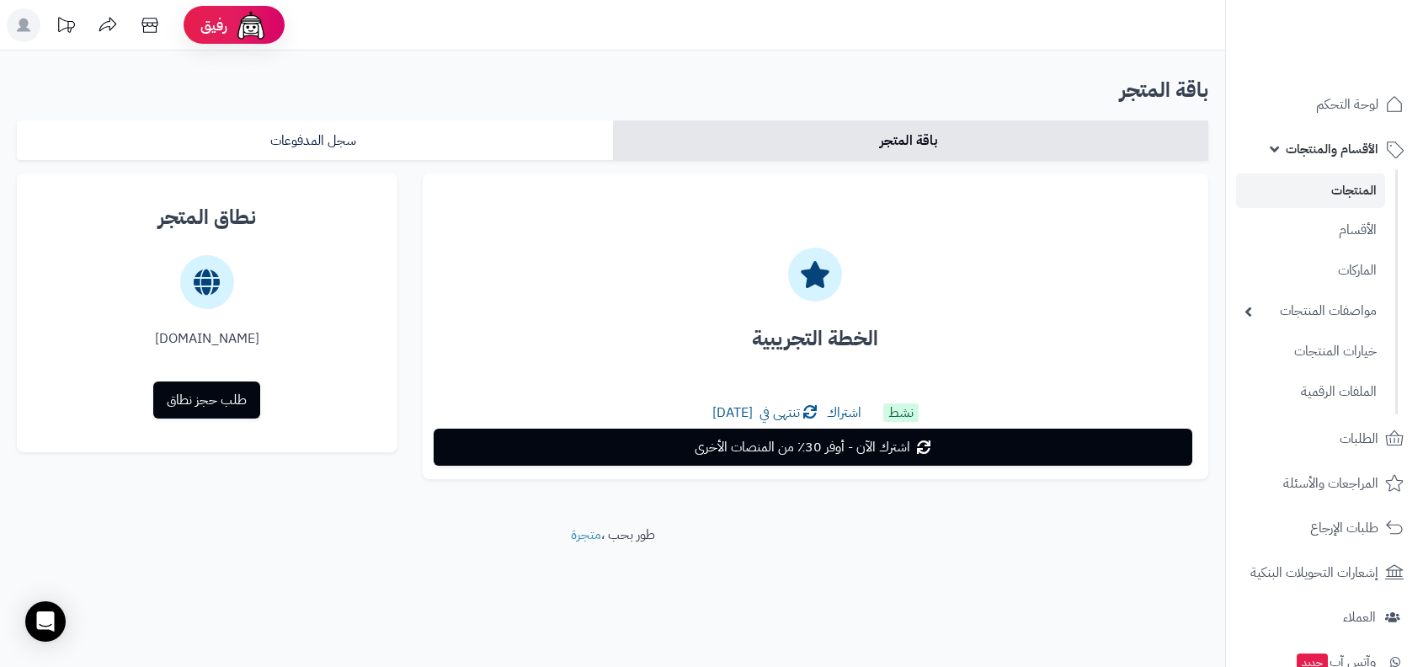
click at [45, 20] on link at bounding box center [66, 27] width 42 height 38
click at [29, 29] on icon at bounding box center [23, 25] width 13 height 13
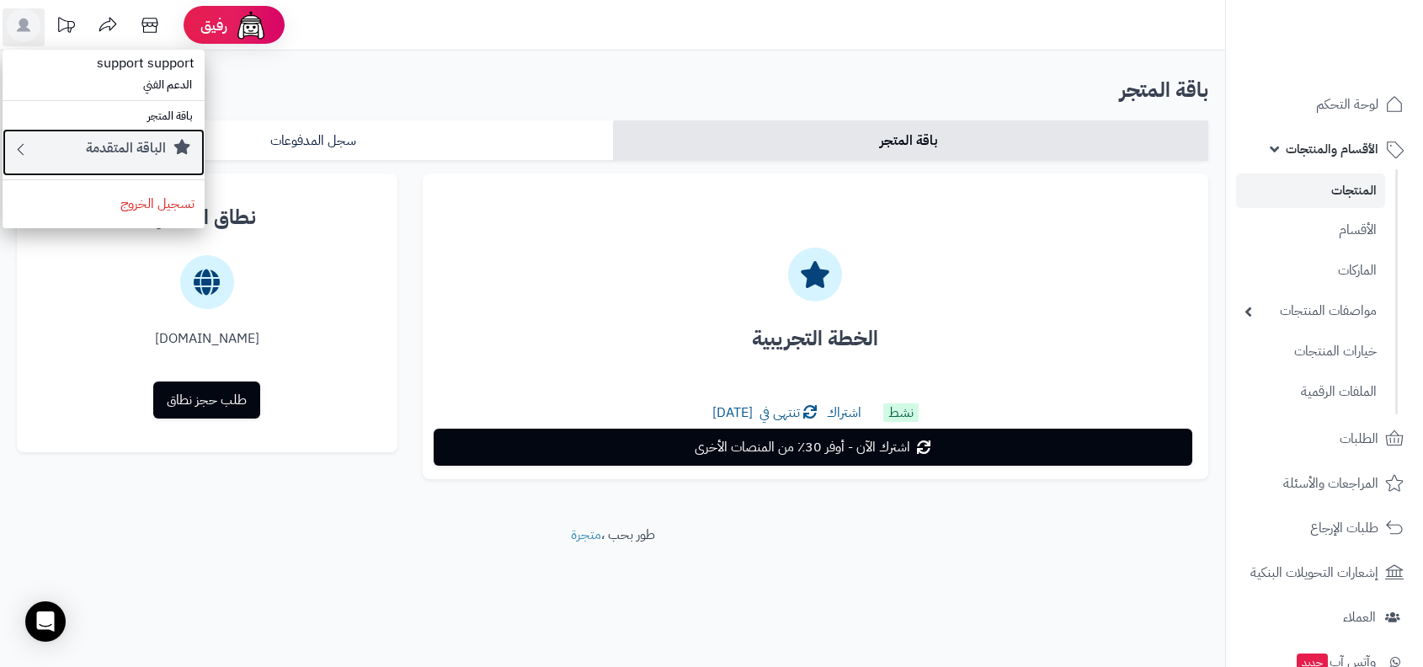
click at [147, 149] on small "الباقة المتقدمة" at bounding box center [126, 148] width 80 height 20
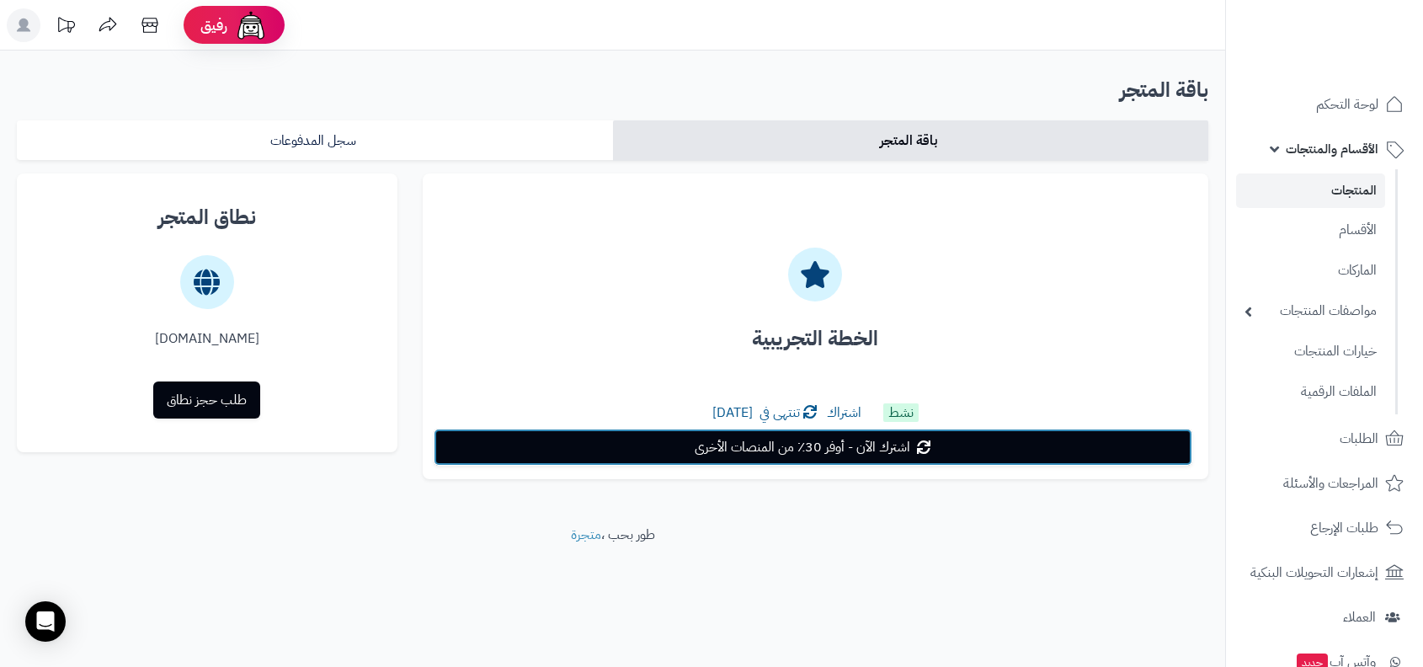
click at [853, 461] on link "اشترك الآن - أوفر 30٪ من المنصات الأخرى" at bounding box center [813, 446] width 758 height 37
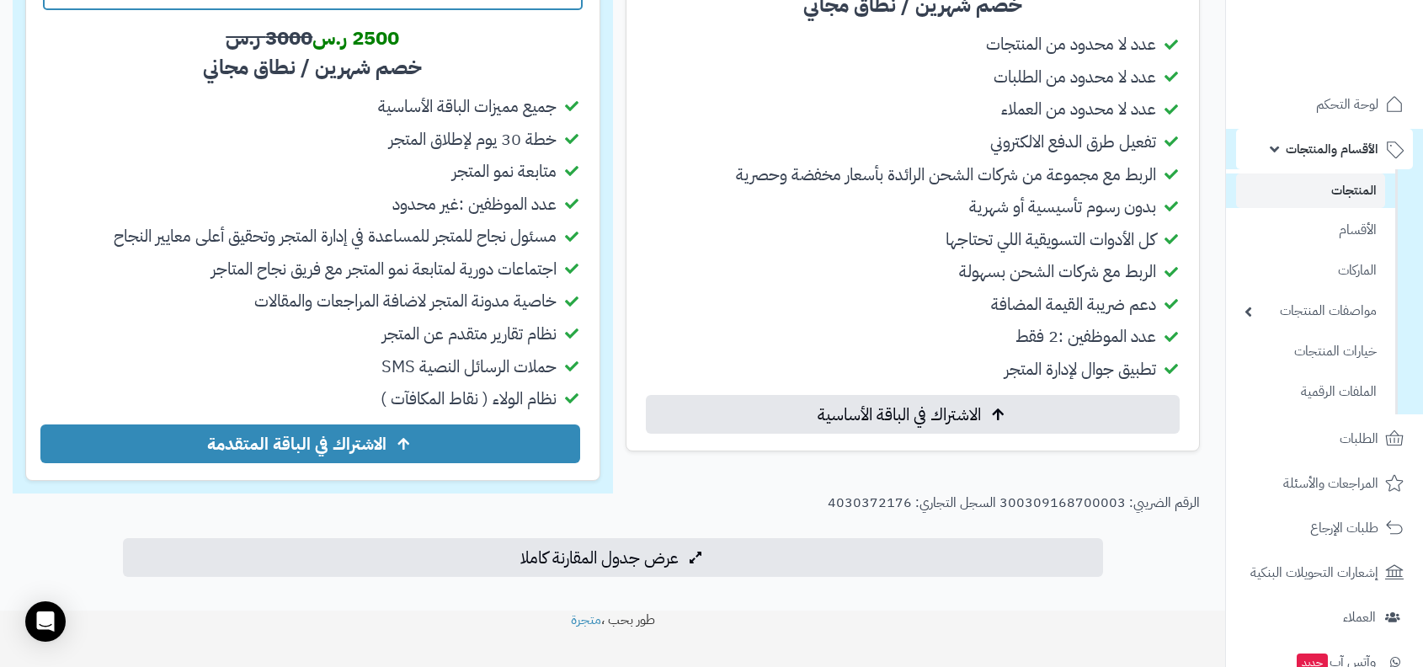
scroll to position [565, 0]
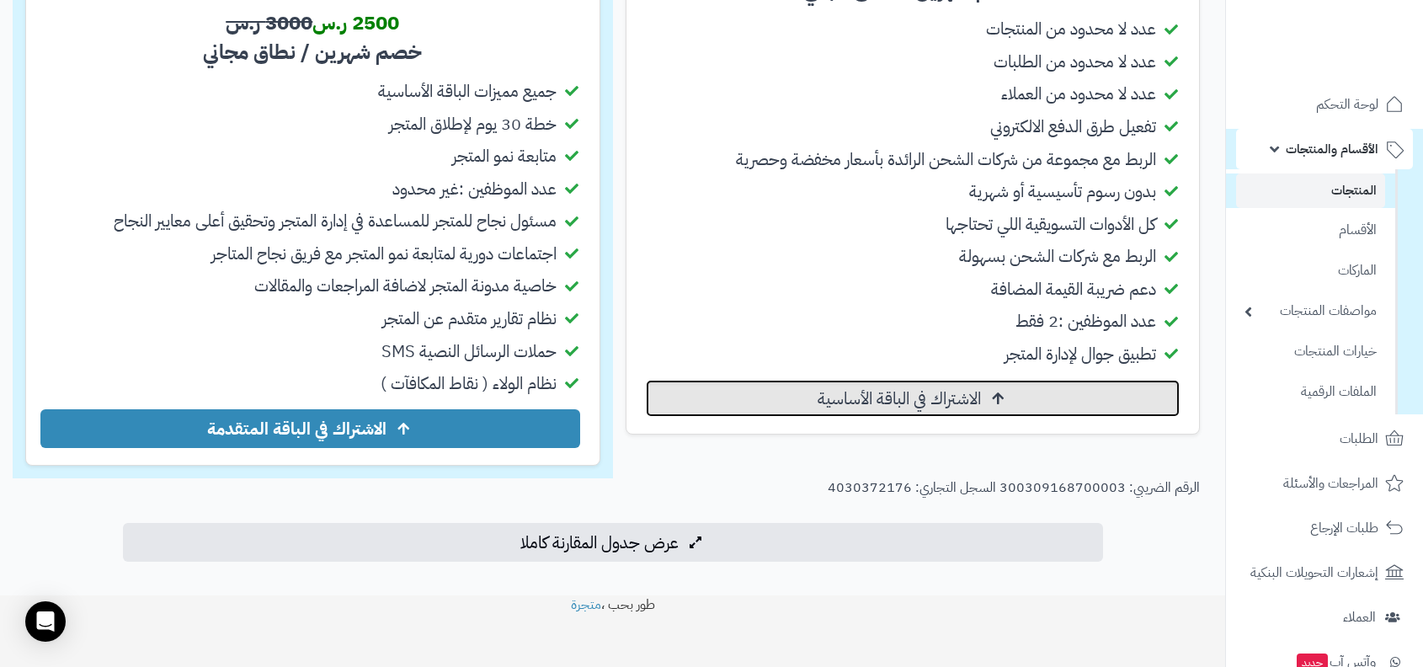
click at [896, 390] on span "الاشتراك في الباقة الأساسية" at bounding box center [898, 398] width 163 height 20
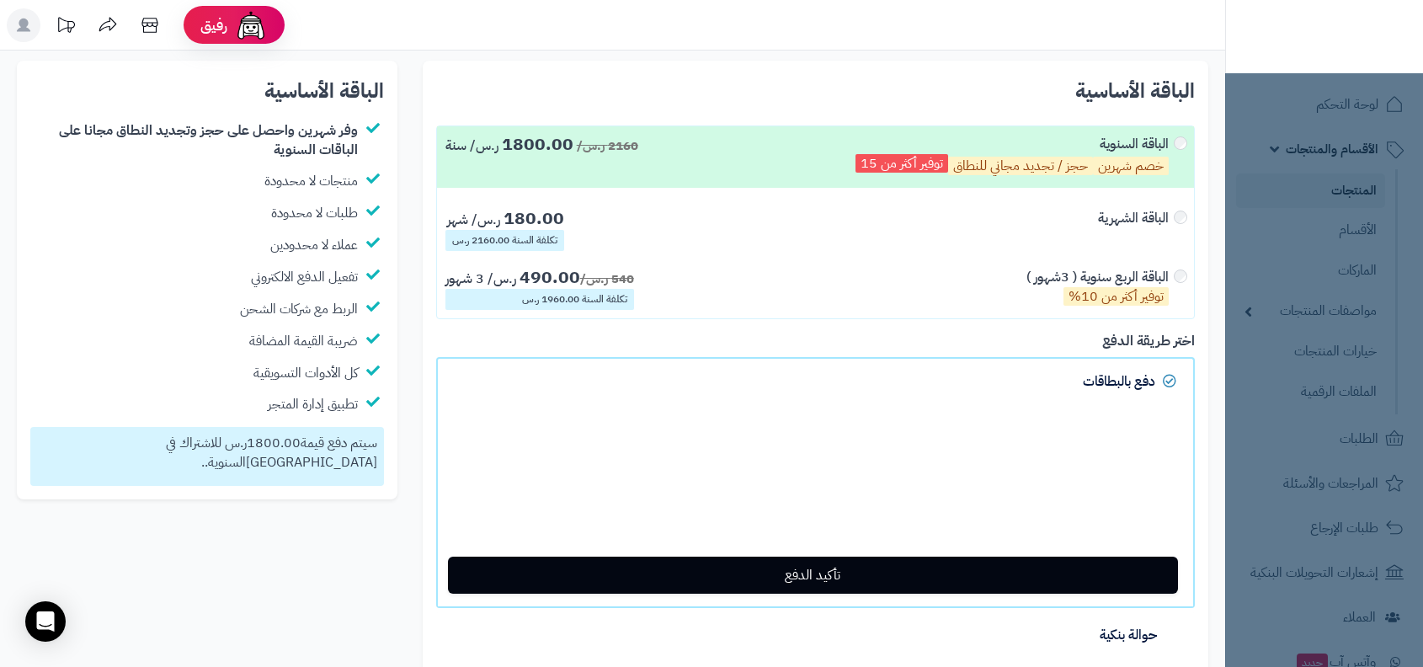
click at [765, 287] on label "الباقة الربع سنوية ( 3شهور ) توفير أكثر من 10% 540 ر.س/ 490.00 ر.س/ 3 شهور تكلف…" at bounding box center [815, 288] width 757 height 59
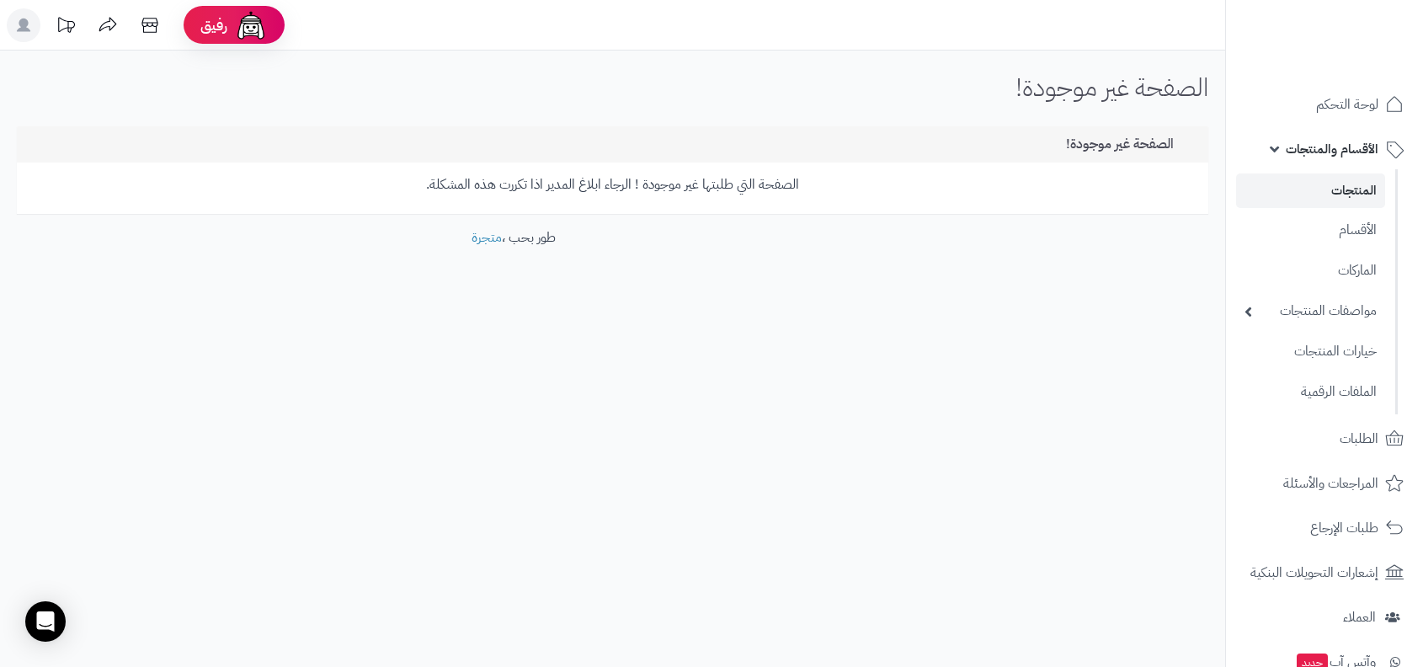
click at [1295, 179] on link "المنتجات" at bounding box center [1310, 190] width 149 height 35
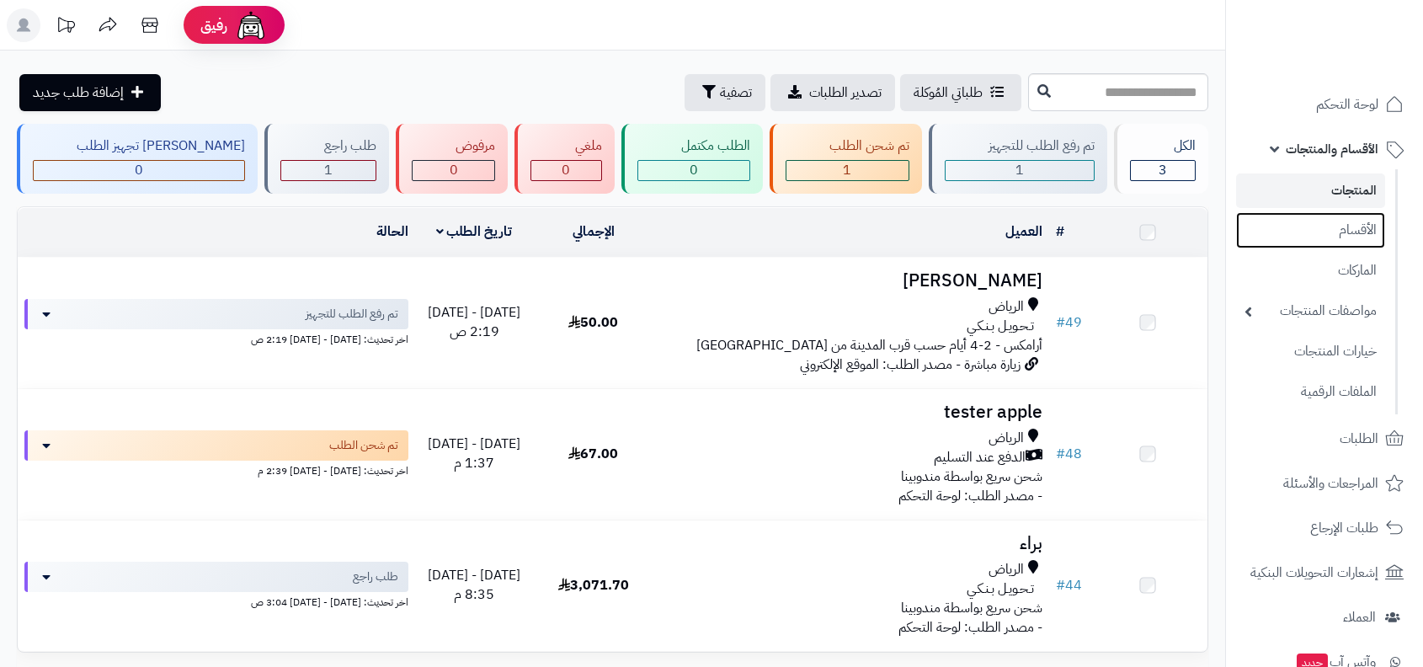
click at [1322, 227] on link "الأقسام" at bounding box center [1310, 230] width 149 height 36
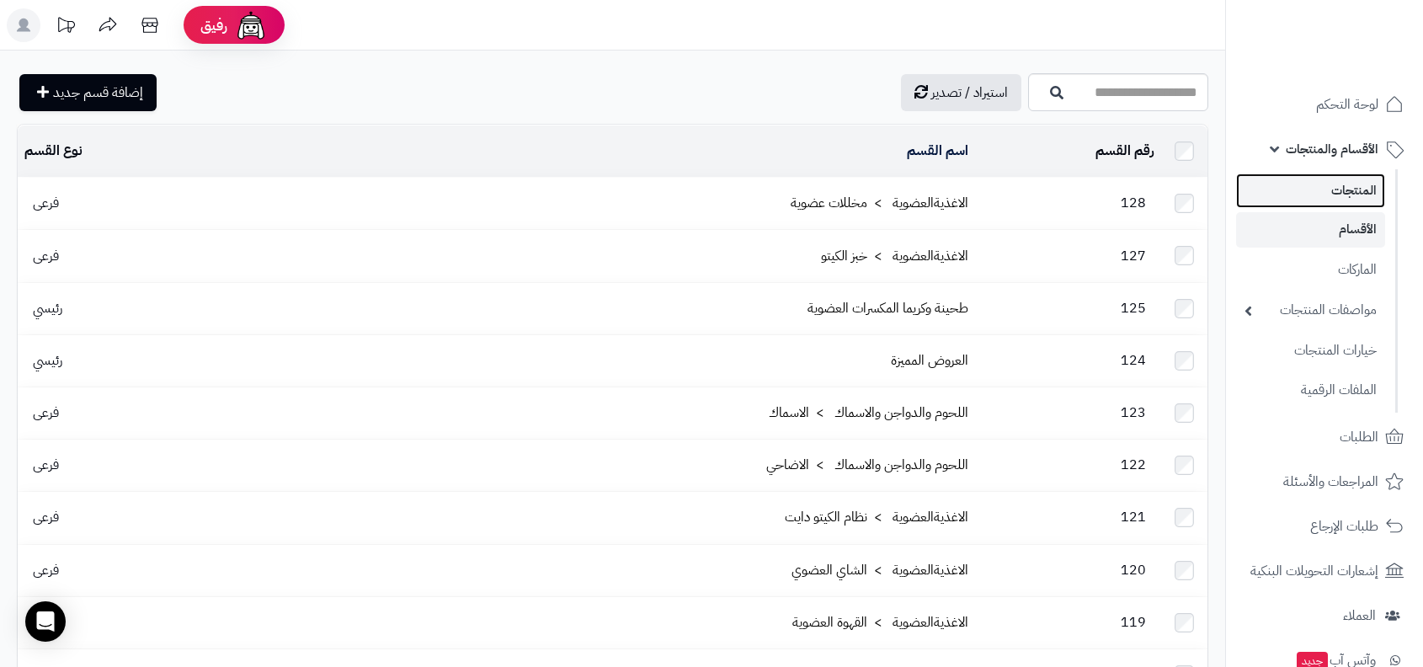
click at [1345, 206] on link "المنتجات" at bounding box center [1310, 190] width 149 height 35
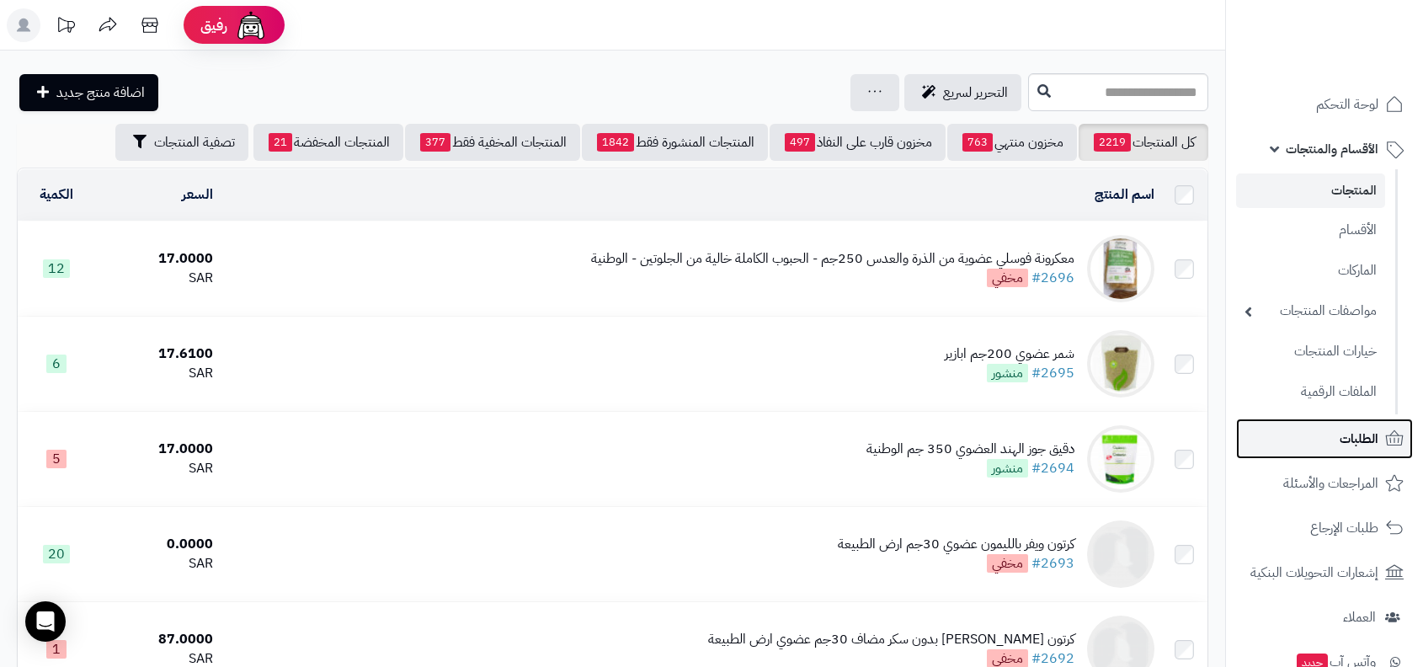
click at [1322, 426] on link "الطلبات" at bounding box center [1324, 438] width 177 height 40
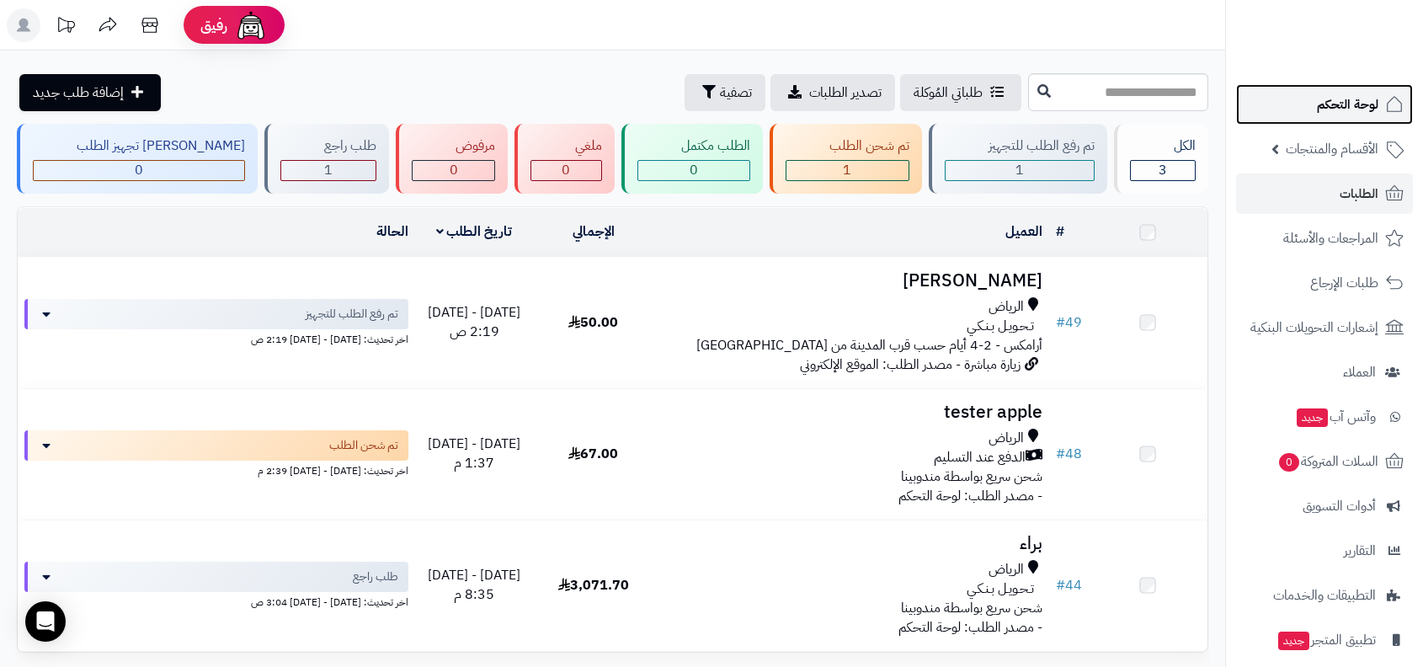
click at [1325, 99] on span "لوحة التحكم" at bounding box center [1347, 105] width 61 height 24
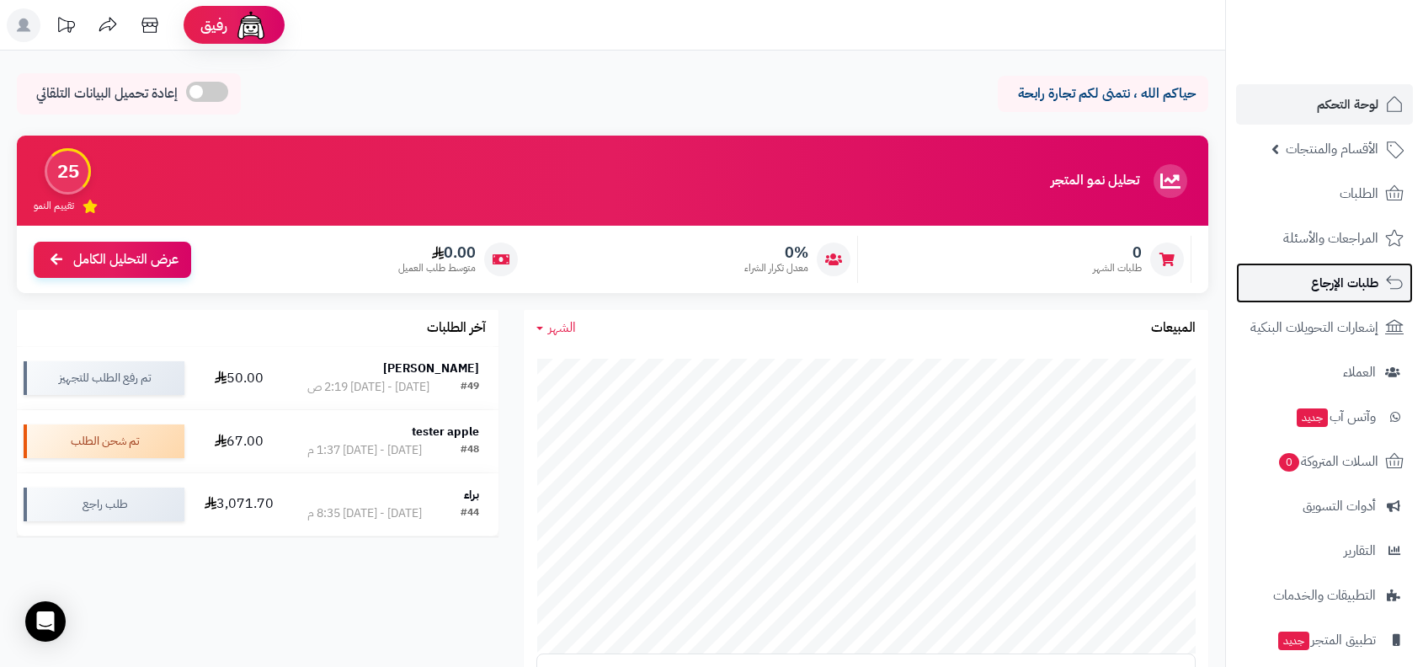
click at [1322, 291] on span "طلبات الإرجاع" at bounding box center [1344, 283] width 67 height 24
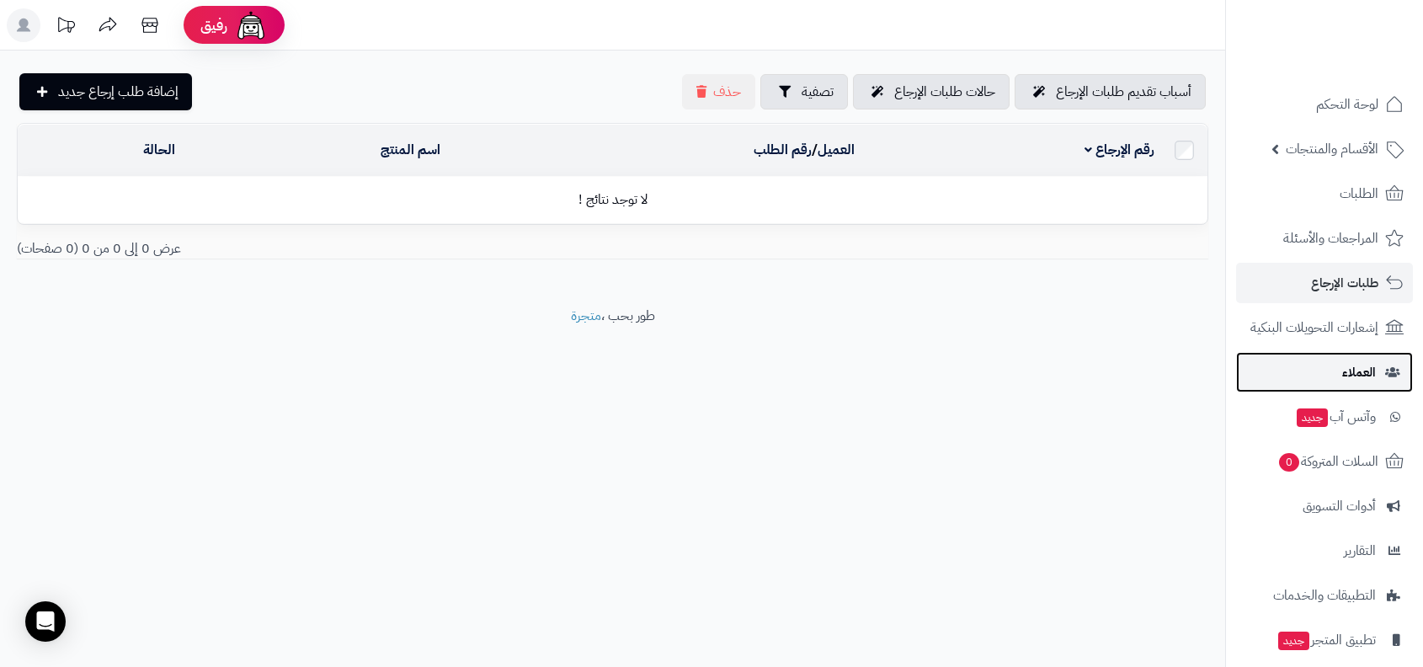
click at [1326, 366] on link "العملاء" at bounding box center [1324, 372] width 177 height 40
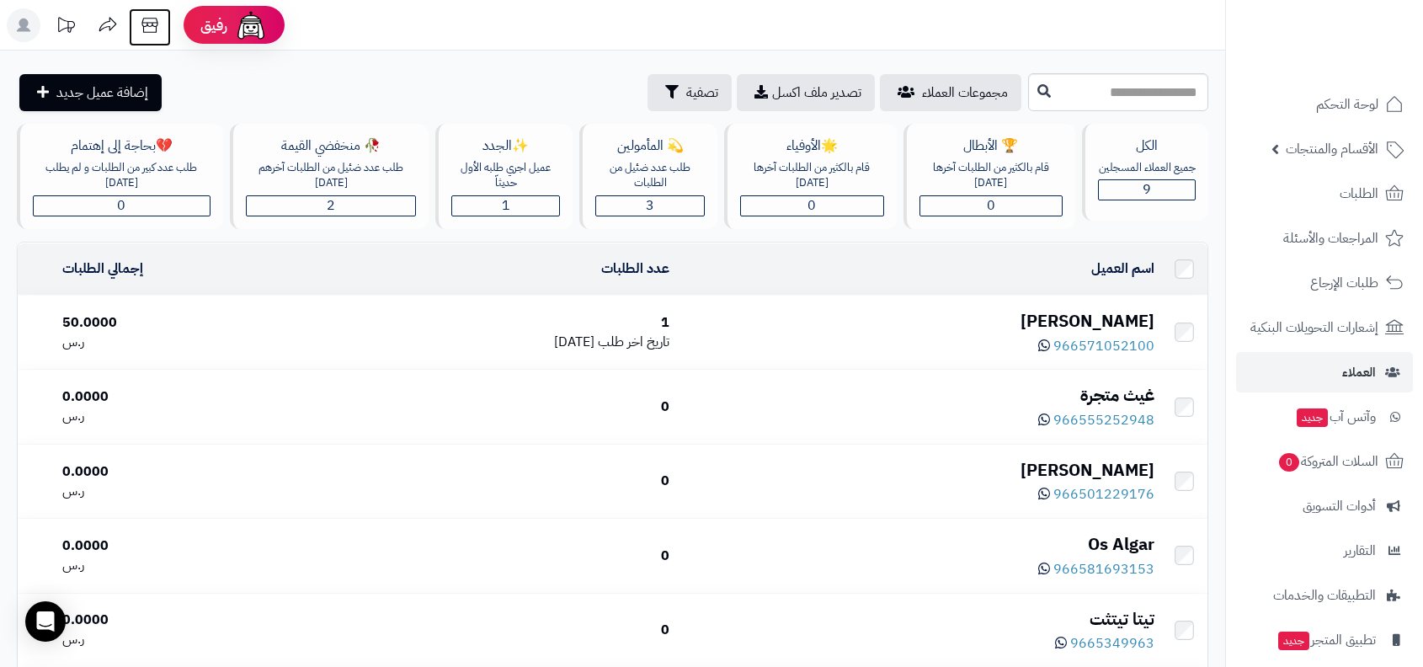
click at [153, 28] on icon at bounding box center [150, 25] width 34 height 34
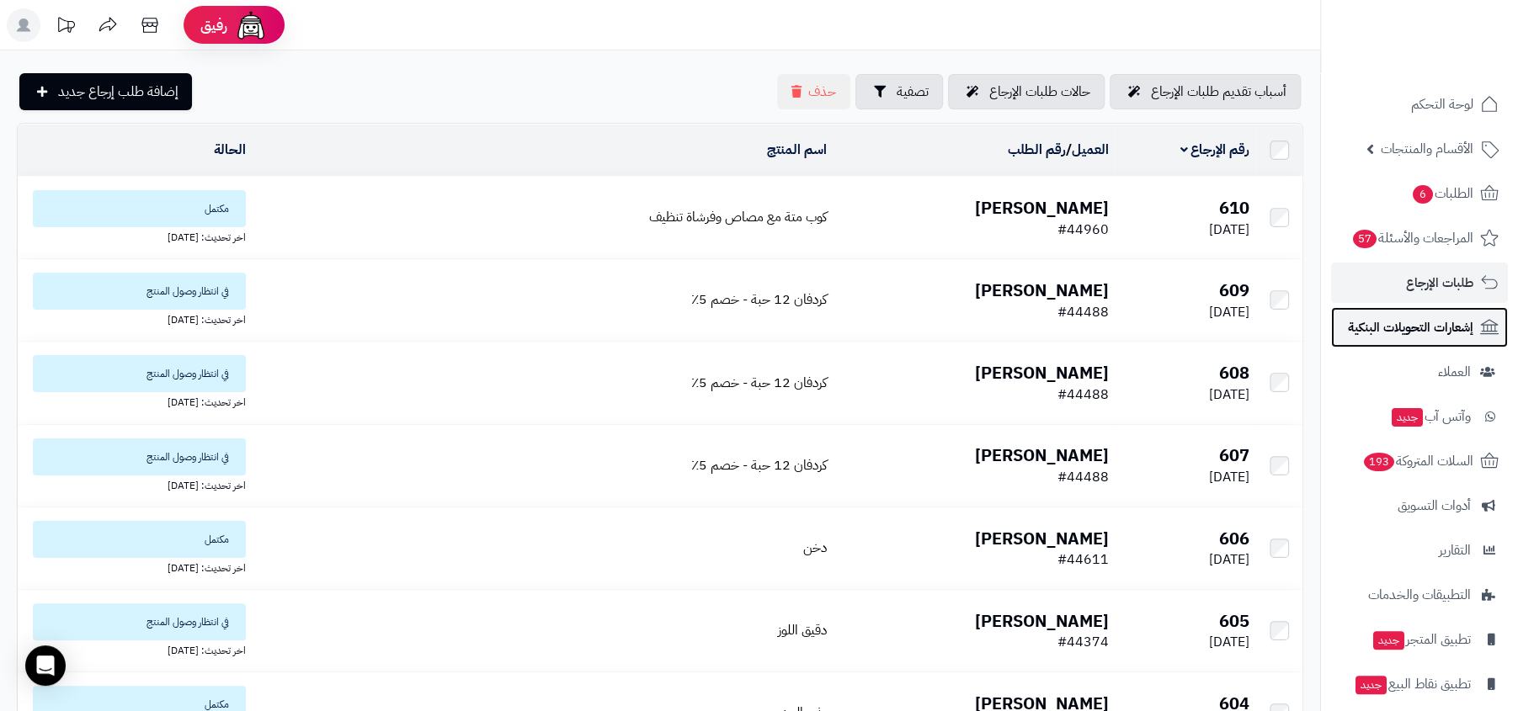
click at [1378, 342] on link "إشعارات التحويلات البنكية" at bounding box center [1419, 327] width 177 height 40
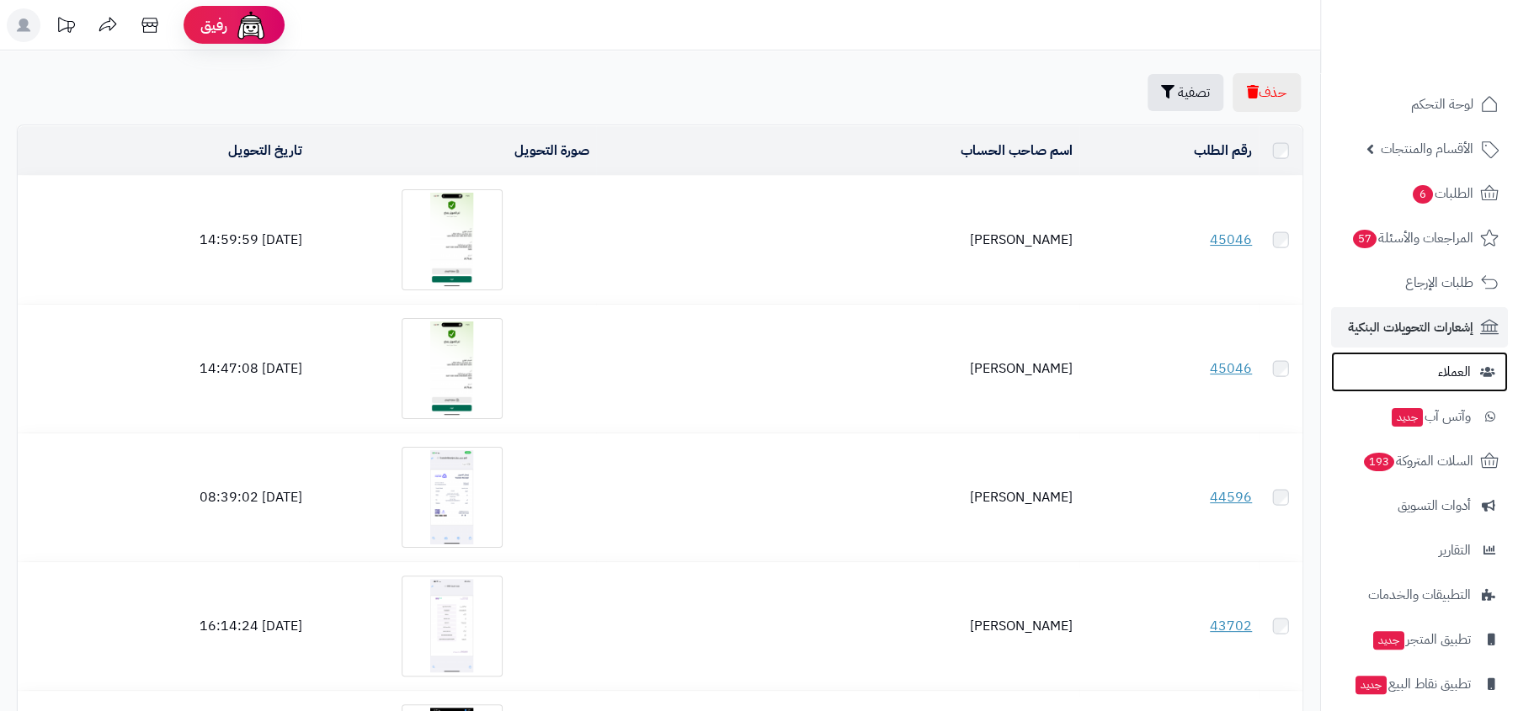
click at [1391, 364] on link "العملاء" at bounding box center [1419, 372] width 177 height 40
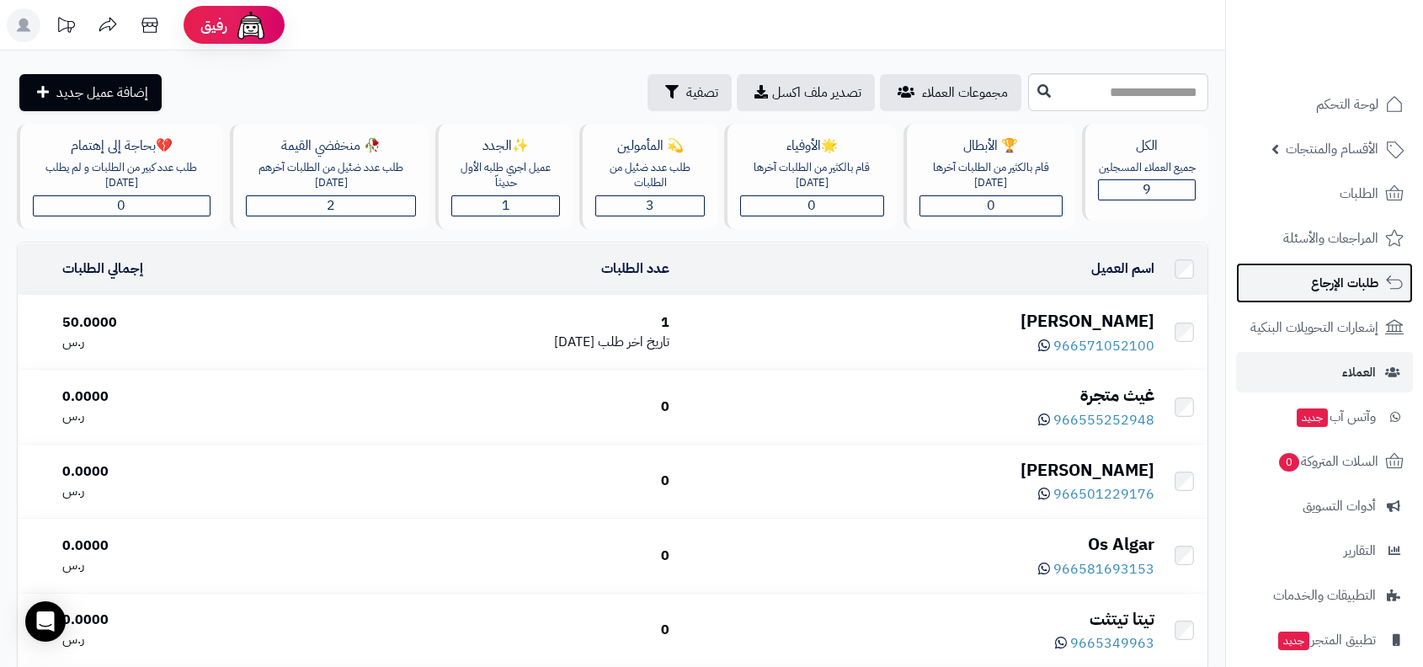
click at [1348, 294] on span "طلبات الإرجاع" at bounding box center [1344, 283] width 67 height 24
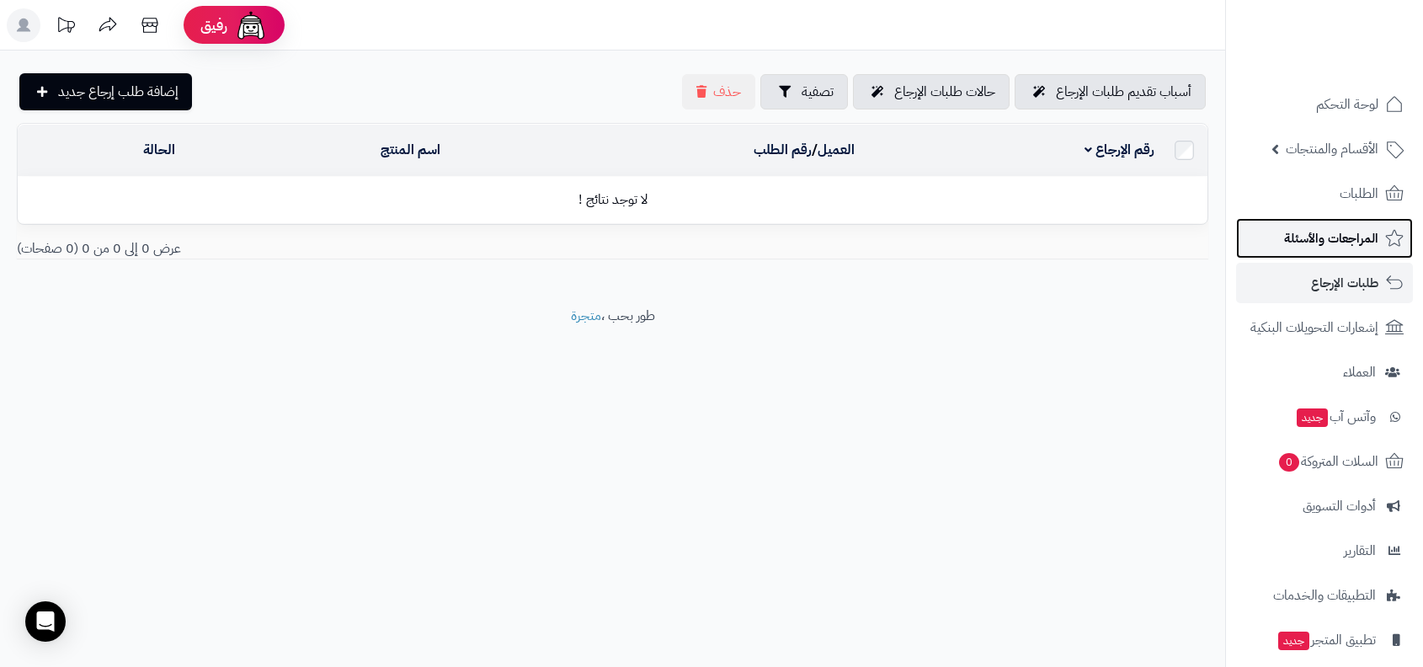
click at [1379, 243] on link "المراجعات والأسئلة" at bounding box center [1324, 238] width 177 height 40
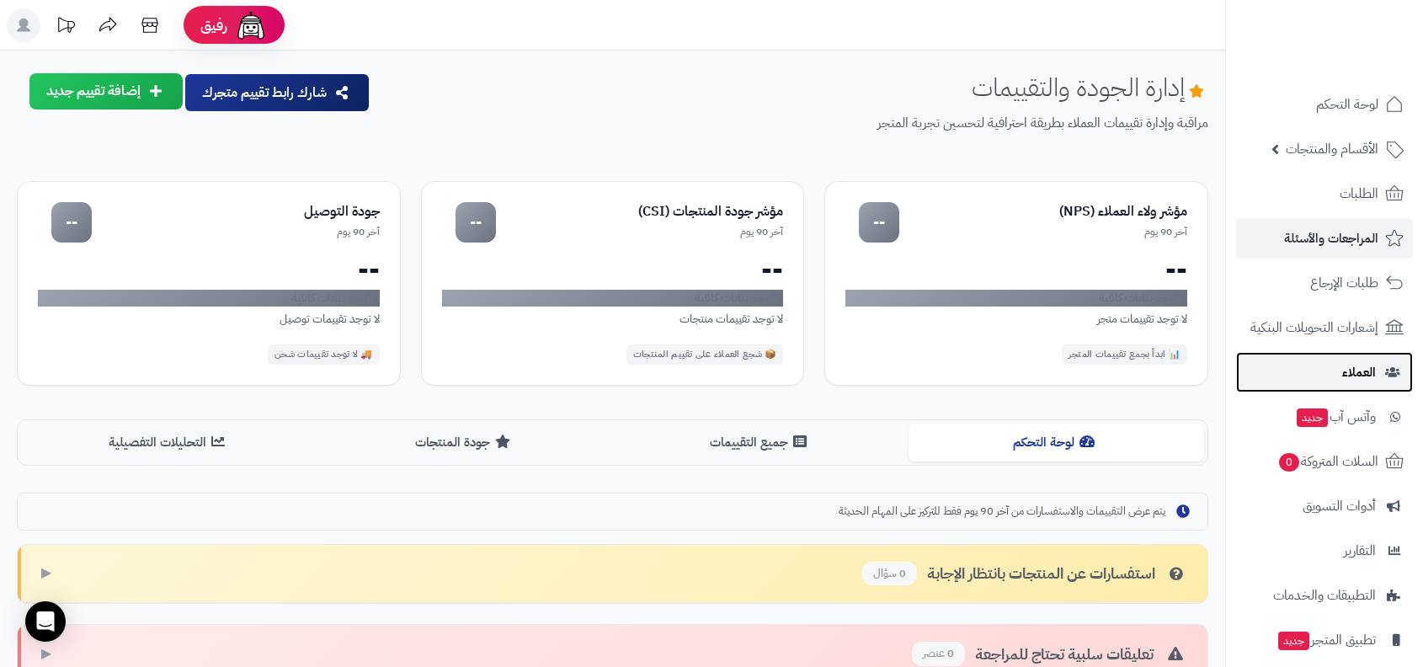
click at [1334, 380] on link "العملاء" at bounding box center [1324, 372] width 177 height 40
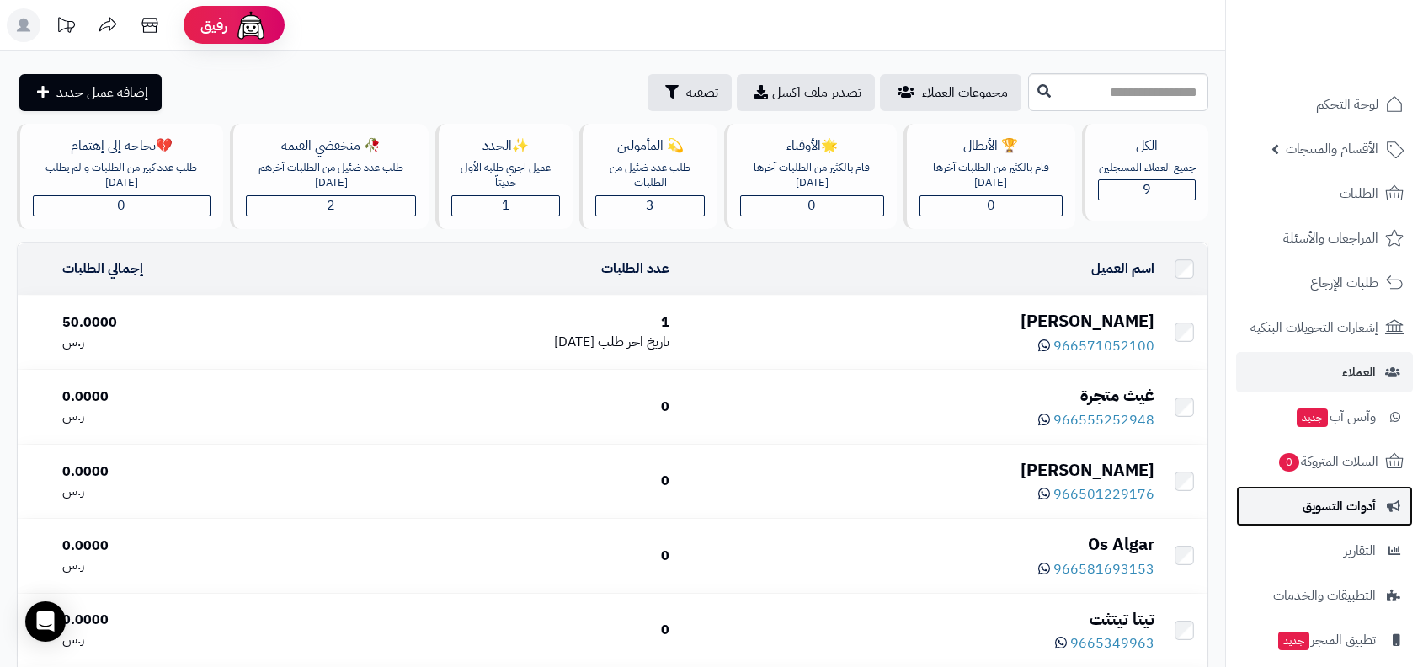
click at [1331, 513] on span "أدوات التسويق" at bounding box center [1338, 506] width 73 height 24
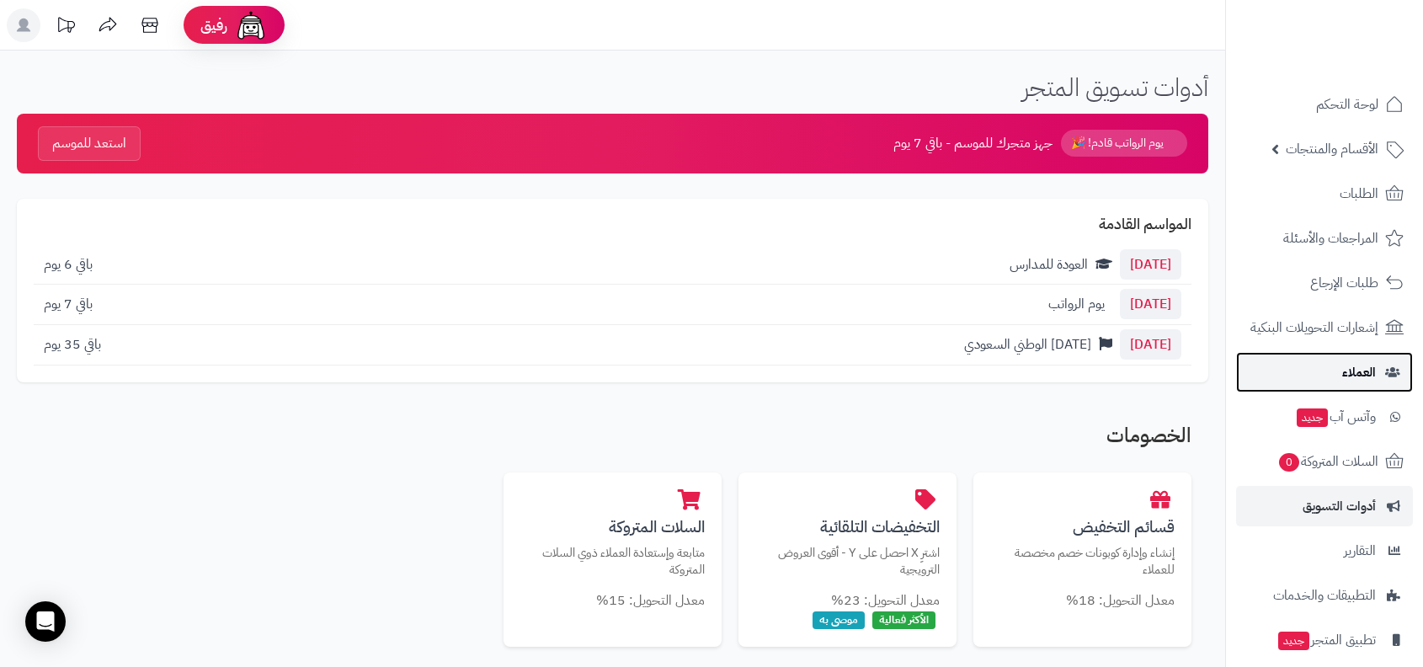
click at [1330, 364] on link "العملاء" at bounding box center [1324, 372] width 177 height 40
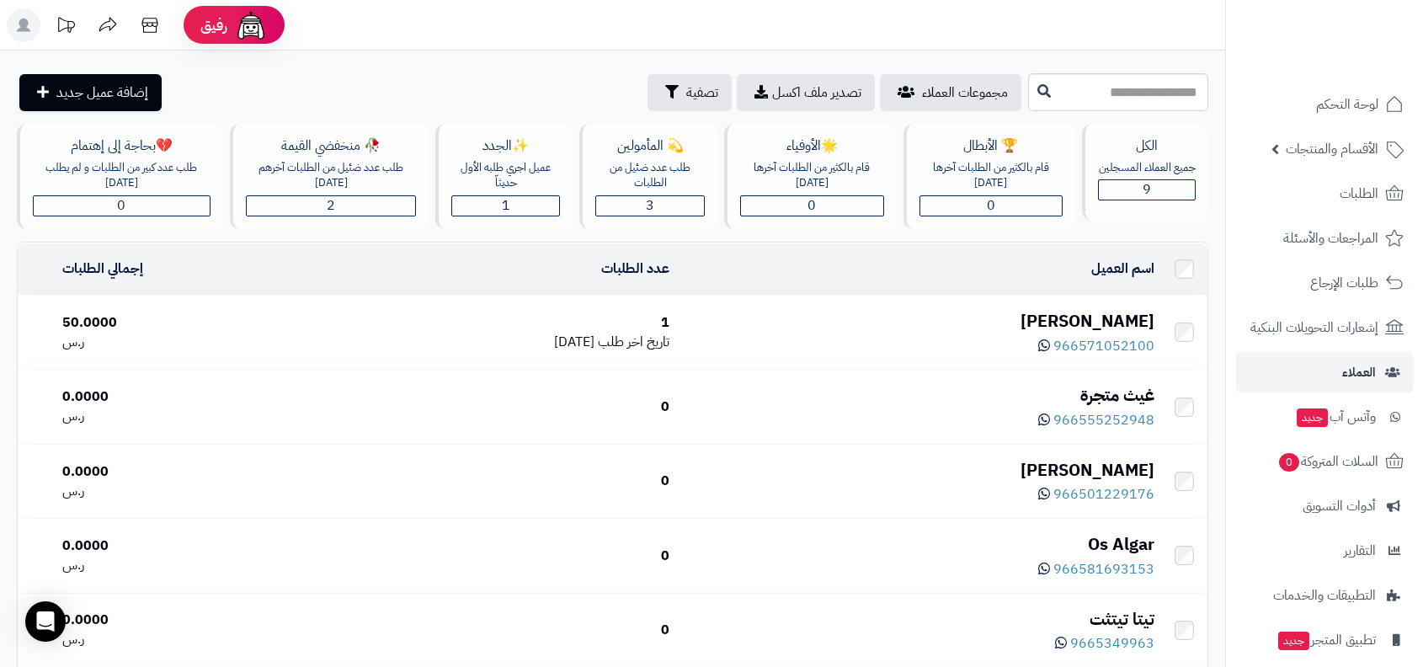
click at [998, 313] on div "[PERSON_NAME]" at bounding box center [918, 321] width 471 height 24
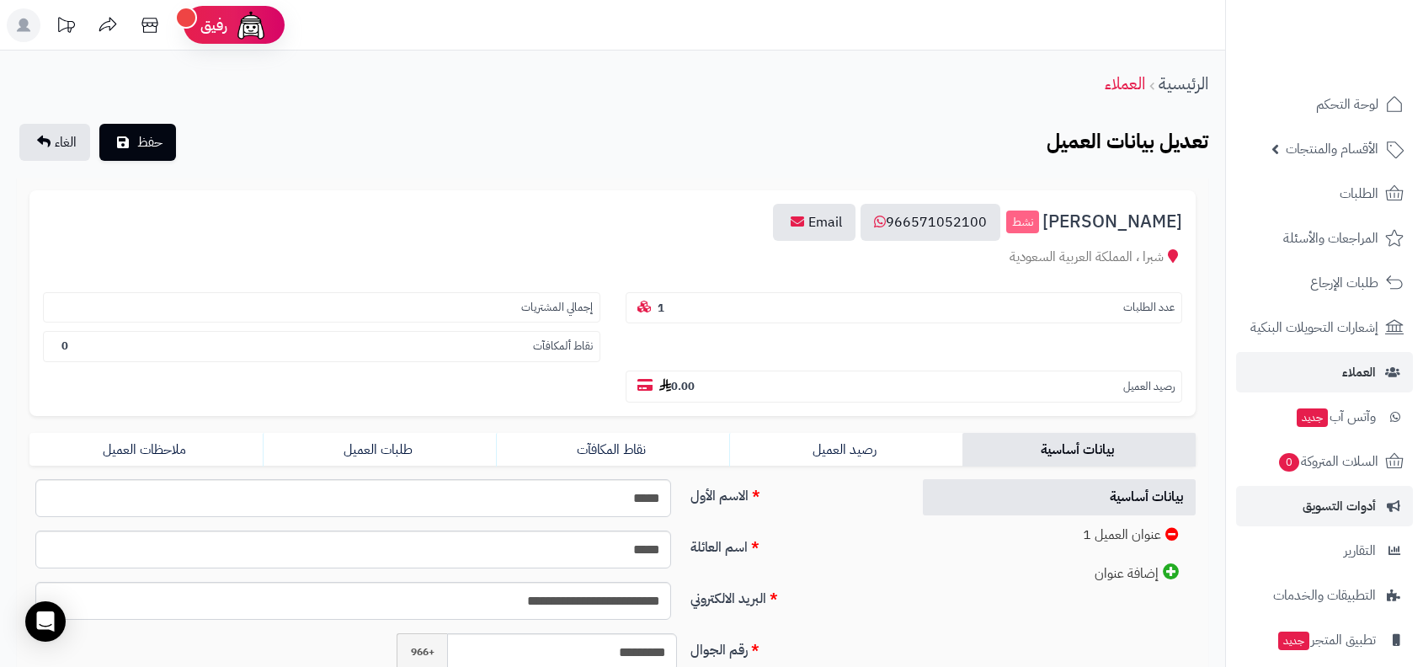
scroll to position [103, 0]
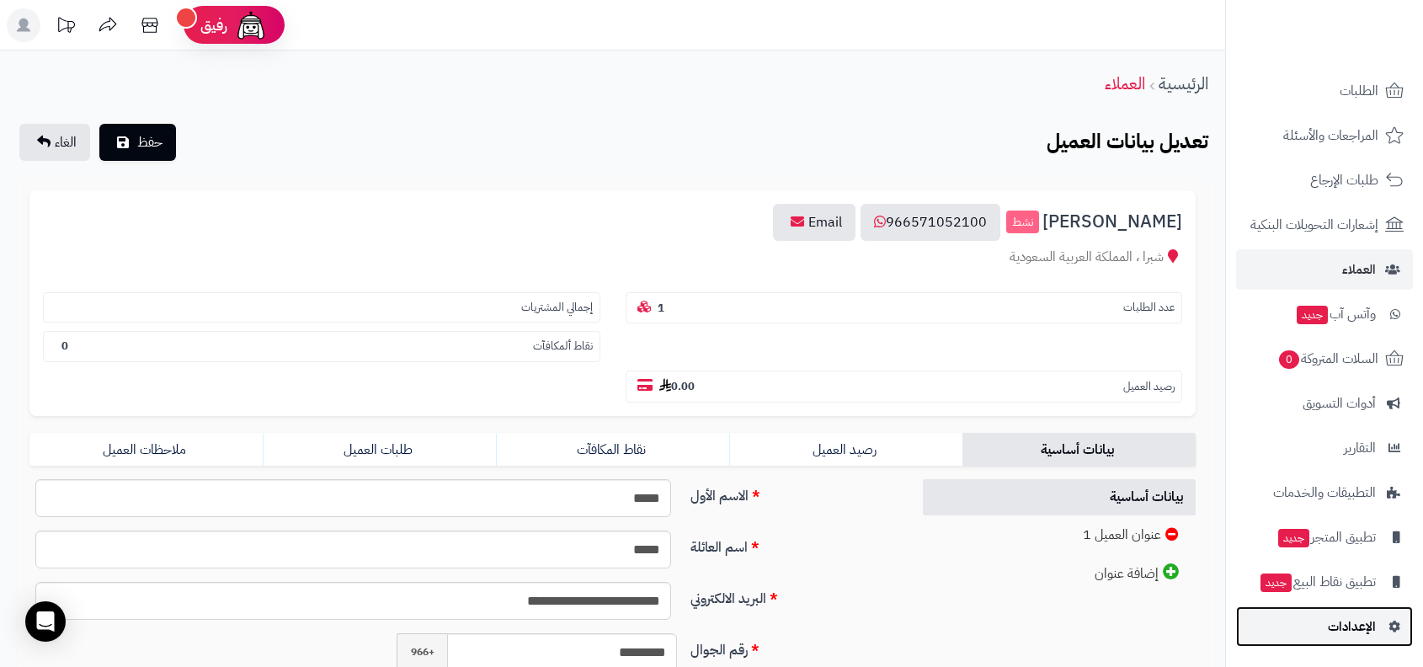
click at [1351, 642] on link "الإعدادات" at bounding box center [1324, 626] width 177 height 40
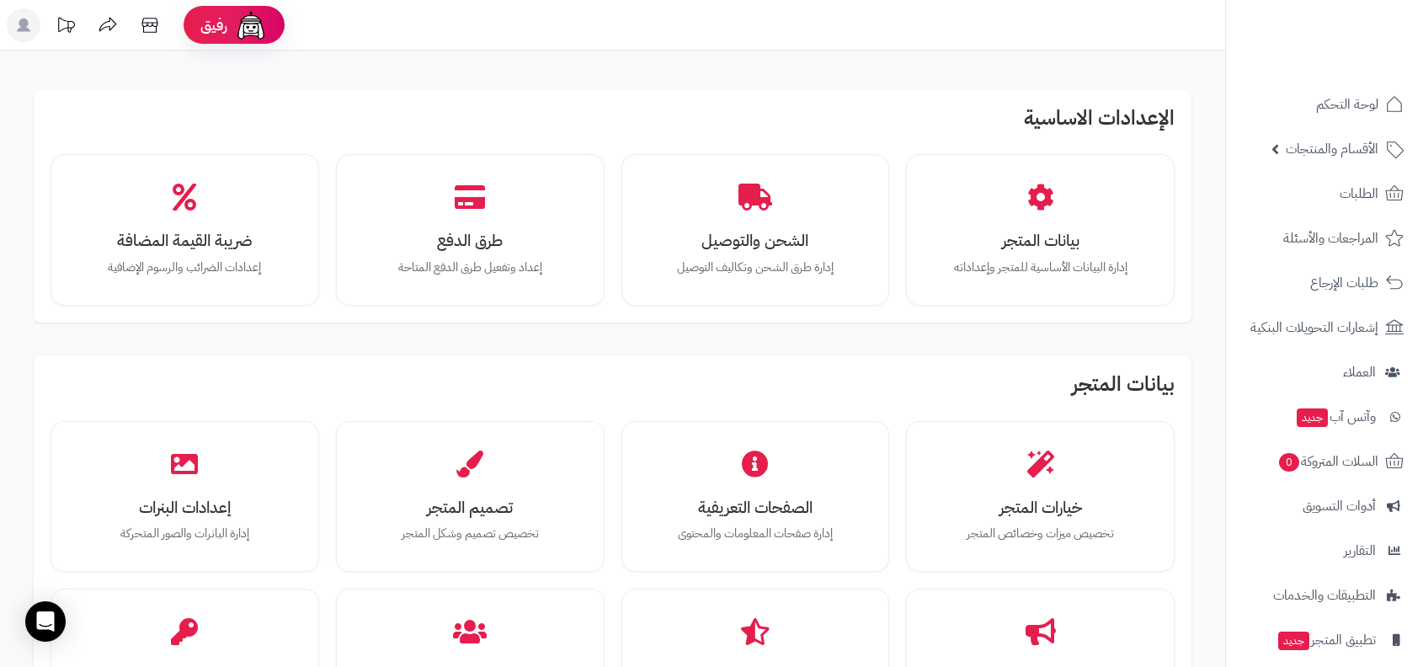
scroll to position [1475, 0]
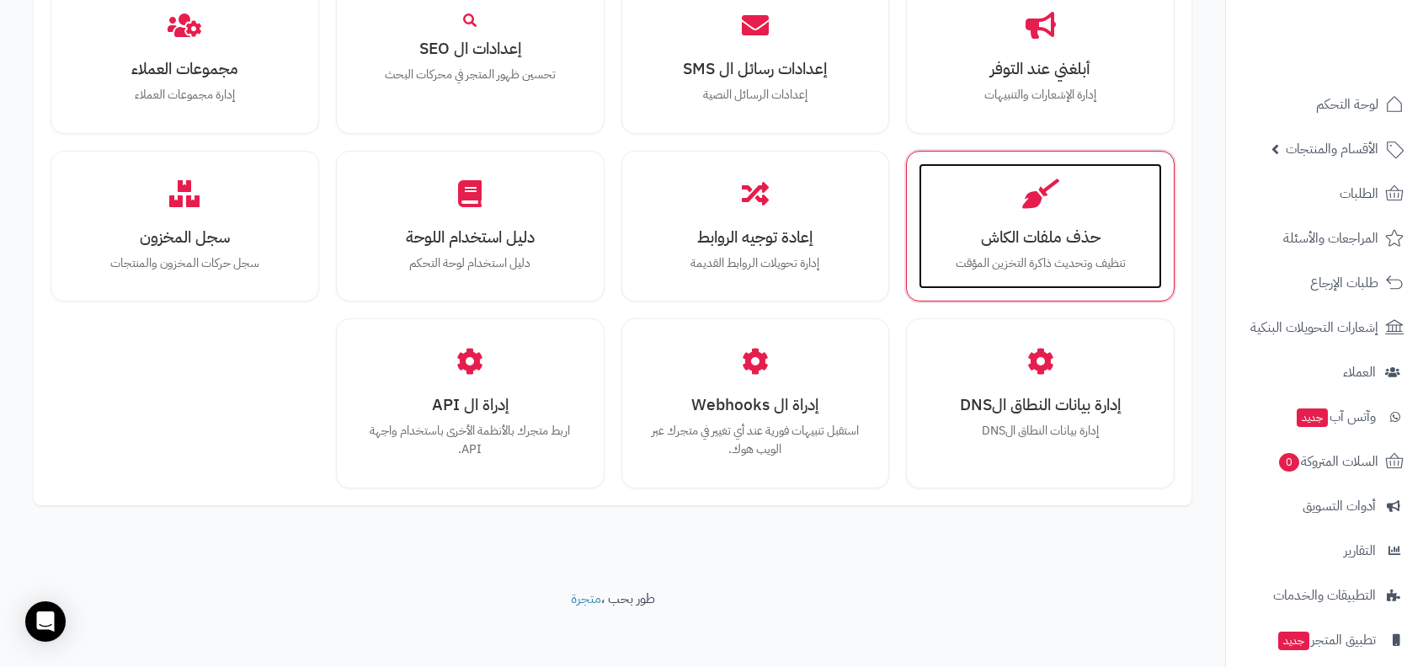
click at [981, 258] on p "تنظيف وتحديث ذاكرة التخزين المؤقت" at bounding box center [1040, 263] width 210 height 19
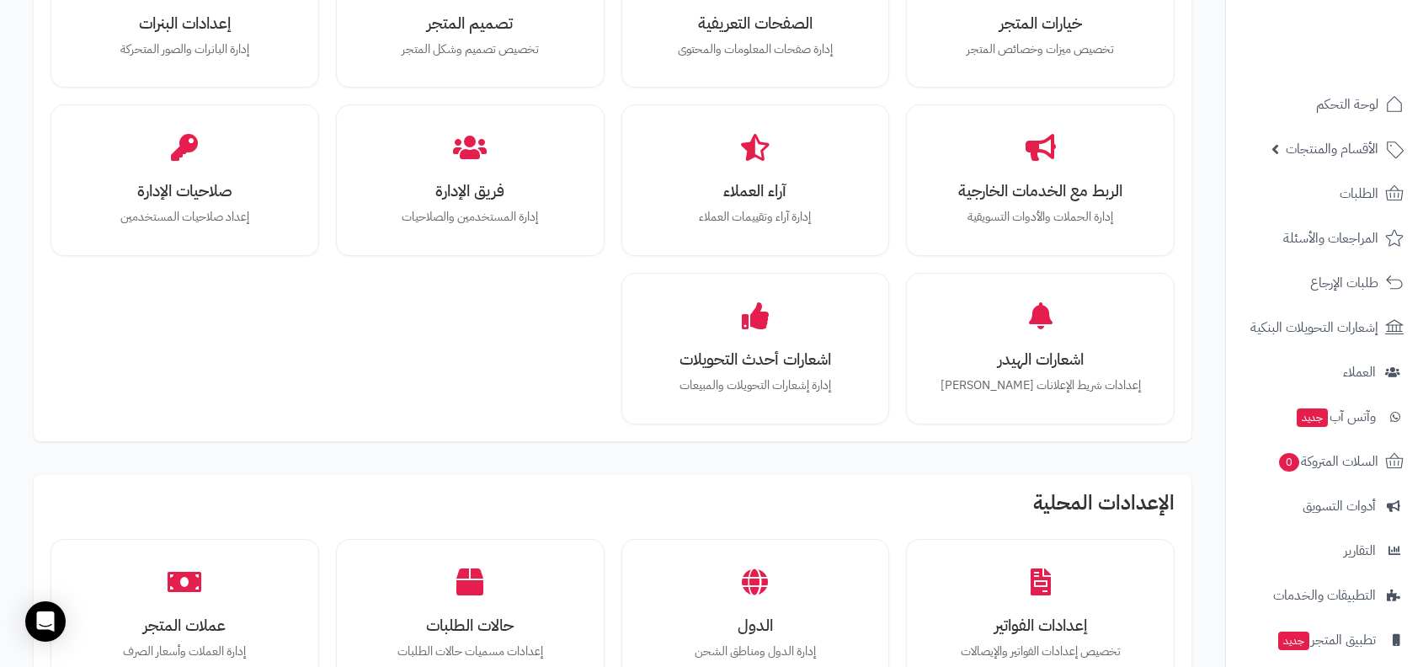
scroll to position [0, 0]
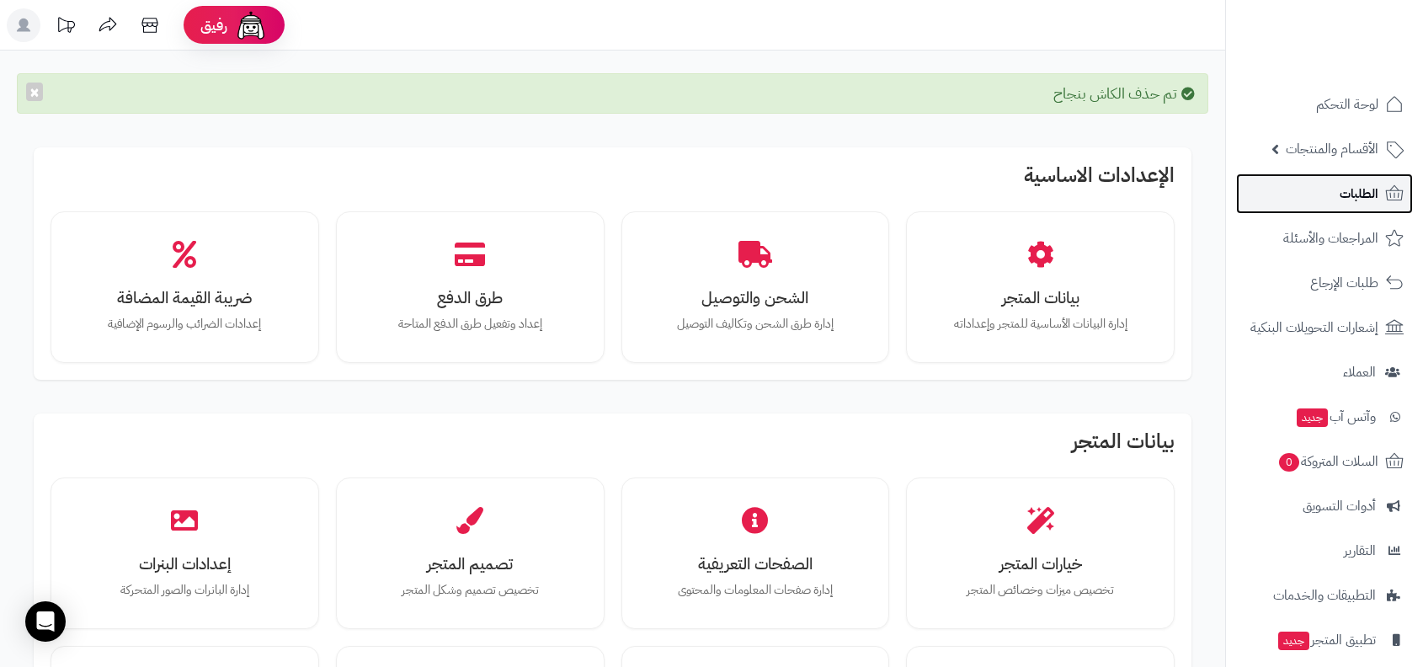
click at [1306, 211] on link "الطلبات" at bounding box center [1324, 193] width 177 height 40
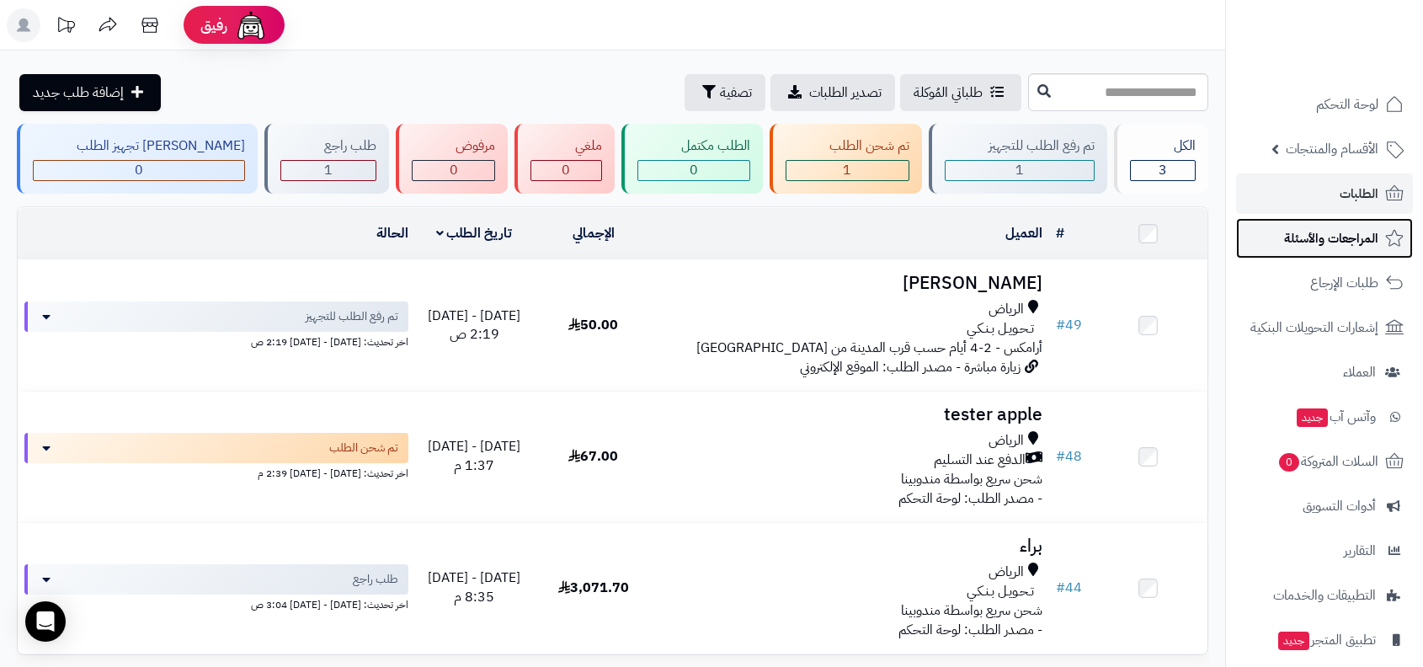
click at [1359, 241] on span "المراجعات والأسئلة" at bounding box center [1331, 238] width 94 height 24
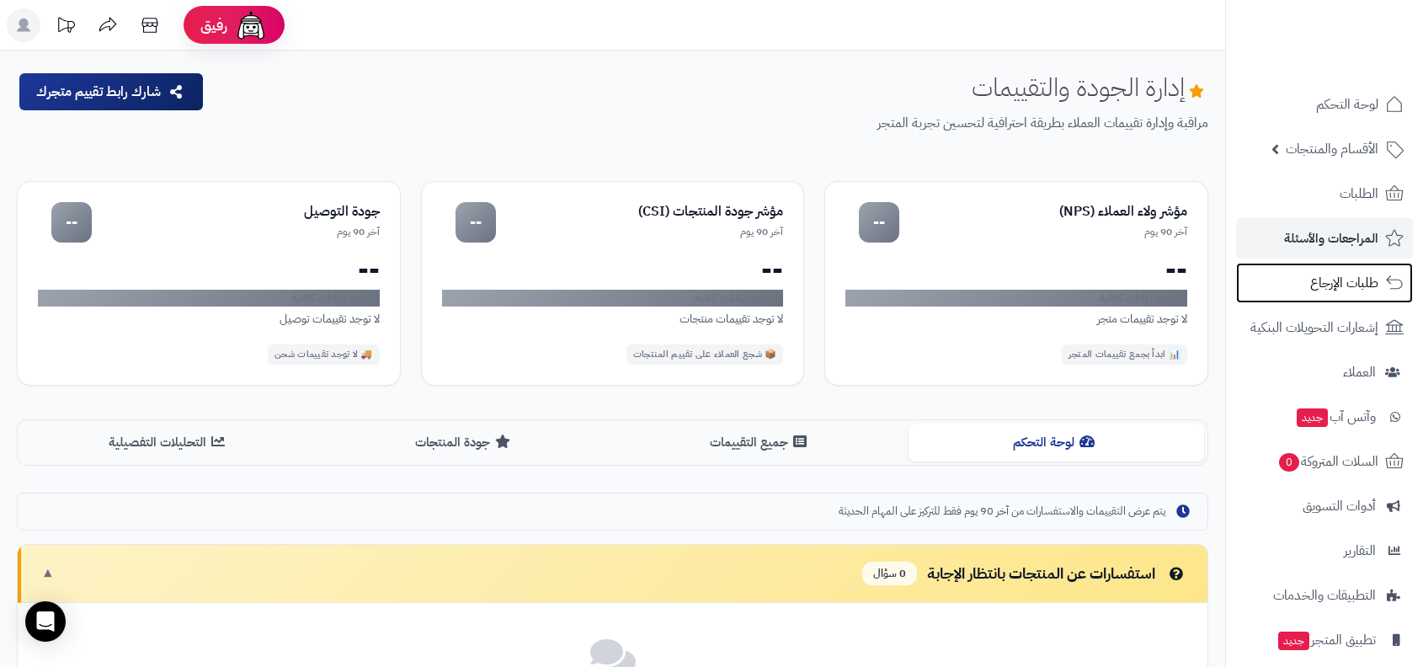
click at [1331, 285] on span "طلبات الإرجاع" at bounding box center [1344, 283] width 68 height 24
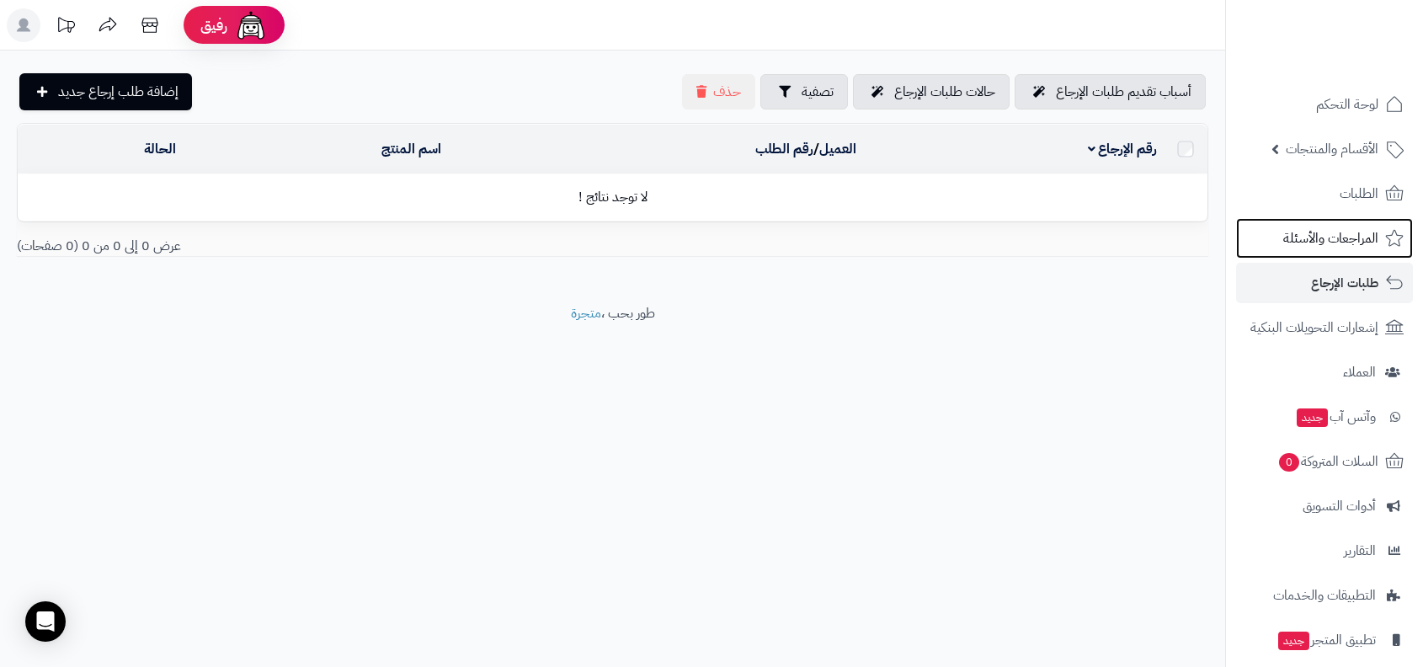
click at [1341, 236] on span "المراجعات والأسئلة" at bounding box center [1330, 238] width 95 height 24
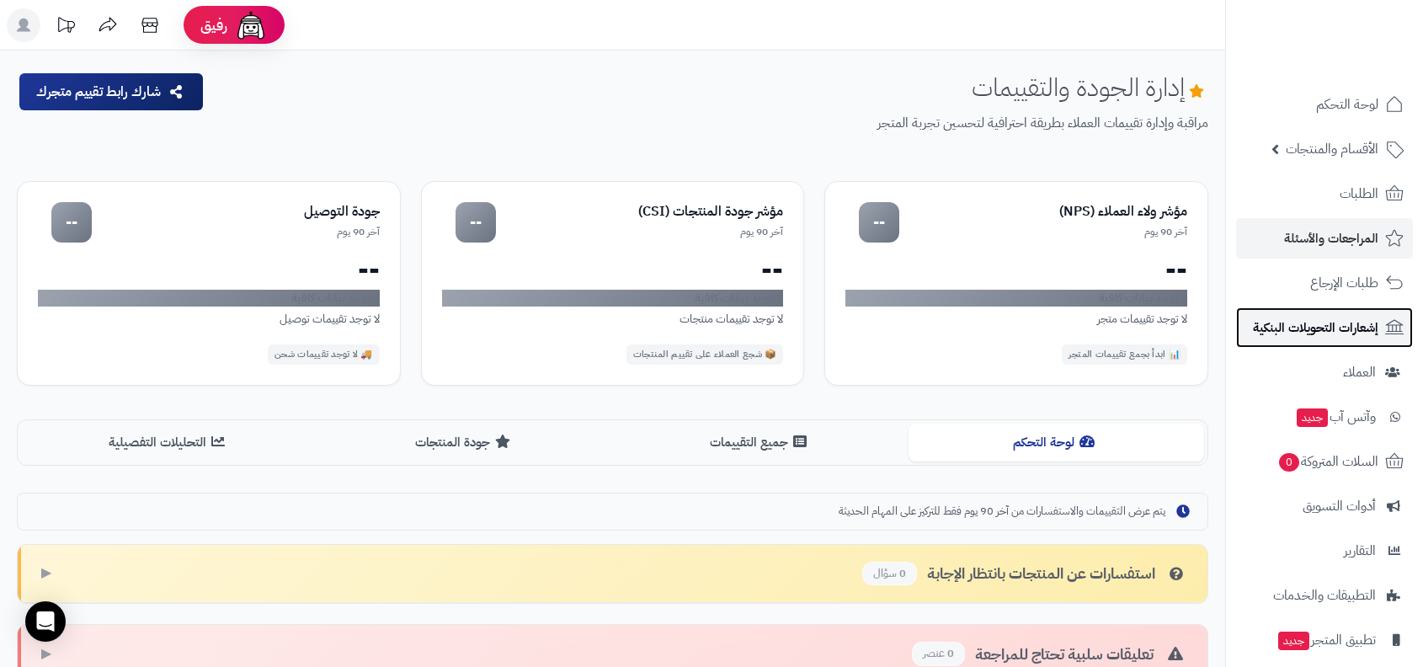
click at [1302, 334] on span "إشعارات التحويلات البنكية" at bounding box center [1315, 328] width 125 height 24
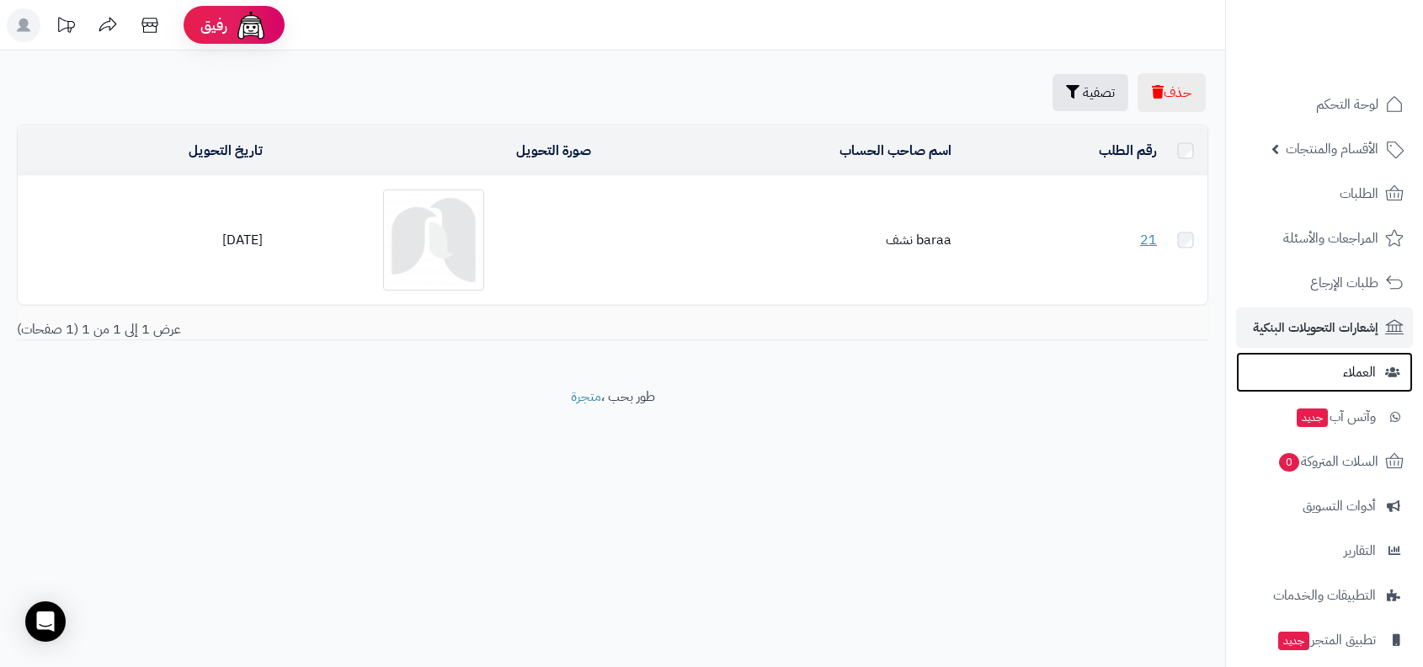
click at [1327, 367] on link "العملاء" at bounding box center [1324, 372] width 177 height 40
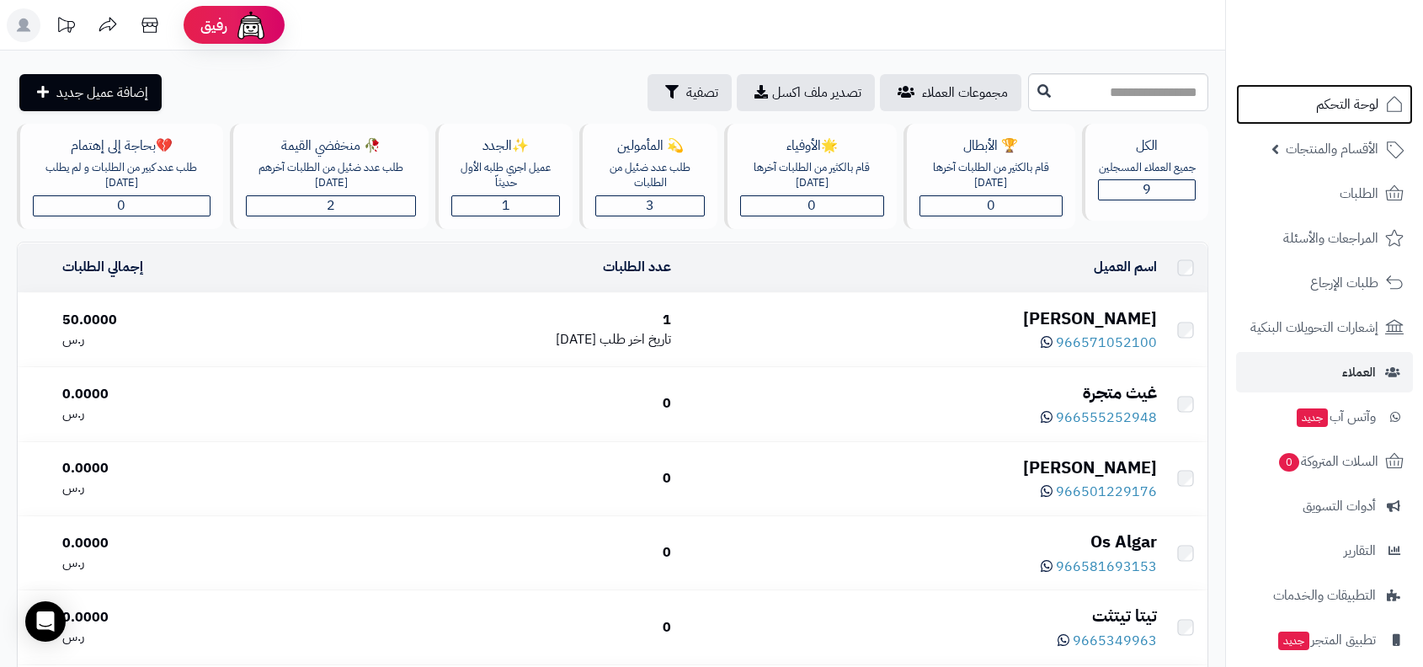
click at [1364, 123] on link "لوحة التحكم" at bounding box center [1324, 104] width 177 height 40
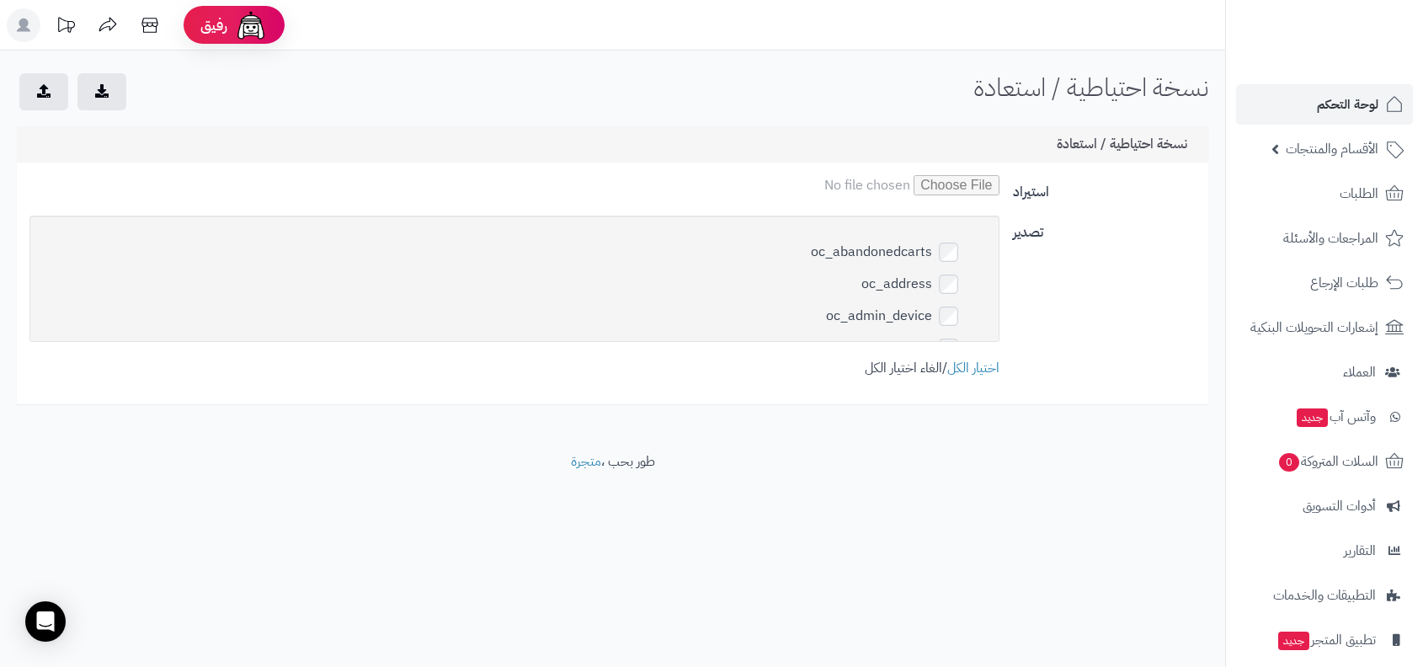
click at [898, 360] on link "الغاء اختيار الكل" at bounding box center [902, 368] width 77 height 20
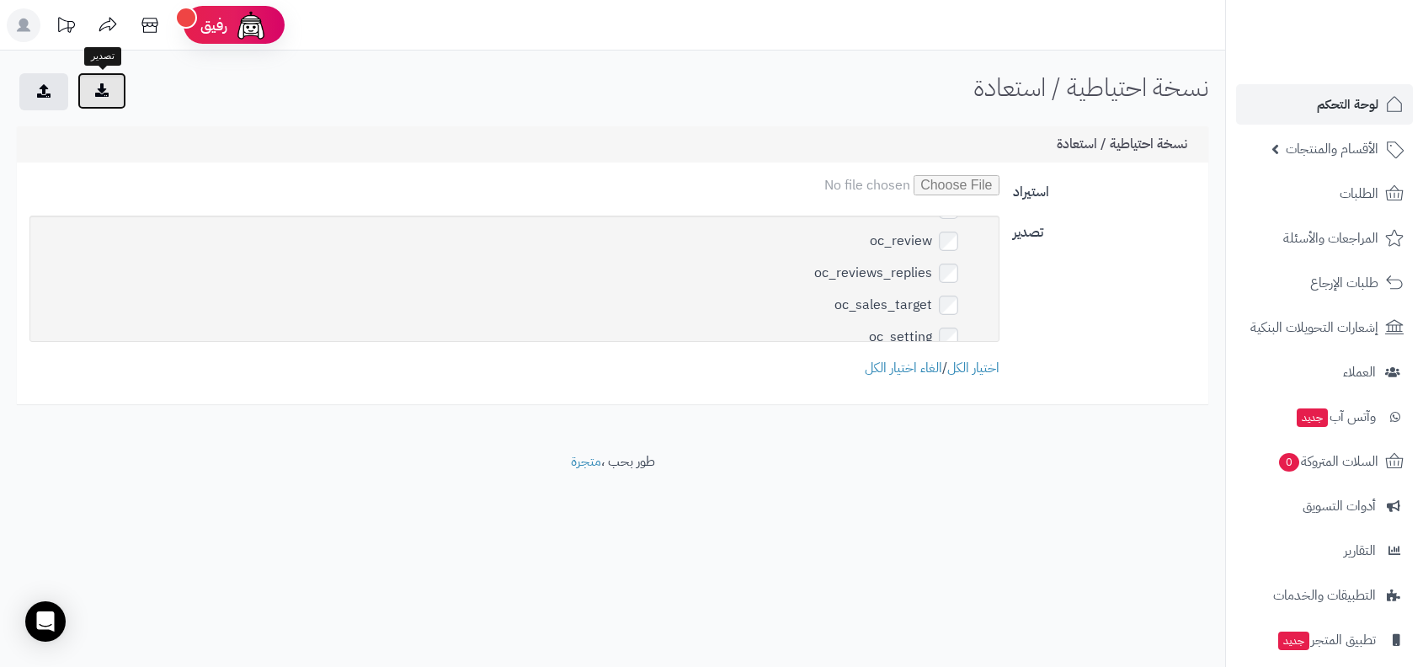
click at [82, 93] on button "submit" at bounding box center [101, 90] width 49 height 37
click at [28, 30] on icon at bounding box center [23, 25] width 13 height 13
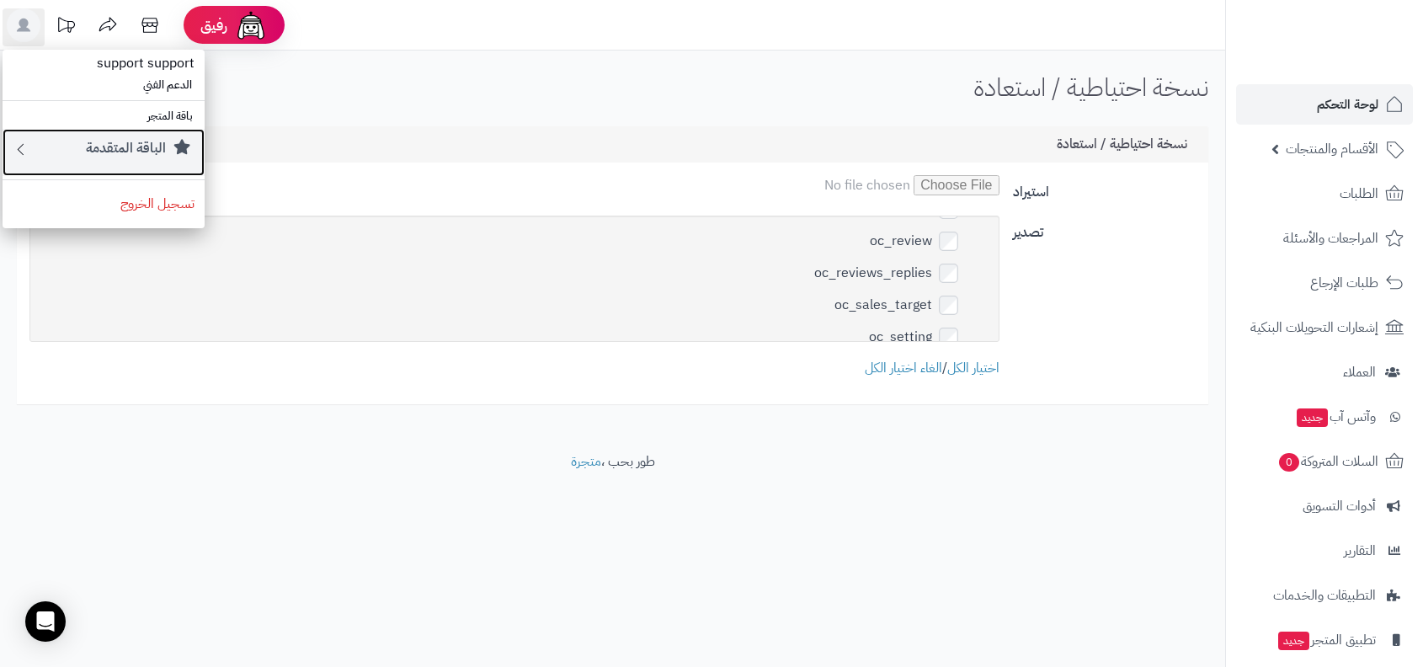
click at [123, 135] on link "الباقة المتقدمة" at bounding box center [104, 152] width 202 height 47
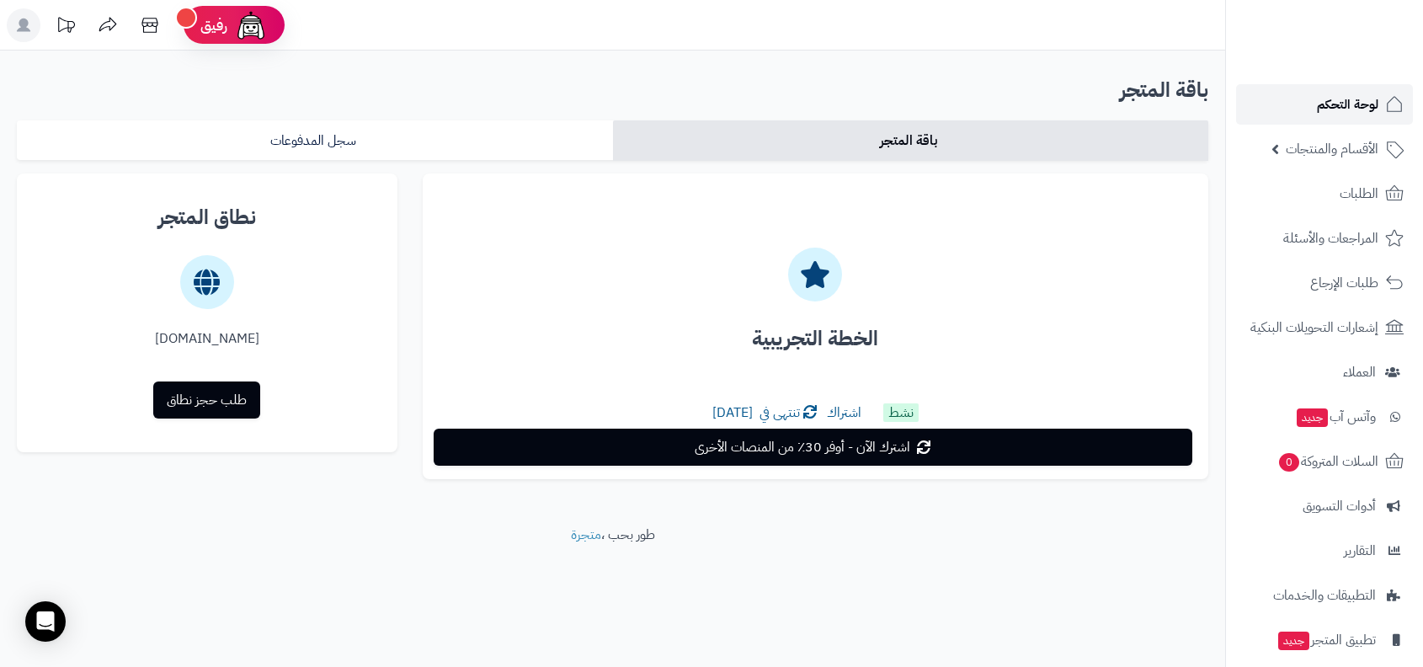
click at [1294, 95] on link "لوحة التحكم" at bounding box center [1324, 104] width 177 height 40
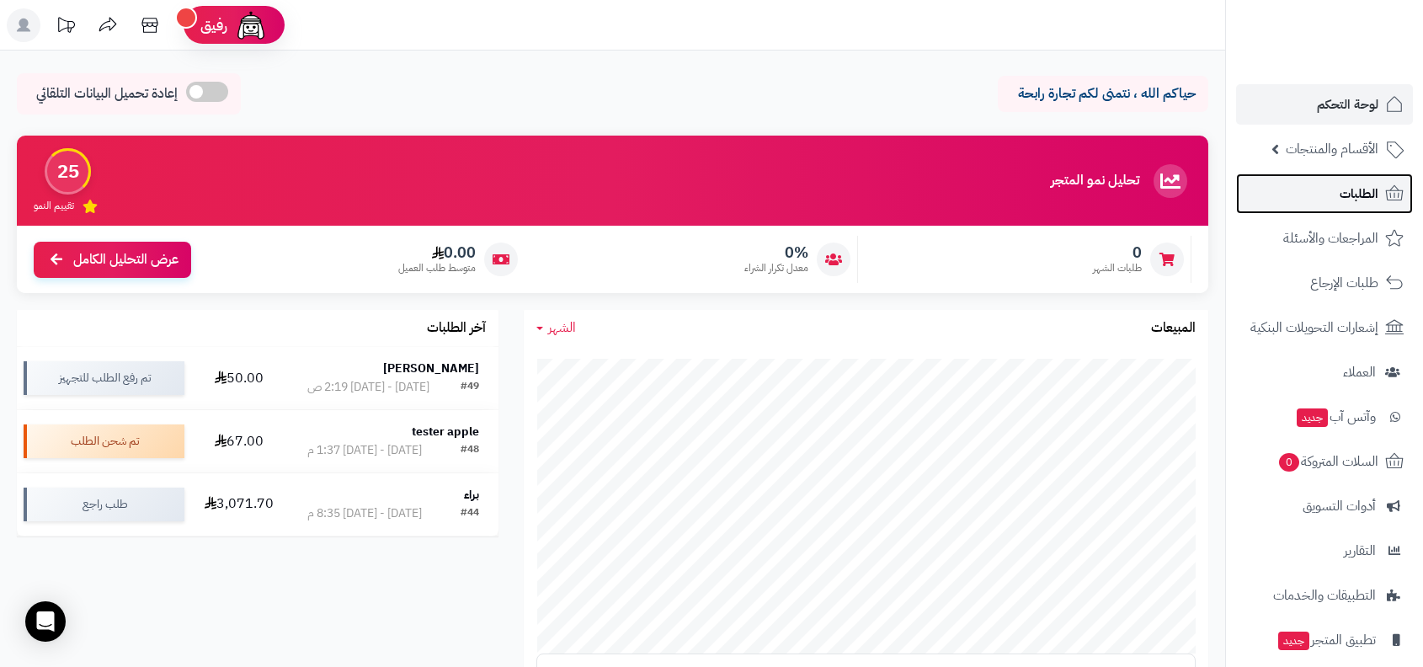
click at [1278, 177] on link "الطلبات" at bounding box center [1324, 193] width 177 height 40
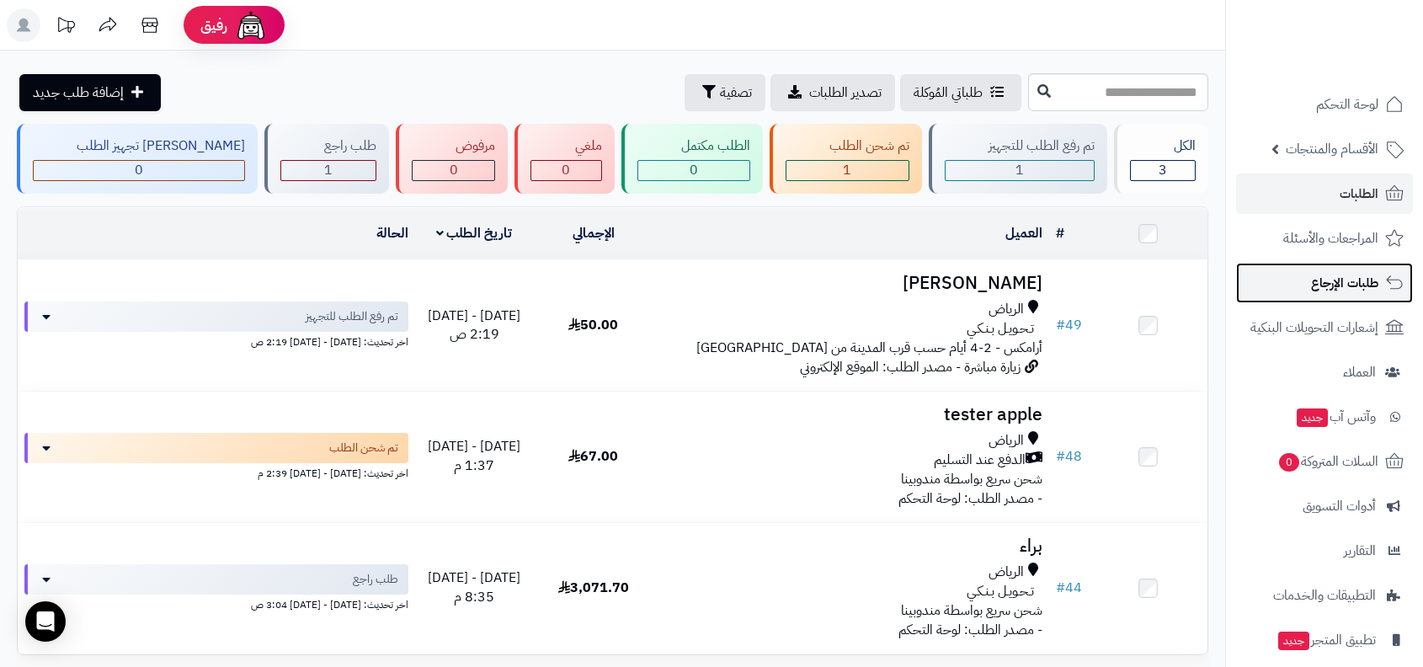
click at [1285, 277] on link "طلبات الإرجاع" at bounding box center [1324, 283] width 177 height 40
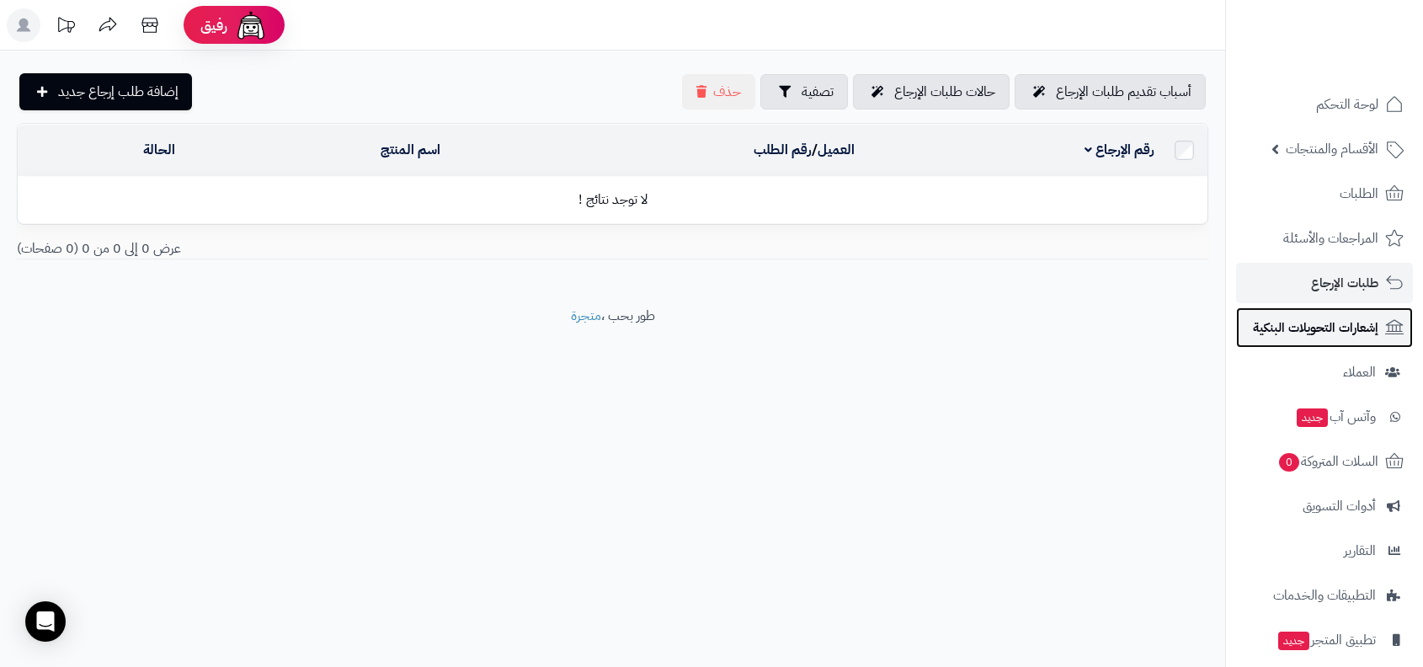
click at [1303, 346] on link "إشعارات التحويلات البنكية" at bounding box center [1324, 327] width 177 height 40
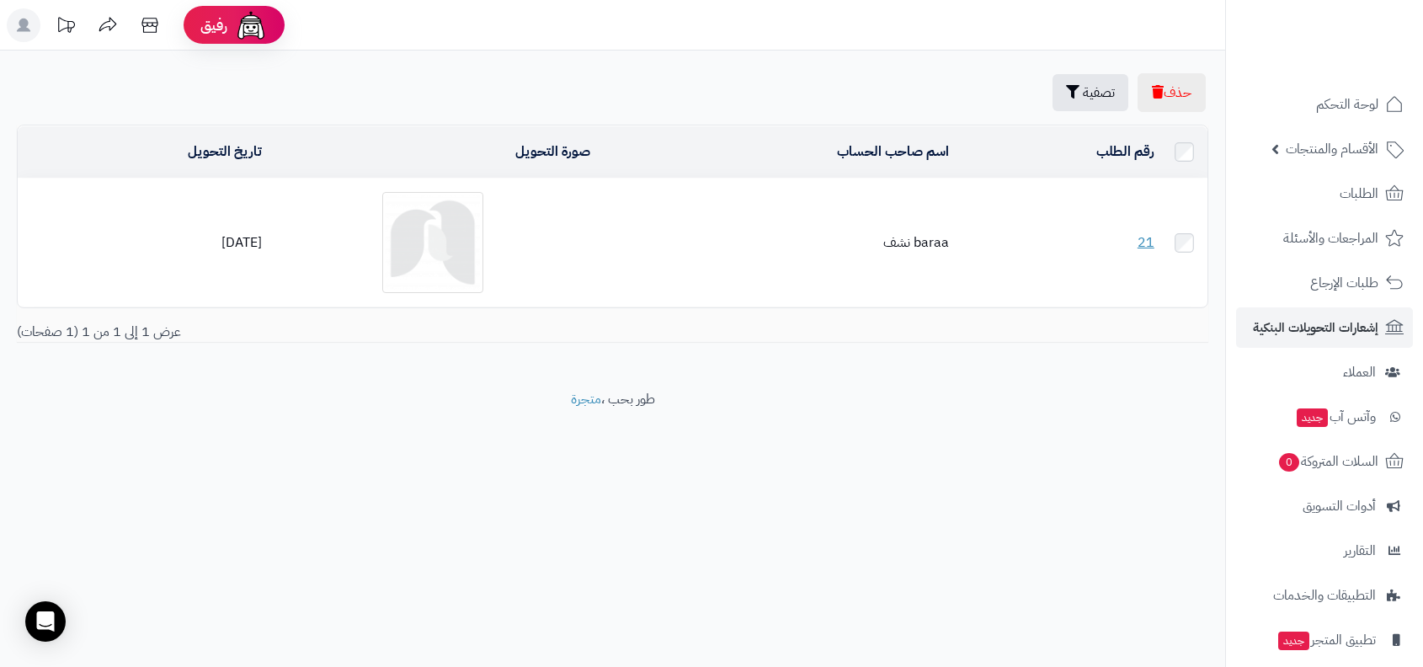
click at [1328, 529] on ul "لوحة التحكم الأقسام والمنتجات المنتجات الأقسام الماركات مواصفات المنتجات مواصفا…" at bounding box center [1324, 416] width 197 height 665
click at [1344, 508] on span "أدوات التسويق" at bounding box center [1338, 506] width 73 height 24
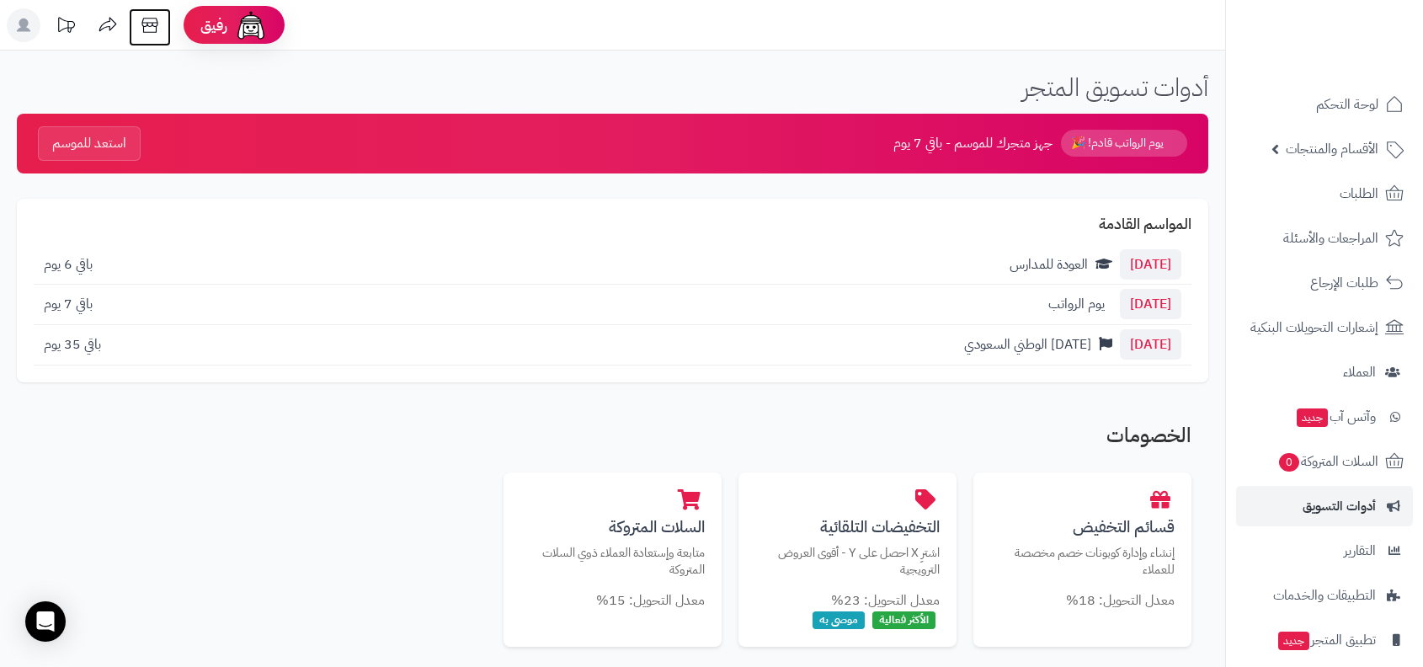
click at [152, 23] on icon at bounding box center [149, 25] width 16 height 15
click at [140, 24] on icon at bounding box center [150, 25] width 34 height 34
click at [1291, 162] on link "الأقسام والمنتجات" at bounding box center [1324, 149] width 177 height 40
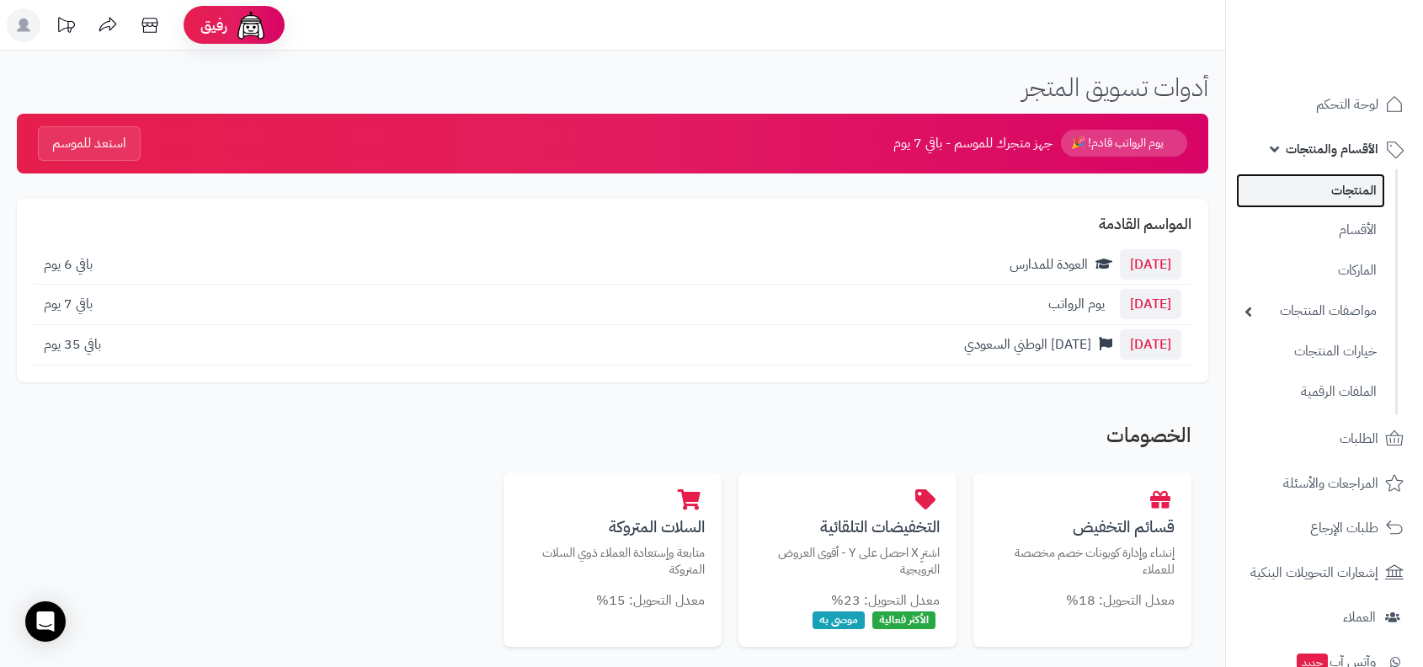
click at [1293, 196] on link "المنتجات" at bounding box center [1310, 190] width 149 height 35
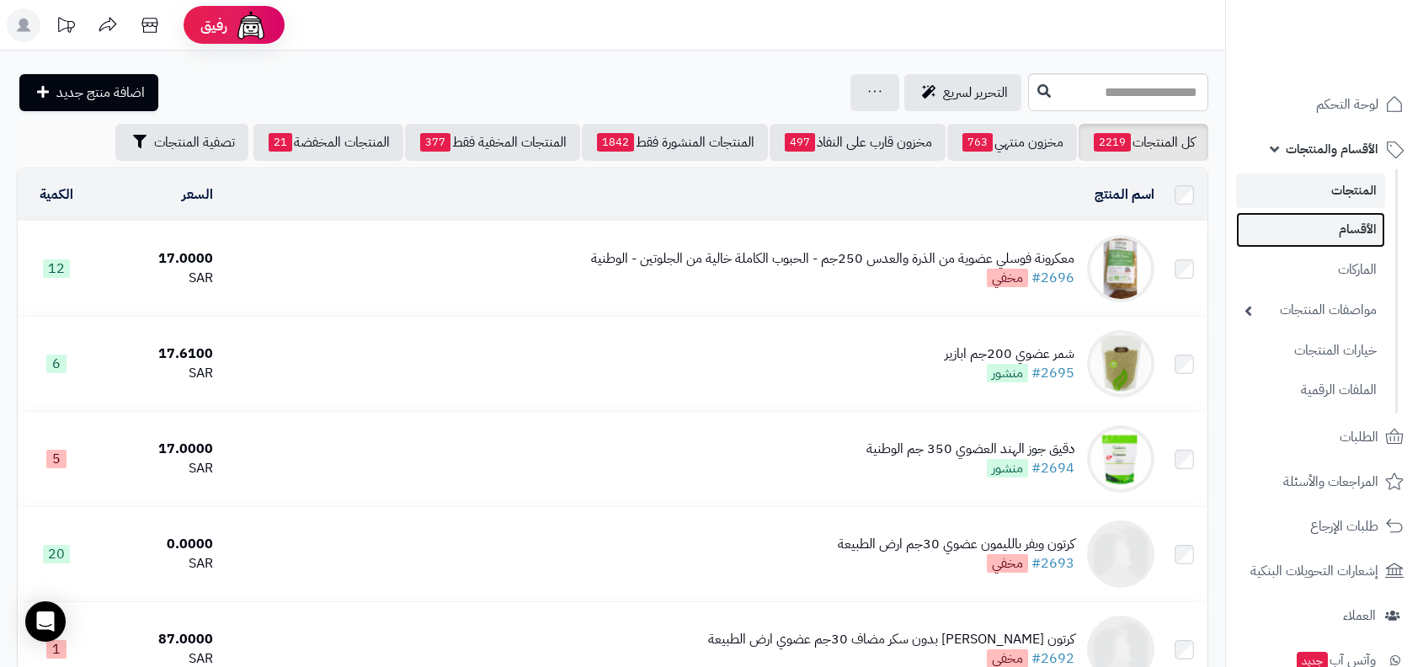
click at [1313, 238] on link "الأقسام" at bounding box center [1310, 229] width 149 height 35
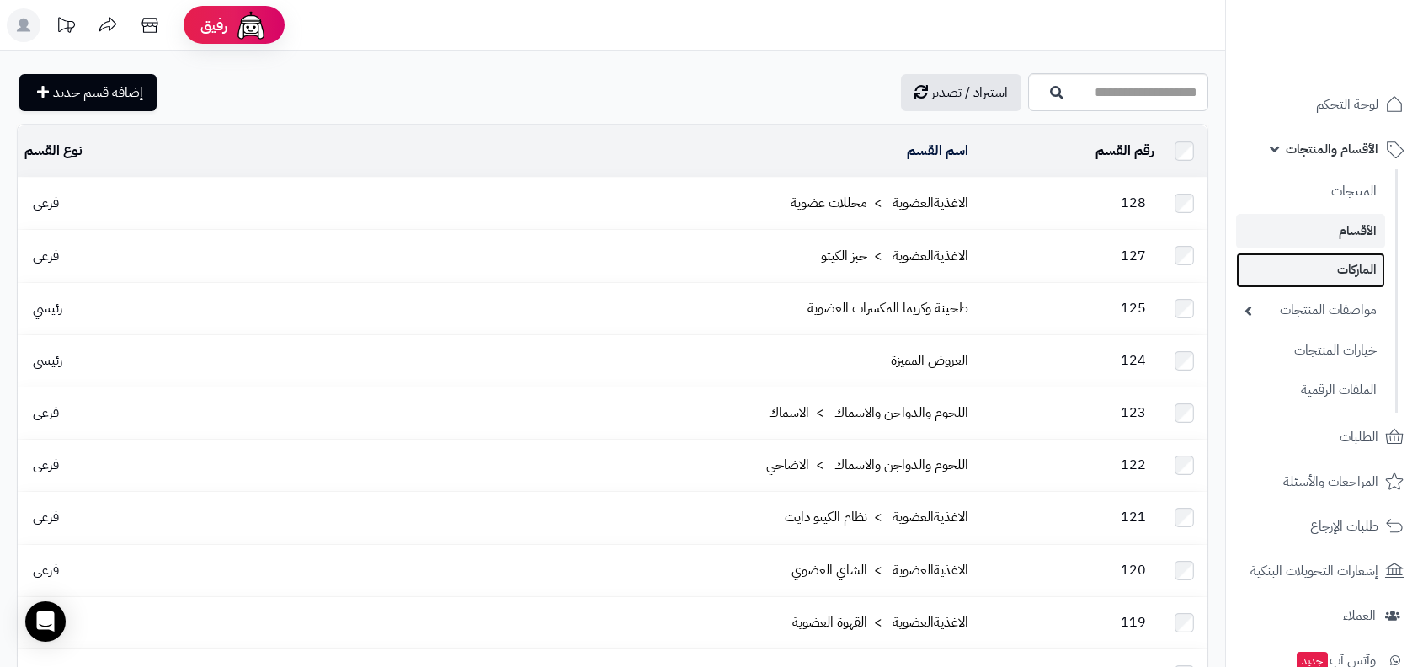
click at [1321, 270] on link "الماركات" at bounding box center [1310, 270] width 149 height 35
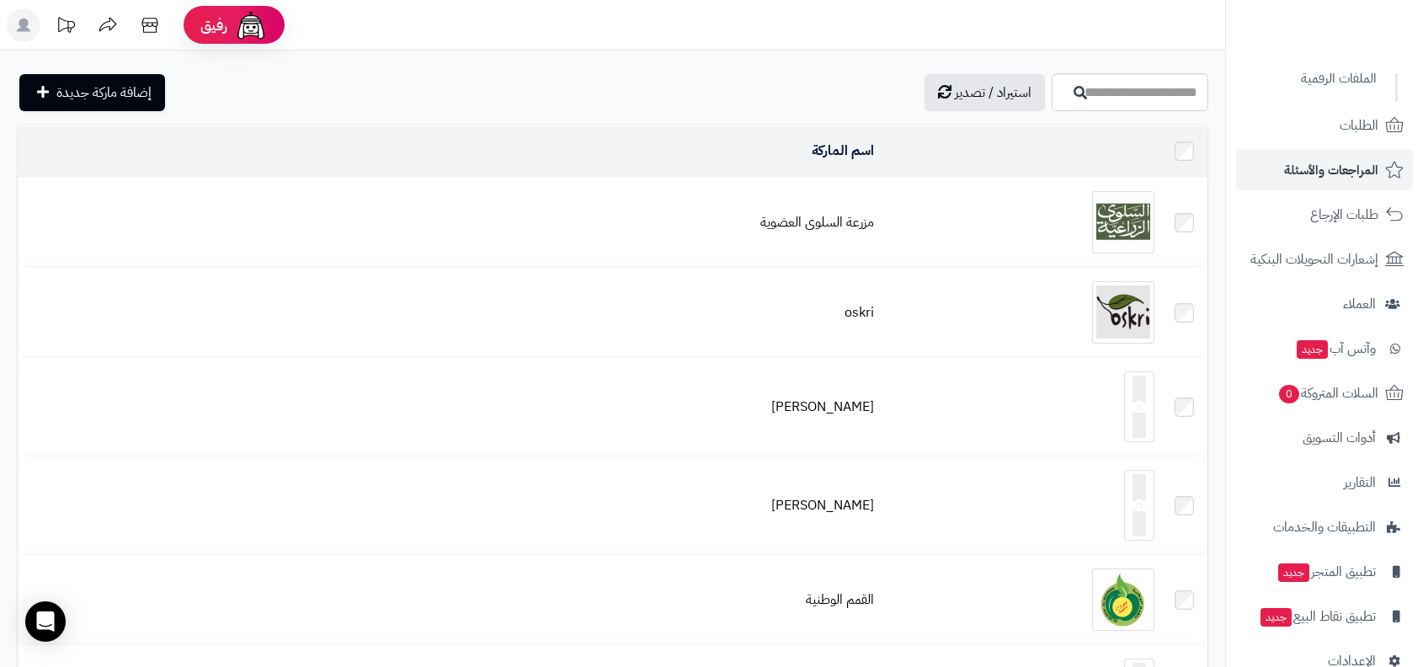
scroll to position [348, 0]
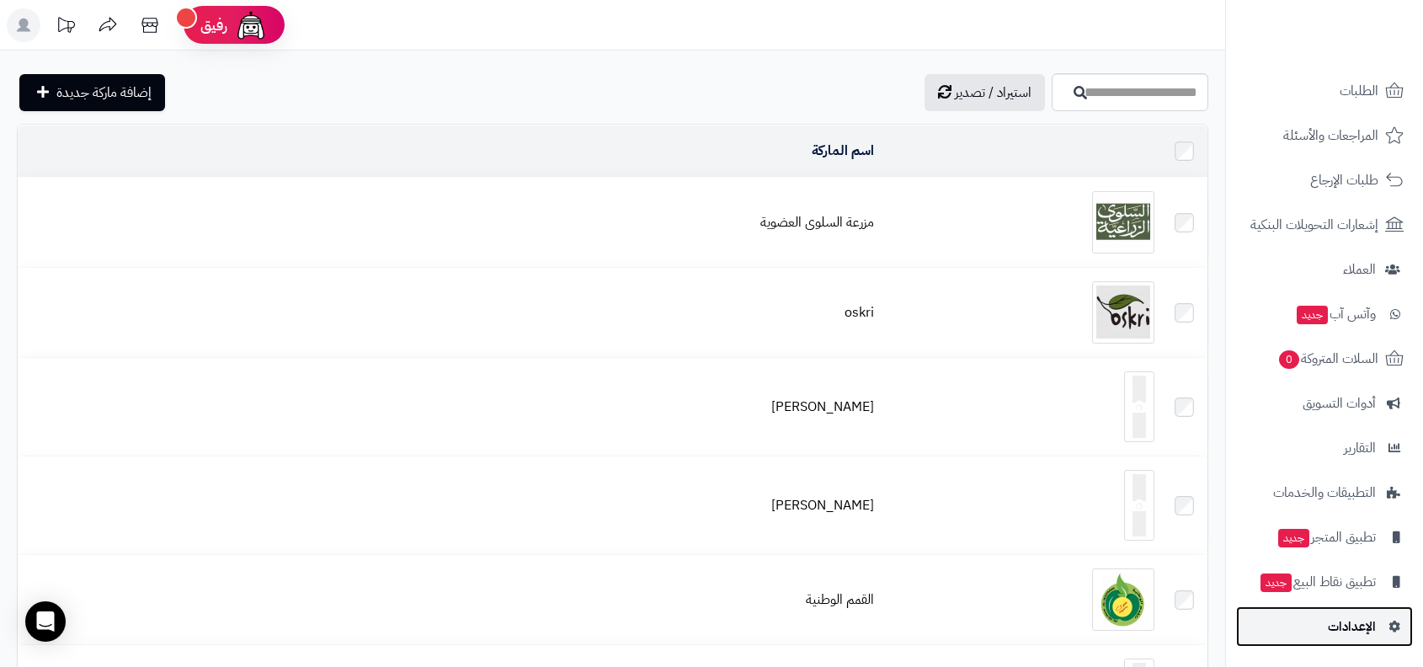
click at [1315, 636] on link "الإعدادات" at bounding box center [1324, 626] width 177 height 40
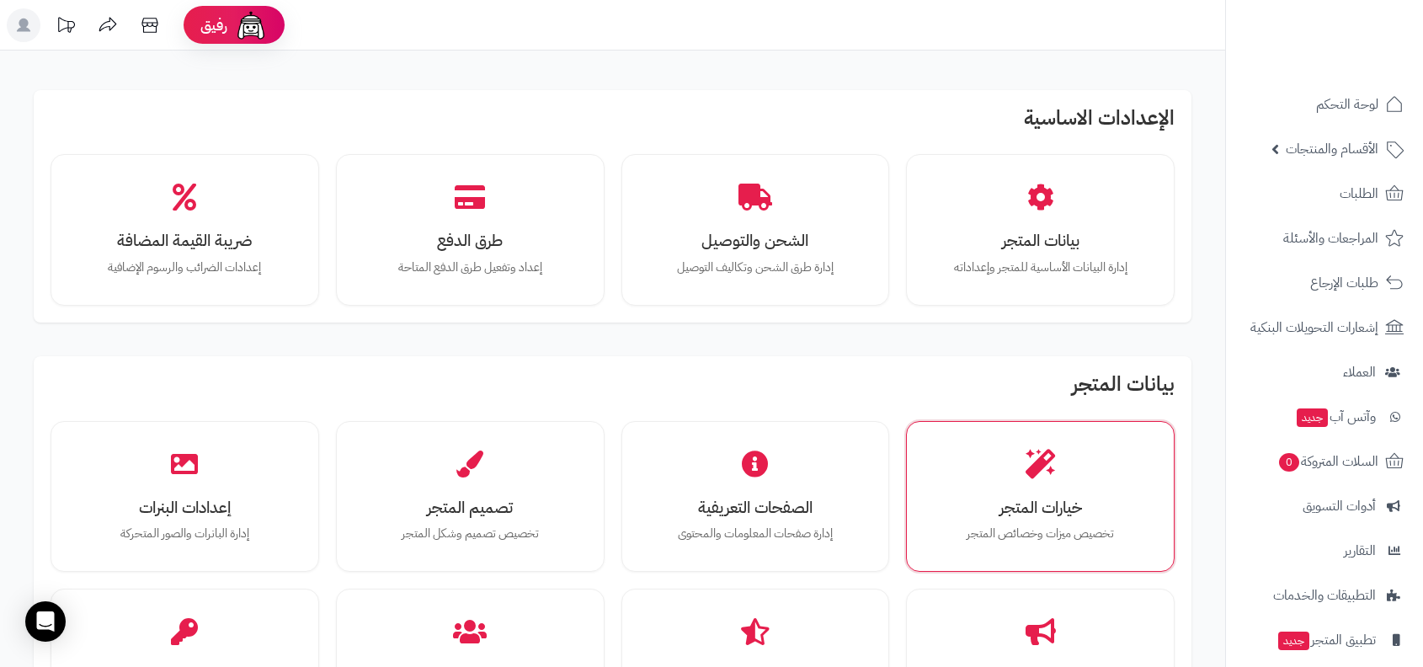
click at [1113, 421] on div "خيارات المتجر تخصيص ميزات وخصائص المتجر" at bounding box center [1040, 497] width 269 height 152
click at [1108, 455] on div "خيارات المتجر تخصيص ميزات وخصائص المتجر" at bounding box center [1039, 497] width 243 height 126
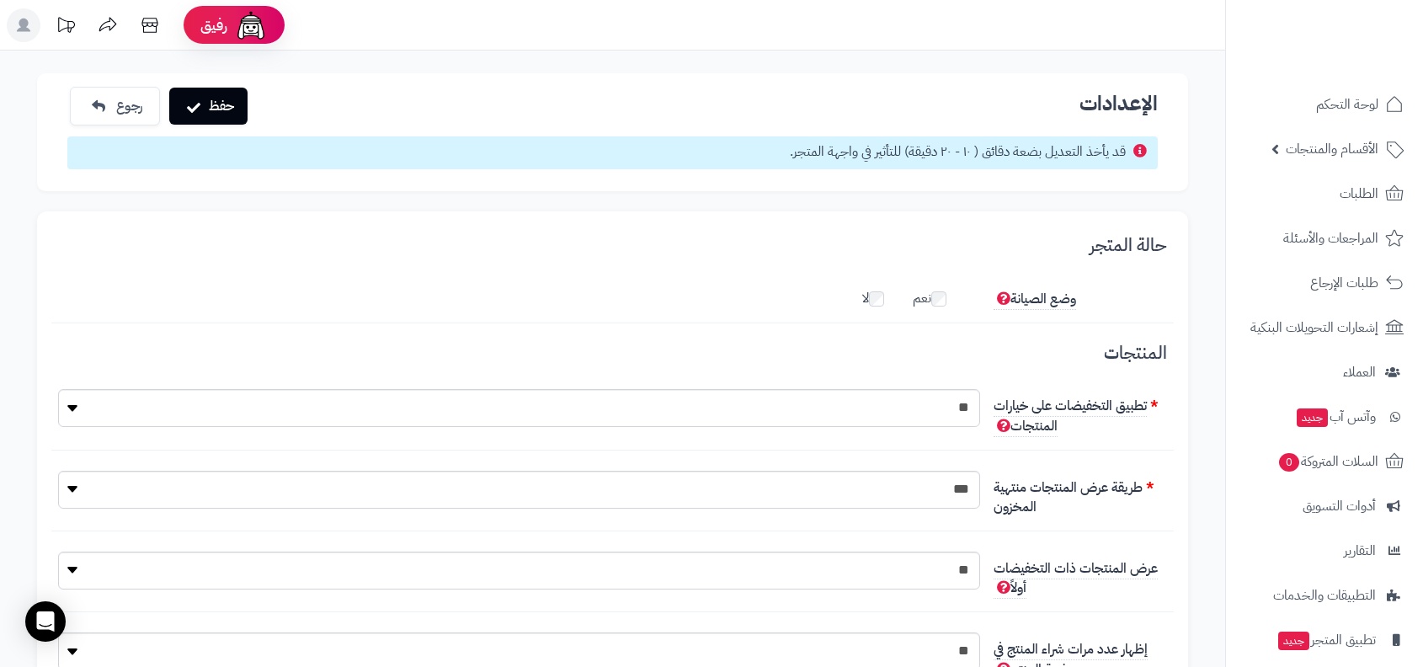
scroll to position [13, 0]
click at [1318, 181] on link "الطلبات" at bounding box center [1324, 193] width 177 height 40
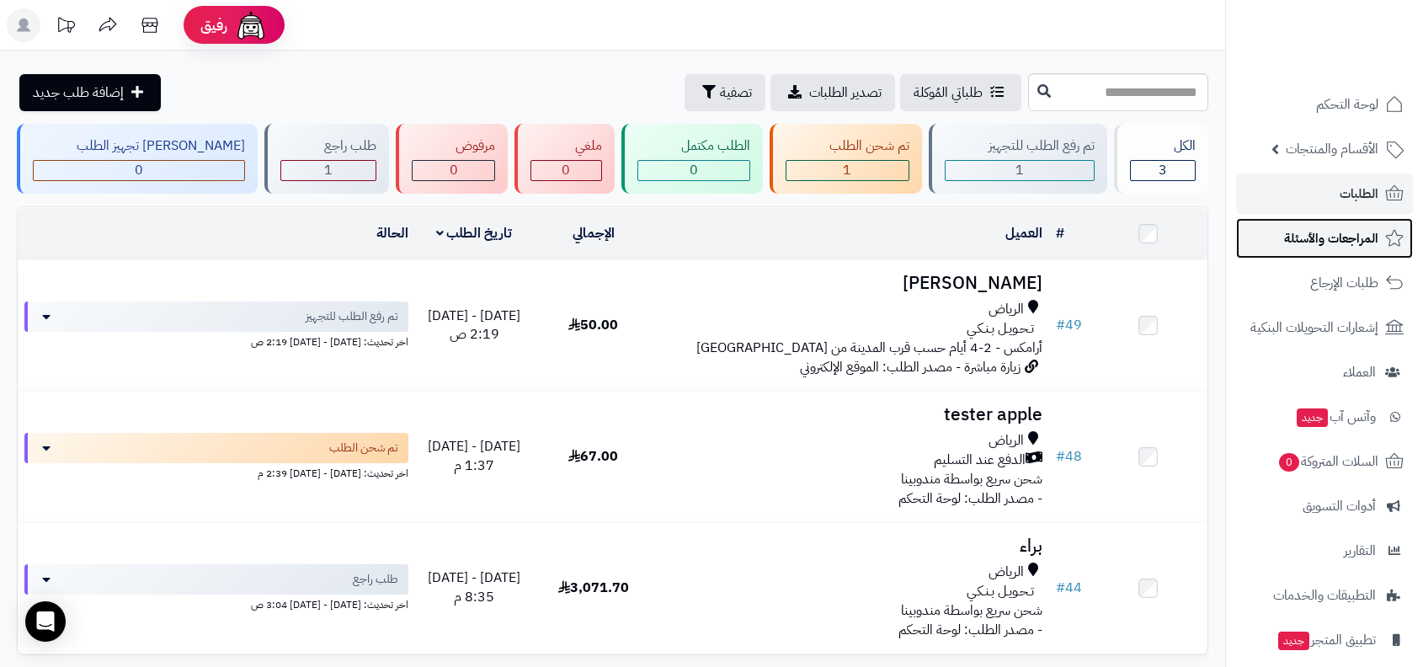
click at [1306, 254] on link "المراجعات والأسئلة" at bounding box center [1324, 238] width 177 height 40
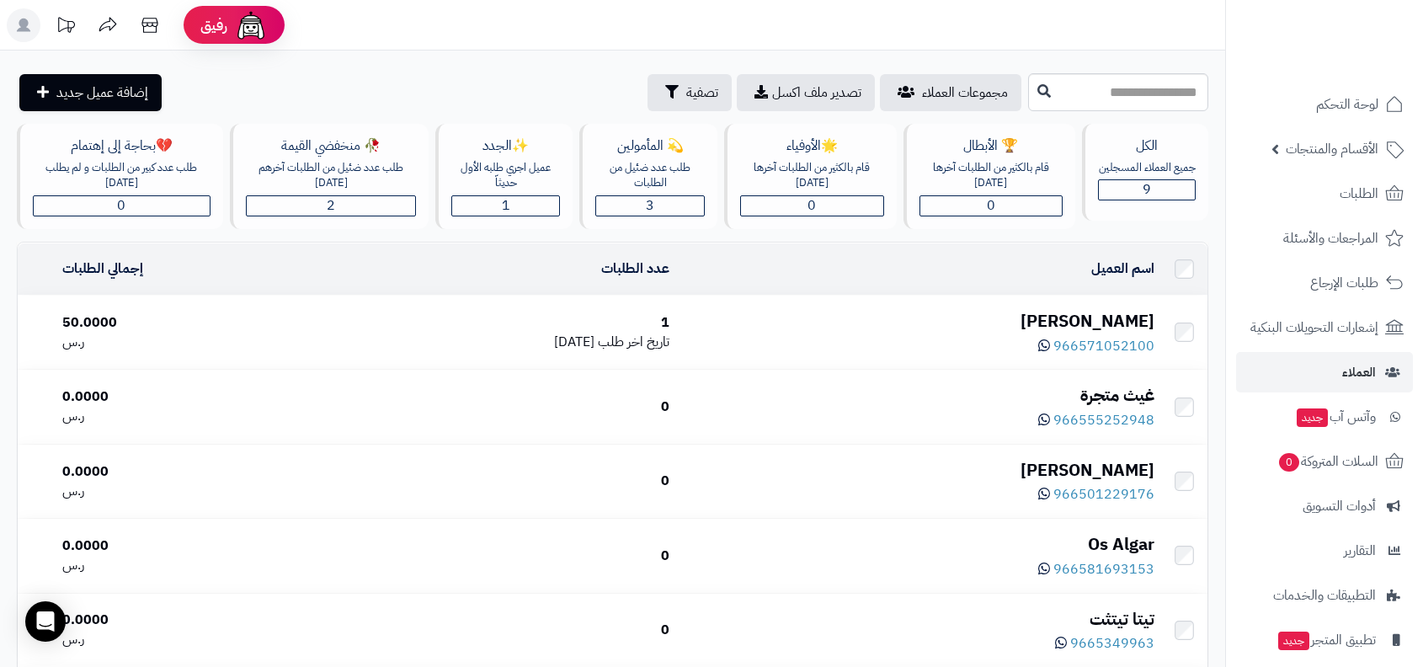
click at [1064, 317] on div "[PERSON_NAME]" at bounding box center [918, 321] width 471 height 24
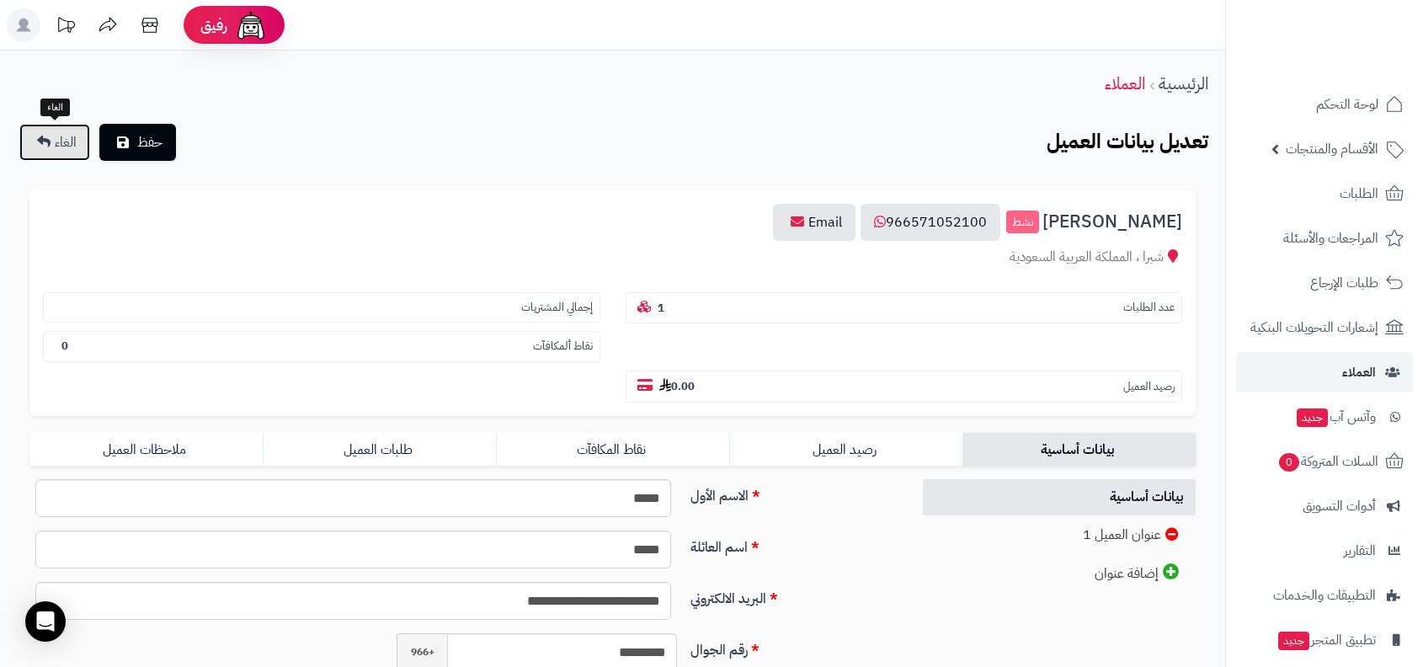
click at [61, 152] on link "الغاء" at bounding box center [54, 142] width 71 height 37
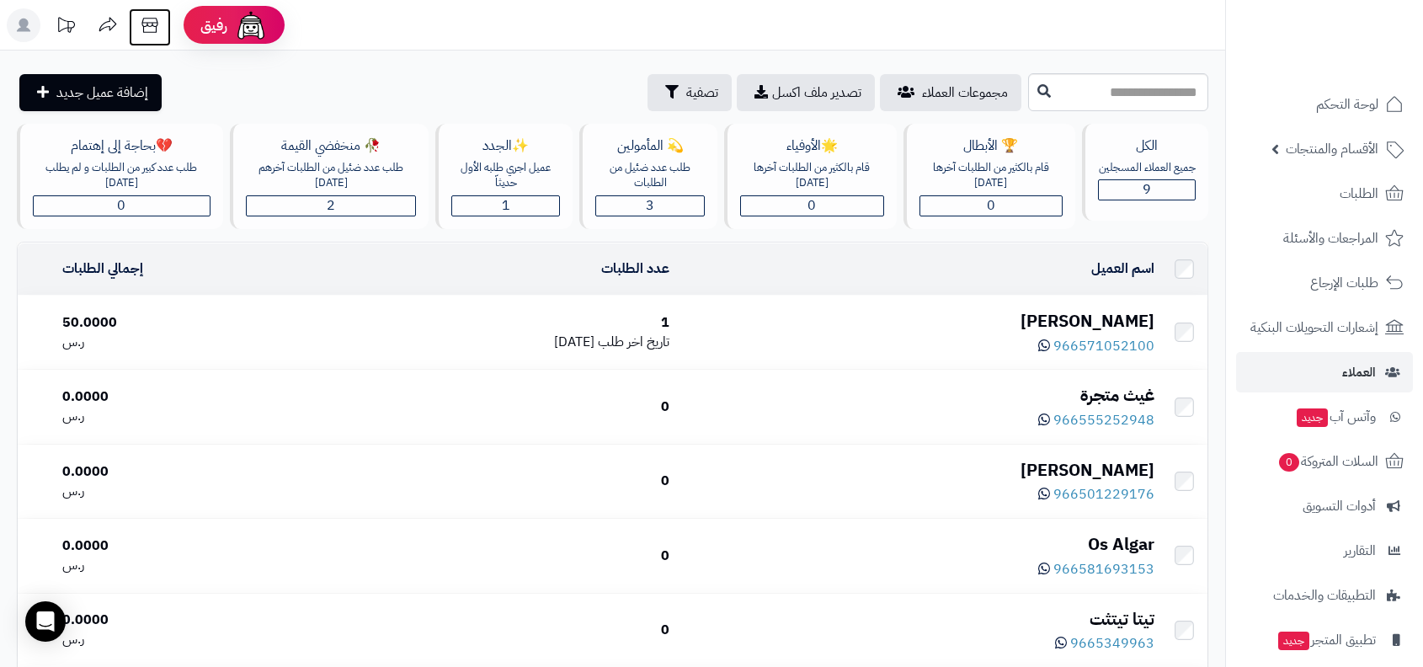
click at [160, 29] on icon at bounding box center [150, 25] width 34 height 34
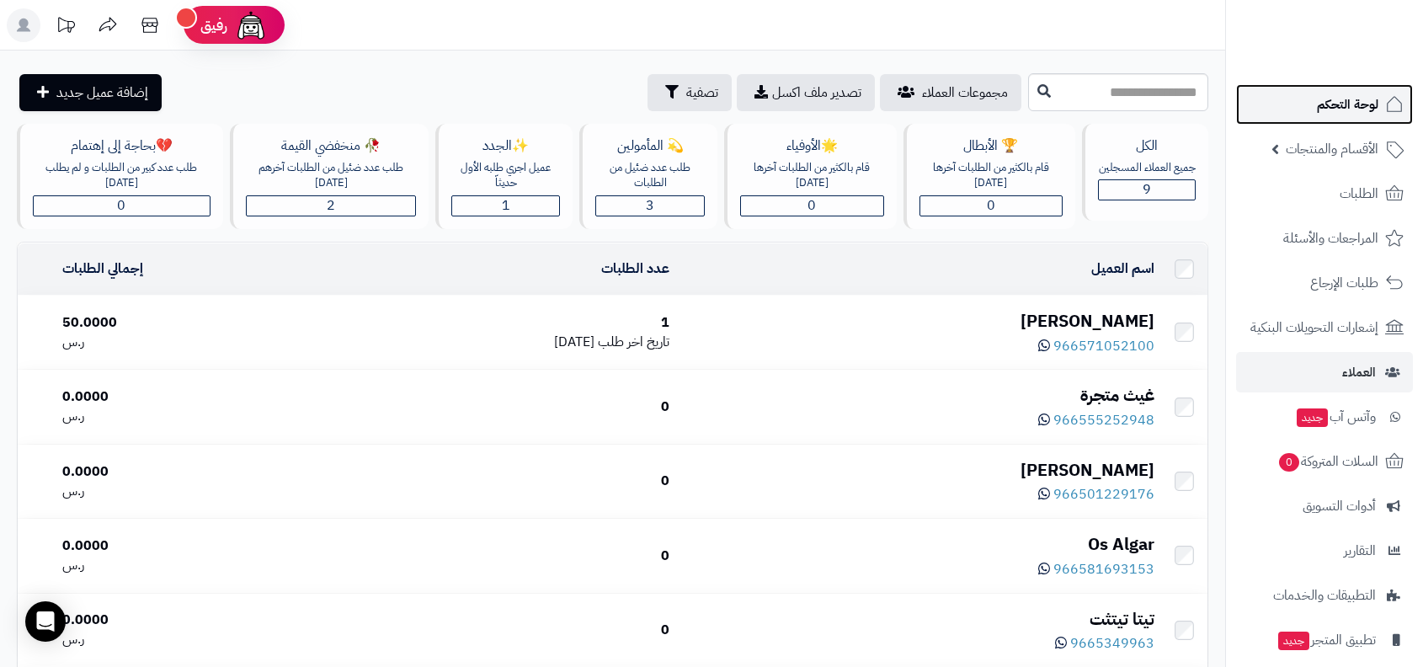
click at [1292, 100] on link "لوحة التحكم" at bounding box center [1324, 104] width 177 height 40
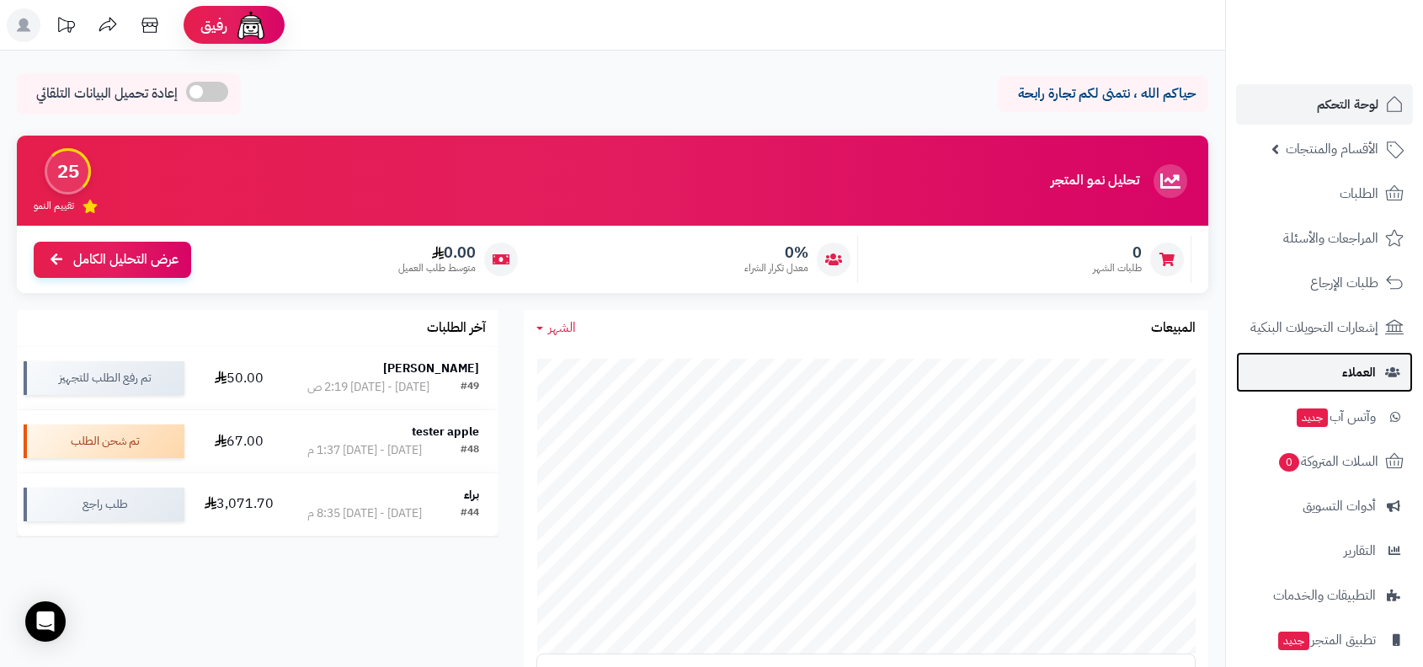
click at [1333, 364] on link "العملاء" at bounding box center [1324, 372] width 177 height 40
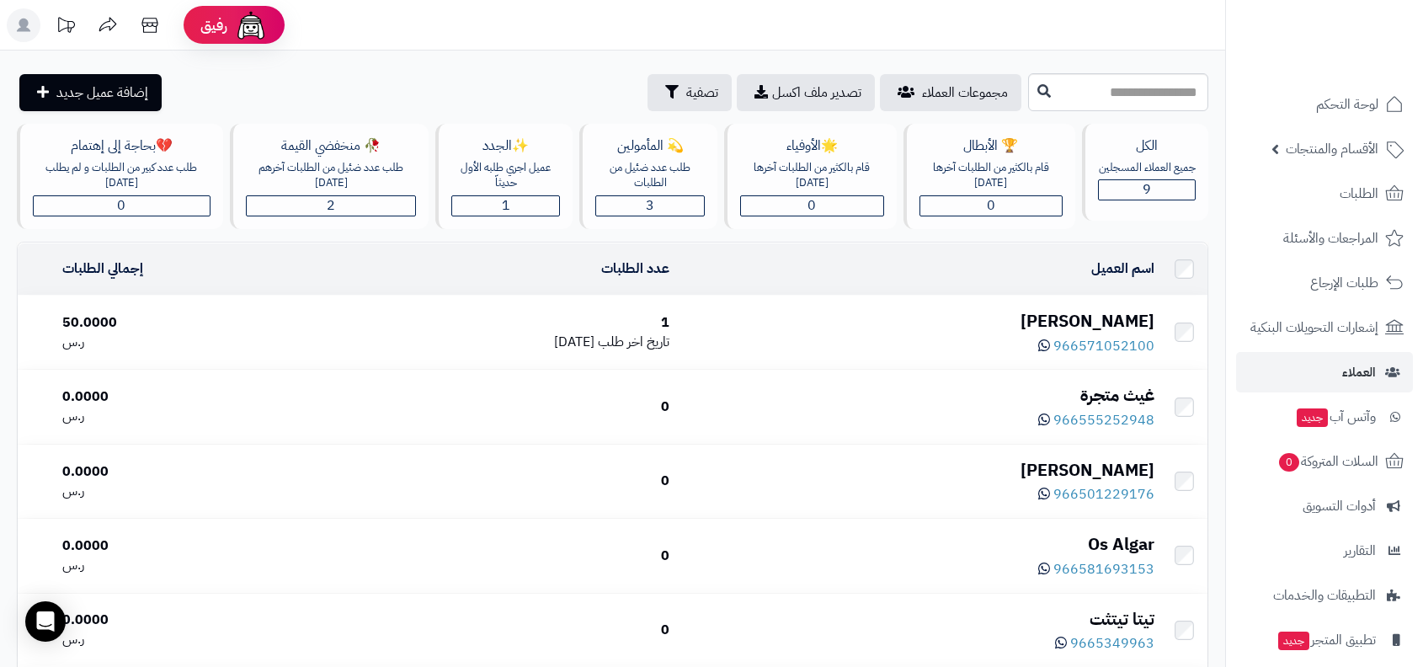
click at [1110, 310] on div "[PERSON_NAME]" at bounding box center [918, 321] width 471 height 24
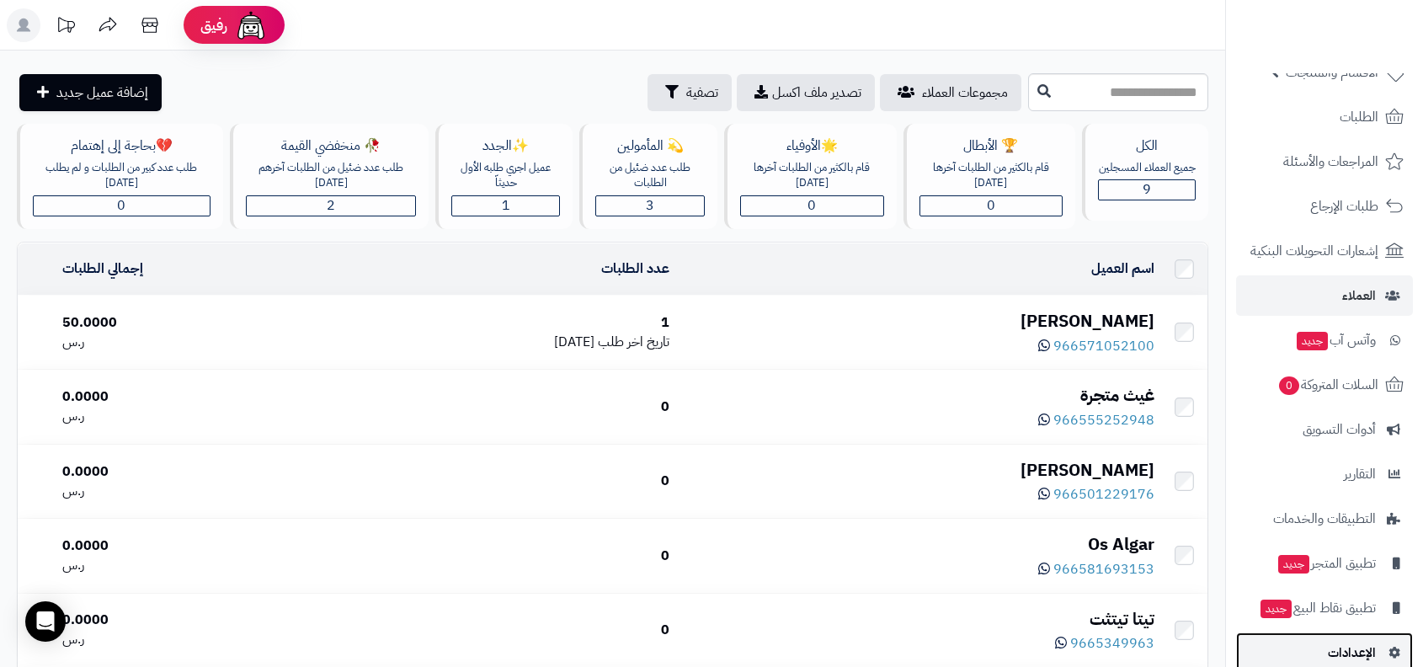
click at [1317, 645] on link "الإعدادات" at bounding box center [1324, 652] width 177 height 40
